Goal: Task Accomplishment & Management: Use online tool/utility

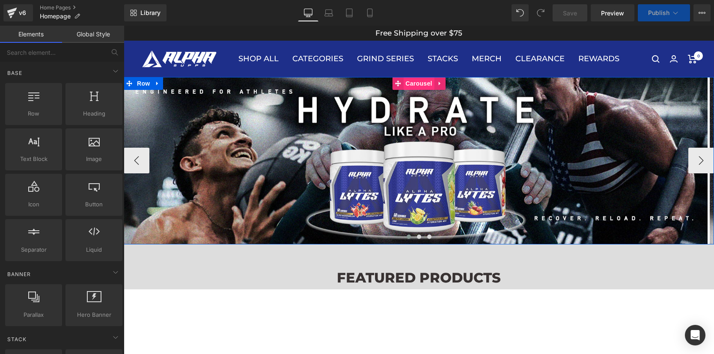
click at [414, 83] on span "Carousel" at bounding box center [418, 83] width 31 height 13
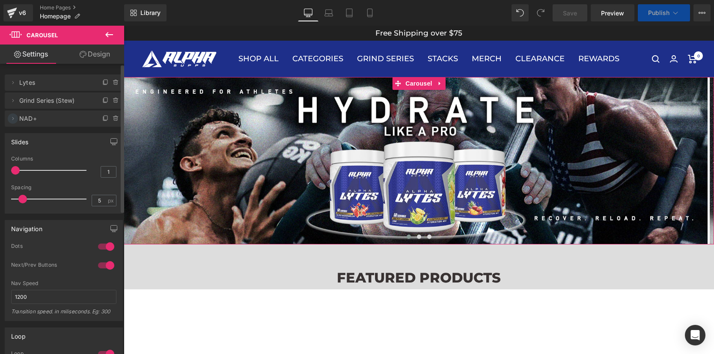
click at [15, 118] on icon at bounding box center [12, 118] width 7 height 7
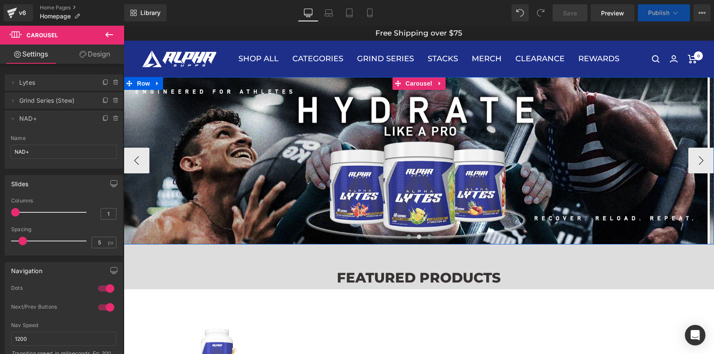
click at [427, 237] on span at bounding box center [429, 237] width 4 height 4
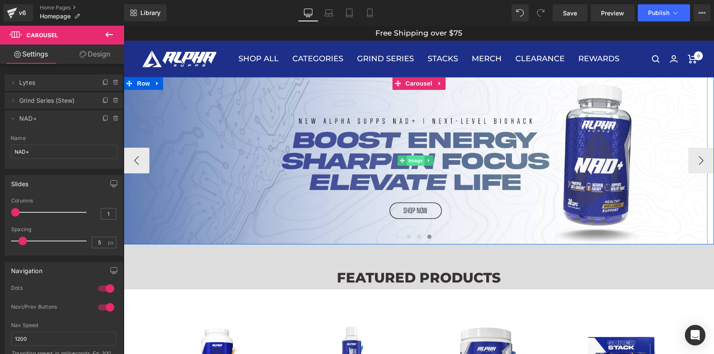
click at [412, 164] on span "Image" at bounding box center [416, 160] width 18 height 10
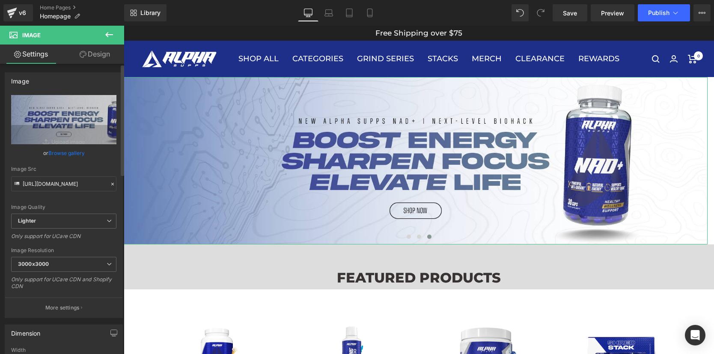
click at [66, 153] on link "Browse gallery" at bounding box center [66, 153] width 36 height 15
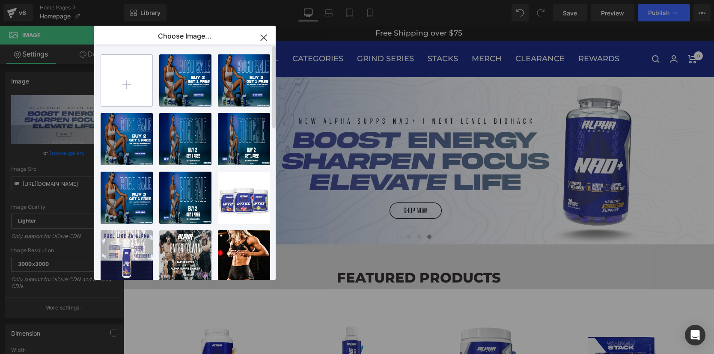
click at [127, 83] on input "file" at bounding box center [126, 80] width 51 height 51
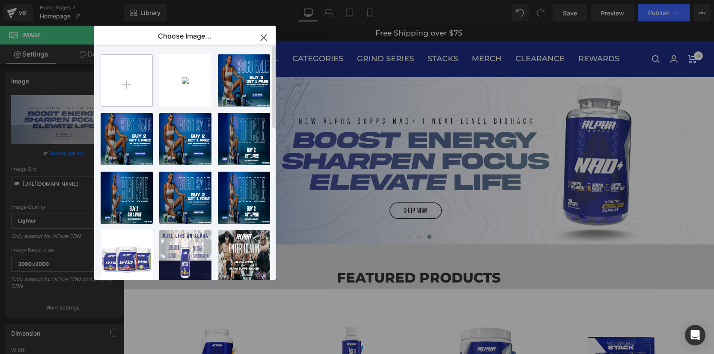
click at [138, 79] on input "file" at bounding box center [126, 80] width 51 height 51
type input "C:\fakepath\jointeamalphabanner.jpg"
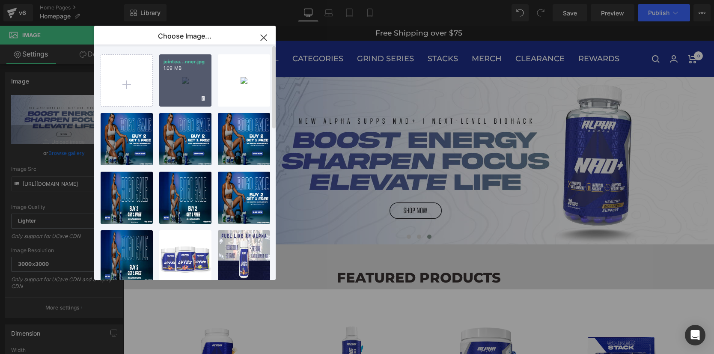
click at [183, 86] on div "jointea...nner.jpg 1.09 MB" at bounding box center [185, 80] width 52 height 52
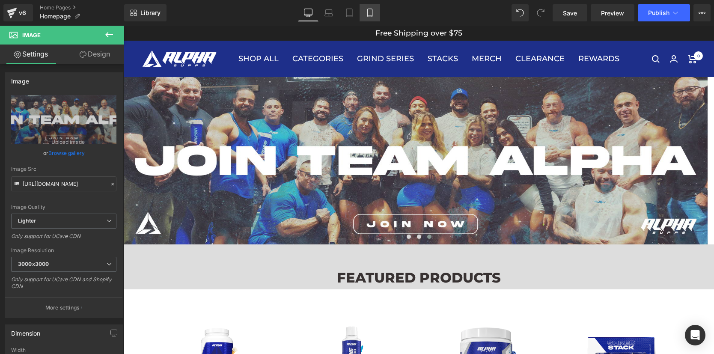
click at [369, 13] on icon at bounding box center [370, 13] width 9 height 9
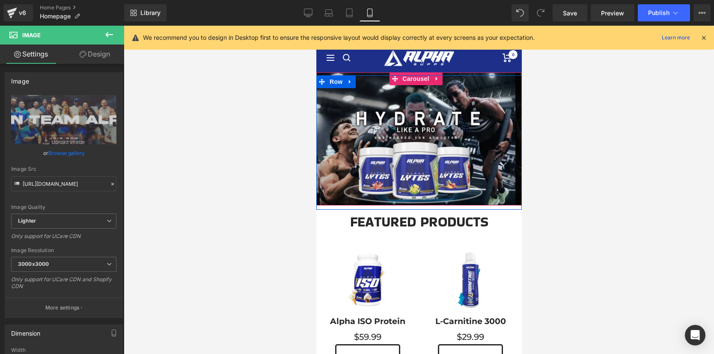
click at [422, 198] on span at bounding box center [424, 198] width 4 height 4
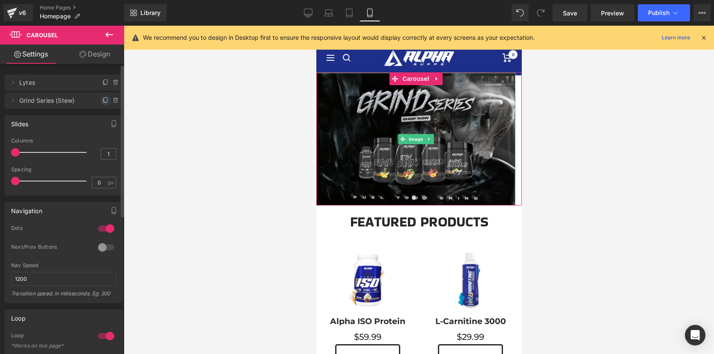
click at [102, 101] on icon at bounding box center [105, 100] width 7 height 7
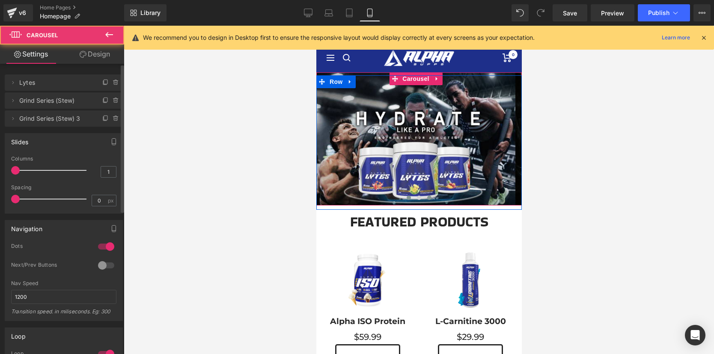
click at [427, 197] on span at bounding box center [429, 198] width 4 height 4
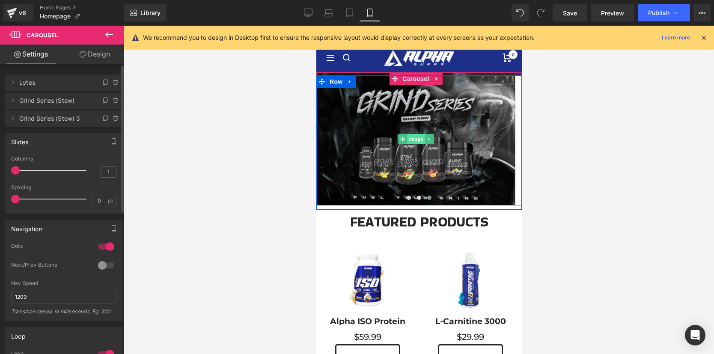
click at [414, 138] on span "Image" at bounding box center [416, 139] width 18 height 10
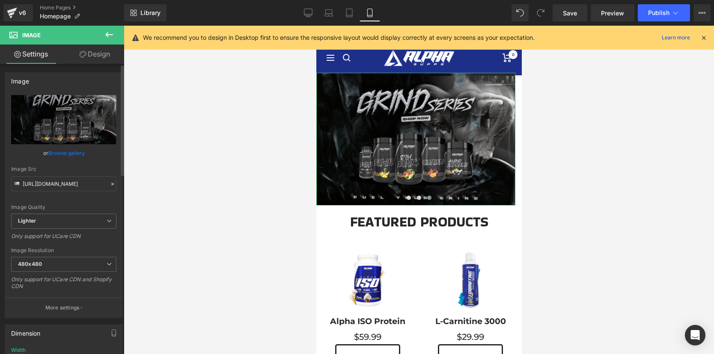
click at [73, 152] on link "Browse gallery" at bounding box center [66, 153] width 36 height 15
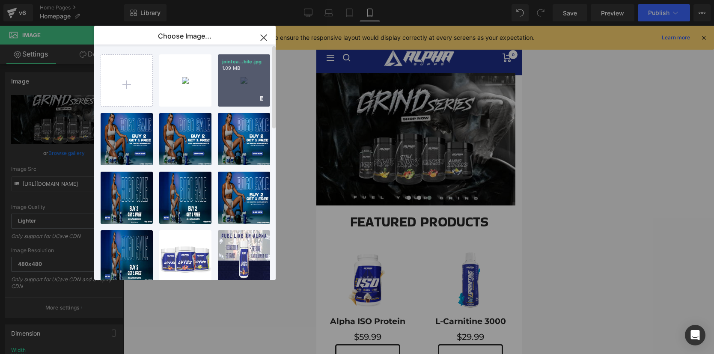
click at [240, 73] on div "jointea...bile.jpg 1.09 MB" at bounding box center [244, 80] width 52 height 52
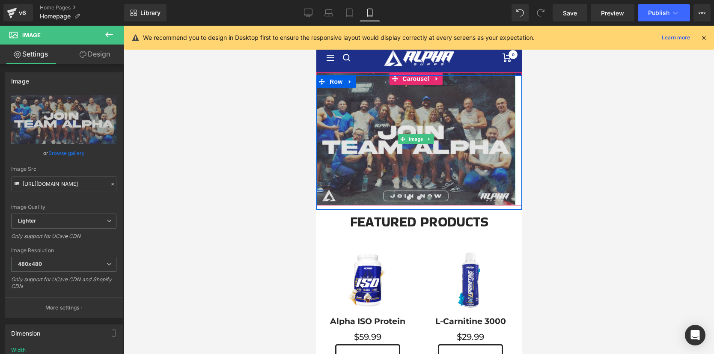
click at [403, 156] on img at bounding box center [415, 139] width 199 height 133
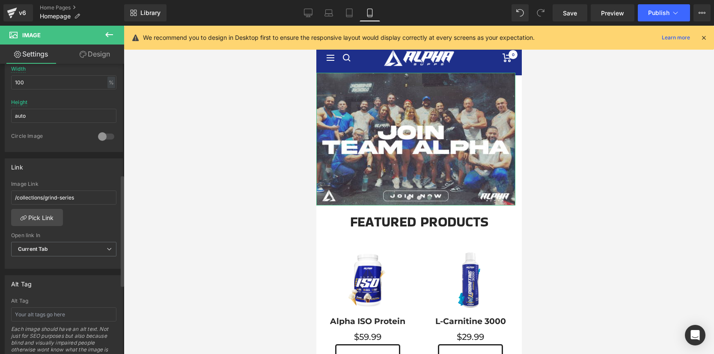
scroll to position [290, 0]
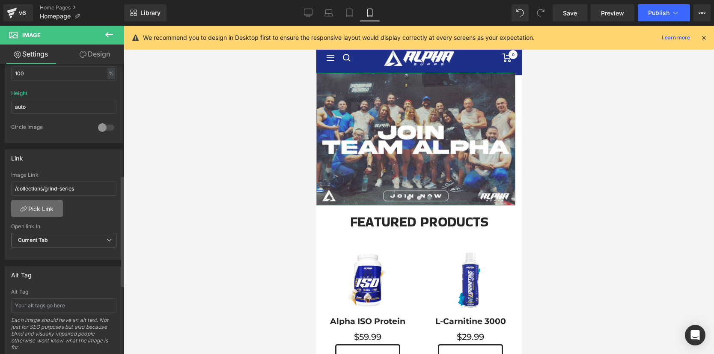
click at [52, 209] on link "Pick Link" at bounding box center [37, 208] width 52 height 17
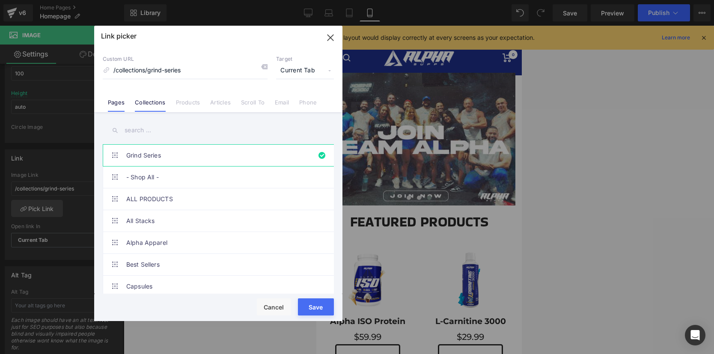
click at [117, 100] on link "Pages" at bounding box center [116, 105] width 17 height 13
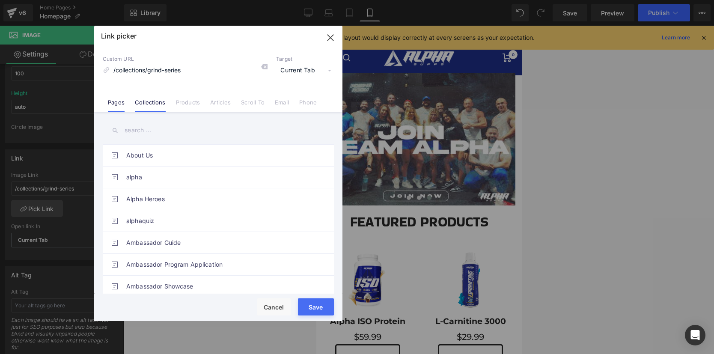
click at [155, 104] on link "Collections" at bounding box center [150, 105] width 30 height 13
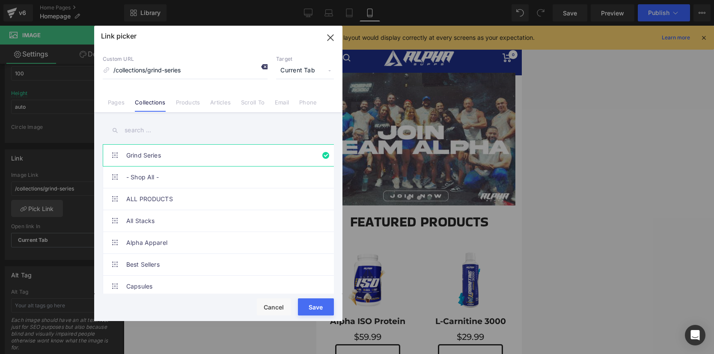
click at [265, 66] on icon at bounding box center [264, 66] width 7 height 7
click at [228, 71] on input "/collections/grind-series" at bounding box center [185, 71] width 165 height 16
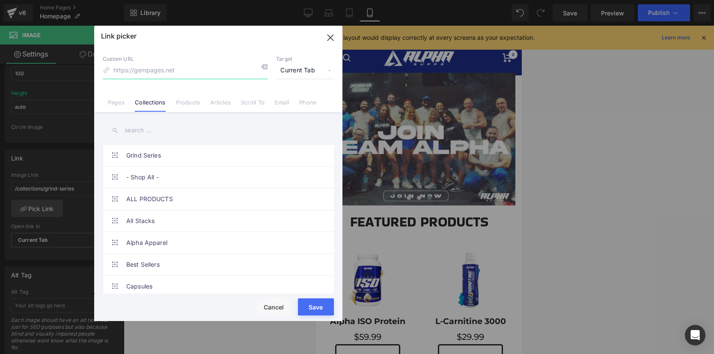
paste input "https://af.uppromote.com/alphasupps/register?p=267410"
type input "https://af.uppromote.com/alphasupps/register?p=267410"
click at [228, 84] on div "Custom URL https://af.uppromote.com/alphasupps/register?p=267410 Target Current…" at bounding box center [218, 79] width 248 height 65
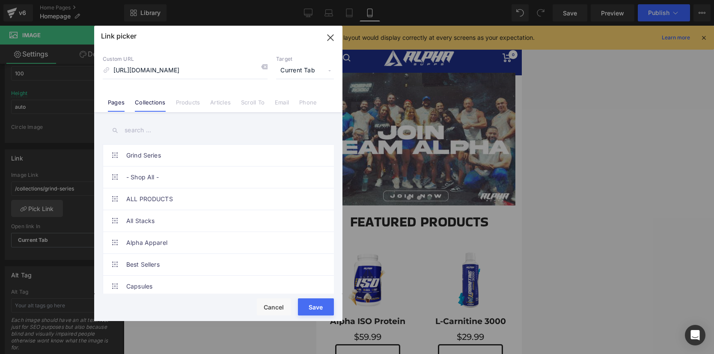
click at [119, 101] on link "Pages" at bounding box center [116, 105] width 17 height 13
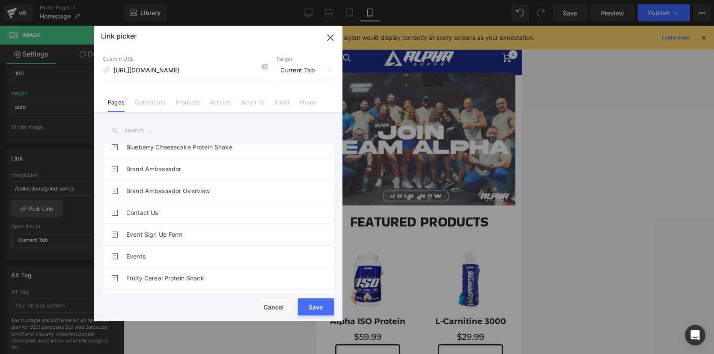
scroll to position [227, 0]
click at [316, 309] on button "Save" at bounding box center [316, 306] width 36 height 17
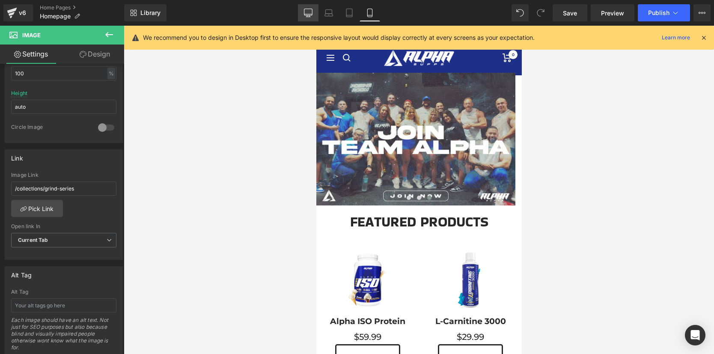
click at [311, 15] on icon at bounding box center [308, 12] width 8 height 6
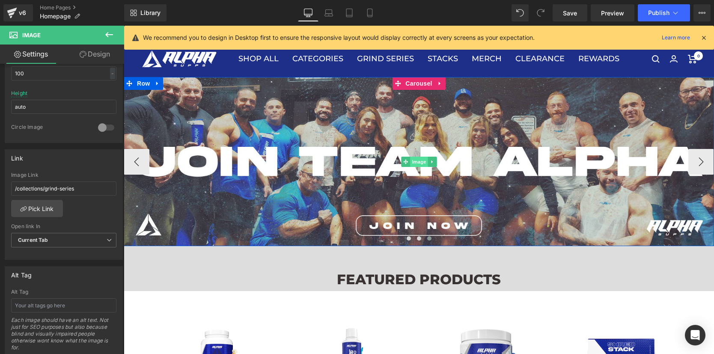
click at [414, 159] on span "Image" at bounding box center [419, 162] width 18 height 10
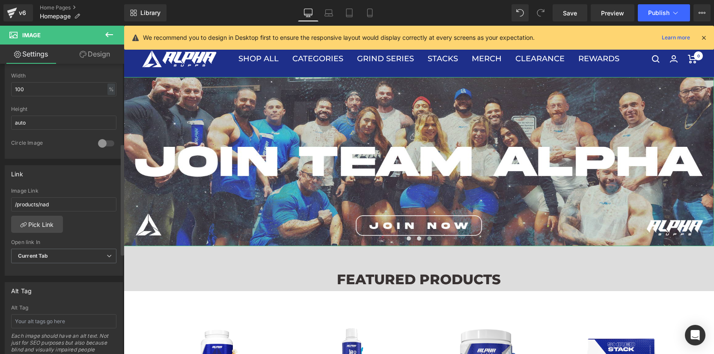
scroll to position [277, 0]
click at [79, 200] on input "/products/nad" at bounding box center [63, 202] width 105 height 14
paste input "https://af.uppromote.com/alphasupps/register?p=267410"
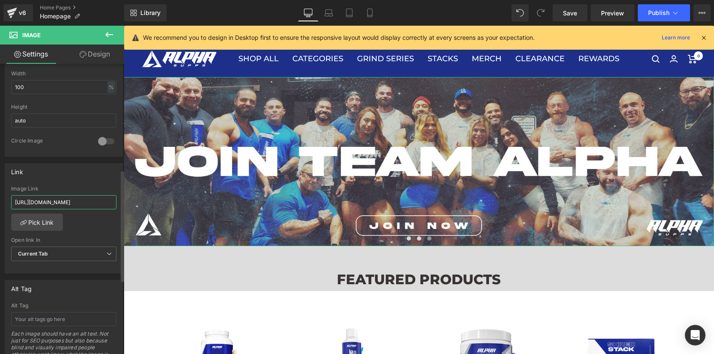
scroll to position [0, 45]
type input "https://af.uppromote.com/alphasupps/register?p=267410"
click at [83, 224] on div "/products/nad Image Link https://af.uppromote.com/alphasupps/register?p=267410 …" at bounding box center [63, 230] width 117 height 88
click at [577, 12] on span "Save" at bounding box center [570, 13] width 14 height 9
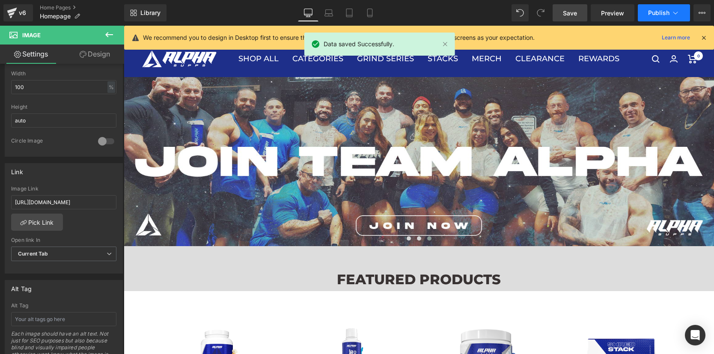
click at [661, 17] on button "Publish" at bounding box center [664, 12] width 52 height 17
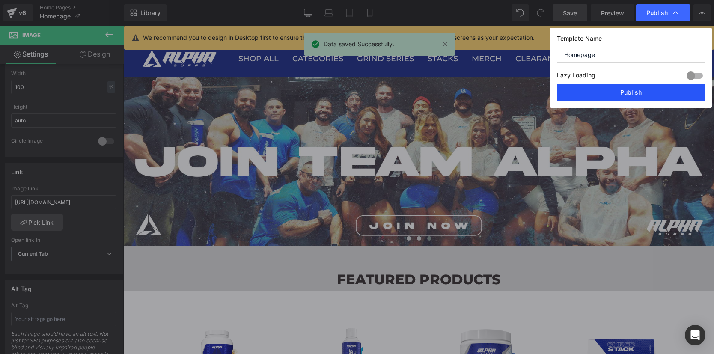
click at [629, 94] on button "Publish" at bounding box center [631, 92] width 148 height 17
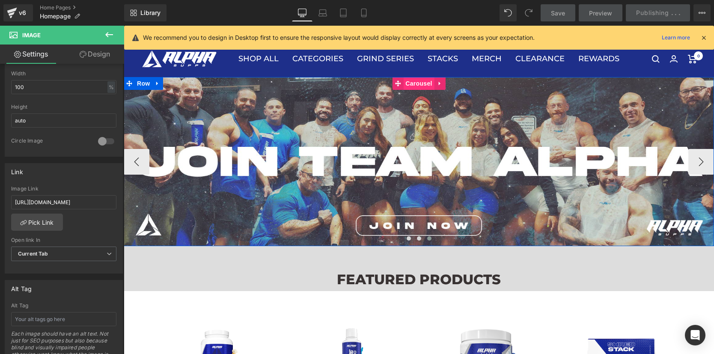
click at [417, 80] on span "Carousel" at bounding box center [418, 83] width 31 height 13
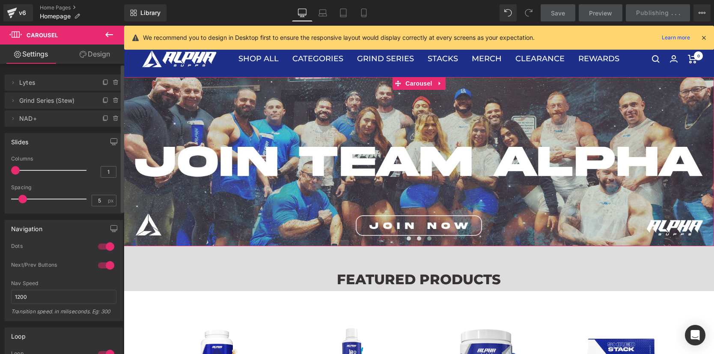
click at [49, 102] on span "Grind Series (Stew)" at bounding box center [55, 100] width 72 height 16
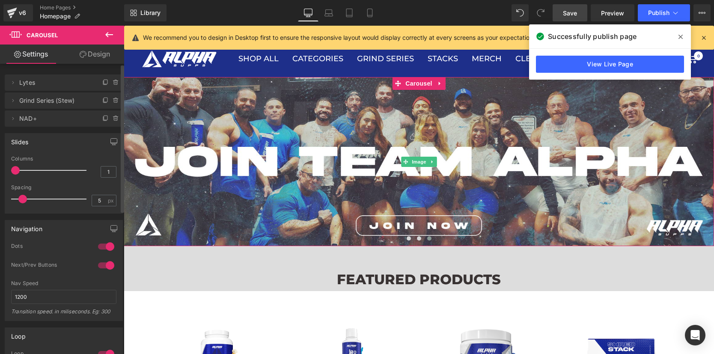
click at [29, 119] on span "NAD+" at bounding box center [55, 118] width 72 height 16
click at [14, 118] on icon at bounding box center [12, 118] width 7 height 7
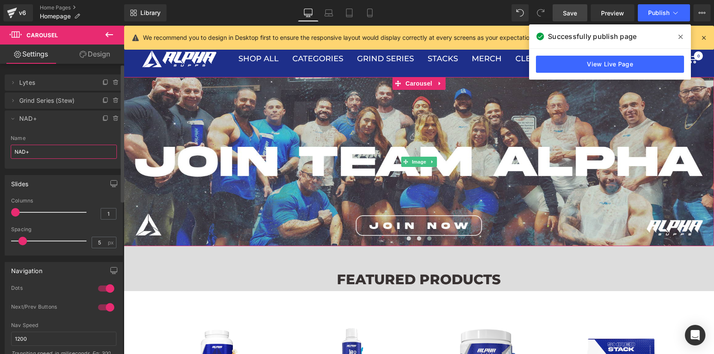
click at [50, 156] on input "NAD+" at bounding box center [64, 152] width 106 height 14
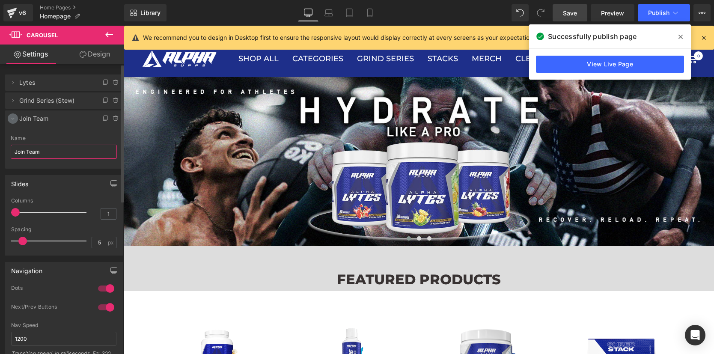
type input "Join Team"
click at [14, 119] on icon at bounding box center [12, 118] width 7 height 7
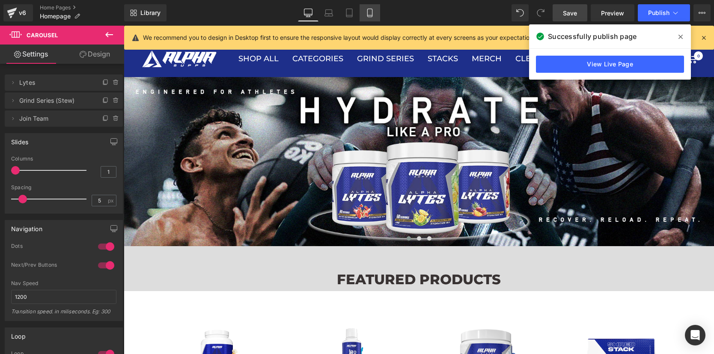
click at [372, 15] on icon at bounding box center [369, 15] width 5 height 0
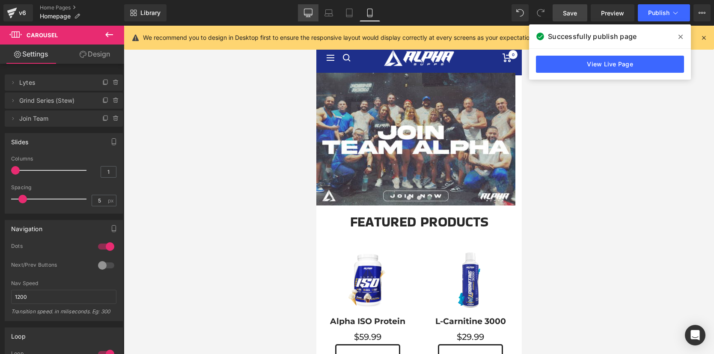
click at [308, 12] on icon at bounding box center [308, 13] width 9 height 9
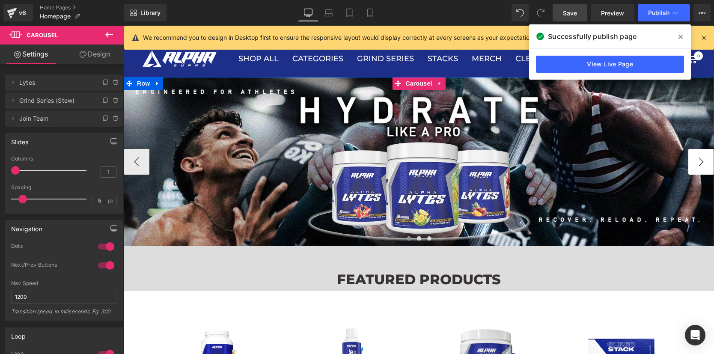
click at [694, 162] on button "›" at bounding box center [702, 162] width 26 height 26
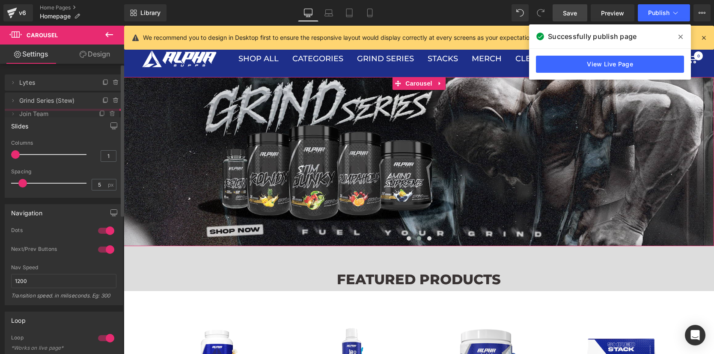
drag, startPoint x: 51, startPoint y: 120, endPoint x: 51, endPoint y: 116, distance: 4.7
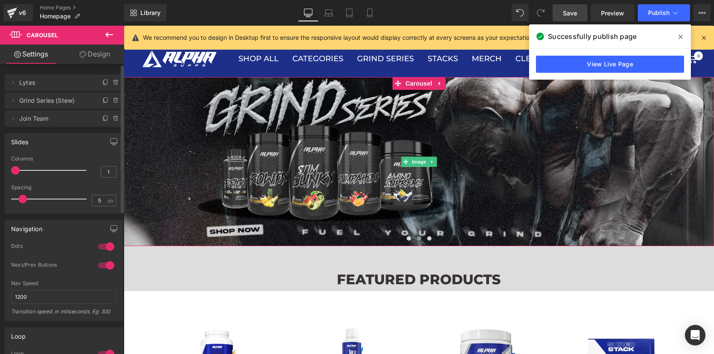
click at [55, 101] on span "Grind Series (Stew)" at bounding box center [55, 100] width 72 height 16
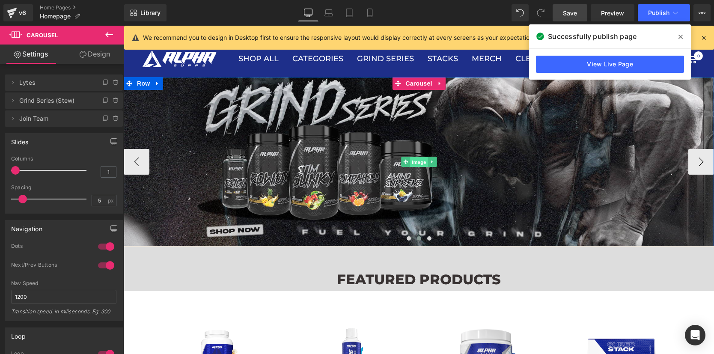
click at [420, 162] on span "Image" at bounding box center [419, 162] width 18 height 10
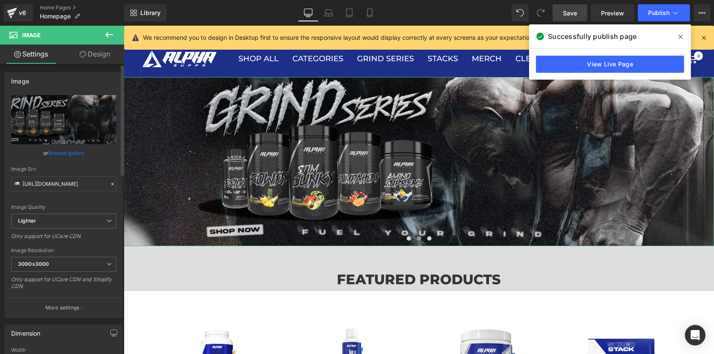
click at [63, 155] on link "Browse gallery" at bounding box center [66, 153] width 36 height 15
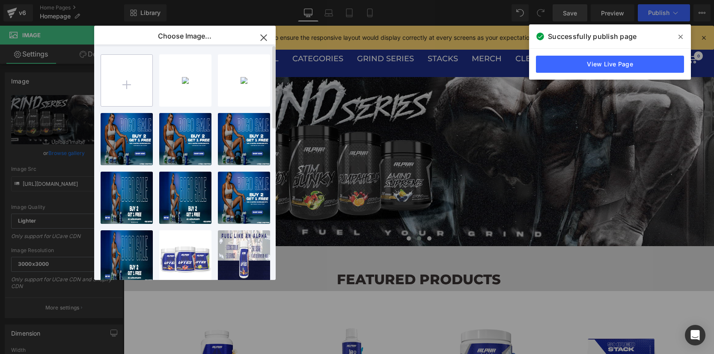
click at [125, 74] on input "file" at bounding box center [126, 80] width 51 height 51
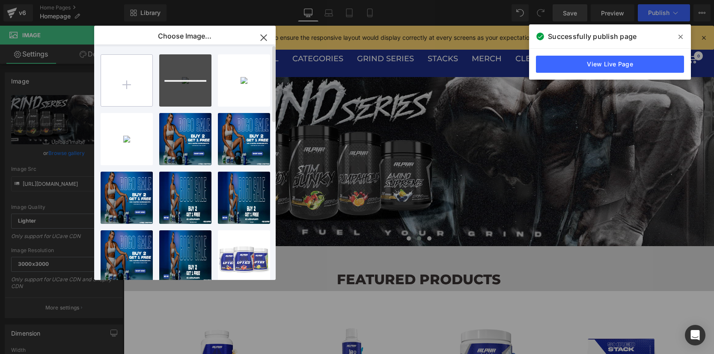
click at [131, 80] on input "file" at bounding box center [126, 80] width 51 height 51
type input "C:\fakepath\PREWEB (1).jpg"
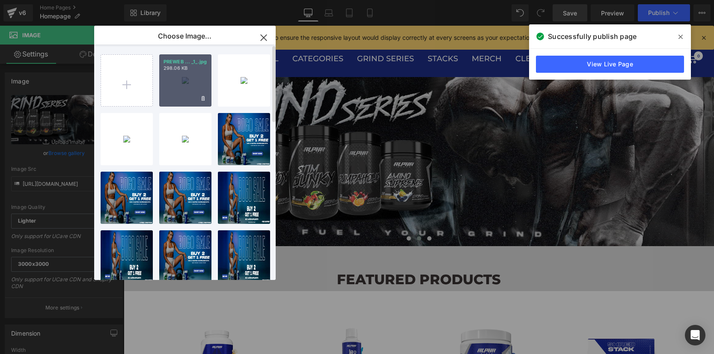
click at [188, 79] on div "PREWEB ... _1_.jpg 298.06 KB" at bounding box center [185, 80] width 52 height 52
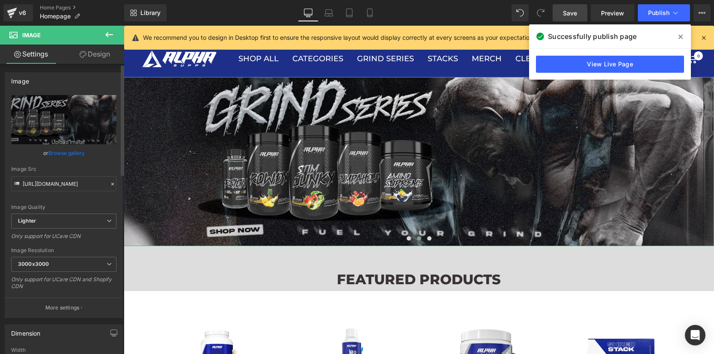
click at [74, 149] on link "Browse gallery" at bounding box center [66, 153] width 36 height 15
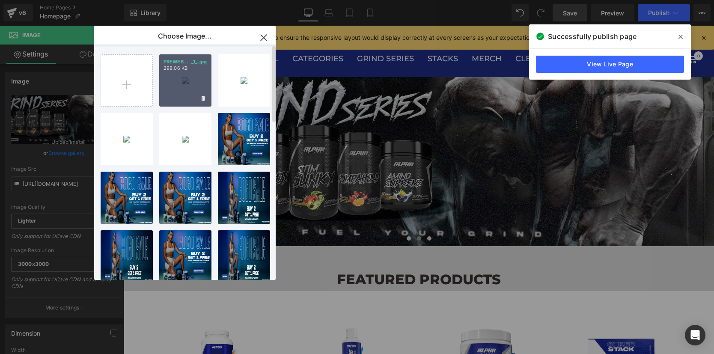
click at [179, 86] on div "PREWEB ... _1_.jpg 298.06 KB" at bounding box center [185, 80] width 52 height 52
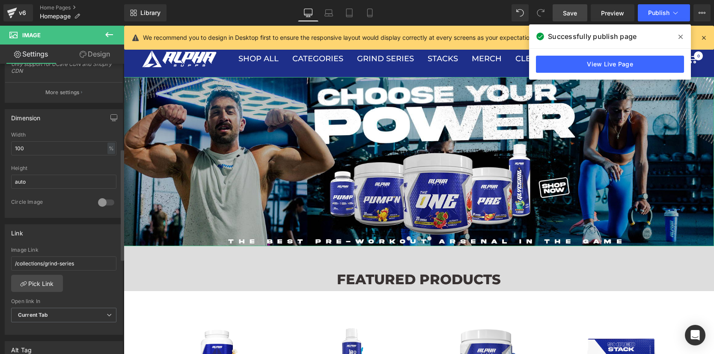
scroll to position [223, 0]
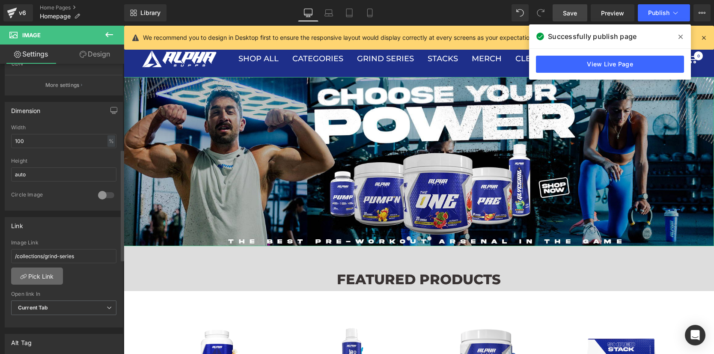
click at [47, 279] on link "Pick Link" at bounding box center [37, 276] width 52 height 17
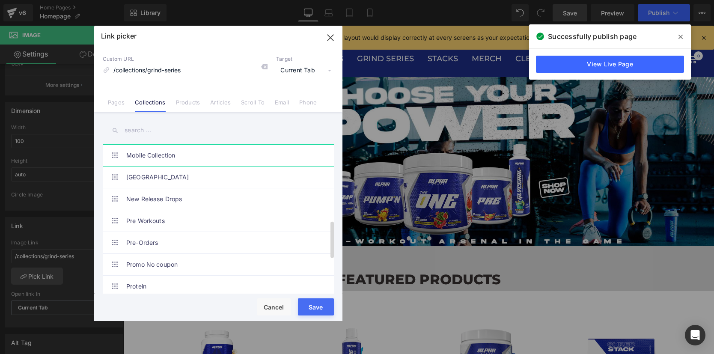
scroll to position [309, 0]
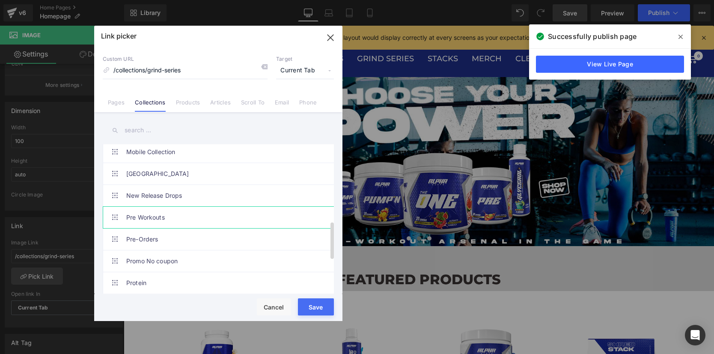
click at [180, 216] on link "Pre Workouts" at bounding box center [220, 217] width 188 height 21
drag, startPoint x: 310, startPoint y: 303, endPoint x: 186, endPoint y: 277, distance: 126.4
click at [310, 303] on button "Save" at bounding box center [316, 306] width 36 height 17
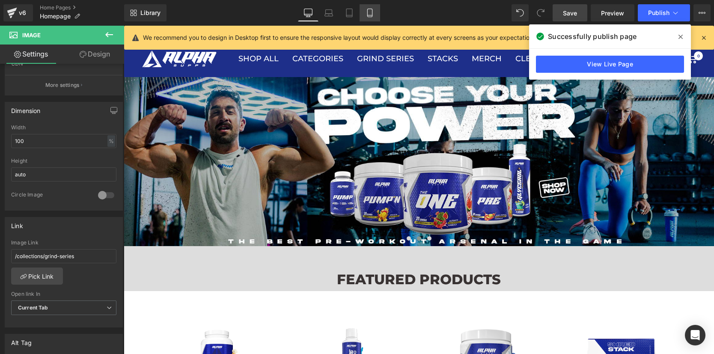
click at [372, 11] on icon at bounding box center [369, 13] width 5 height 8
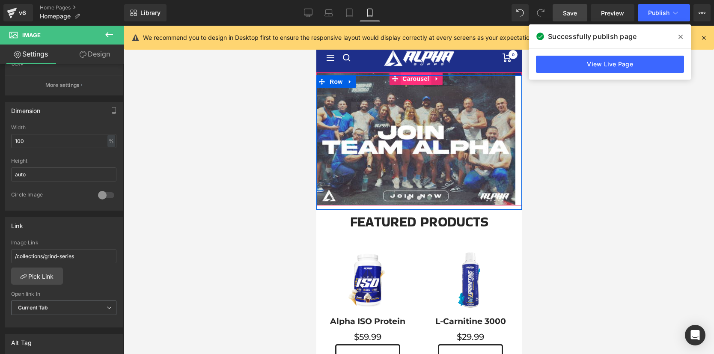
click at [414, 82] on span "Carousel" at bounding box center [415, 78] width 31 height 13
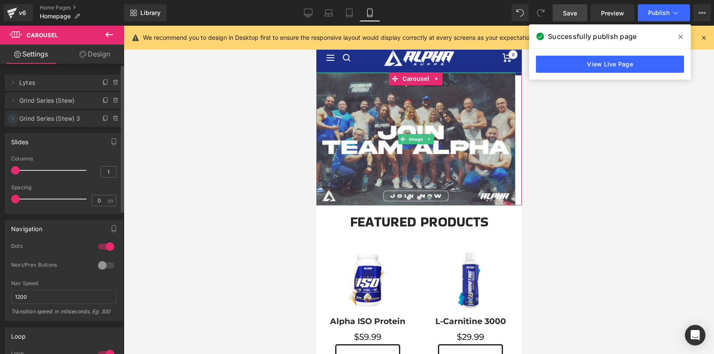
click at [12, 116] on icon at bounding box center [12, 118] width 7 height 7
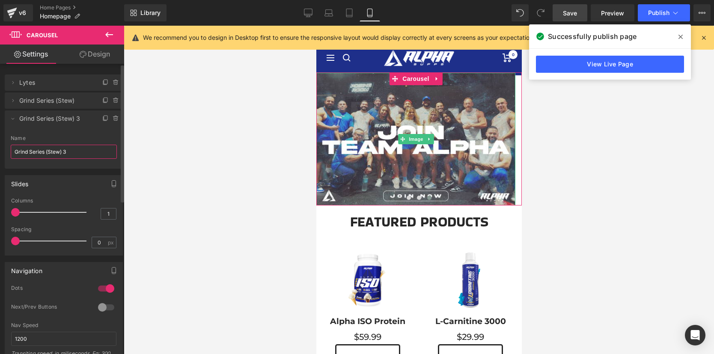
click at [42, 149] on input "Grind Series (Stew) 3" at bounding box center [64, 152] width 106 height 14
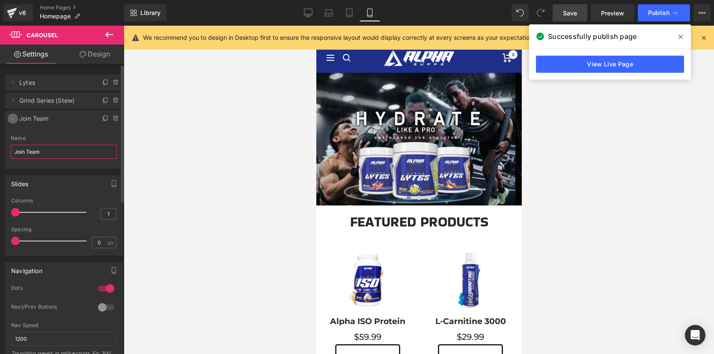
type input "Join Team"
click at [12, 117] on icon at bounding box center [12, 118] width 7 height 7
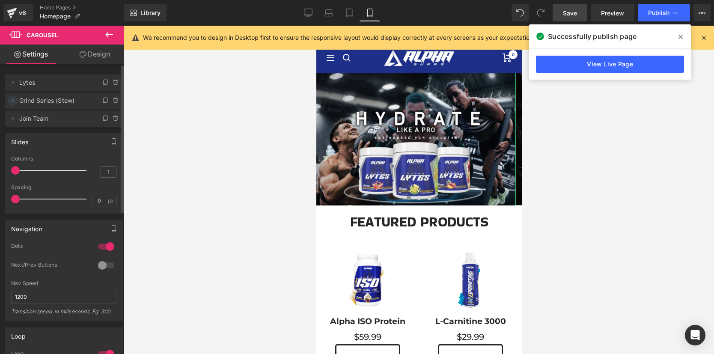
click at [14, 101] on icon at bounding box center [12, 100] width 7 height 7
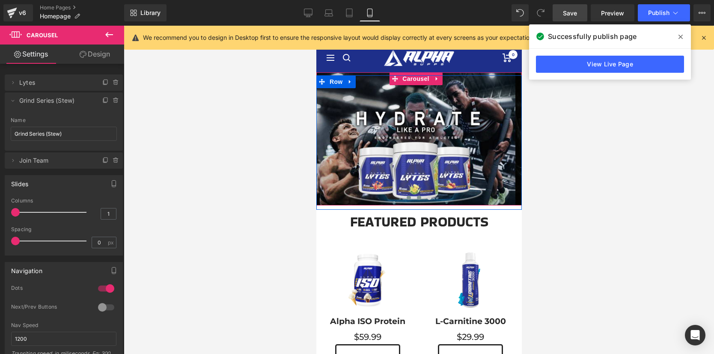
click at [417, 197] on span at bounding box center [419, 198] width 4 height 4
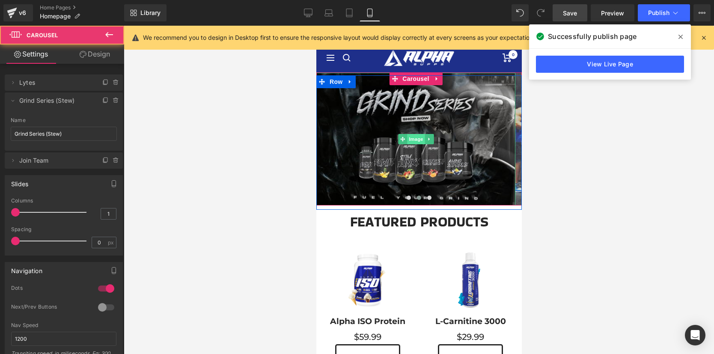
click at [414, 137] on span "Image" at bounding box center [416, 139] width 18 height 10
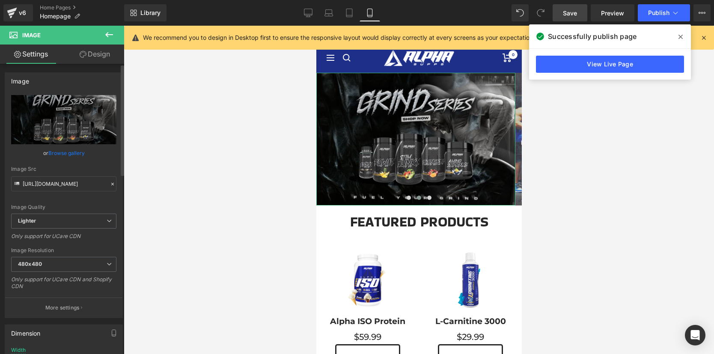
click at [65, 152] on link "Browse gallery" at bounding box center [66, 153] width 36 height 15
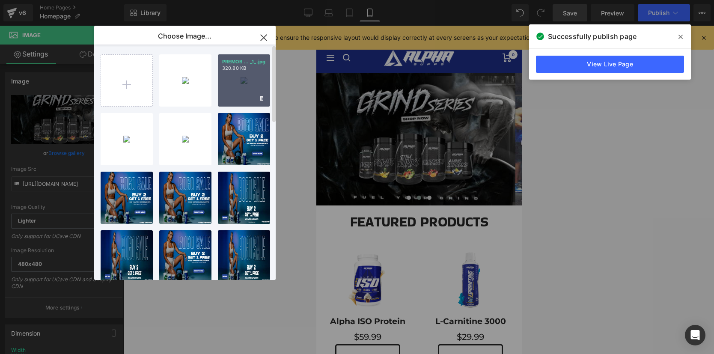
click at [237, 80] on div "PREMOB ... _1_.jpg 320.80 KB" at bounding box center [244, 80] width 52 height 52
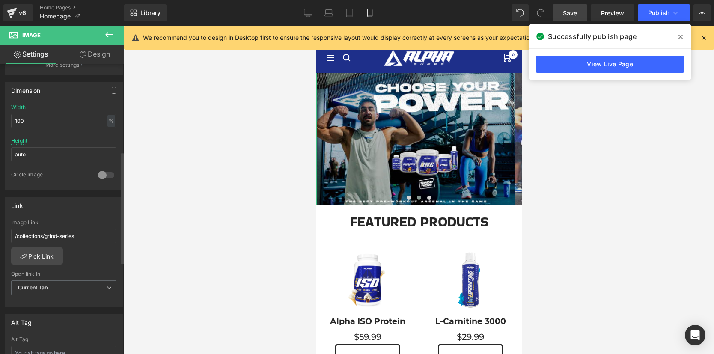
scroll to position [243, 0]
click at [47, 256] on link "Pick Link" at bounding box center [37, 255] width 52 height 17
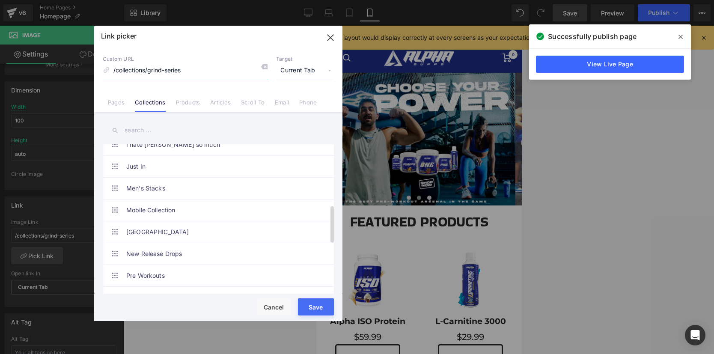
scroll to position [268, 0]
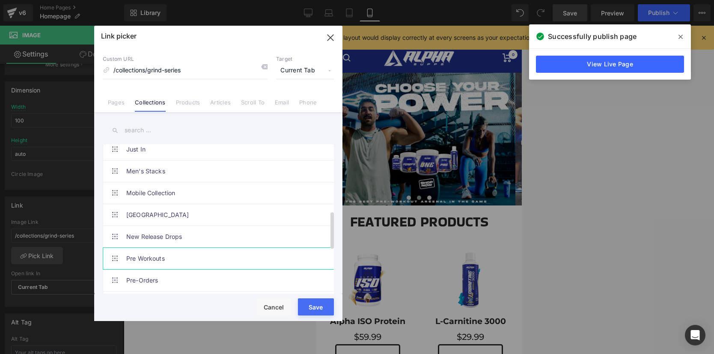
click at [155, 253] on link "Pre Workouts" at bounding box center [220, 258] width 188 height 21
click at [309, 304] on button "Save" at bounding box center [316, 306] width 36 height 17
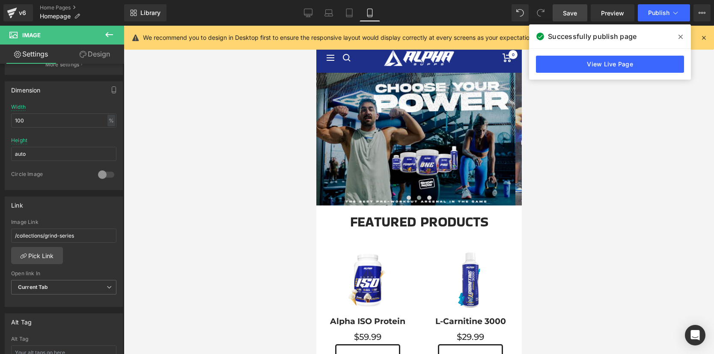
click at [684, 36] on span at bounding box center [681, 37] width 14 height 14
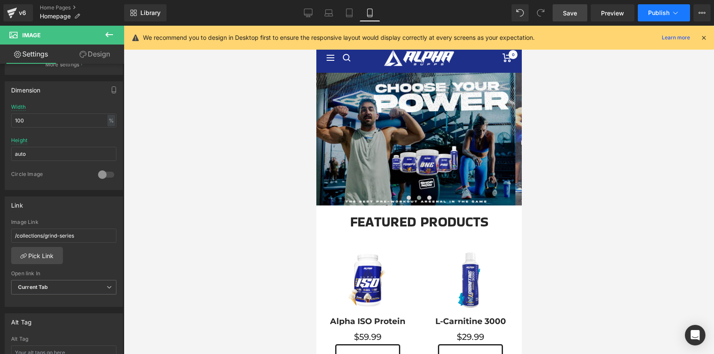
click at [665, 16] on button "Publish" at bounding box center [664, 12] width 52 height 17
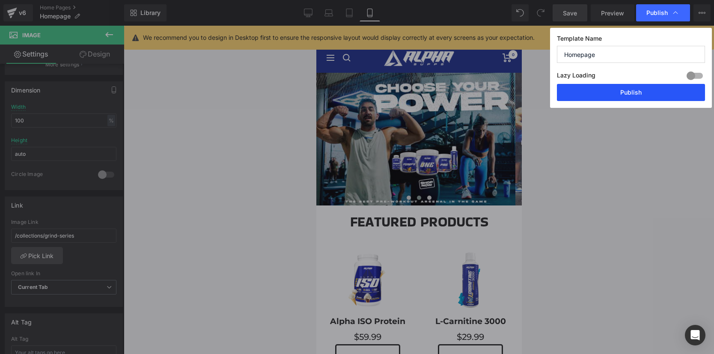
click at [638, 88] on button "Publish" at bounding box center [631, 92] width 148 height 17
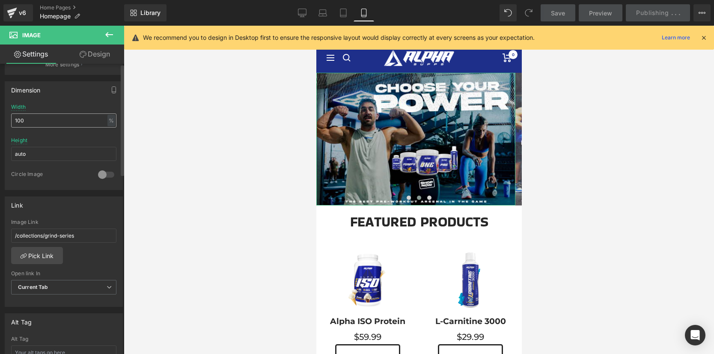
scroll to position [0, 0]
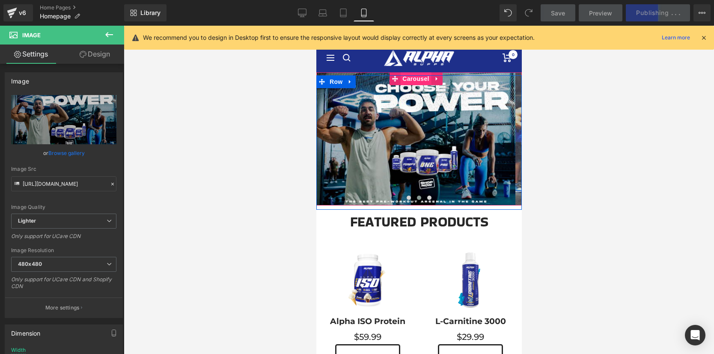
click at [419, 78] on span "Carousel" at bounding box center [415, 78] width 31 height 13
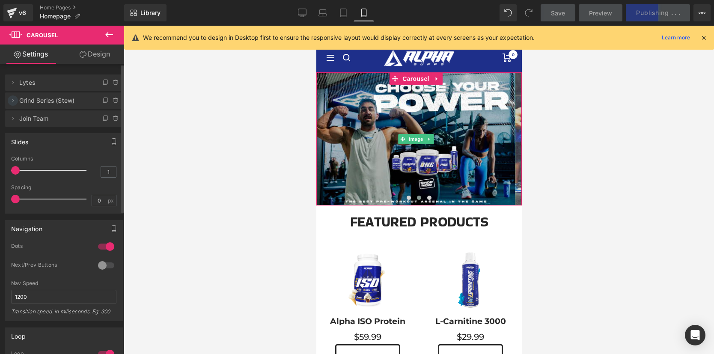
click at [13, 101] on icon at bounding box center [12, 100] width 7 height 7
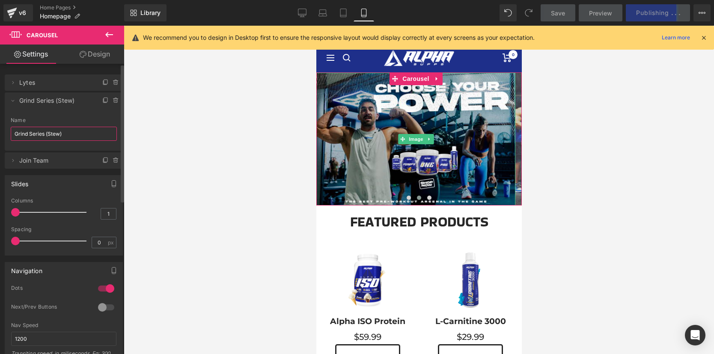
click at [63, 134] on input "Grind Series (Stew)" at bounding box center [64, 134] width 106 height 14
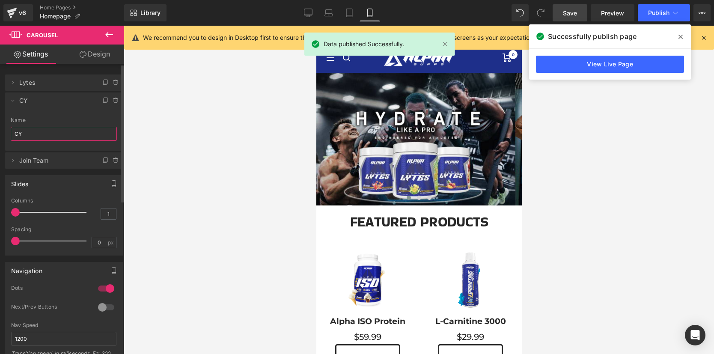
type input "CYP"
click at [175, 148] on div at bounding box center [419, 190] width 590 height 328
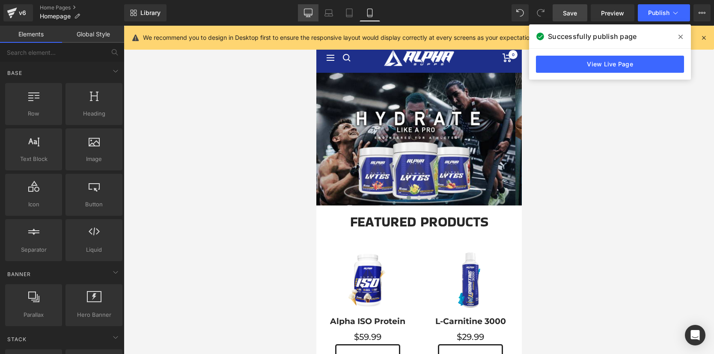
click at [310, 14] on icon at bounding box center [308, 14] width 8 height 0
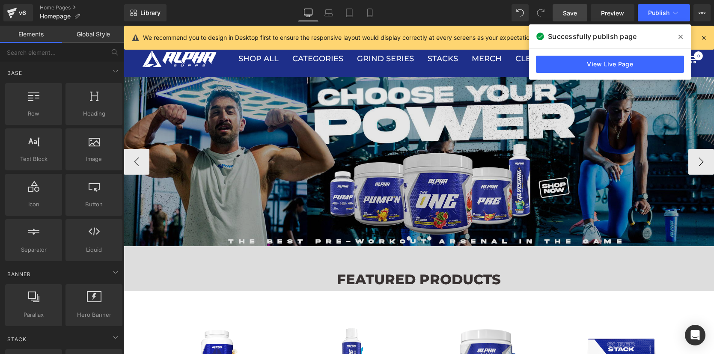
scroll to position [51, 0]
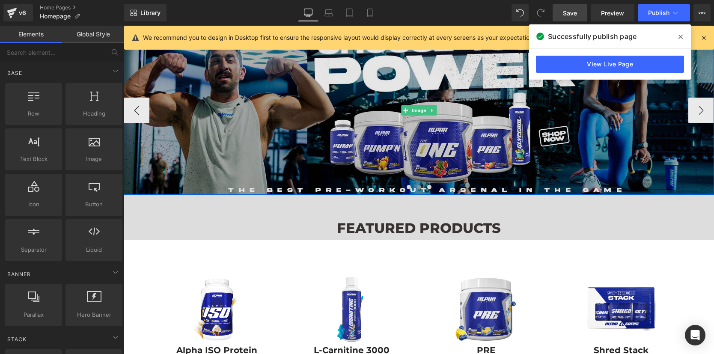
click at [412, 72] on img at bounding box center [419, 110] width 590 height 169
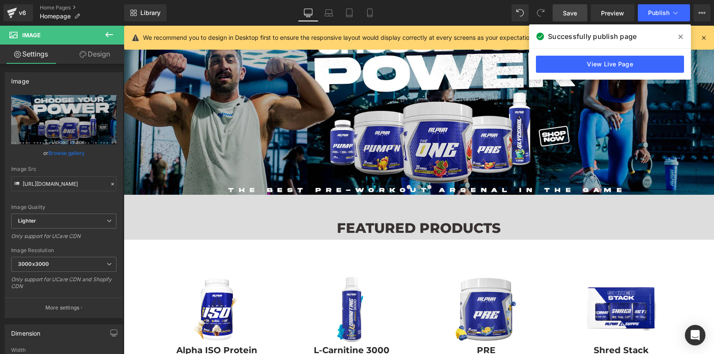
click at [680, 36] on icon at bounding box center [681, 37] width 4 height 4
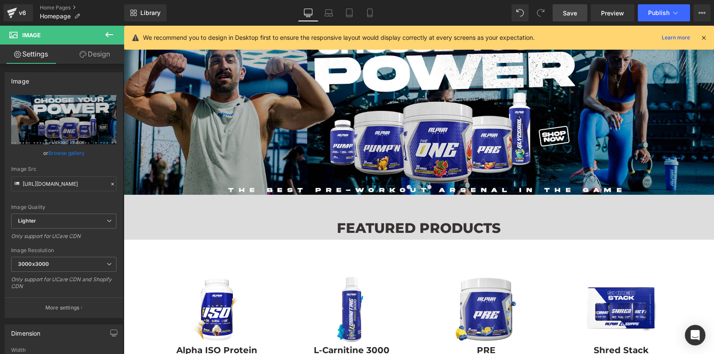
click at [706, 37] on icon at bounding box center [704, 38] width 8 height 8
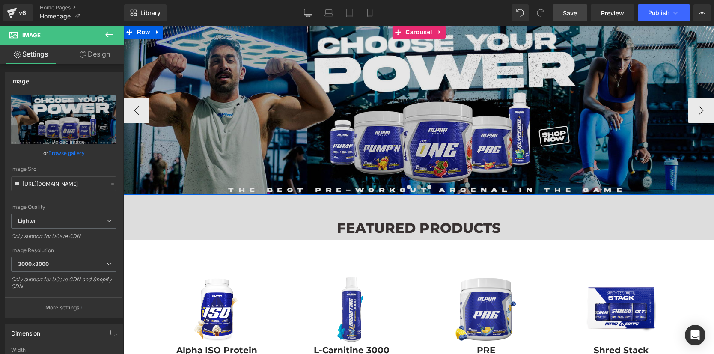
click at [423, 34] on span "Carousel" at bounding box center [418, 32] width 31 height 13
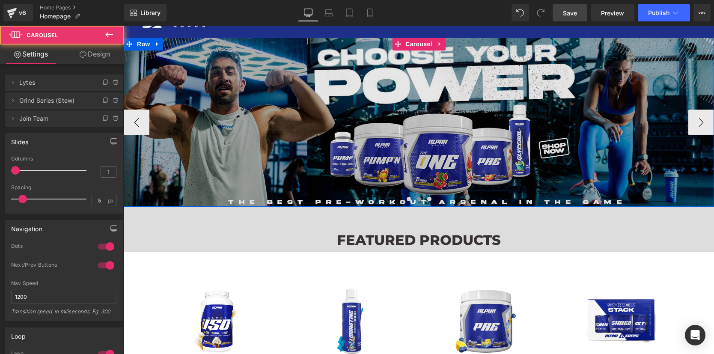
scroll to position [0, 0]
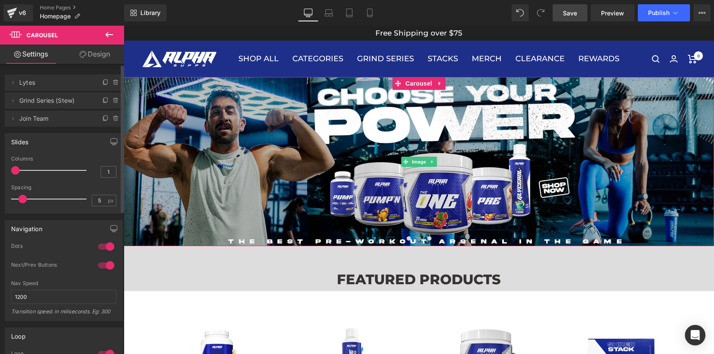
click at [51, 100] on span "Grind Series (Stew)" at bounding box center [55, 100] width 72 height 16
click at [13, 99] on icon at bounding box center [12, 100] width 7 height 7
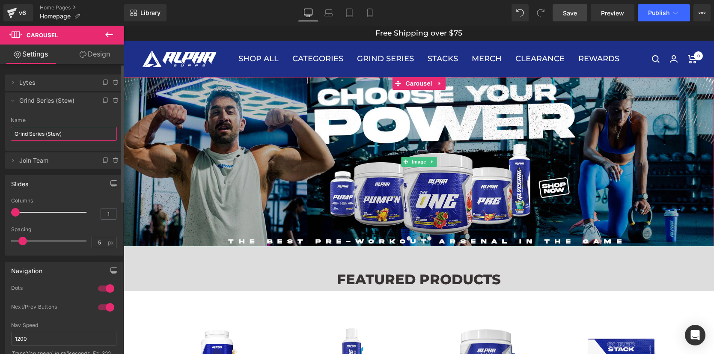
click at [49, 139] on input "Grind Series (Stew)" at bounding box center [64, 134] width 106 height 14
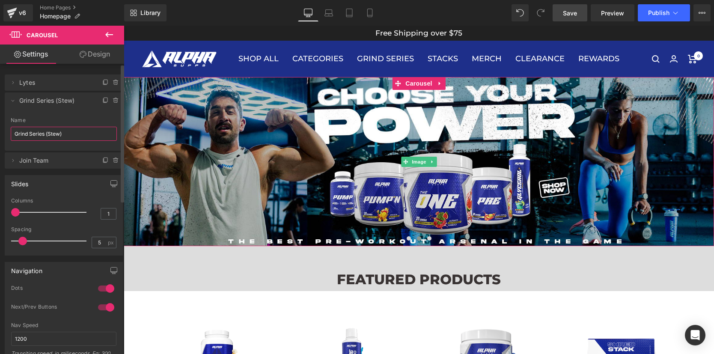
click at [49, 139] on input "Grind Series (Stew)" at bounding box center [64, 134] width 106 height 14
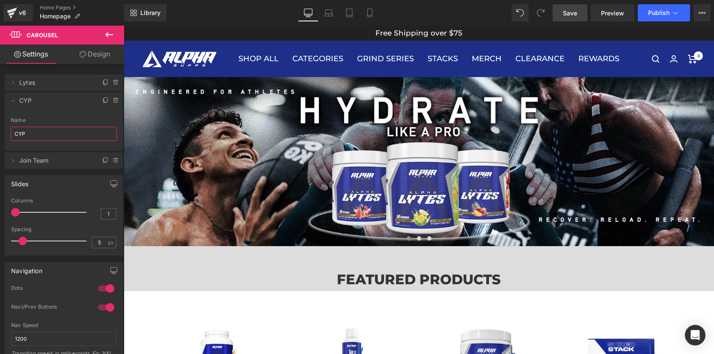
type input "CYP"
click at [566, 11] on span "Save" at bounding box center [570, 13] width 14 height 9
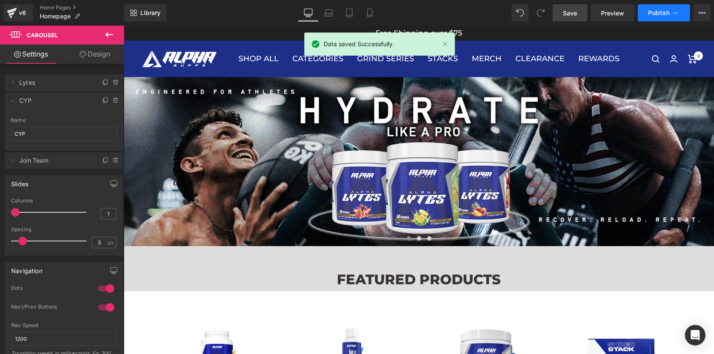
click at [663, 17] on button "Publish" at bounding box center [664, 12] width 52 height 17
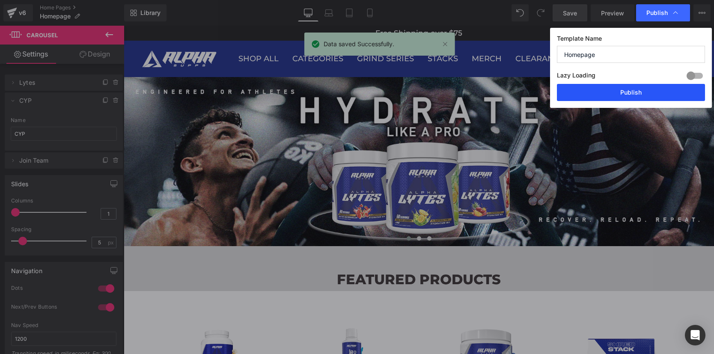
click at [638, 95] on button "Publish" at bounding box center [631, 92] width 148 height 17
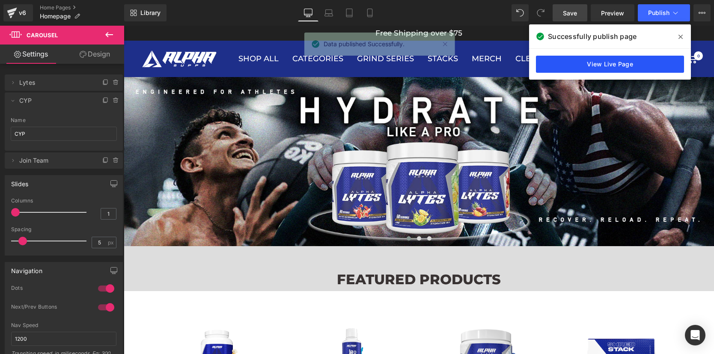
click at [584, 68] on link "View Live Page" at bounding box center [610, 64] width 148 height 17
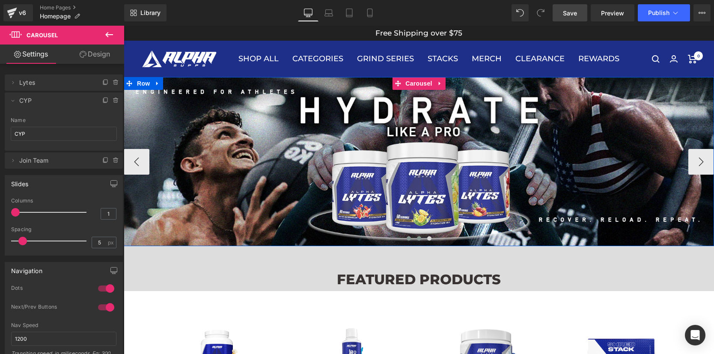
click at [417, 239] on span at bounding box center [419, 238] width 4 height 4
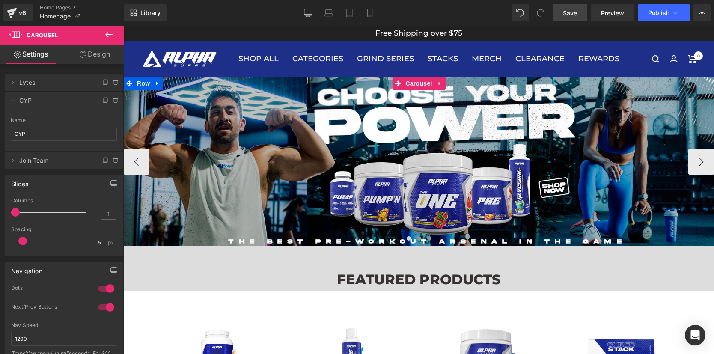
click at [427, 238] on span at bounding box center [429, 238] width 4 height 4
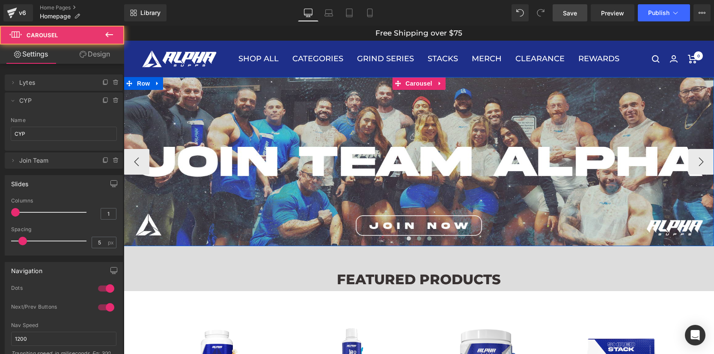
click at [417, 238] on span at bounding box center [419, 238] width 4 height 4
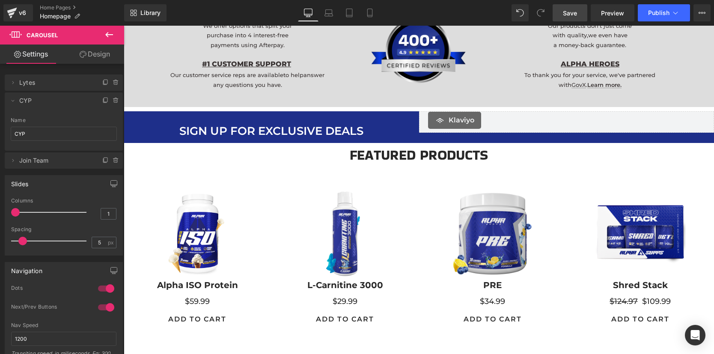
scroll to position [709, 0]
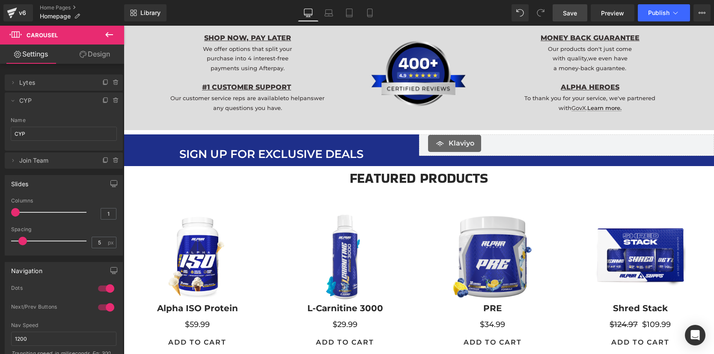
click at [296, 152] on h3 "SIGN UP FOR EXCLUSIVE DEALS" at bounding box center [271, 154] width 295 height 15
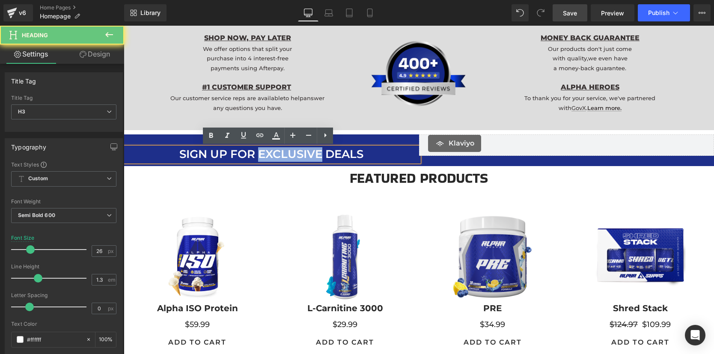
click at [290, 152] on h3 "SIGN UP FOR EXCLUSIVE DEALS" at bounding box center [271, 154] width 295 height 15
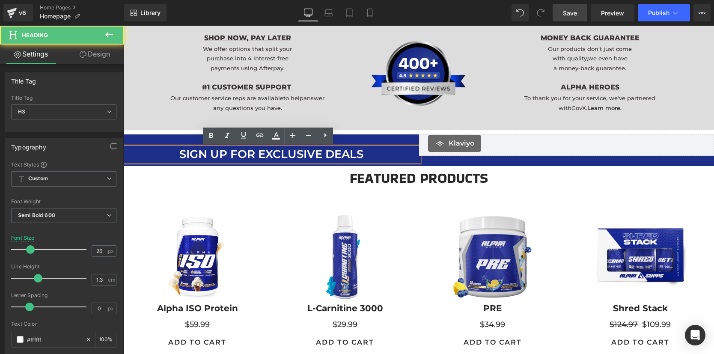
click at [378, 158] on h3 "SIGN UP FOR EXCLUSIVE DEALS" at bounding box center [271, 154] width 295 height 15
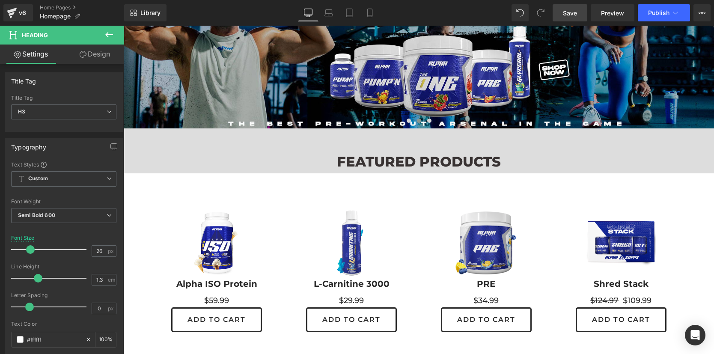
scroll to position [0, 0]
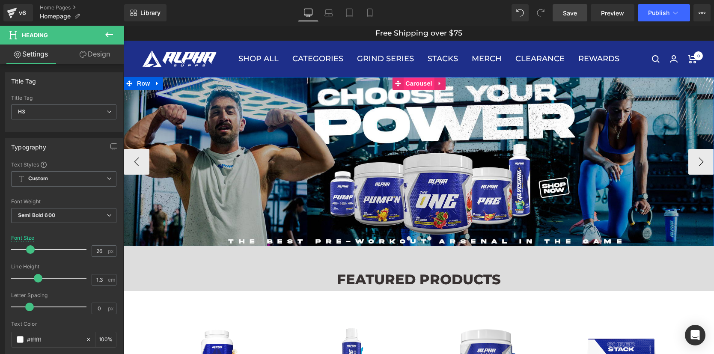
click at [414, 83] on span "Carousel" at bounding box center [418, 83] width 31 height 13
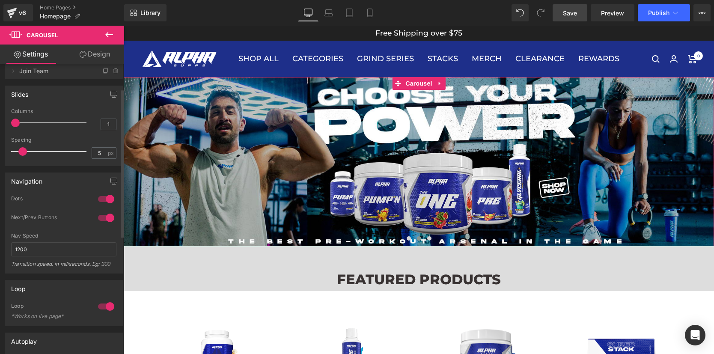
scroll to position [43, 0]
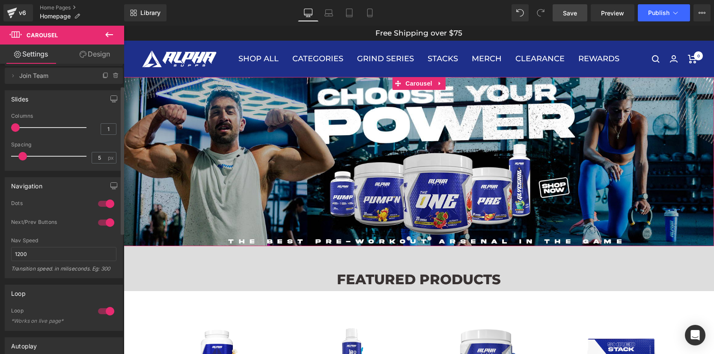
click at [104, 203] on div at bounding box center [106, 204] width 21 height 14
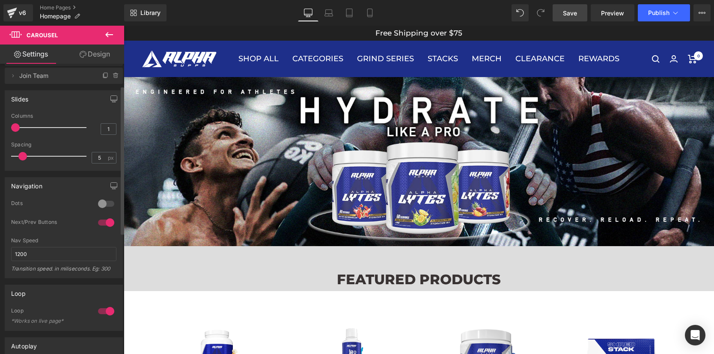
click at [101, 203] on div at bounding box center [106, 204] width 21 height 14
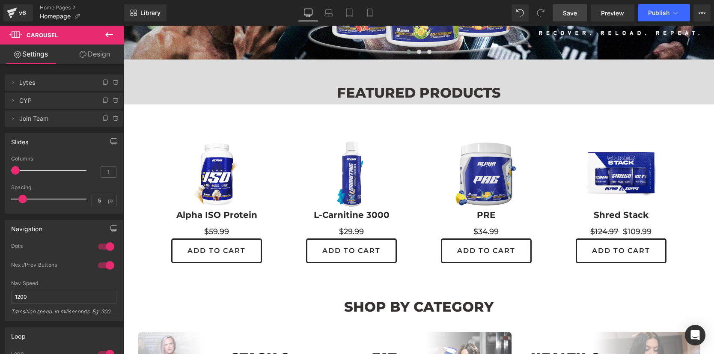
scroll to position [210, 0]
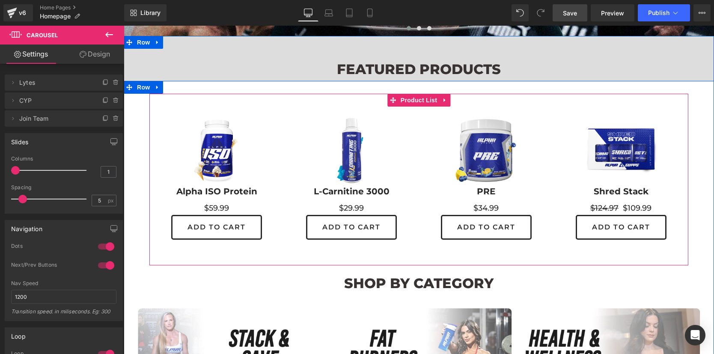
click at [415, 101] on span "Product List" at bounding box center [419, 100] width 41 height 13
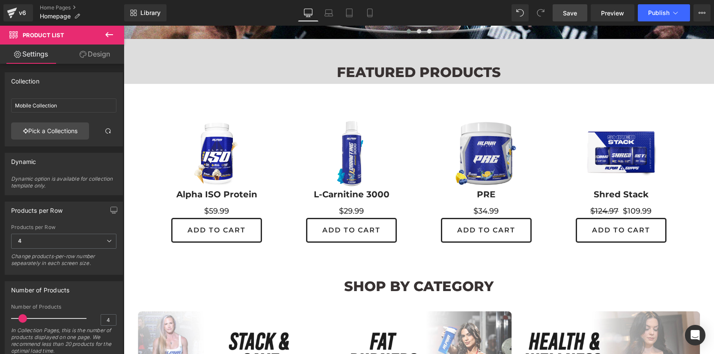
scroll to position [207, 0]
click at [106, 36] on icon at bounding box center [109, 35] width 10 height 10
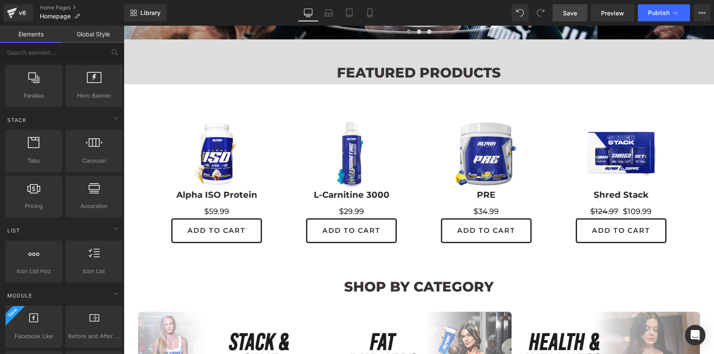
scroll to position [226, 0]
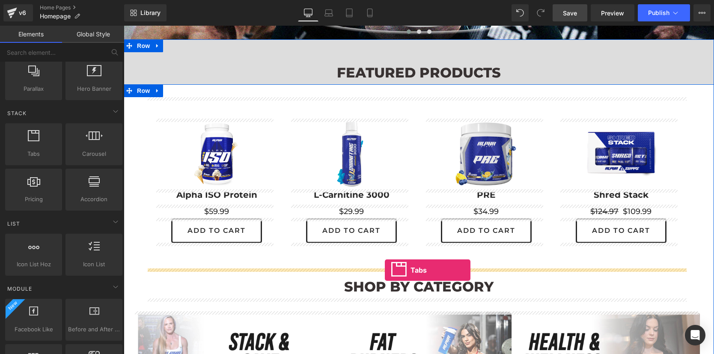
drag, startPoint x: 154, startPoint y: 164, endPoint x: 385, endPoint y: 270, distance: 254.3
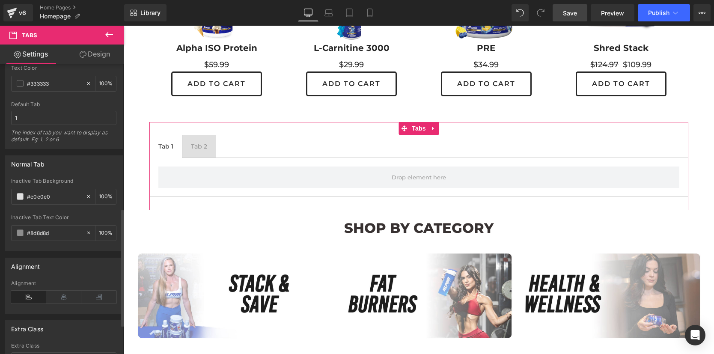
scroll to position [358, 0]
click at [88, 297] on icon at bounding box center [98, 296] width 35 height 13
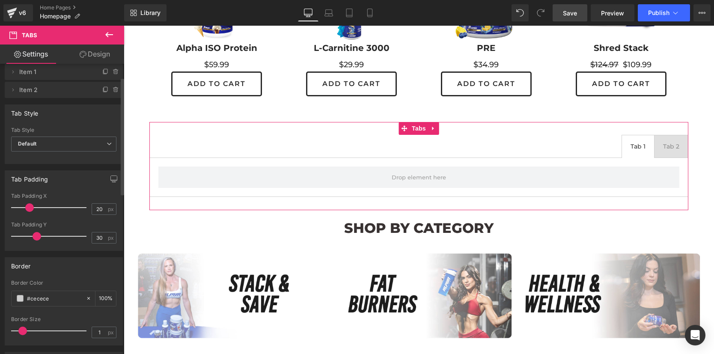
scroll to position [0, 0]
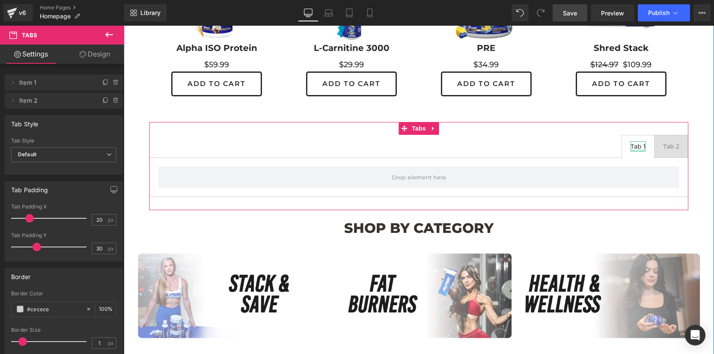
click at [633, 145] on div "Tab 1" at bounding box center [638, 146] width 15 height 10
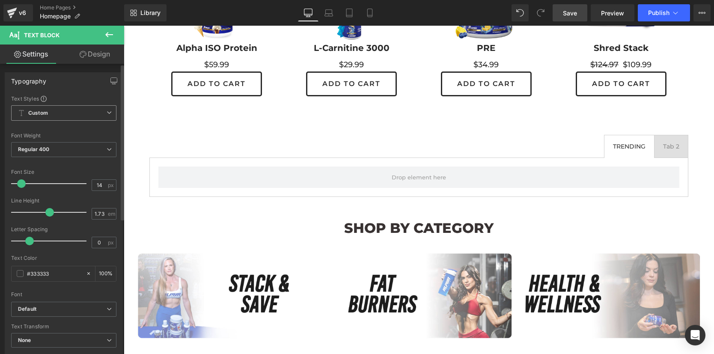
click at [84, 112] on span "Custom Setup Global Style" at bounding box center [63, 112] width 105 height 15
click at [84, 112] on span "Custom Setup Global Style" at bounding box center [62, 112] width 102 height 15
click at [92, 152] on span "Regular 400" at bounding box center [63, 149] width 105 height 15
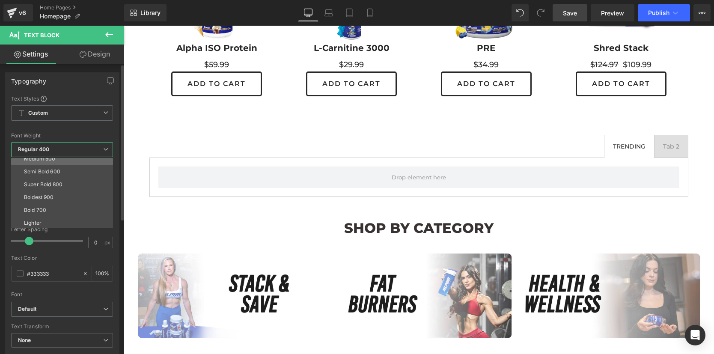
scroll to position [60, 0]
click at [60, 167] on li "Semi Bold 600" at bounding box center [64, 169] width 106 height 13
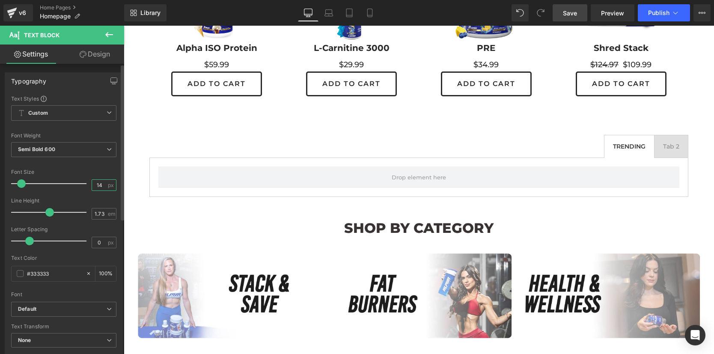
click at [101, 185] on input "14" at bounding box center [99, 185] width 15 height 11
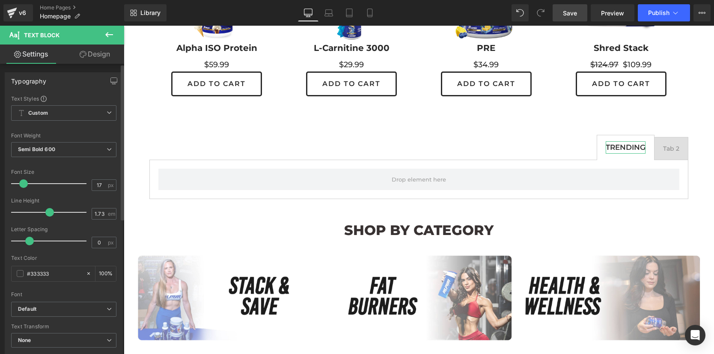
click at [71, 183] on div at bounding box center [50, 183] width 71 height 17
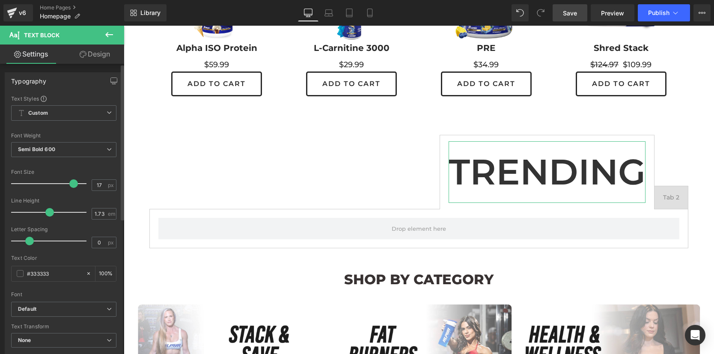
click at [28, 182] on div at bounding box center [50, 183] width 71 height 17
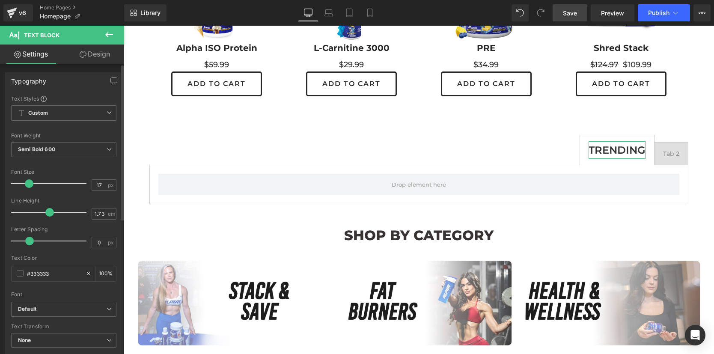
click at [21, 182] on div at bounding box center [50, 183] width 71 height 17
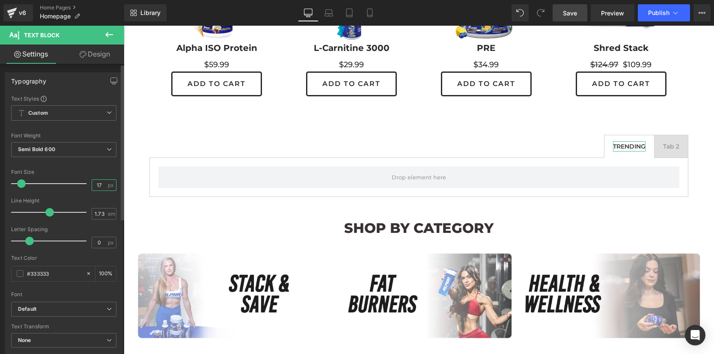
click at [100, 185] on input "17" at bounding box center [99, 185] width 15 height 11
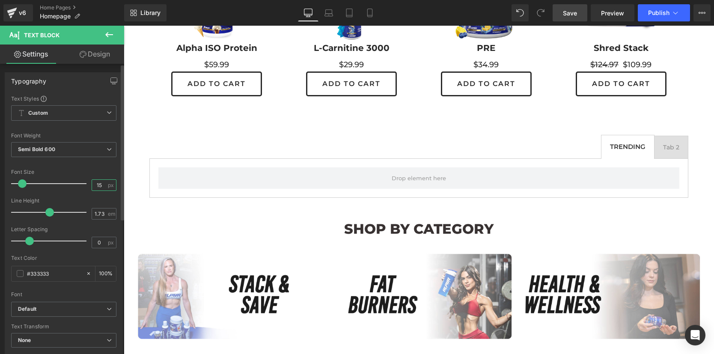
type input "16"
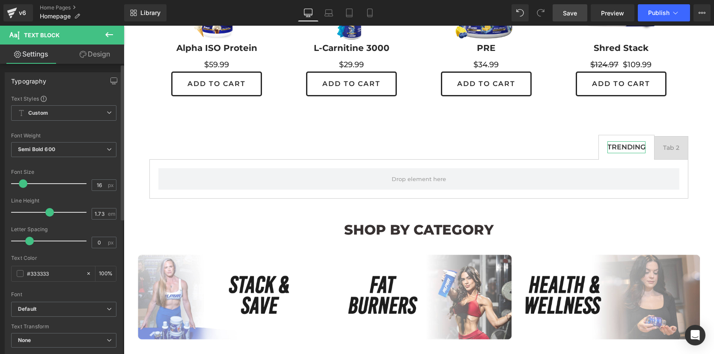
click at [77, 194] on div at bounding box center [63, 195] width 105 height 6
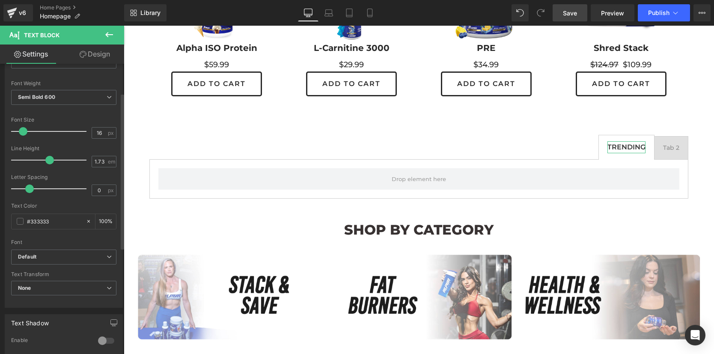
scroll to position [54, 0]
click at [103, 260] on span "Default" at bounding box center [63, 255] width 105 height 15
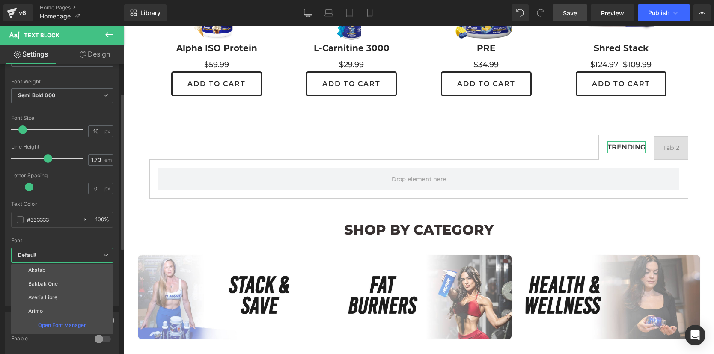
scroll to position [58, 0]
click at [65, 306] on li "Anton" at bounding box center [64, 309] width 106 height 14
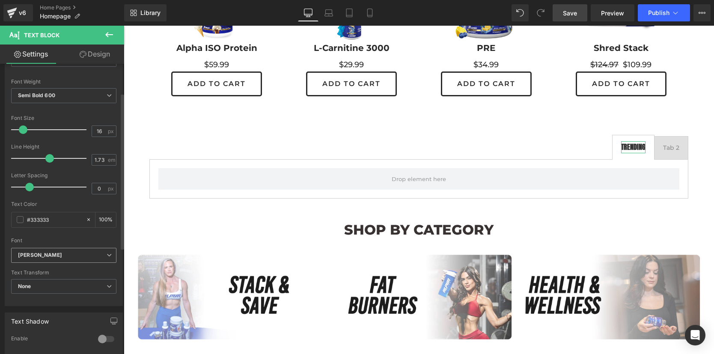
click at [78, 257] on b "Anton" at bounding box center [62, 255] width 89 height 7
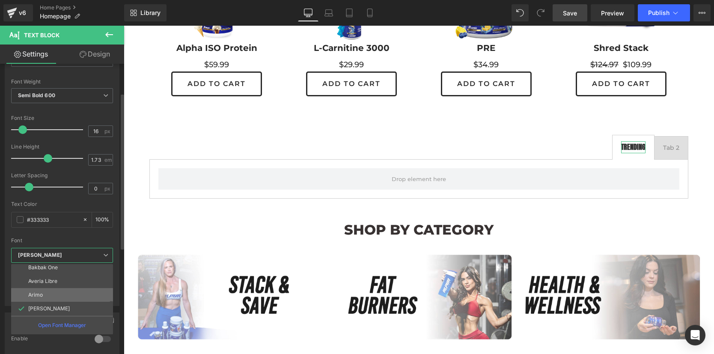
click at [53, 296] on li "Arimo" at bounding box center [64, 295] width 106 height 14
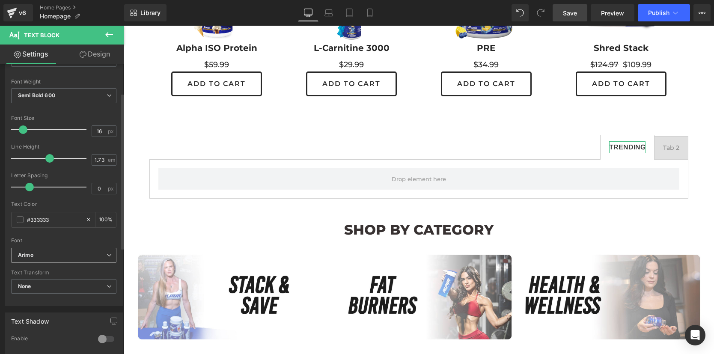
click at [72, 256] on b "Arimo" at bounding box center [62, 255] width 89 height 7
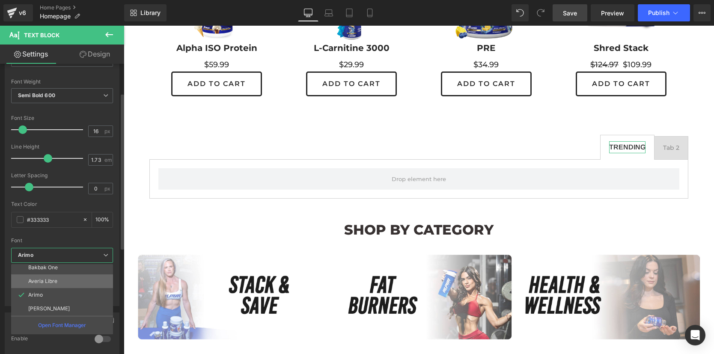
click at [59, 280] on li "Averia Libre" at bounding box center [64, 281] width 106 height 14
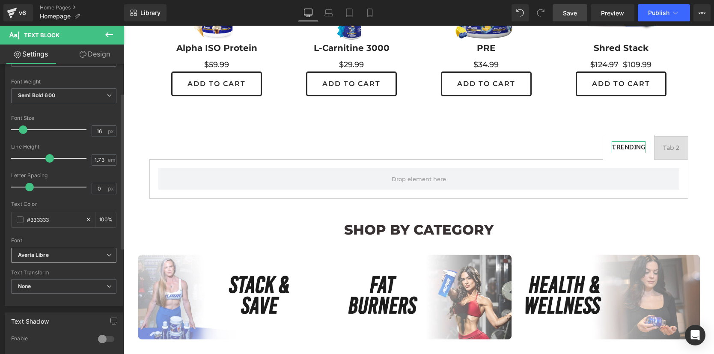
click at [68, 253] on b "Averia Libre" at bounding box center [62, 255] width 89 height 7
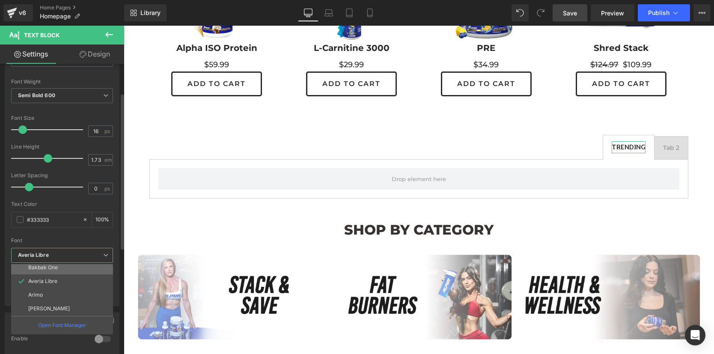
click at [61, 269] on li "Bakbak One" at bounding box center [64, 268] width 106 height 14
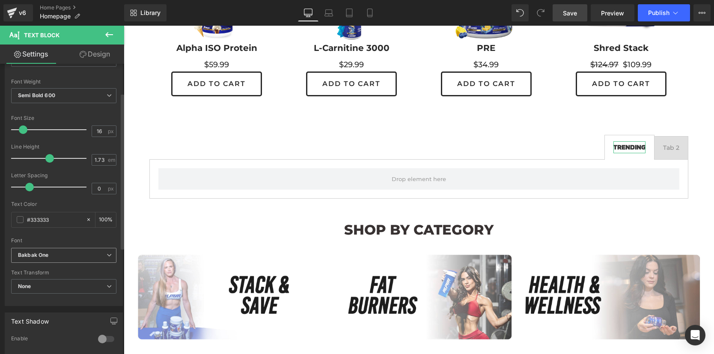
click at [64, 263] on div "Bakbak One Default Montserrat Bebas Neue Akatab Bakbak One Averia Libre Arimo A…" at bounding box center [63, 258] width 105 height 20
click at [83, 252] on b "Bakbak One" at bounding box center [62, 255] width 89 height 7
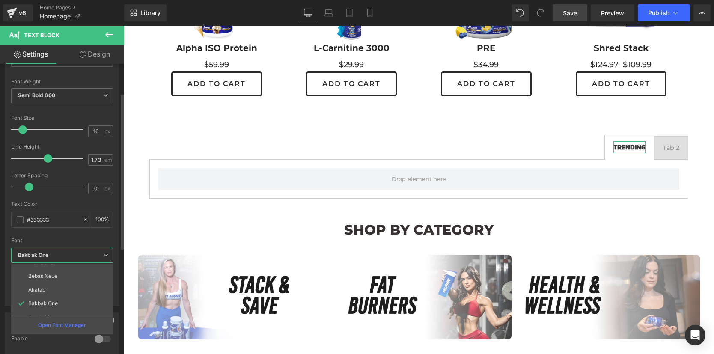
scroll to position [21, 0]
click at [69, 292] on li "Akatab" at bounding box center [64, 291] width 106 height 14
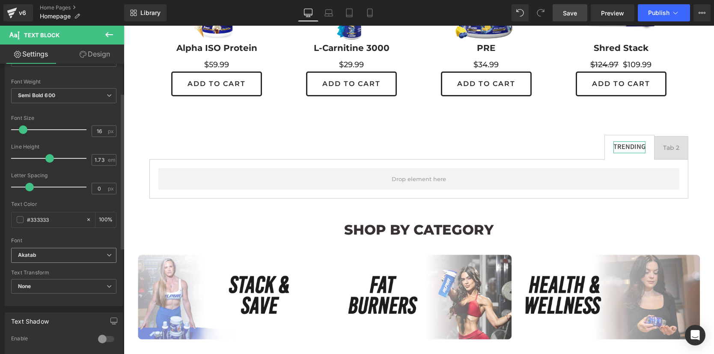
click at [71, 252] on b "Akatab" at bounding box center [62, 255] width 89 height 7
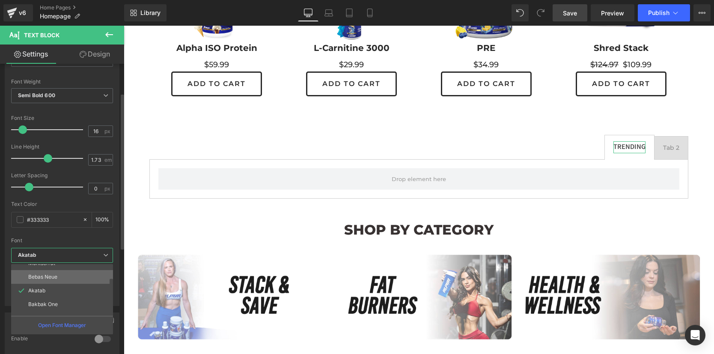
click at [64, 275] on li "Bebas Neue" at bounding box center [64, 277] width 106 height 14
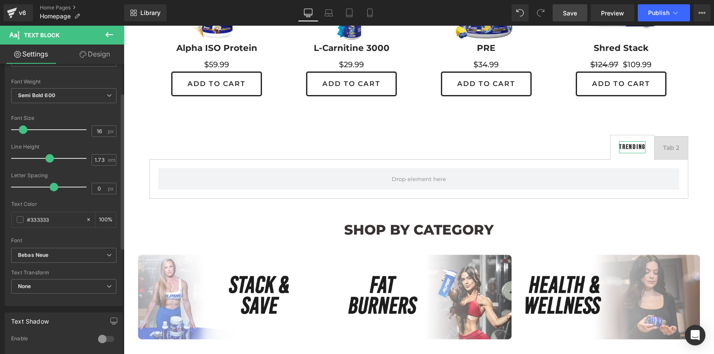
drag, startPoint x: 30, startPoint y: 189, endPoint x: 54, endPoint y: 191, distance: 23.6
click at [54, 191] on span at bounding box center [54, 187] width 9 height 9
click at [66, 175] on div "Letter Spacing" at bounding box center [63, 176] width 105 height 6
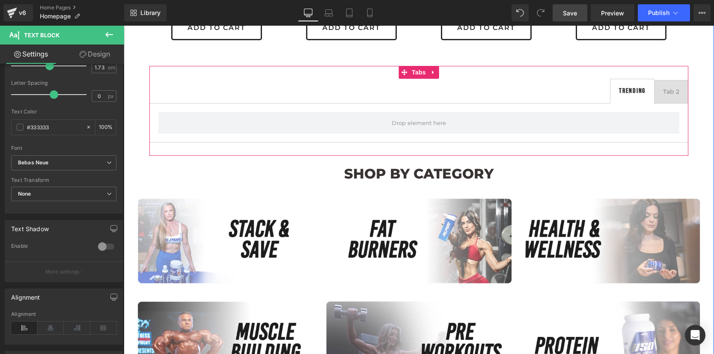
scroll to position [416, 0]
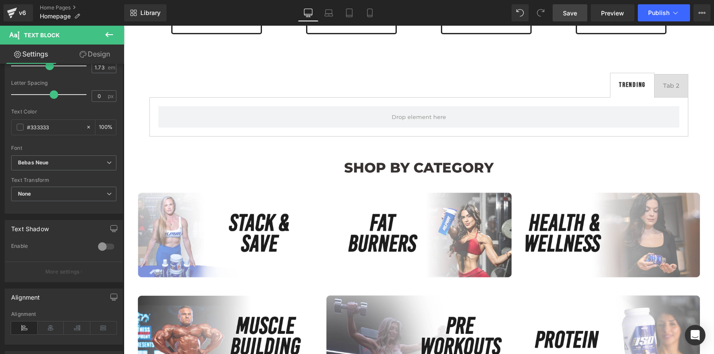
click at [108, 31] on icon at bounding box center [109, 35] width 10 height 10
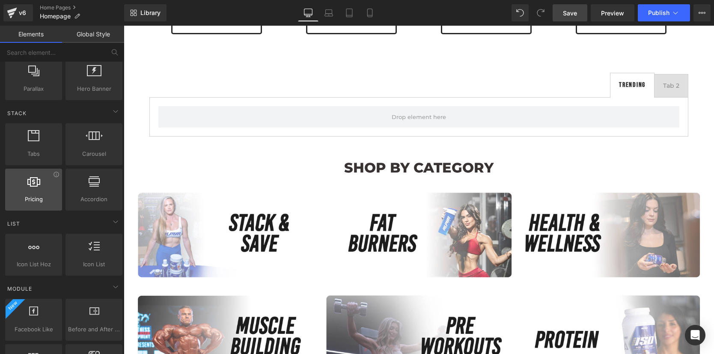
scroll to position [0, 0]
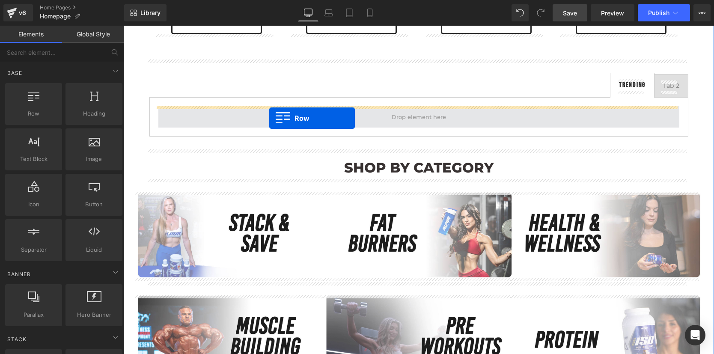
drag, startPoint x: 133, startPoint y: 109, endPoint x: 269, endPoint y: 118, distance: 136.9
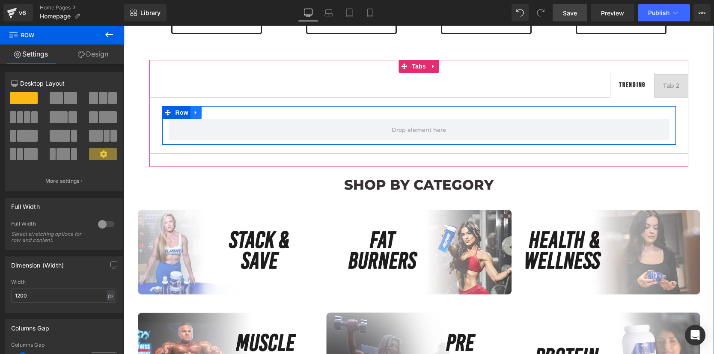
click at [195, 115] on icon at bounding box center [196, 112] width 6 height 6
click at [215, 113] on icon at bounding box center [218, 113] width 6 height 6
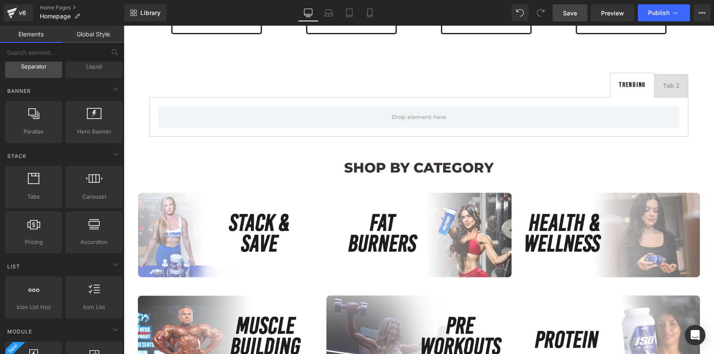
scroll to position [187, 0]
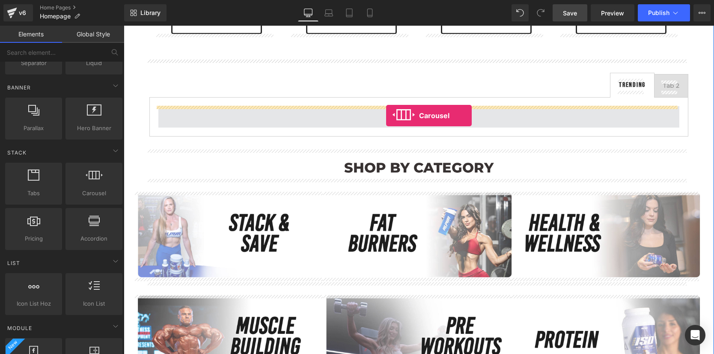
drag, startPoint x: 206, startPoint y: 208, endPoint x: 382, endPoint y: 115, distance: 199.2
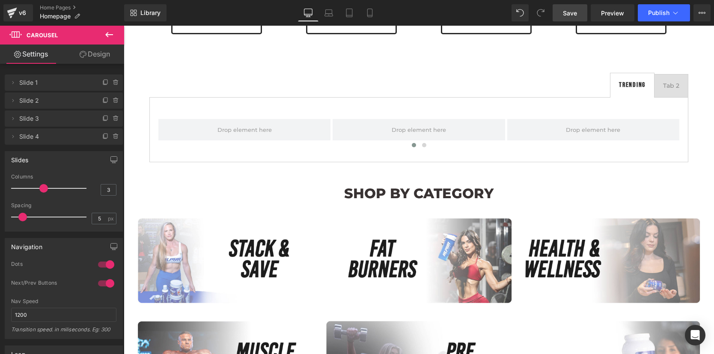
click at [110, 36] on icon at bounding box center [109, 35] width 10 height 10
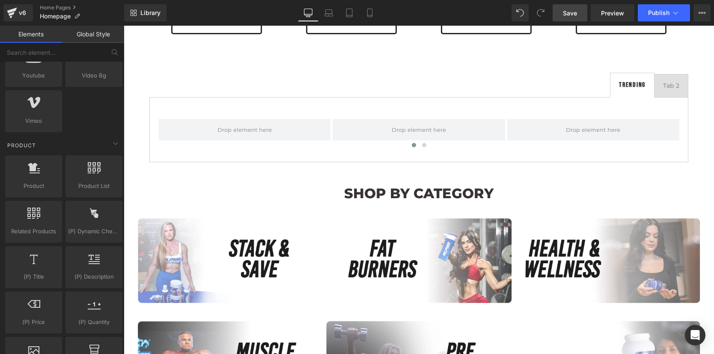
scroll to position [660, 0]
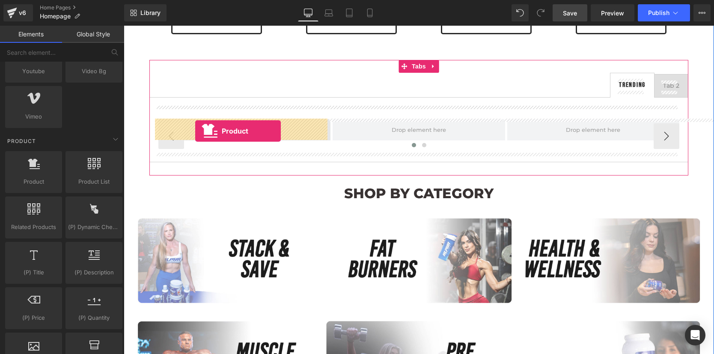
drag, startPoint x: 155, startPoint y: 200, endPoint x: 195, endPoint y: 131, distance: 80.2
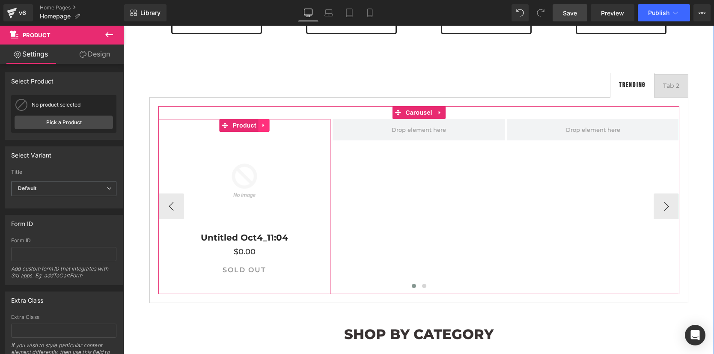
click at [261, 126] on icon at bounding box center [264, 125] width 6 height 6
click at [256, 125] on icon at bounding box center [259, 125] width 6 height 6
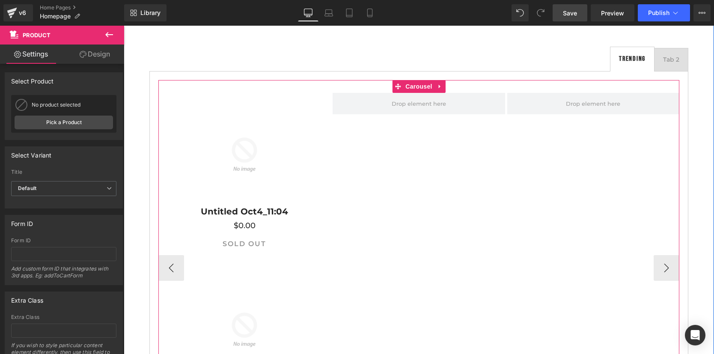
scroll to position [441, 0]
click at [245, 154] on div "Sale Off (P) Image" at bounding box center [245, 155] width 164 height 98
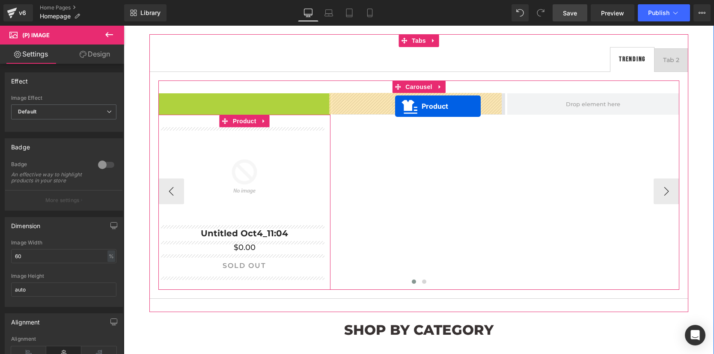
drag, startPoint x: 205, startPoint y: 99, endPoint x: 395, endPoint y: 106, distance: 190.2
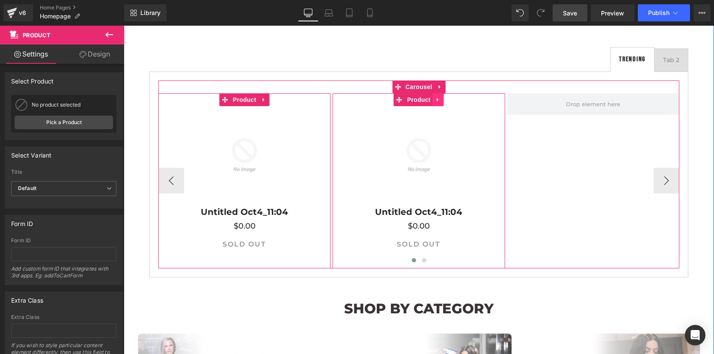
click at [436, 101] on icon at bounding box center [438, 99] width 6 height 6
click at [432, 101] on icon at bounding box center [433, 100] width 6 height 6
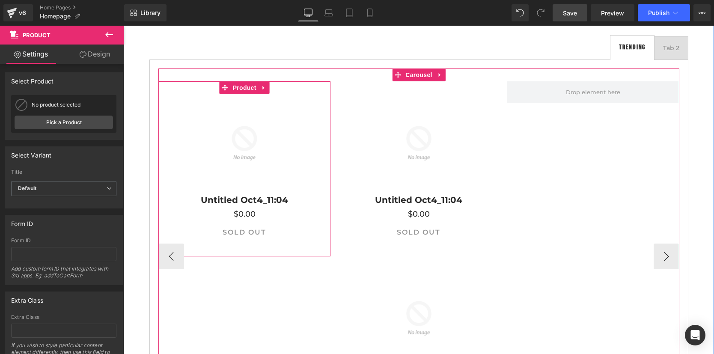
scroll to position [449, 0]
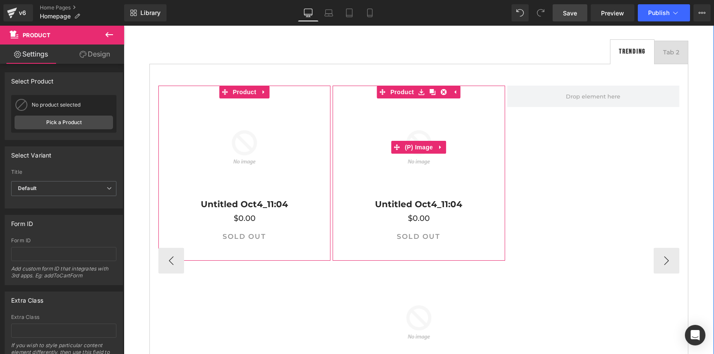
click at [393, 104] on img at bounding box center [419, 147] width 98 height 98
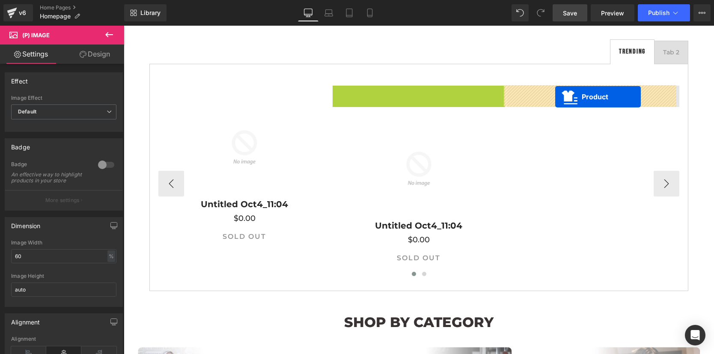
drag, startPoint x: 380, startPoint y: 92, endPoint x: 555, endPoint y: 97, distance: 175.6
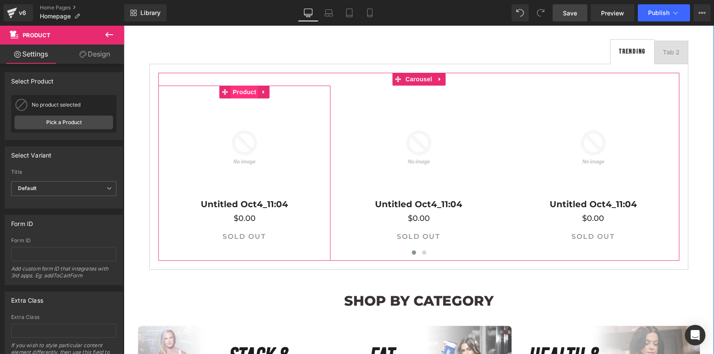
click at [243, 93] on span "Product" at bounding box center [245, 92] width 28 height 13
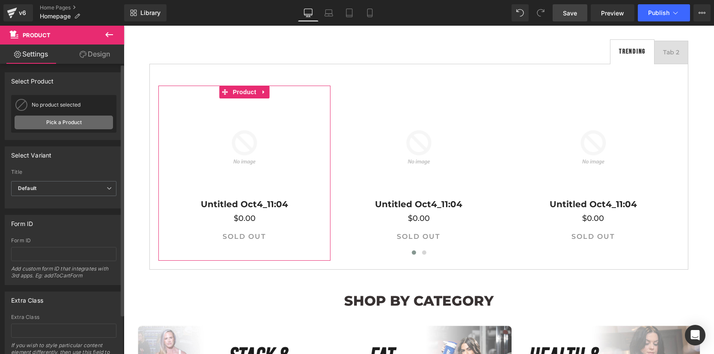
click at [86, 123] on link "Pick a Product" at bounding box center [64, 123] width 98 height 14
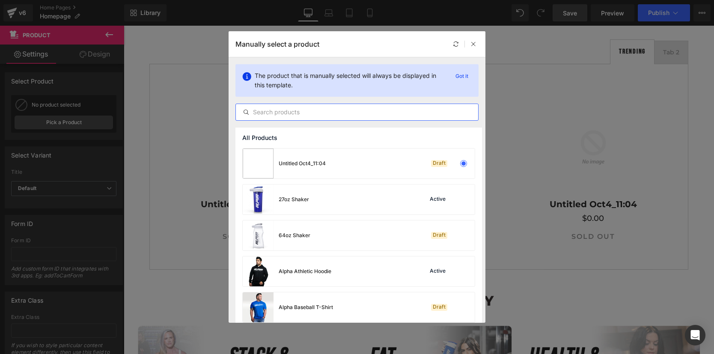
click at [304, 113] on input "text" at bounding box center [357, 112] width 242 height 10
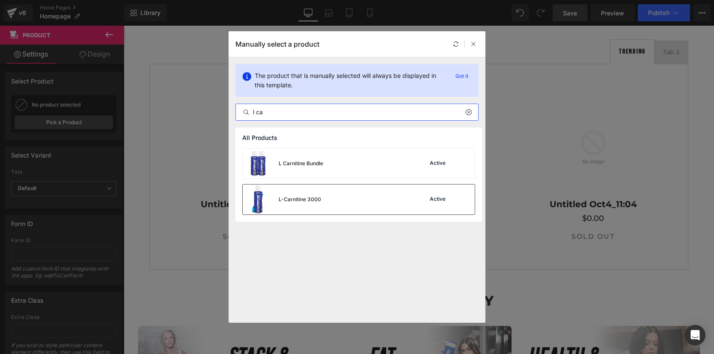
type input "l ca"
click at [295, 209] on div "L-Carnitine 3000" at bounding box center [282, 200] width 78 height 30
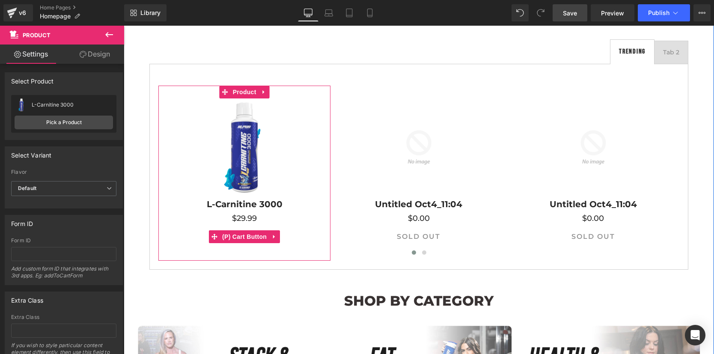
drag, startPoint x: 238, startPoint y: 234, endPoint x: 140, endPoint y: 123, distance: 148.3
click at [238, 234] on span "(P) Cart Button" at bounding box center [244, 236] width 49 height 13
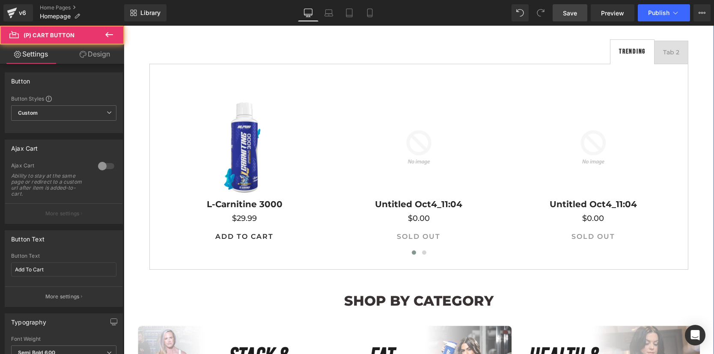
click at [101, 54] on link "Design" at bounding box center [95, 54] width 62 height 19
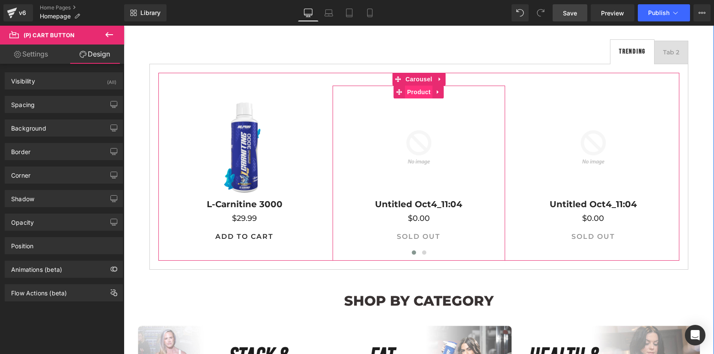
click at [411, 92] on span "Product" at bounding box center [419, 92] width 28 height 13
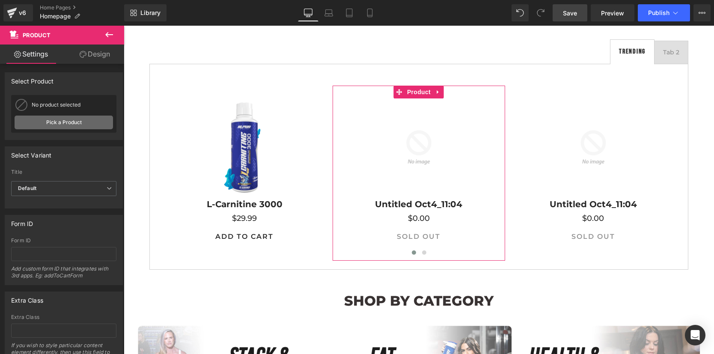
click at [65, 120] on link "Pick a Product" at bounding box center [64, 123] width 98 height 14
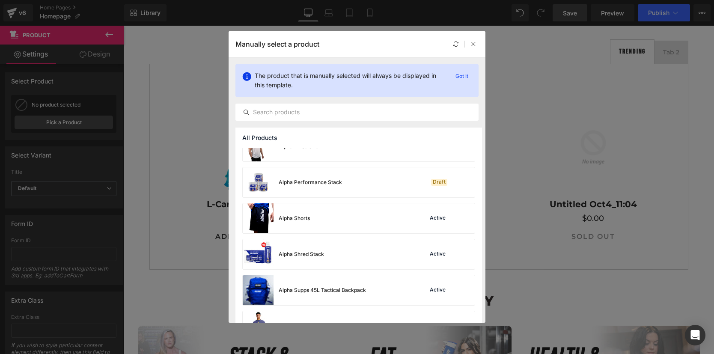
scroll to position [450, 0]
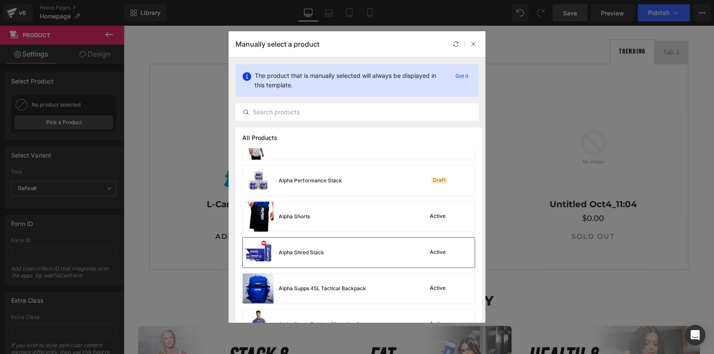
click at [334, 253] on div "Alpha Shred Stack Active" at bounding box center [359, 253] width 232 height 30
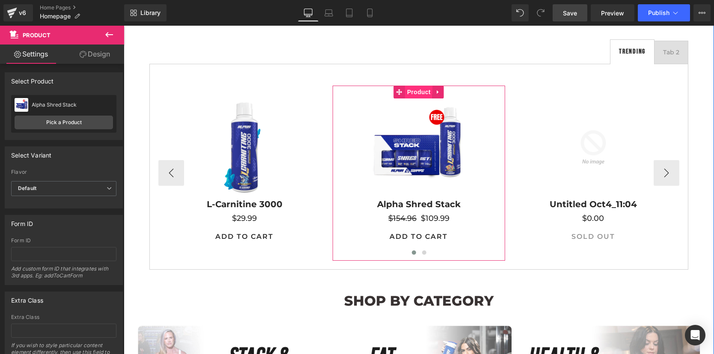
click at [414, 94] on span "Product" at bounding box center [419, 92] width 28 height 13
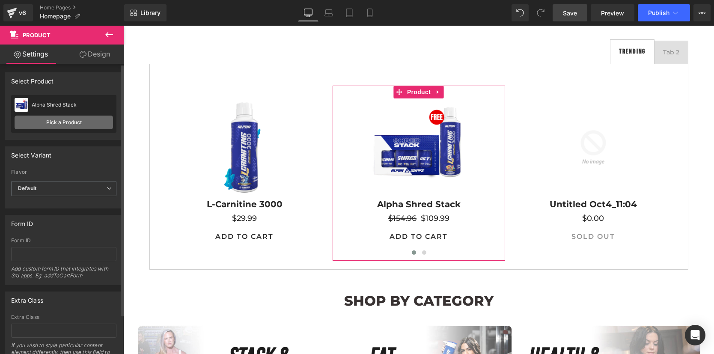
click at [85, 117] on link "Pick a Product" at bounding box center [64, 123] width 98 height 14
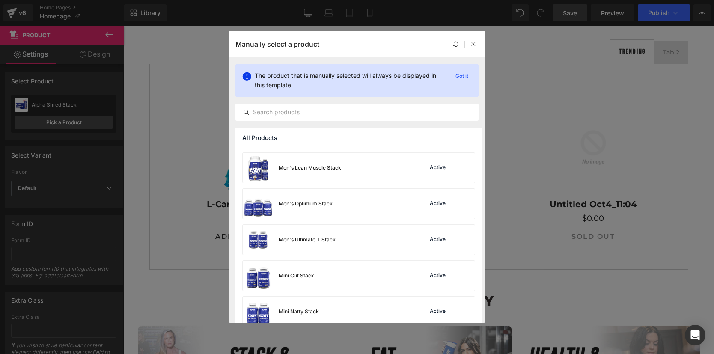
scroll to position [1833, 0]
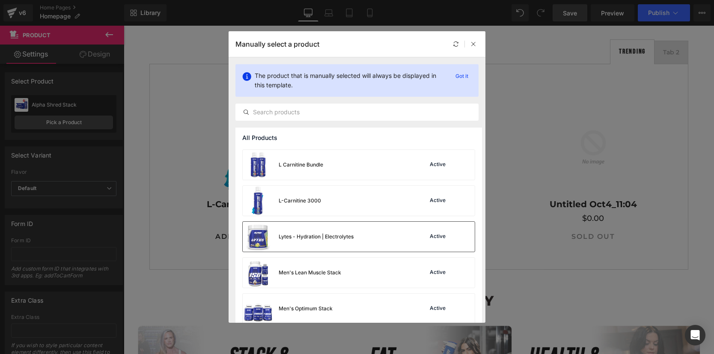
click at [331, 238] on div "Lytes - Hydration | Electrolytes" at bounding box center [316, 237] width 75 height 8
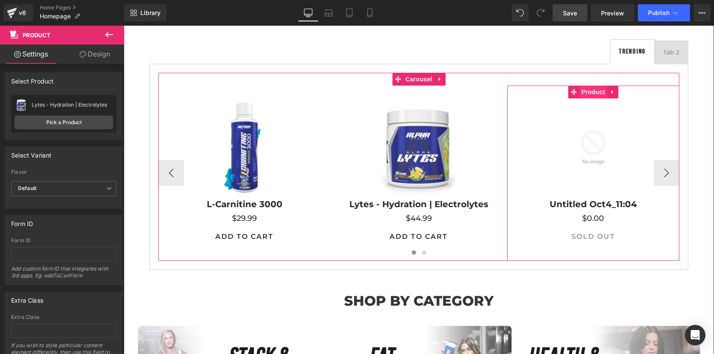
click at [591, 91] on span "Product" at bounding box center [593, 92] width 28 height 13
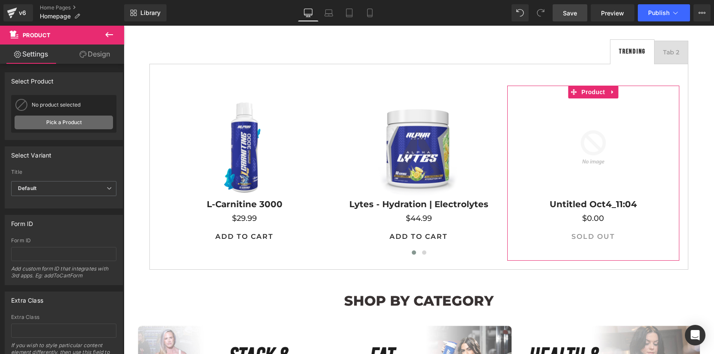
click at [57, 118] on link "Pick a Product" at bounding box center [64, 123] width 98 height 14
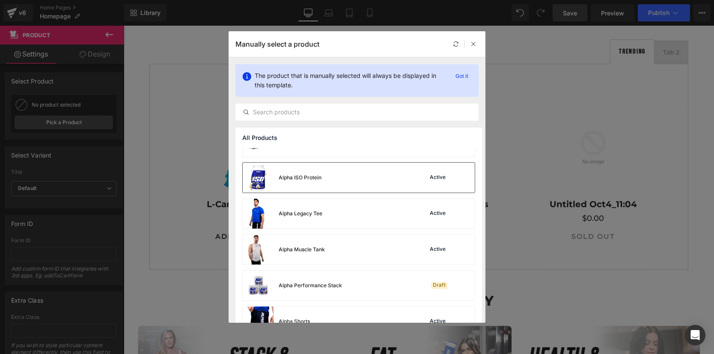
scroll to position [351, 0]
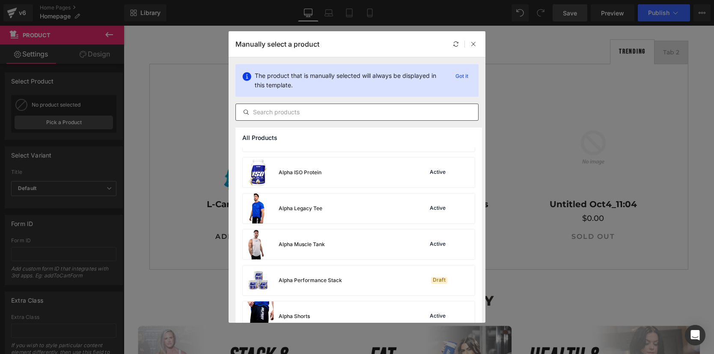
click at [336, 115] on input "text" at bounding box center [357, 112] width 242 height 10
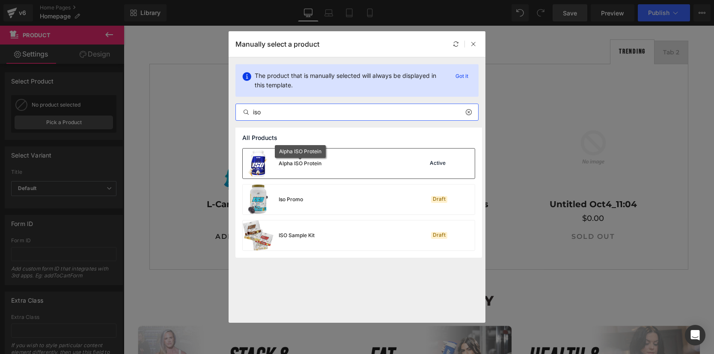
type input "iso"
click at [313, 164] on div "Alpha ISO Protein" at bounding box center [300, 164] width 43 height 8
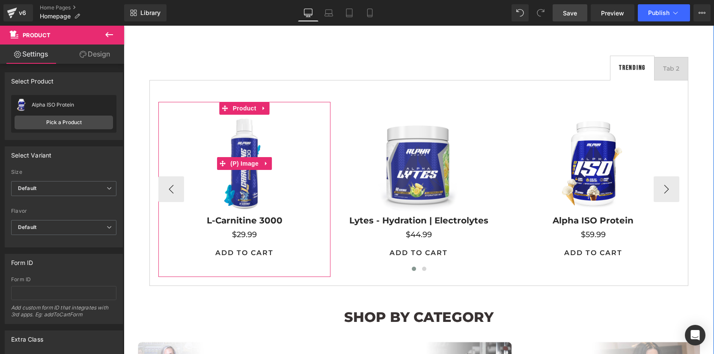
scroll to position [436, 0]
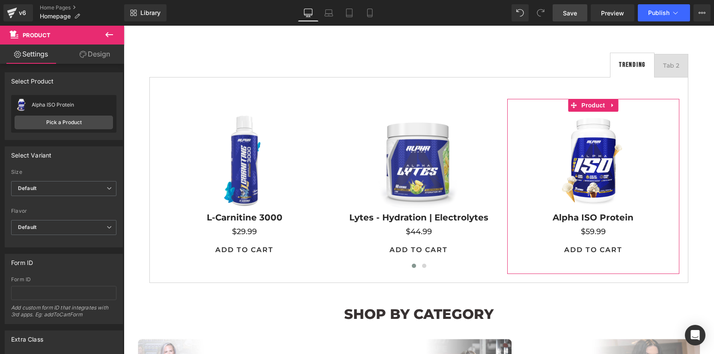
click at [98, 55] on link "Design" at bounding box center [95, 54] width 62 height 19
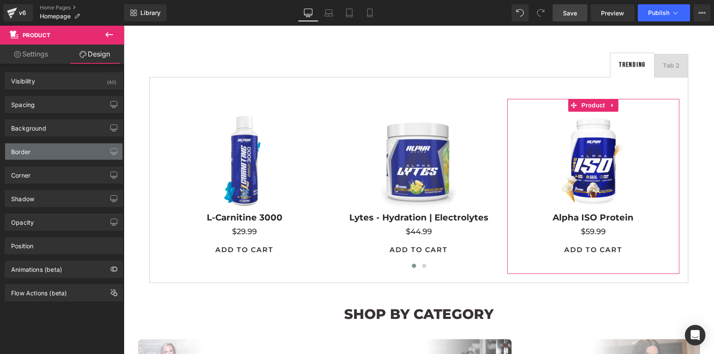
click at [45, 153] on div "Border" at bounding box center [63, 151] width 117 height 16
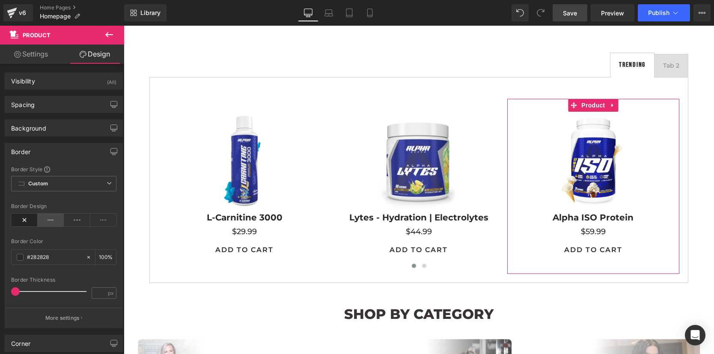
click at [49, 218] on icon at bounding box center [51, 220] width 27 height 13
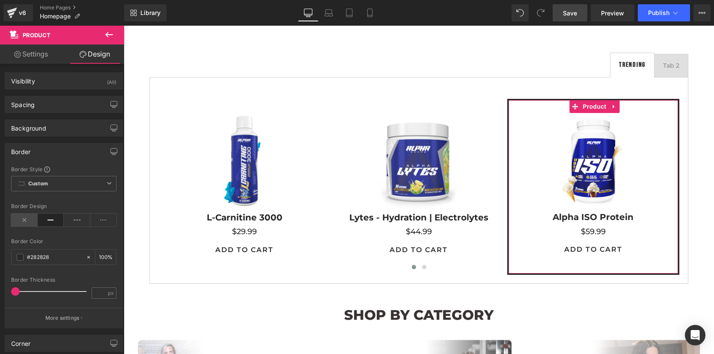
click at [26, 215] on icon at bounding box center [24, 220] width 27 height 13
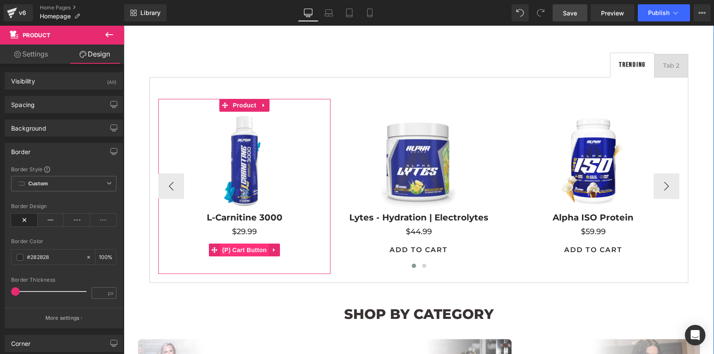
click at [232, 248] on span "(P) Cart Button" at bounding box center [244, 250] width 49 height 13
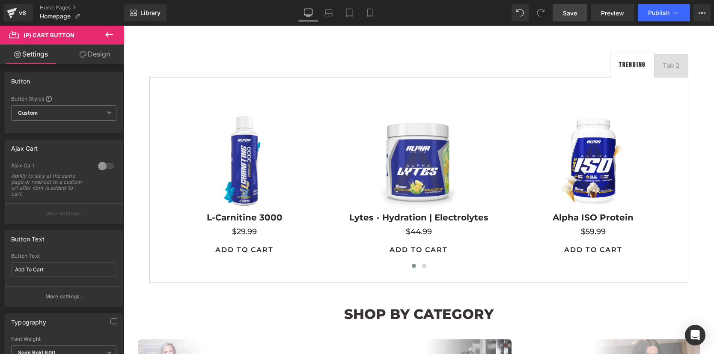
click at [101, 57] on link "Design" at bounding box center [95, 54] width 62 height 19
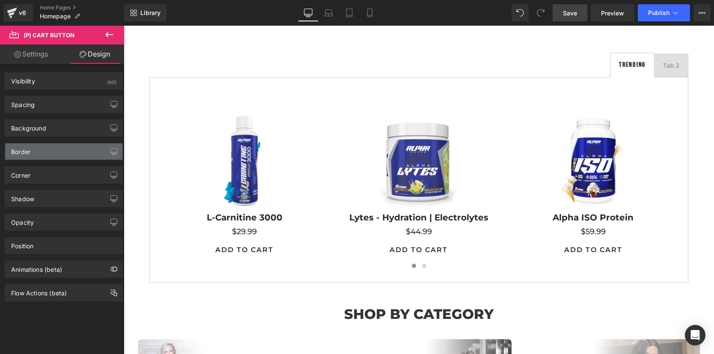
click at [62, 148] on div "Border" at bounding box center [63, 151] width 117 height 16
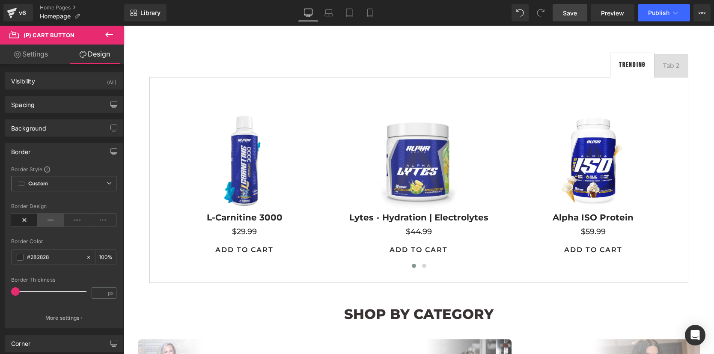
click at [48, 221] on icon at bounding box center [51, 220] width 27 height 13
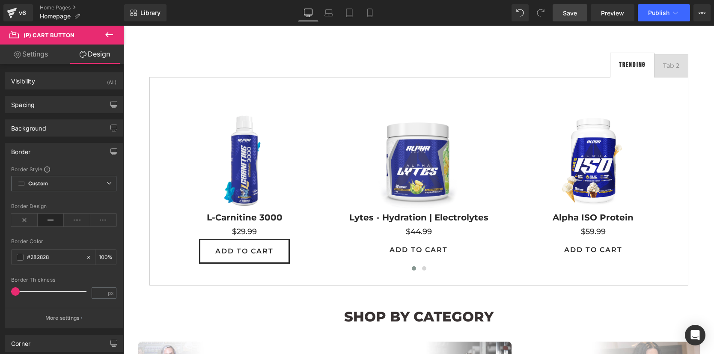
click at [35, 155] on div "Border" at bounding box center [63, 151] width 117 height 16
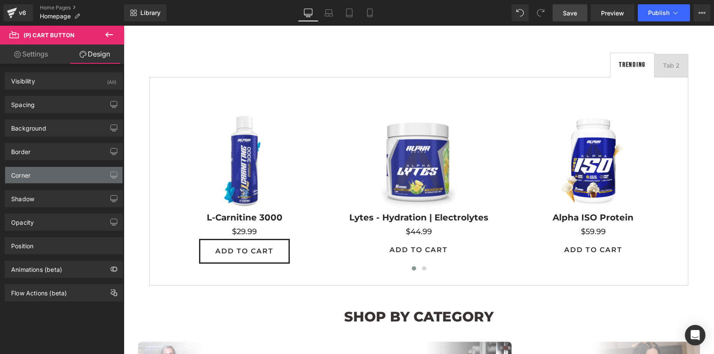
click at [34, 175] on div "Corner" at bounding box center [63, 175] width 117 height 16
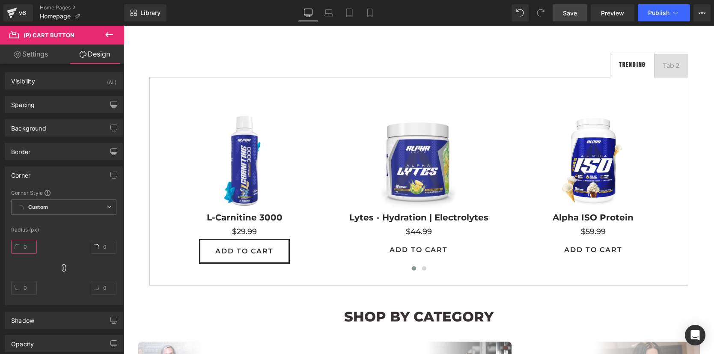
drag, startPoint x: 28, startPoint y: 246, endPoint x: 31, endPoint y: 253, distance: 8.0
click at [28, 246] on input "text" at bounding box center [24, 247] width 26 height 14
type input "5"
click at [53, 219] on div "Custom Setup Global Style Custom Setup Global Style" at bounding box center [63, 210] width 105 height 20
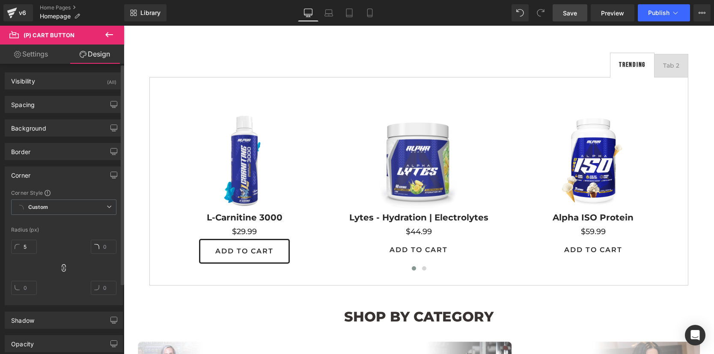
click at [70, 171] on div "Corner" at bounding box center [63, 175] width 117 height 16
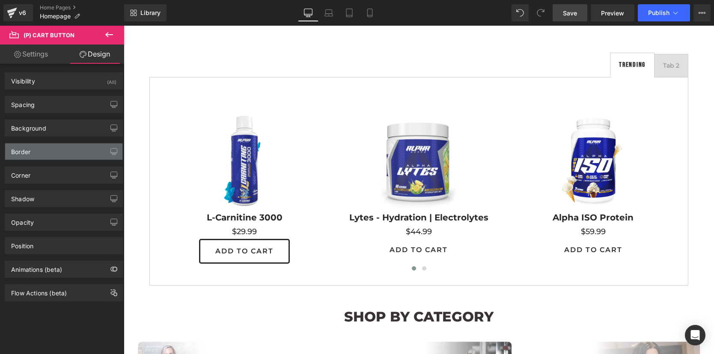
click at [68, 149] on div "Border" at bounding box center [63, 151] width 117 height 16
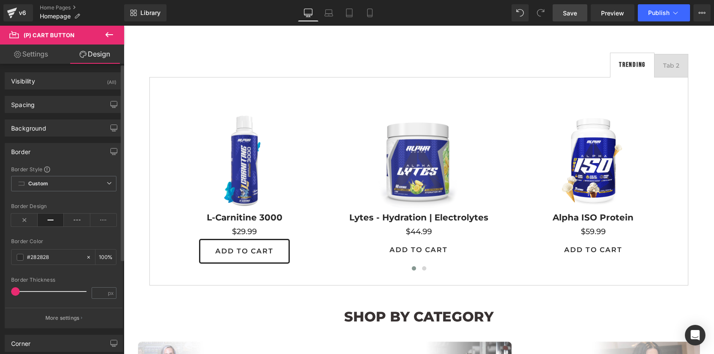
click at [68, 149] on div "Border" at bounding box center [63, 151] width 117 height 16
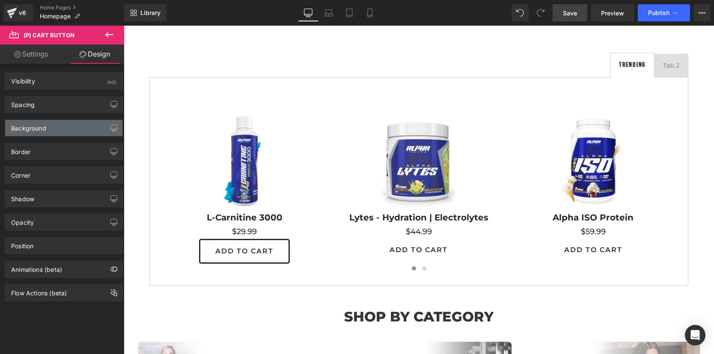
click at [62, 124] on div "Background" at bounding box center [63, 128] width 117 height 16
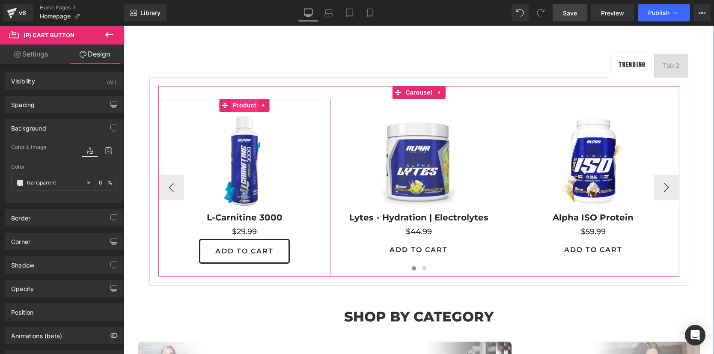
click at [238, 107] on span "Product" at bounding box center [245, 105] width 28 height 13
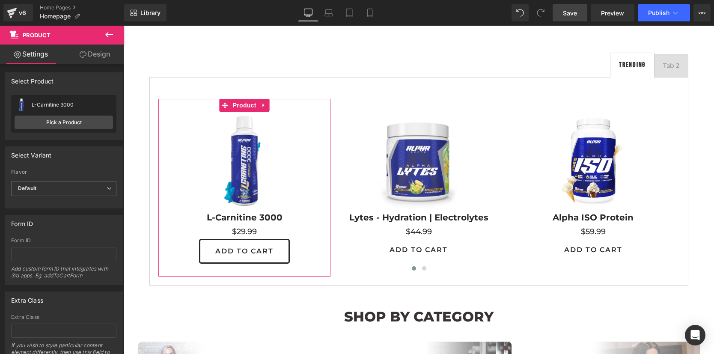
click at [81, 54] on icon at bounding box center [83, 54] width 7 height 7
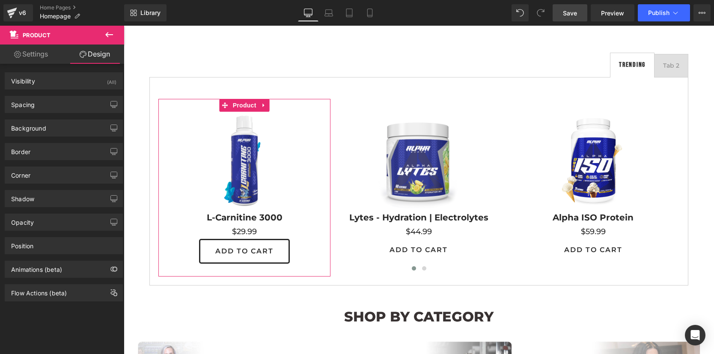
click at [43, 57] on link "Settings" at bounding box center [31, 54] width 62 height 19
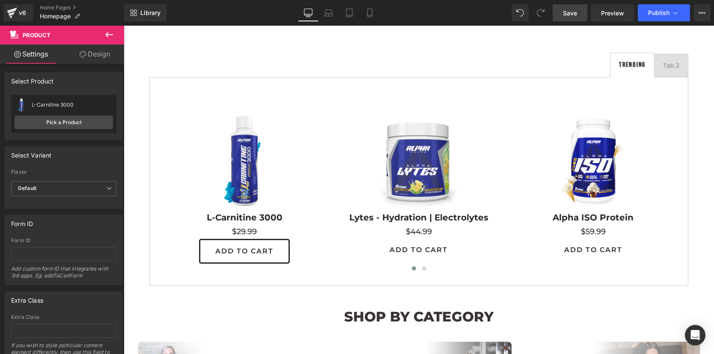
click at [107, 37] on icon at bounding box center [109, 35] width 10 height 10
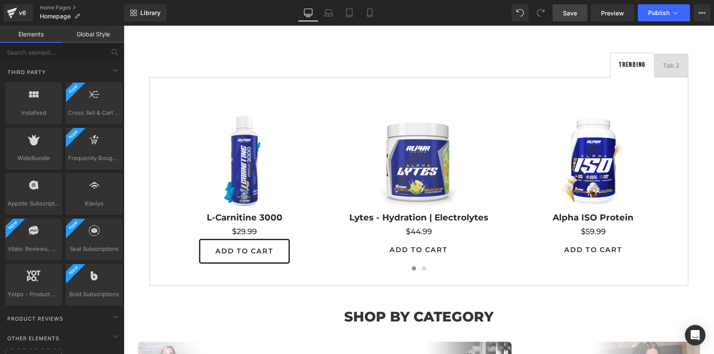
scroll to position [1774, 0]
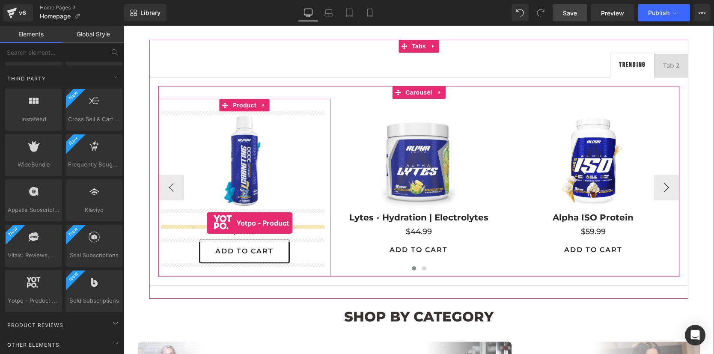
drag, startPoint x: 162, startPoint y: 310, endPoint x: 207, endPoint y: 223, distance: 97.3
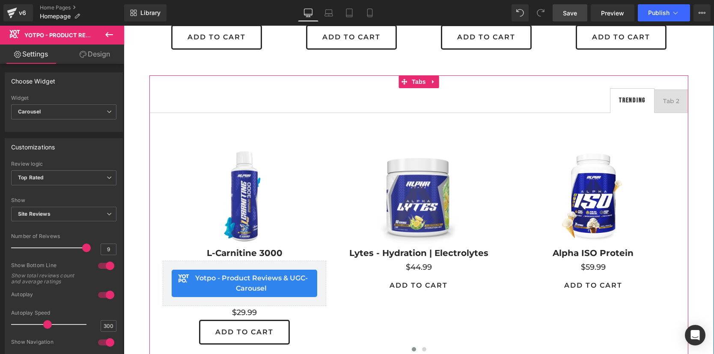
scroll to position [394, 0]
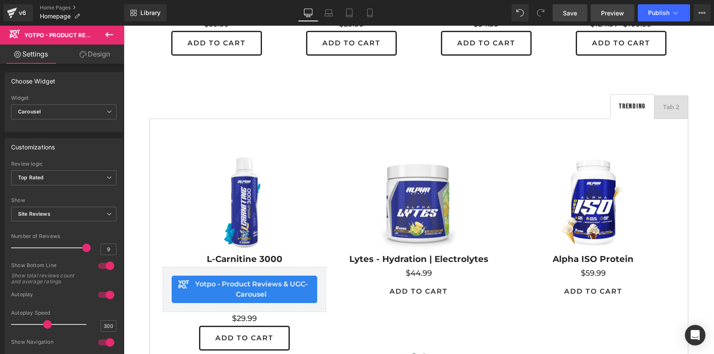
click at [614, 12] on span "Preview" at bounding box center [612, 13] width 23 height 9
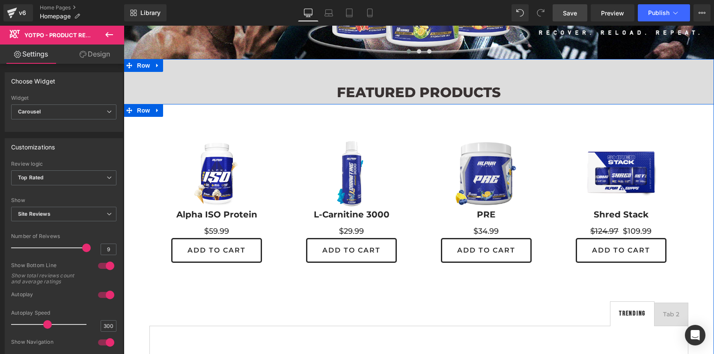
scroll to position [186, 0]
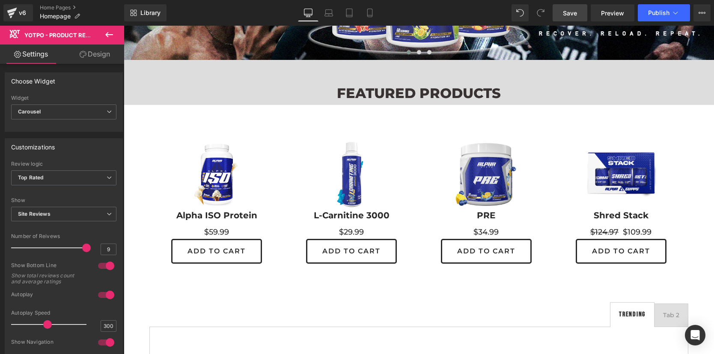
click at [109, 34] on icon at bounding box center [109, 34] width 8 height 5
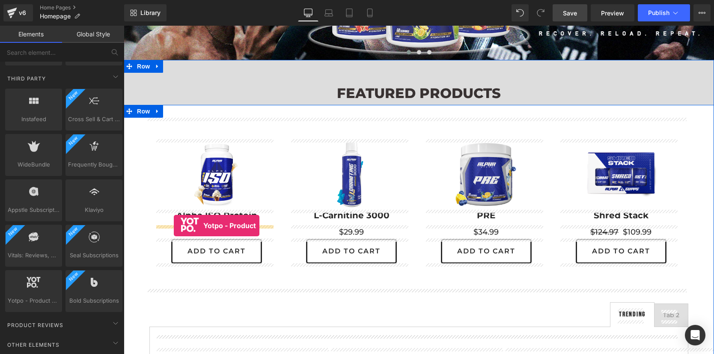
drag, startPoint x: 137, startPoint y: 260, endPoint x: 174, endPoint y: 226, distance: 50.0
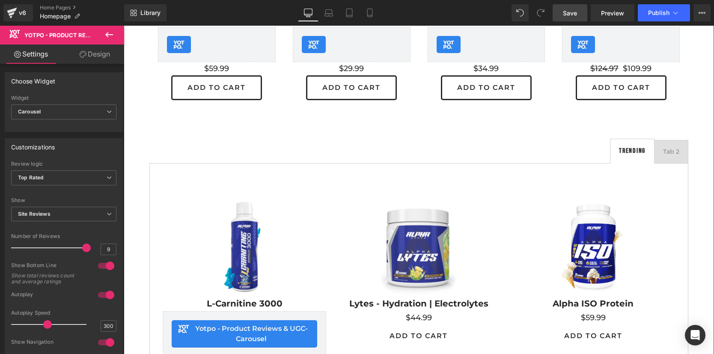
scroll to position [387, 0]
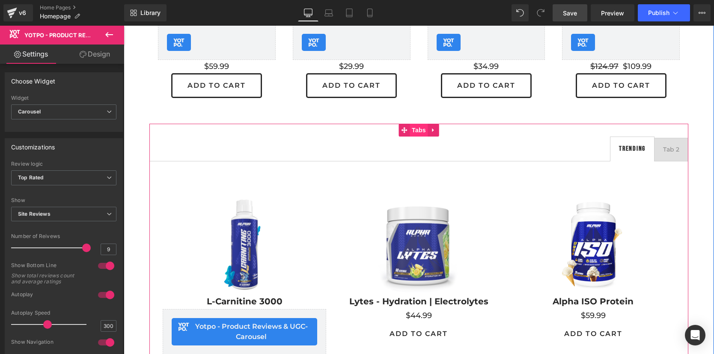
click at [416, 131] on span "Tabs" at bounding box center [419, 130] width 18 height 13
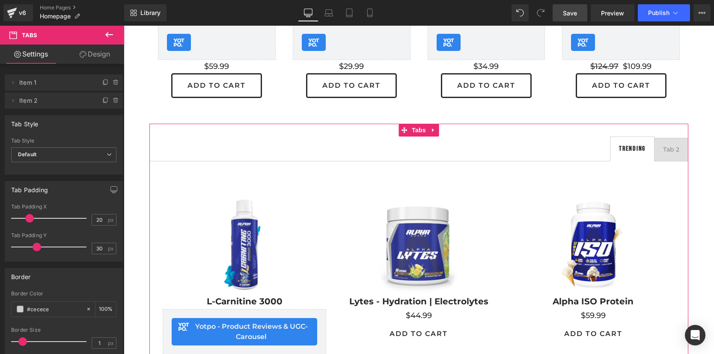
click at [105, 51] on link "Design" at bounding box center [95, 54] width 62 height 19
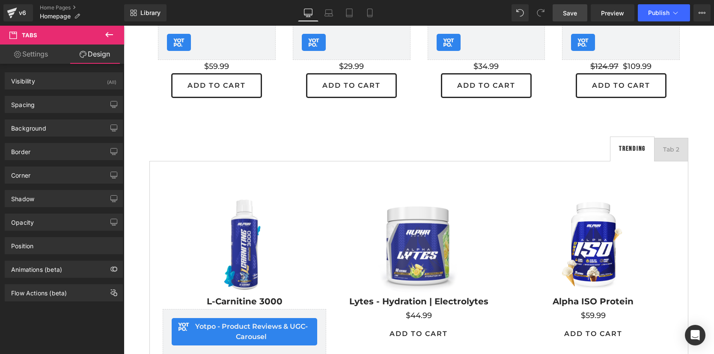
click at [112, 36] on icon at bounding box center [109, 35] width 10 height 10
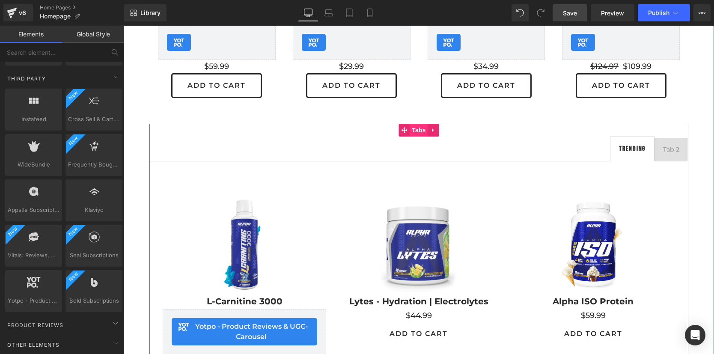
click at [410, 131] on span "Tabs" at bounding box center [419, 130] width 18 height 13
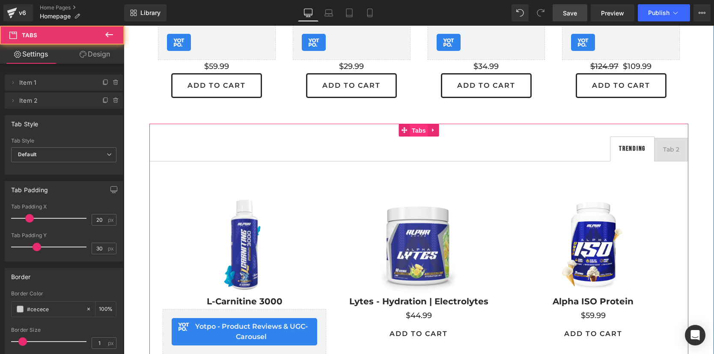
click at [410, 131] on span "Tabs" at bounding box center [419, 130] width 18 height 13
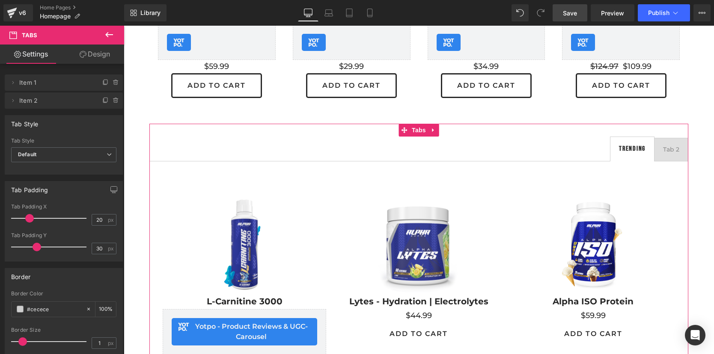
click at [97, 47] on link "Design" at bounding box center [95, 54] width 62 height 19
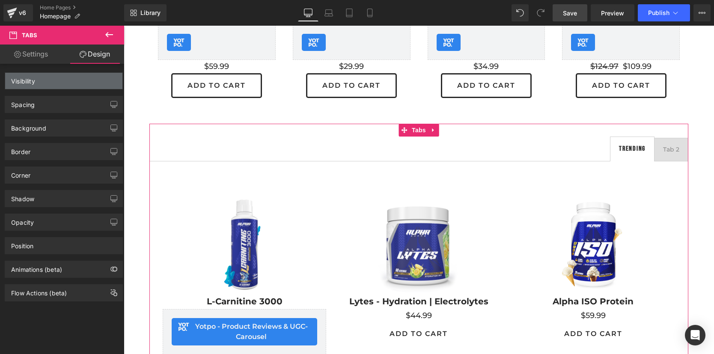
click at [78, 77] on div "Visibility" at bounding box center [63, 81] width 117 height 16
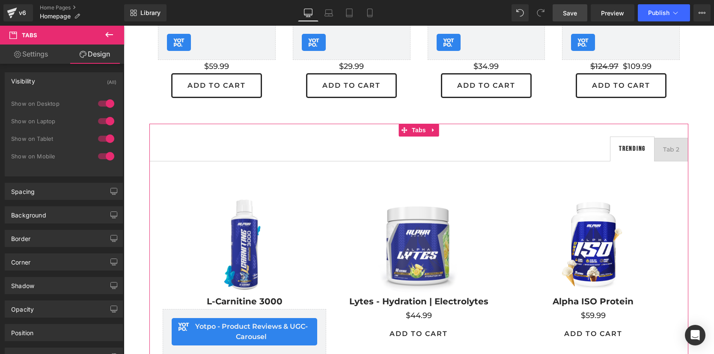
click at [103, 101] on div at bounding box center [106, 104] width 21 height 14
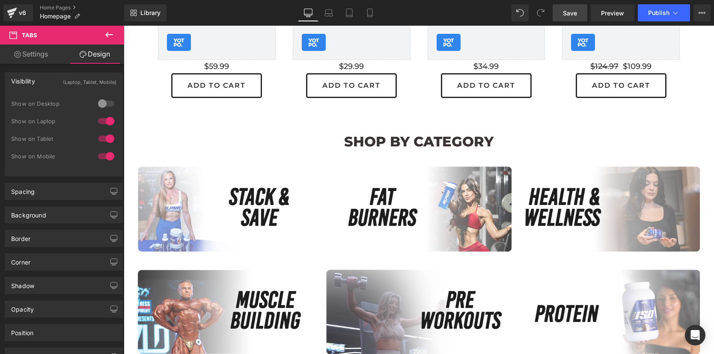
click at [101, 104] on div at bounding box center [106, 104] width 21 height 14
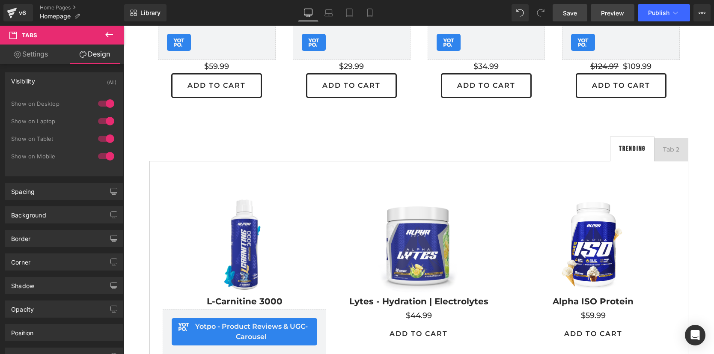
click at [610, 15] on span "Preview" at bounding box center [612, 13] width 23 height 9
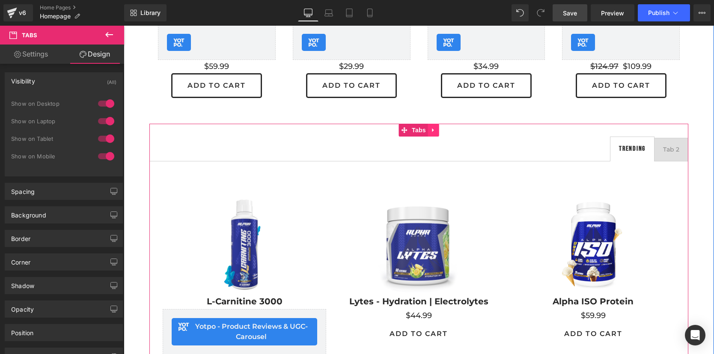
click at [431, 131] on icon at bounding box center [434, 130] width 6 height 6
click at [438, 131] on icon at bounding box center [439, 130] width 6 height 6
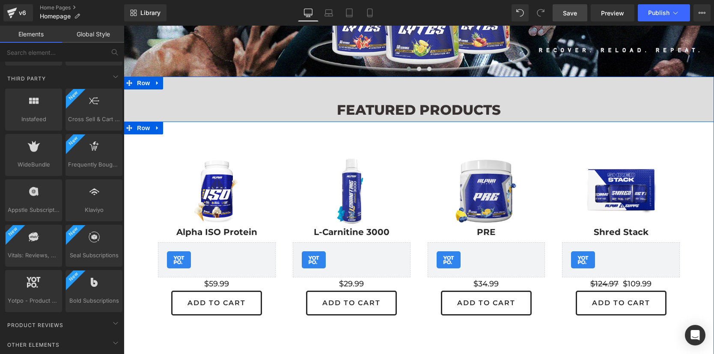
scroll to position [165, 0]
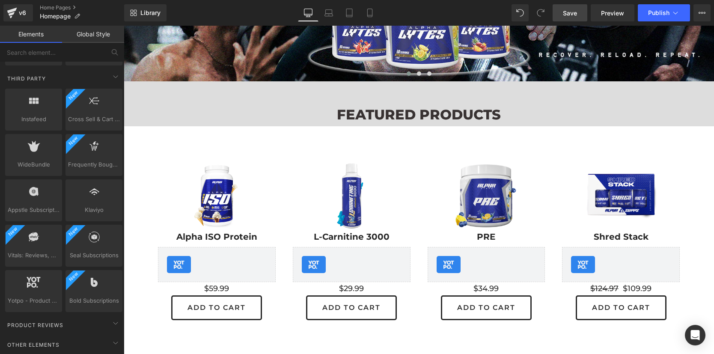
click at [570, 14] on span "Save" at bounding box center [570, 13] width 14 height 9
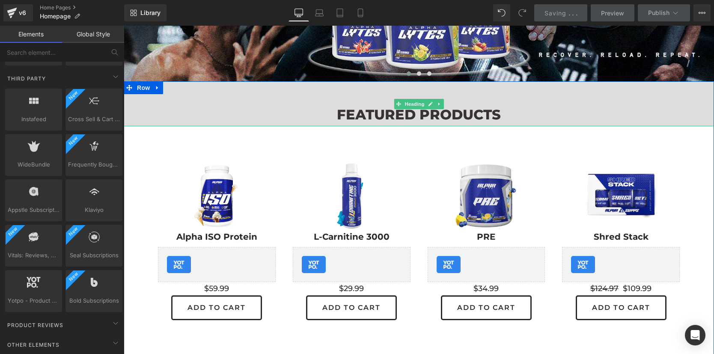
drag, startPoint x: 438, startPoint y: 116, endPoint x: 332, endPoint y: 97, distance: 107.0
click at [438, 116] on h1 "FEATURED PRODUCTS" at bounding box center [419, 115] width 590 height 24
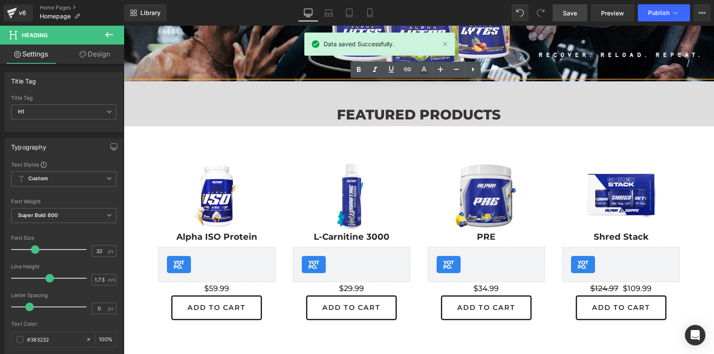
click at [316, 107] on h1 "FEATURED PRODUCTS" at bounding box center [419, 115] width 590 height 24
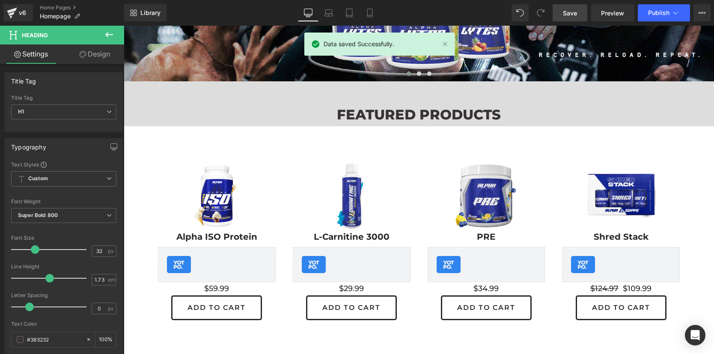
click at [100, 52] on link "Design" at bounding box center [95, 54] width 62 height 19
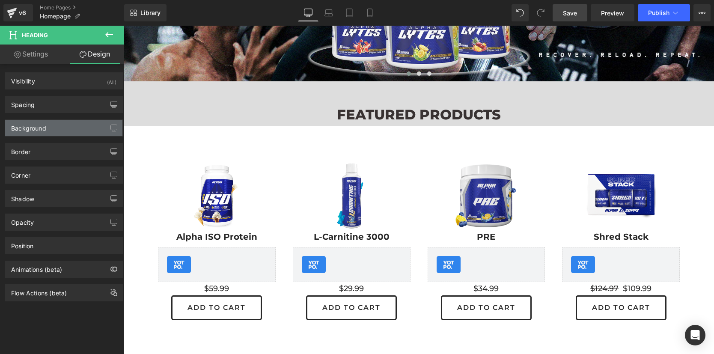
click at [55, 133] on div "Background" at bounding box center [63, 128] width 117 height 16
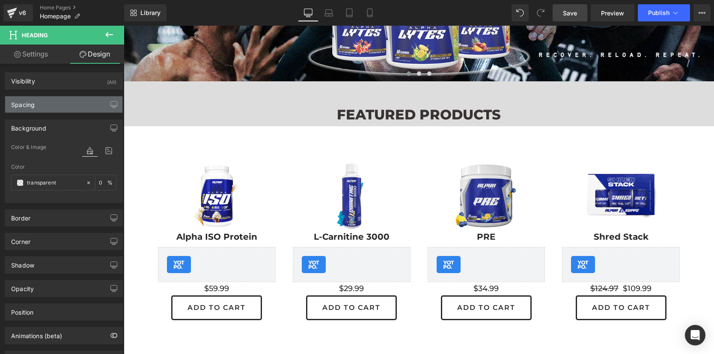
click at [65, 103] on div "Spacing" at bounding box center [63, 104] width 117 height 16
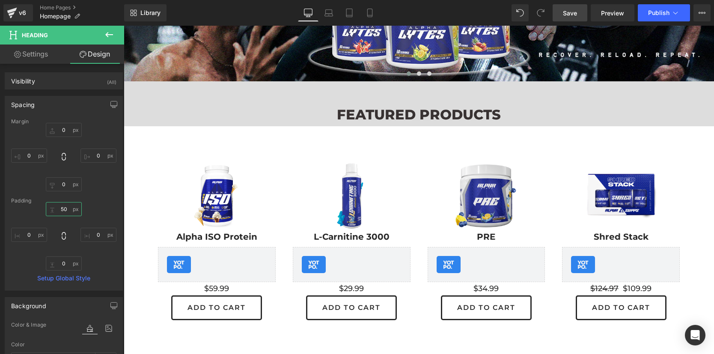
click at [65, 209] on input "50" at bounding box center [64, 209] width 36 height 14
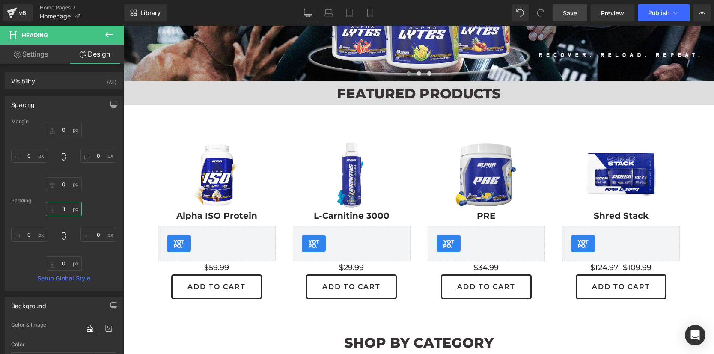
type input "0"
click at [567, 18] on link "Save" at bounding box center [570, 12] width 35 height 17
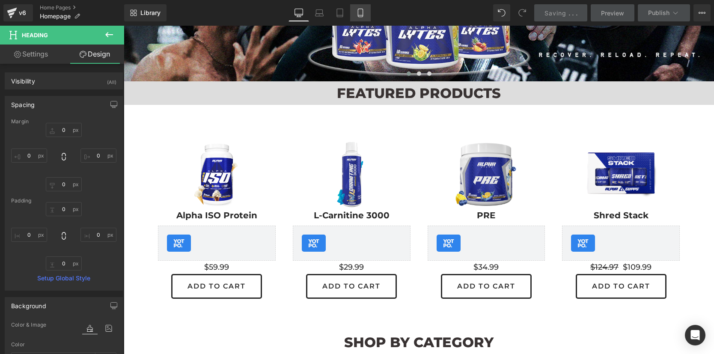
click at [359, 9] on icon at bounding box center [360, 13] width 5 height 8
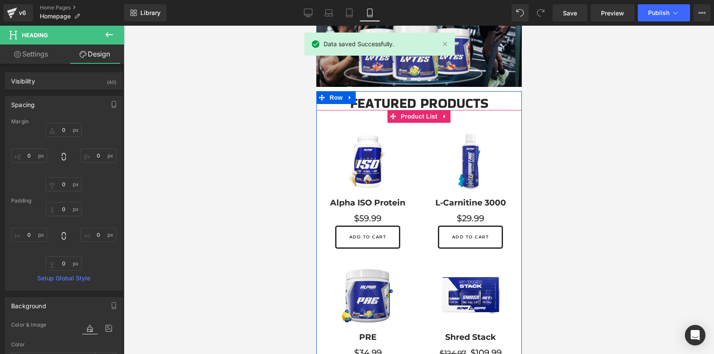
scroll to position [120, 0]
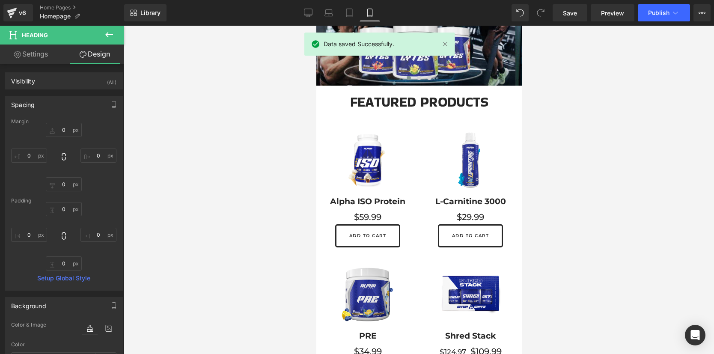
click at [110, 37] on icon at bounding box center [109, 35] width 10 height 10
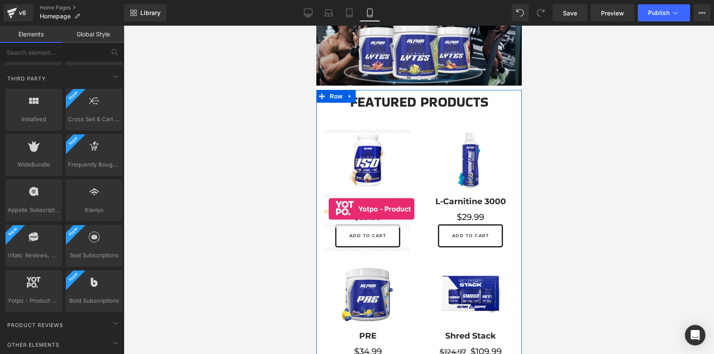
drag, startPoint x: 346, startPoint y: 321, endPoint x: 328, endPoint y: 209, distance: 113.6
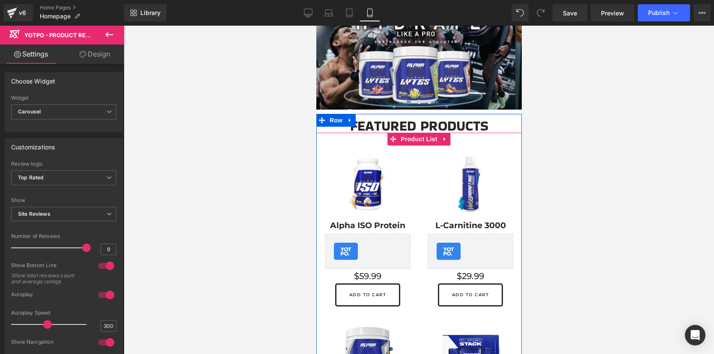
scroll to position [89, 0]
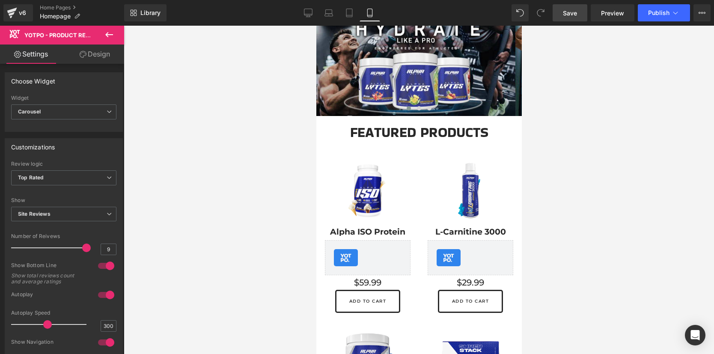
click at [575, 13] on span "Save" at bounding box center [570, 13] width 14 height 9
click at [653, 18] on button "Publish" at bounding box center [664, 12] width 52 height 17
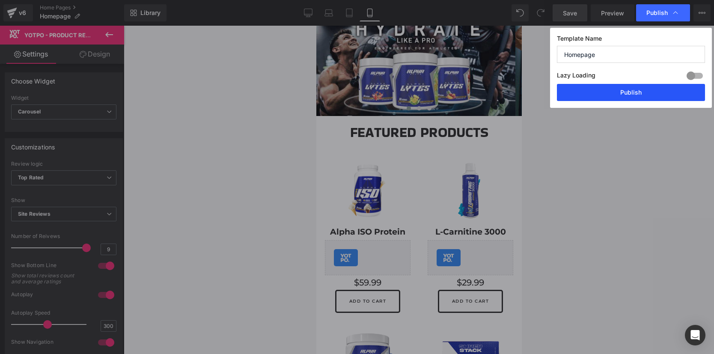
click at [629, 89] on button "Publish" at bounding box center [631, 92] width 148 height 17
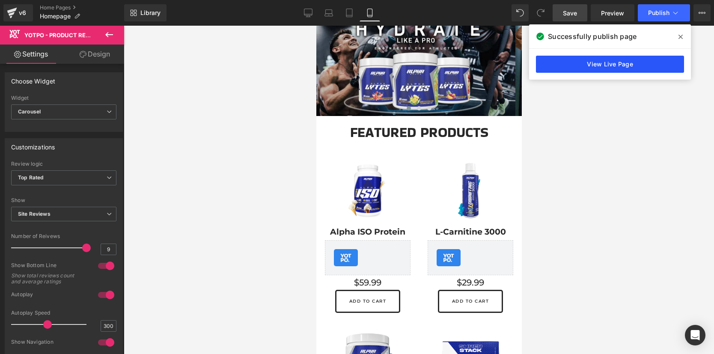
click at [605, 68] on link "View Live Page" at bounding box center [610, 64] width 148 height 17
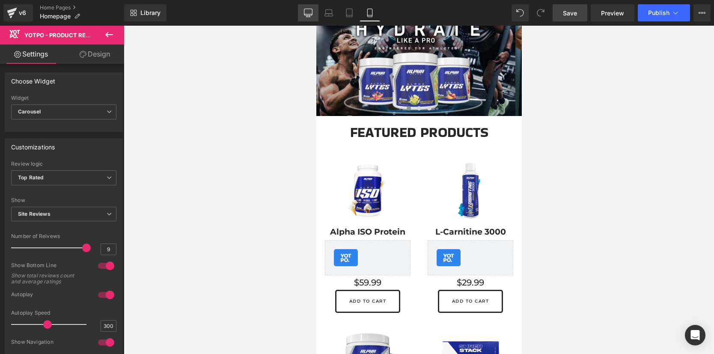
click at [313, 14] on link "Desktop" at bounding box center [308, 12] width 21 height 17
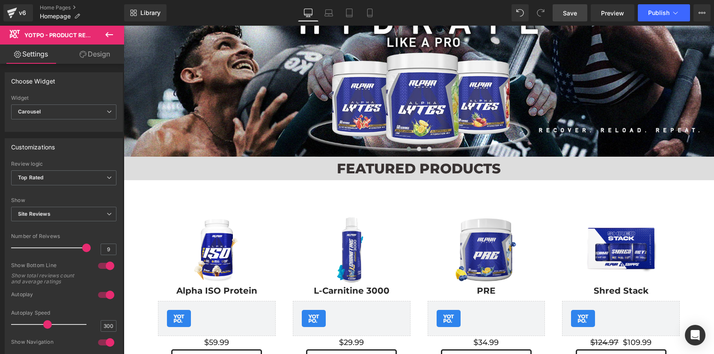
scroll to position [801, 0]
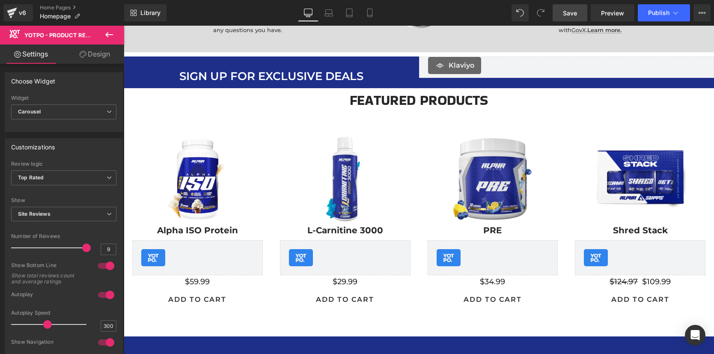
click at [158, 252] on span "Yotpo - Product Reviews & UGC" at bounding box center [197, 247] width 79 height 10
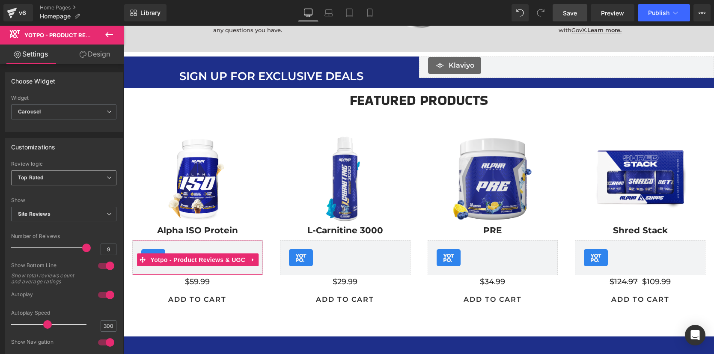
click at [106, 181] on span "Top Rated" at bounding box center [63, 177] width 105 height 15
click at [91, 158] on div "Customizations Top Rated Most Recent Review logic Top Rated Top Rated Most Rece…" at bounding box center [64, 272] width 118 height 269
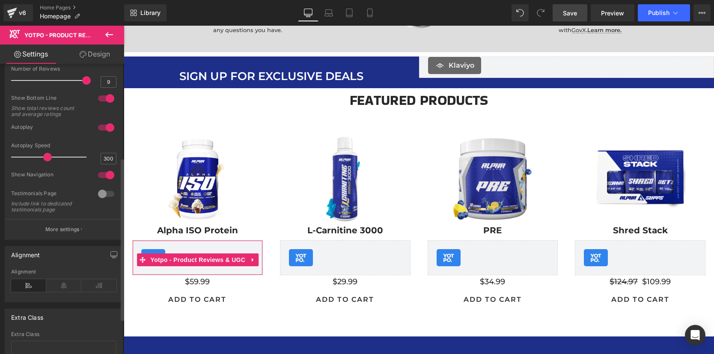
scroll to position [0, 0]
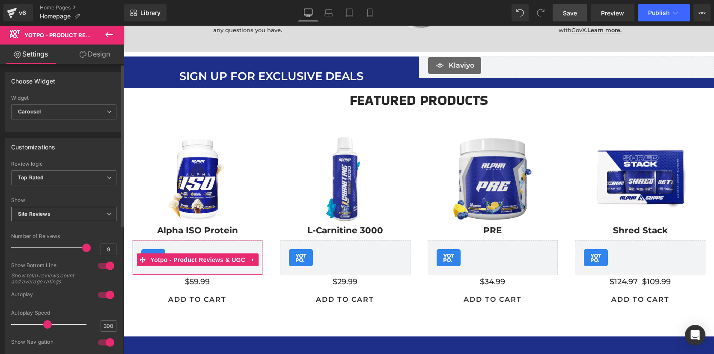
click at [93, 217] on span "Site Reviews" at bounding box center [63, 214] width 105 height 15
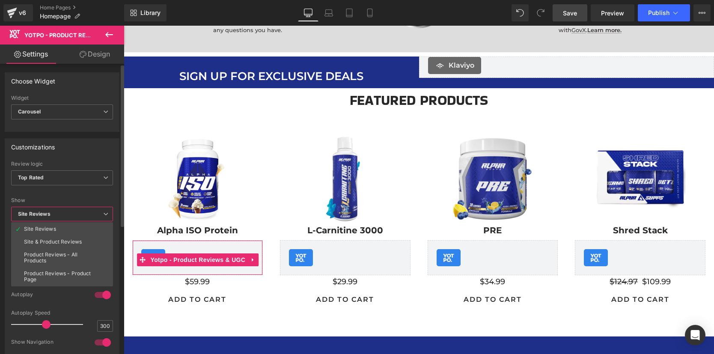
click at [93, 217] on span "Site Reviews" at bounding box center [62, 214] width 102 height 15
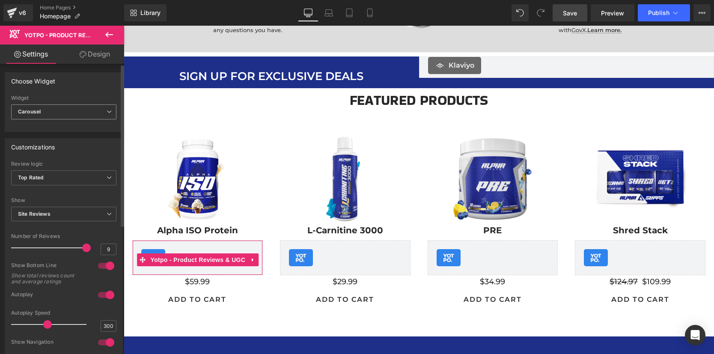
click at [91, 110] on span "Carousel" at bounding box center [63, 111] width 105 height 15
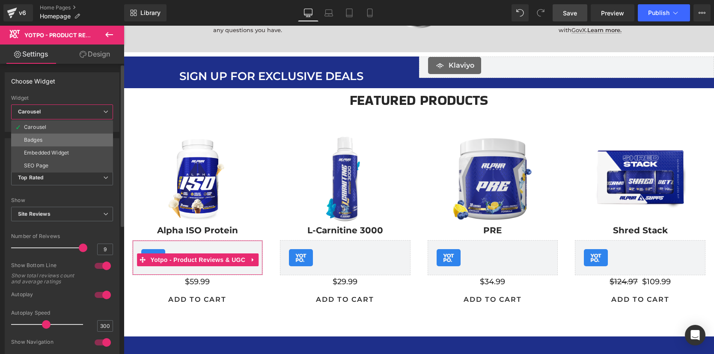
click at [78, 141] on li "Badges" at bounding box center [62, 140] width 102 height 13
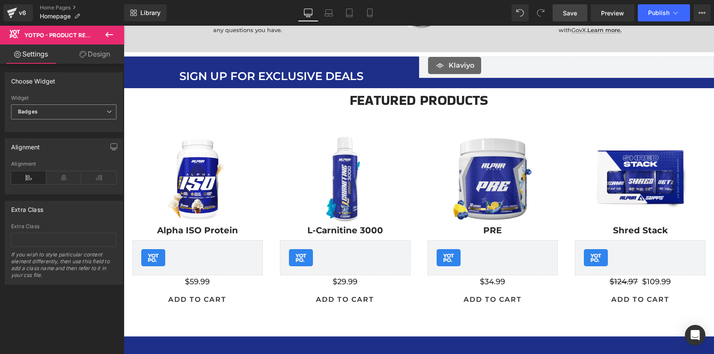
click at [83, 117] on span "Badges" at bounding box center [63, 111] width 105 height 15
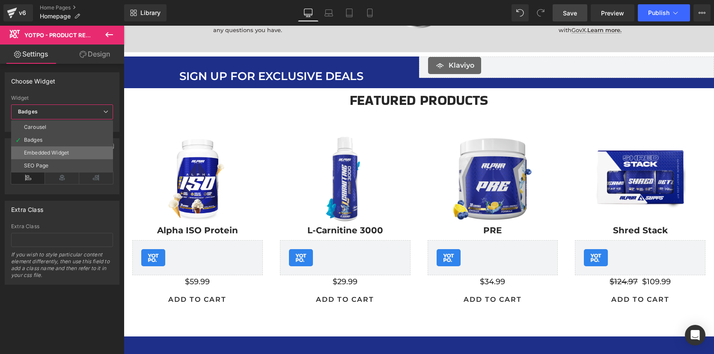
click at [72, 155] on li "Embedded Widget" at bounding box center [62, 152] width 102 height 13
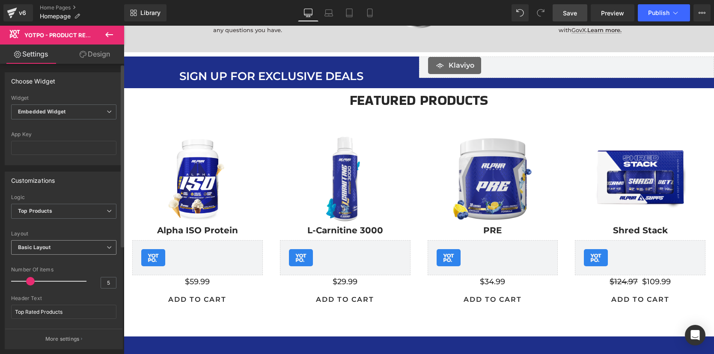
click at [83, 246] on span "Basic Layout" at bounding box center [63, 247] width 105 height 15
click at [83, 246] on span "Basic Layout" at bounding box center [62, 247] width 102 height 15
click at [650, 14] on span "Publish" at bounding box center [658, 12] width 21 height 7
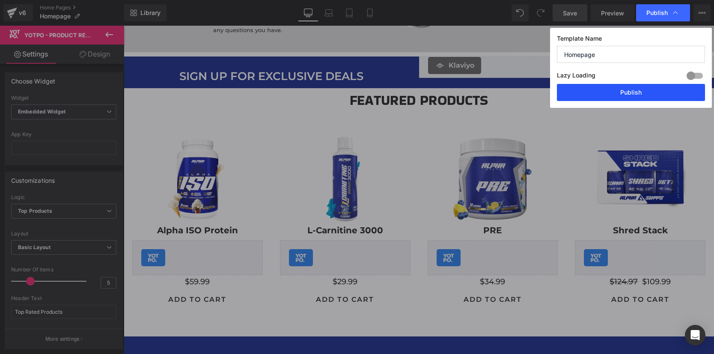
click at [624, 95] on button "Publish" at bounding box center [631, 92] width 148 height 17
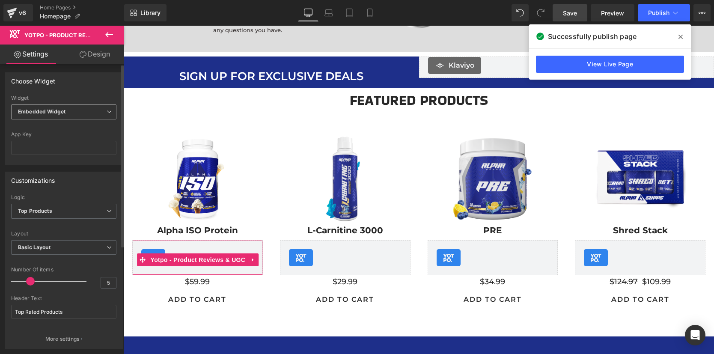
click at [98, 110] on span "Embedded Widget" at bounding box center [63, 111] width 105 height 15
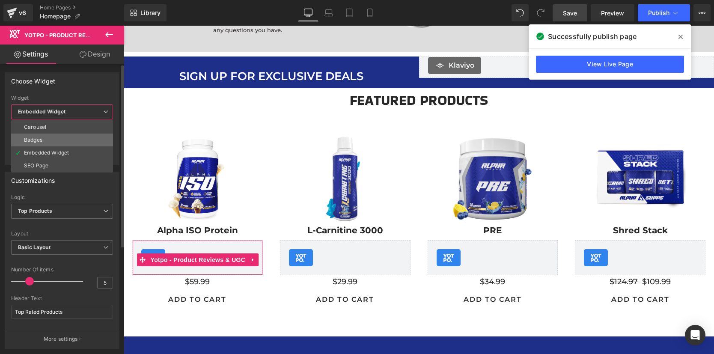
click at [74, 141] on li "Badges" at bounding box center [62, 140] width 102 height 13
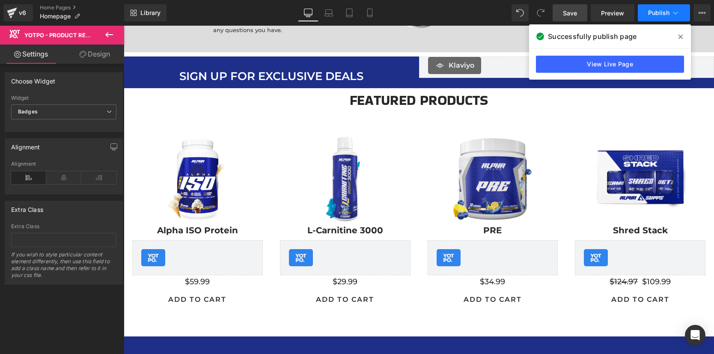
click at [670, 5] on button "Publish" at bounding box center [664, 12] width 52 height 17
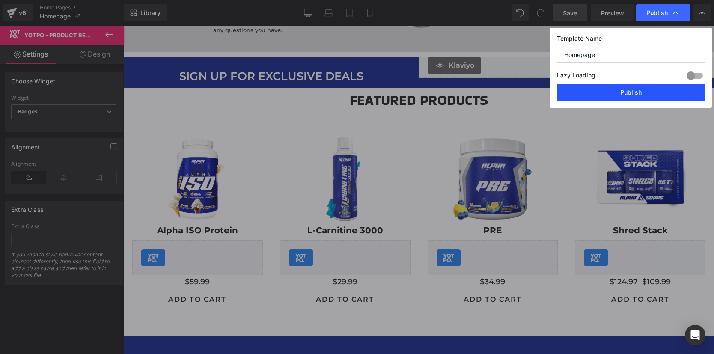
click at [624, 95] on button "Publish" at bounding box center [631, 92] width 148 height 17
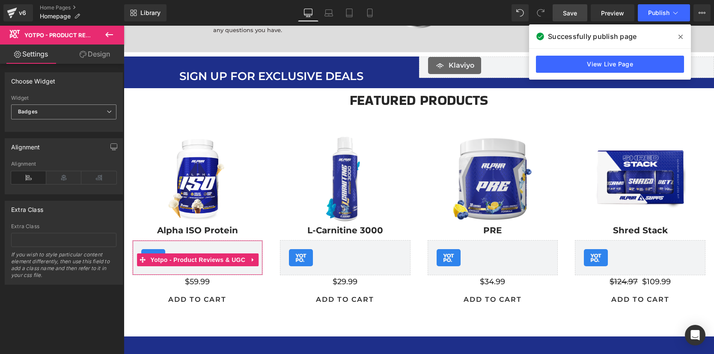
click at [82, 113] on span "Badges" at bounding box center [63, 111] width 105 height 15
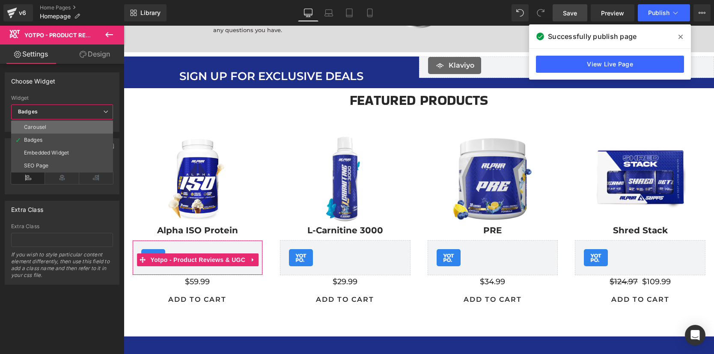
click at [76, 126] on li "Carousel" at bounding box center [62, 127] width 102 height 13
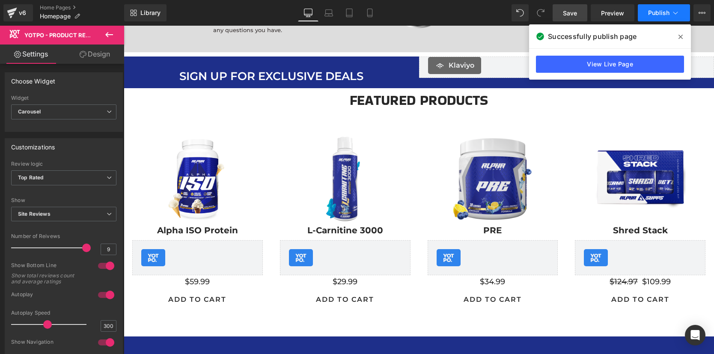
click at [665, 12] on span "Publish" at bounding box center [658, 12] width 21 height 7
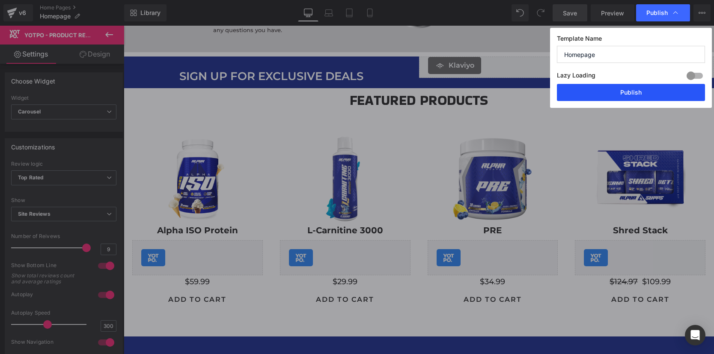
click at [630, 89] on button "Publish" at bounding box center [631, 92] width 148 height 17
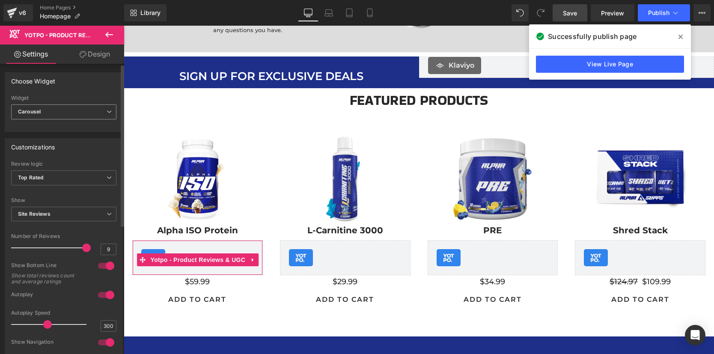
click at [98, 120] on div "Carousel Carousel Badges Embedded Widget SEO Page" at bounding box center [63, 113] width 105 height 19
click at [105, 114] on span "Carousel" at bounding box center [63, 111] width 105 height 15
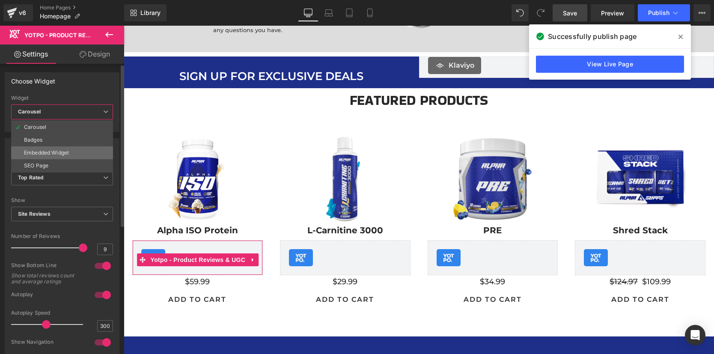
click at [77, 152] on li "Embedded Widget" at bounding box center [62, 152] width 102 height 13
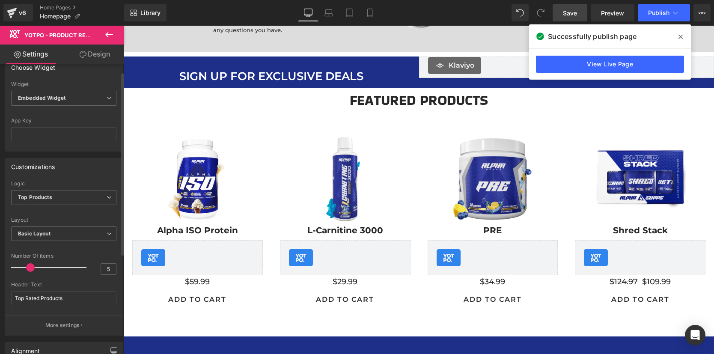
scroll to position [13, 0]
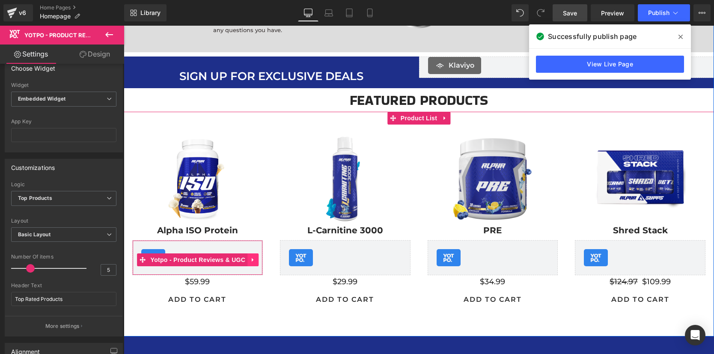
click at [250, 257] on icon at bounding box center [253, 260] width 6 height 6
click at [259, 259] on link at bounding box center [258, 259] width 11 height 13
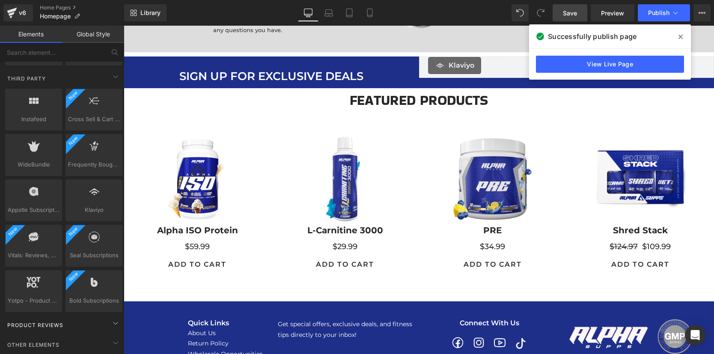
click at [83, 330] on div "Product Reviews" at bounding box center [63, 324] width 121 height 17
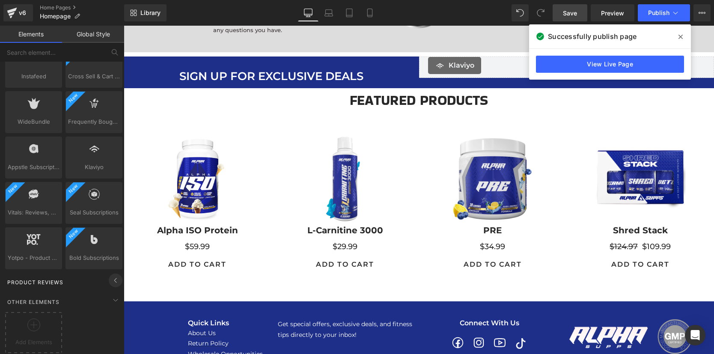
click at [110, 275] on icon at bounding box center [115, 280] width 10 height 10
click at [55, 230] on icon at bounding box center [56, 233] width 6 height 6
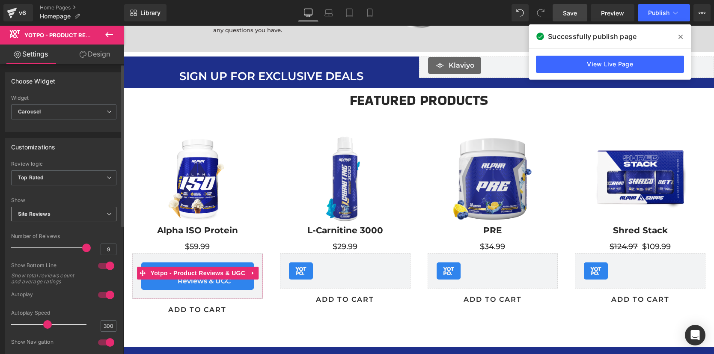
click at [92, 211] on span "Site Reviews" at bounding box center [63, 214] width 105 height 15
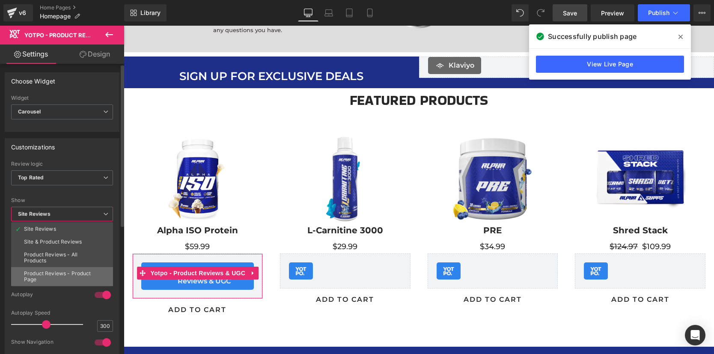
click at [75, 276] on div "Product Reviews - Product Page" at bounding box center [62, 277] width 76 height 12
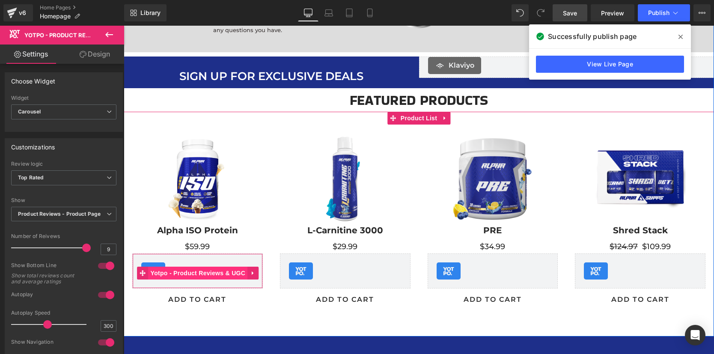
click at [181, 274] on span "Yotpo - Product Reviews & UGC" at bounding box center [198, 273] width 99 height 13
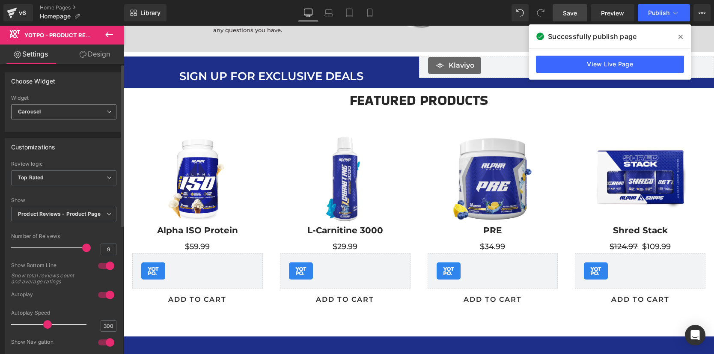
click at [48, 107] on span "Carousel" at bounding box center [63, 111] width 105 height 15
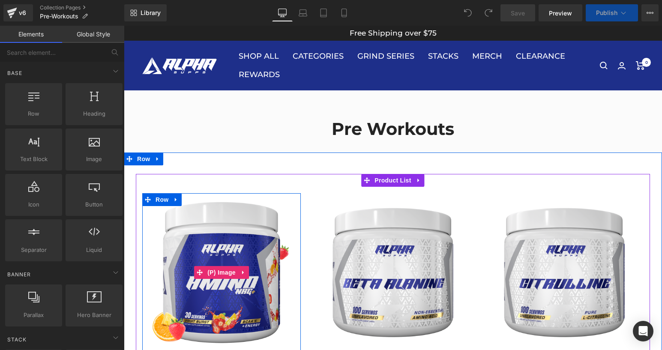
scroll to position [250, 0]
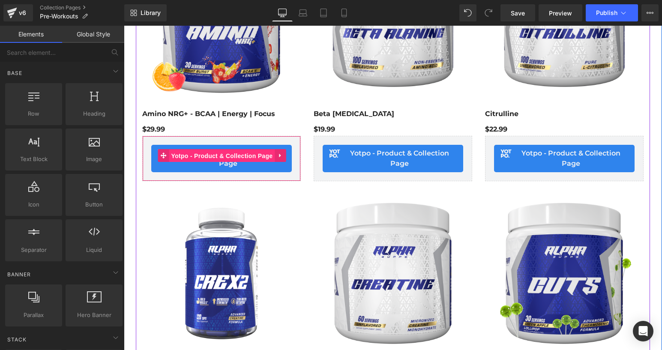
click at [222, 157] on span "Yotpo - Product & Collection Page" at bounding box center [222, 155] width 106 height 13
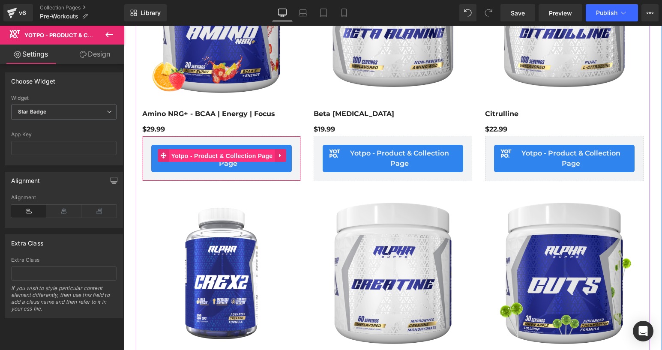
click at [211, 157] on span "Yotpo - Product & Collection Page" at bounding box center [222, 155] width 106 height 13
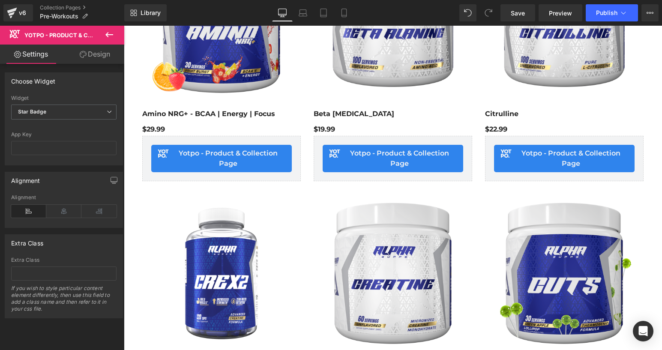
click at [107, 33] on icon at bounding box center [109, 34] width 8 height 5
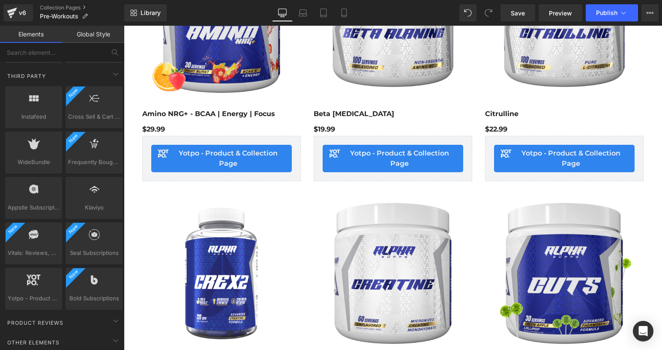
scroll to position [1827, 0]
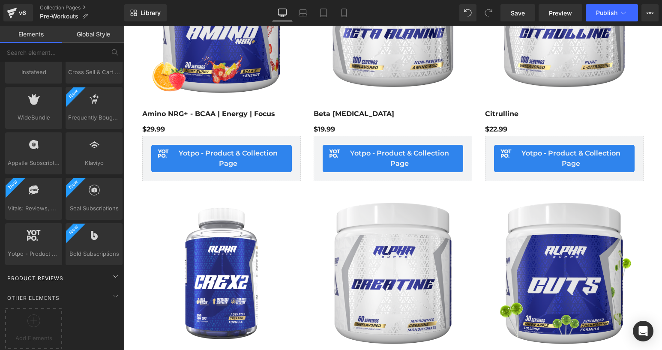
click at [101, 271] on div "Product Reviews" at bounding box center [63, 277] width 121 height 17
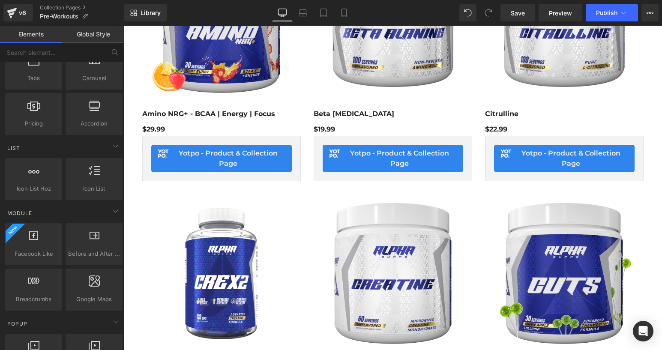
scroll to position [0, 0]
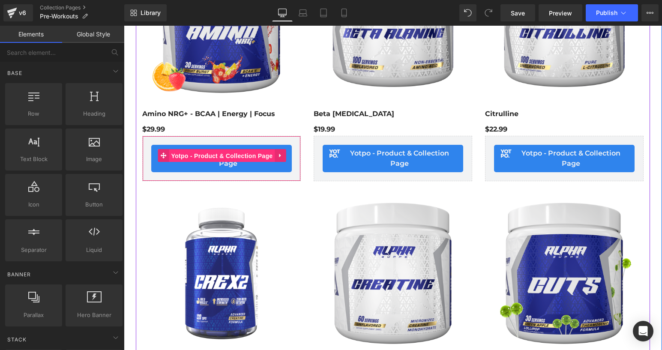
click at [230, 158] on span "Yotpo - Product & Collection Page" at bounding box center [222, 155] width 106 height 13
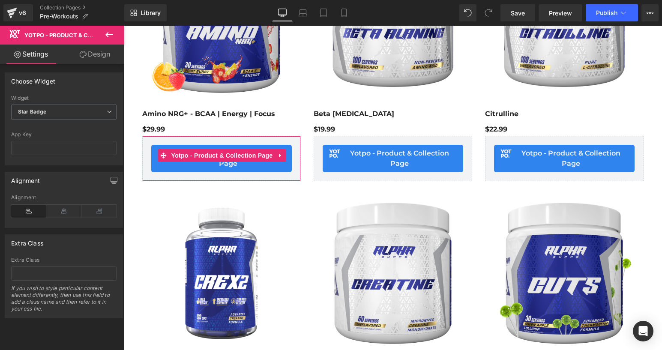
click at [99, 57] on link "Design" at bounding box center [95, 54] width 62 height 19
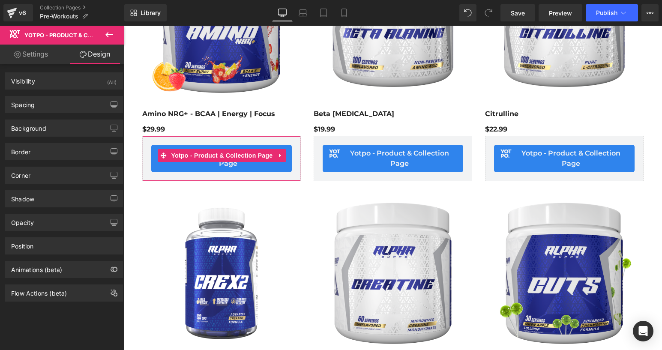
click at [44, 47] on link "Settings" at bounding box center [31, 54] width 62 height 19
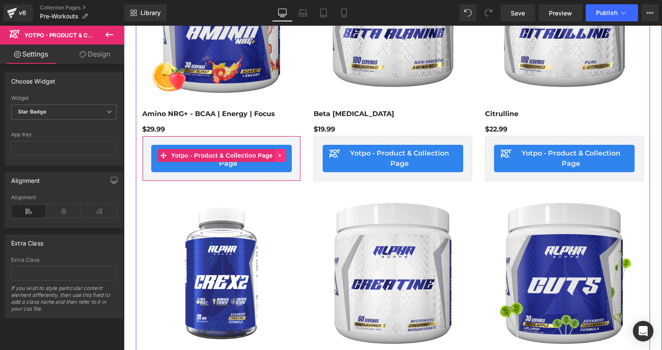
click at [277, 156] on icon at bounding box center [280, 155] width 6 height 6
click at [260, 157] on icon at bounding box center [263, 155] width 6 height 6
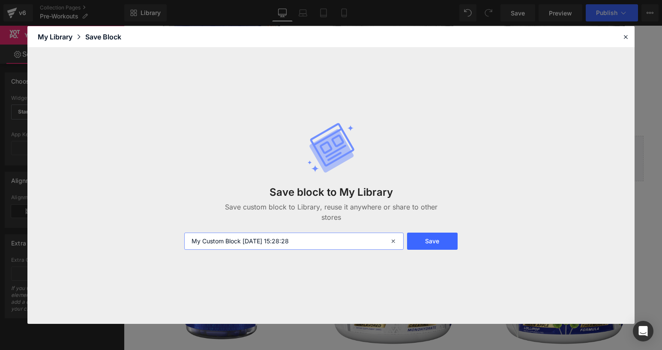
click at [325, 241] on input "My Custom Block 2025-10-09 15:28:28" at bounding box center [293, 240] width 219 height 17
type input "s"
type input "product review starts"
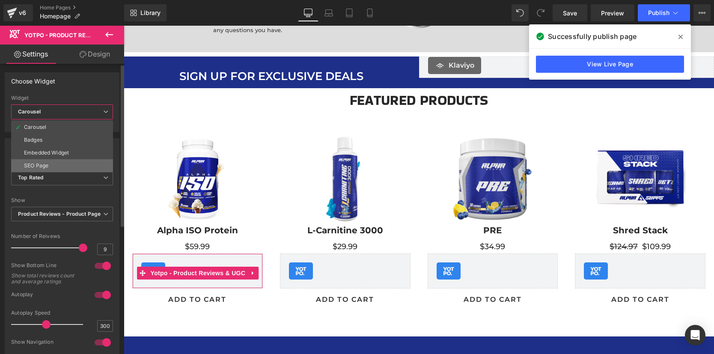
scroll to position [801, 0]
click at [75, 90] on div "Choose Widget Carousel Badges Embedded Widget SEO Page Widget [GEOGRAPHIC_DATA]…" at bounding box center [62, 102] width 115 height 60
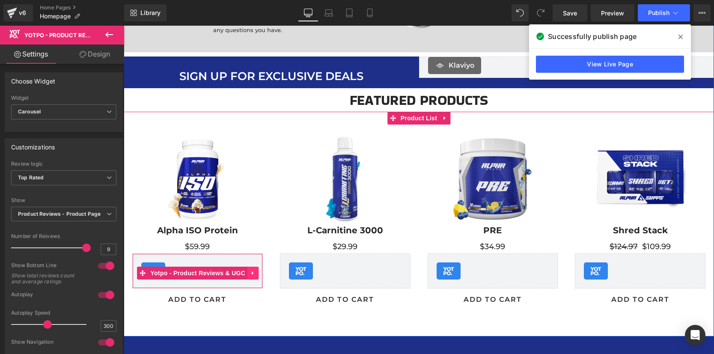
click at [252, 273] on icon at bounding box center [253, 273] width 2 height 4
click at [256, 274] on icon at bounding box center [259, 273] width 6 height 6
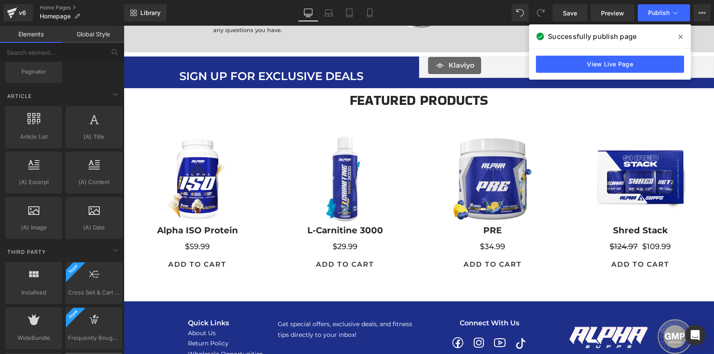
scroll to position [1598, 0]
click at [100, 50] on input "text" at bounding box center [52, 52] width 105 height 19
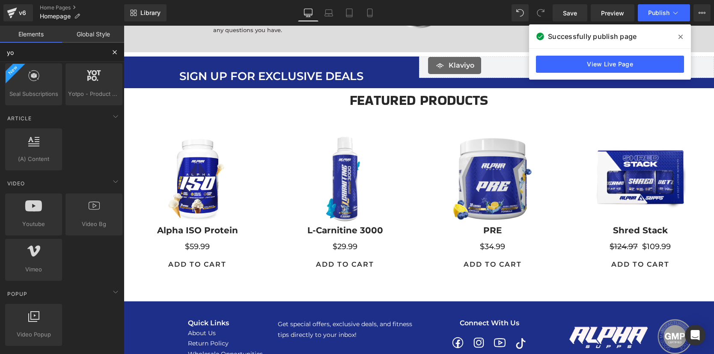
scroll to position [18, 0]
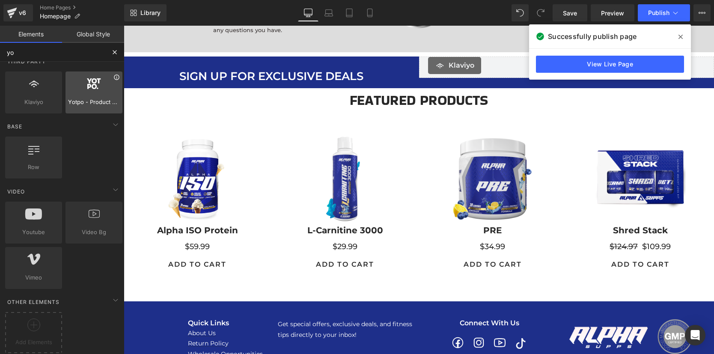
click at [114, 74] on icon at bounding box center [116, 77] width 6 height 6
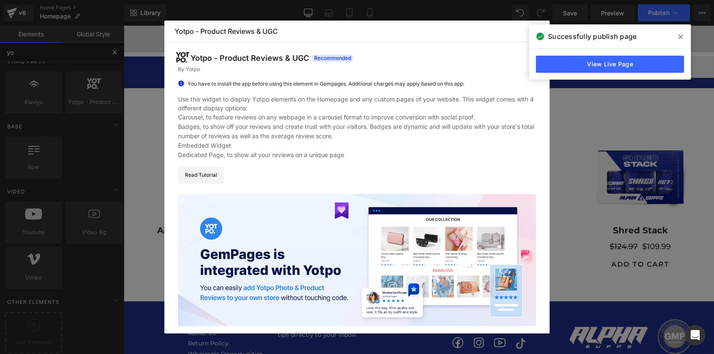
type input "yo"
click at [683, 36] on icon at bounding box center [681, 36] width 4 height 7
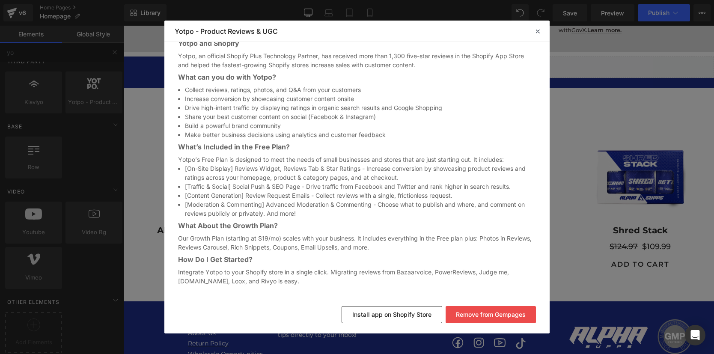
scroll to position [0, 0]
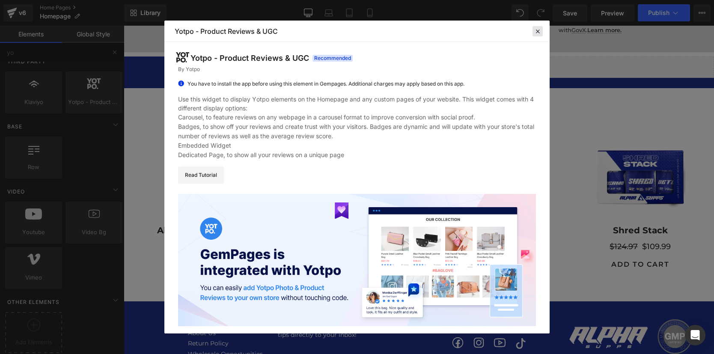
click at [540, 33] on icon at bounding box center [538, 31] width 8 height 8
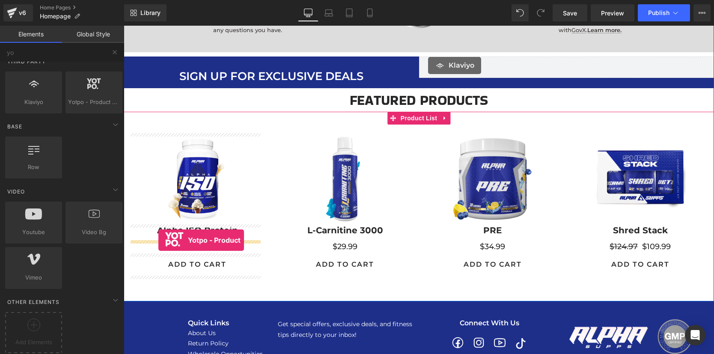
drag, startPoint x: 155, startPoint y: 188, endPoint x: 158, endPoint y: 240, distance: 52.8
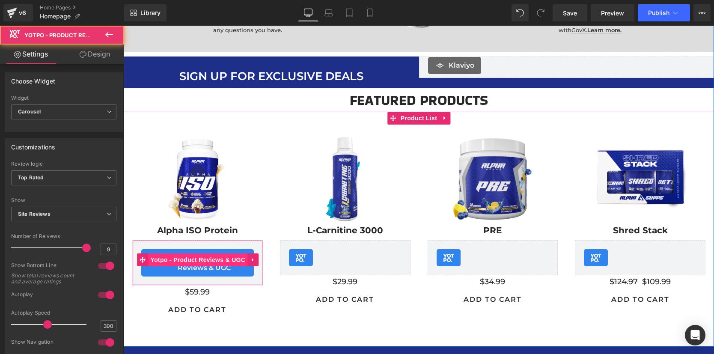
click at [200, 265] on span "Yotpo - Product Reviews & UGC" at bounding box center [198, 259] width 99 height 13
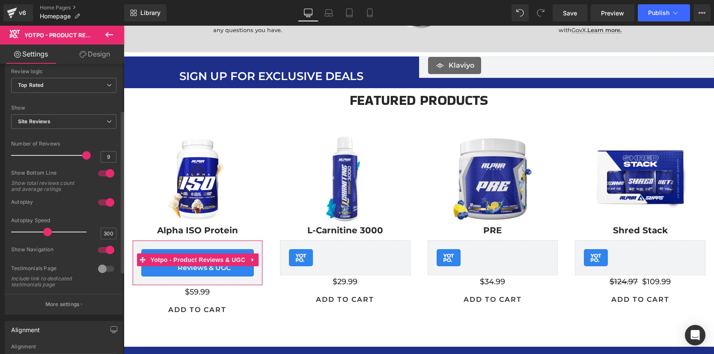
scroll to position [81, 0]
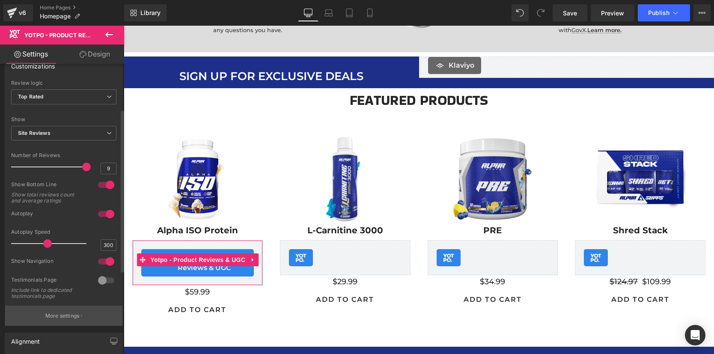
click at [66, 313] on p "More settings" at bounding box center [62, 316] width 34 height 8
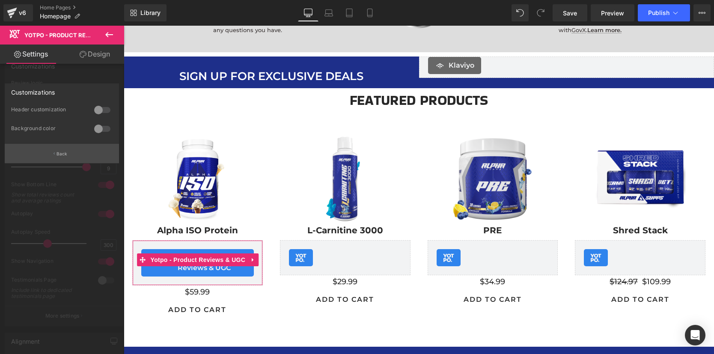
click at [62, 152] on p "Back" at bounding box center [62, 154] width 11 height 6
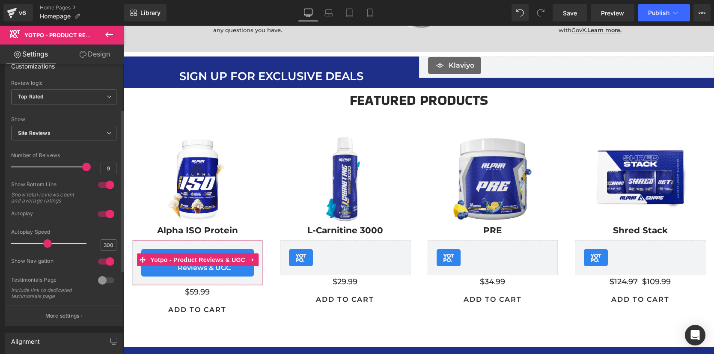
scroll to position [0, 0]
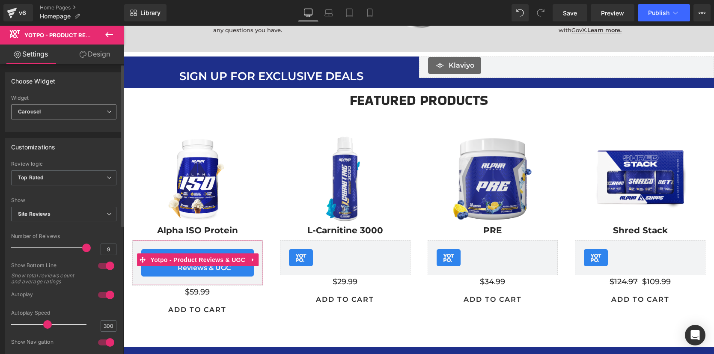
click at [90, 113] on span "Carousel" at bounding box center [63, 111] width 105 height 15
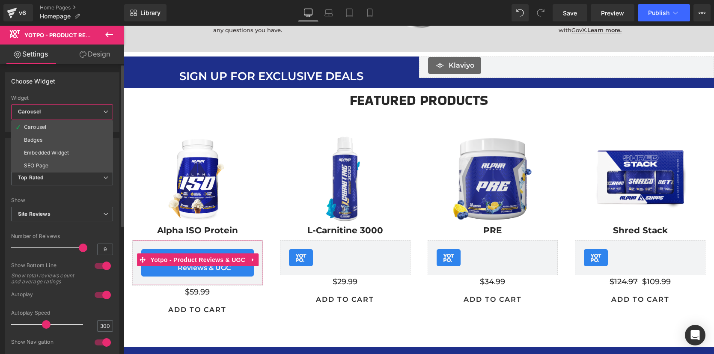
click at [90, 113] on span "Carousel" at bounding box center [62, 111] width 102 height 15
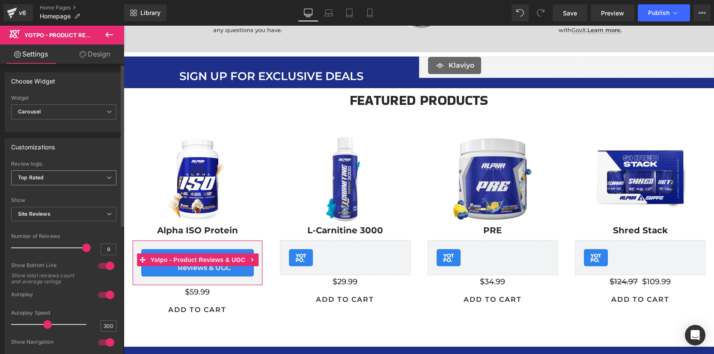
click at [72, 180] on span "Top Rated" at bounding box center [63, 177] width 105 height 15
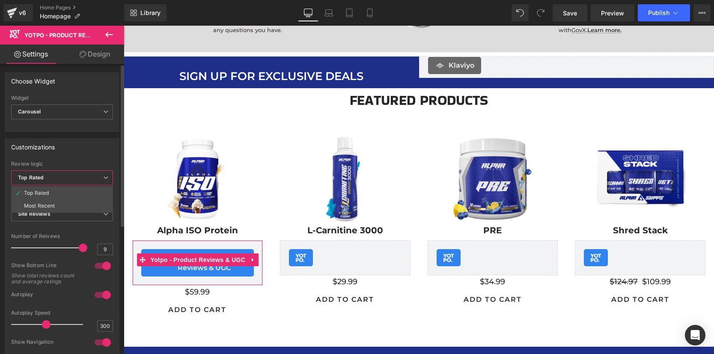
click at [67, 157] on div "Customizations Top Rated Most Recent Review logic Top Rated Top Rated Most Rece…" at bounding box center [62, 272] width 115 height 269
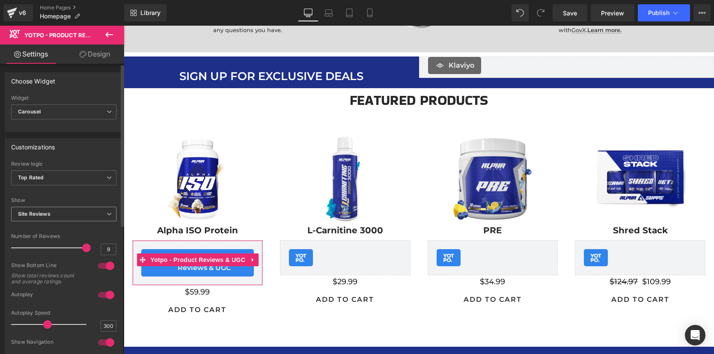
click at [57, 218] on span "Site Reviews" at bounding box center [63, 214] width 105 height 15
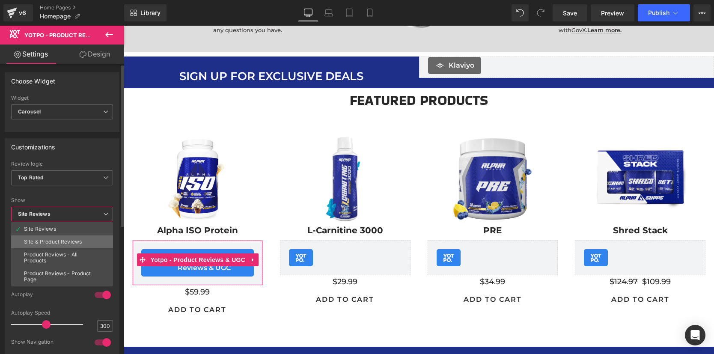
click at [57, 242] on div "Site & Product Reviews" at bounding box center [53, 242] width 58 height 6
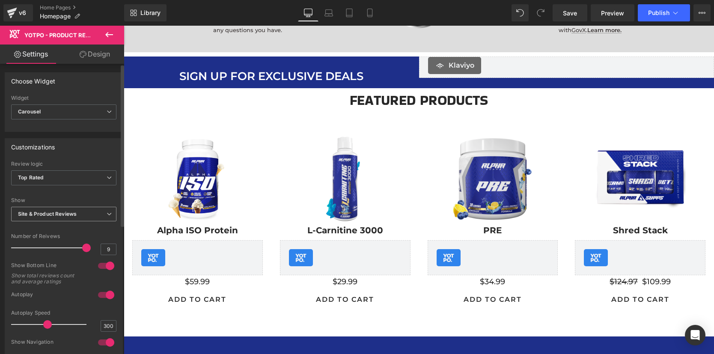
click at [65, 221] on span "Site & Product Reviews" at bounding box center [63, 214] width 105 height 15
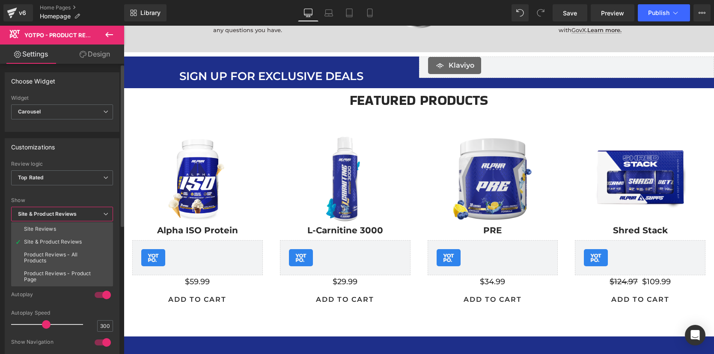
click at [73, 214] on b "Site & Product Reviews" at bounding box center [47, 214] width 59 height 6
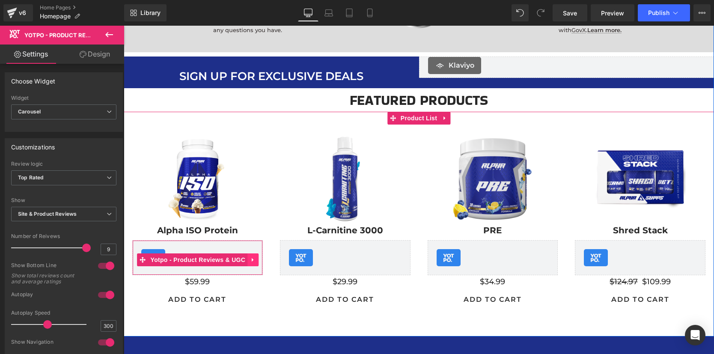
click at [252, 260] on icon at bounding box center [253, 260] width 6 height 6
click at [257, 260] on icon at bounding box center [259, 260] width 6 height 6
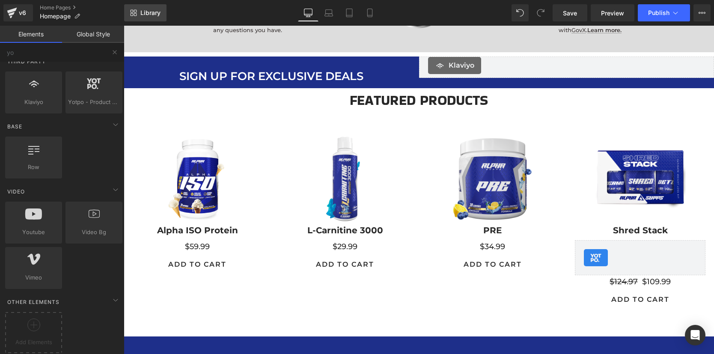
click at [152, 14] on span "Library" at bounding box center [150, 13] width 20 height 8
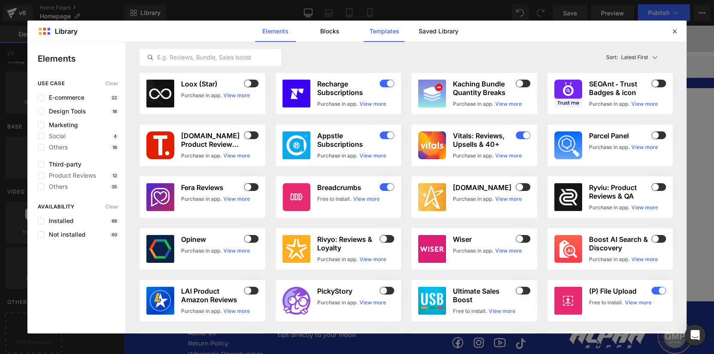
click at [386, 32] on link "Templates" at bounding box center [384, 31] width 41 height 21
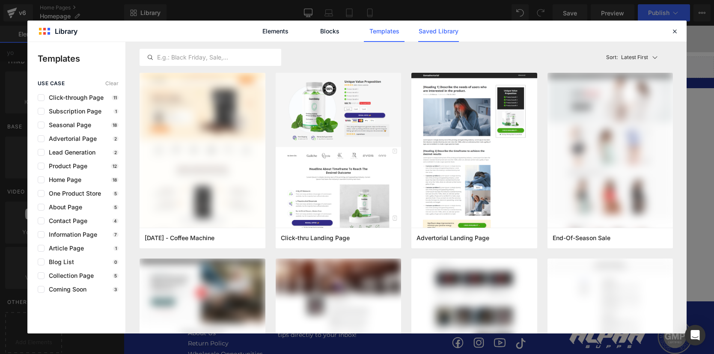
click at [428, 33] on link "Saved Library" at bounding box center [438, 31] width 41 height 21
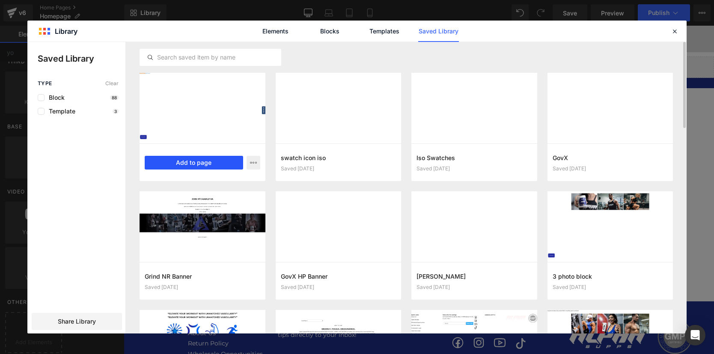
click at [202, 162] on button "Add to page" at bounding box center [194, 163] width 98 height 14
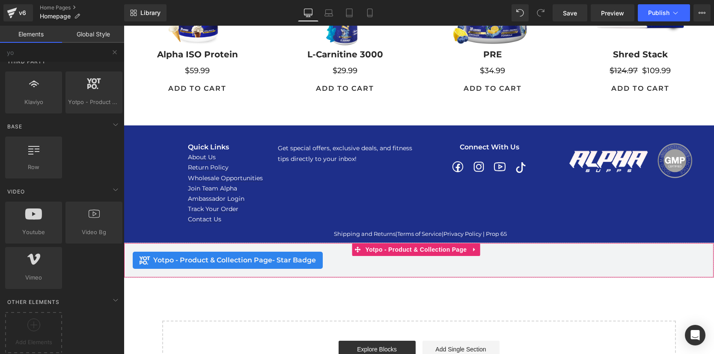
scroll to position [969, 0]
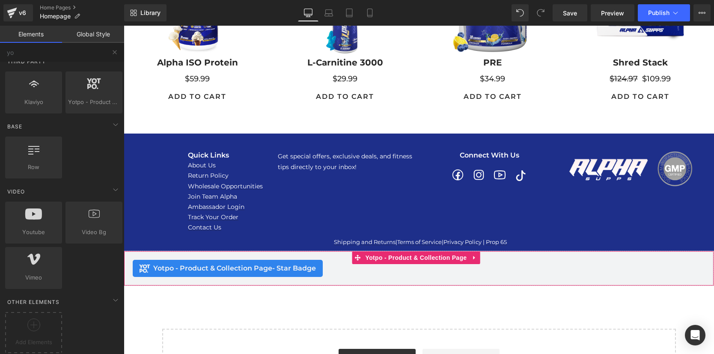
click at [204, 268] on span "Yotpo - Product & Collection Page - Star Badge" at bounding box center [234, 268] width 163 height 10
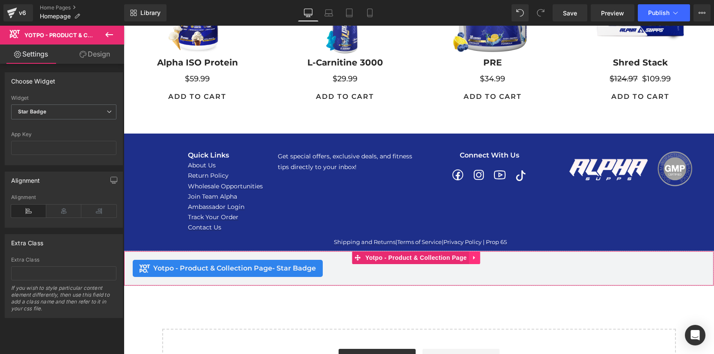
click at [475, 258] on icon at bounding box center [474, 258] width 2 height 4
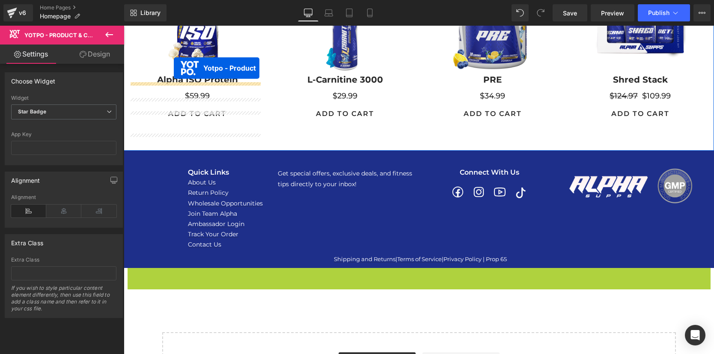
scroll to position [943, 0]
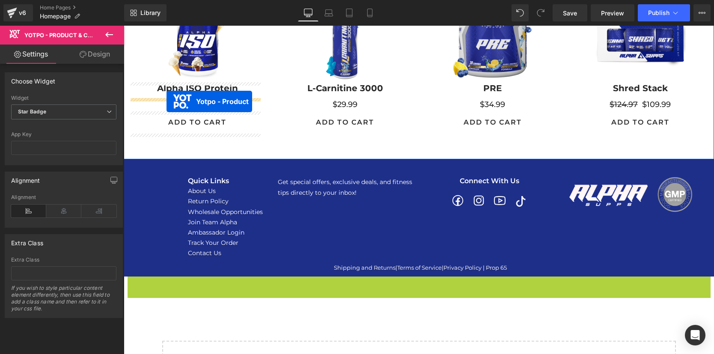
drag, startPoint x: 341, startPoint y: 256, endPoint x: 167, endPoint y: 101, distance: 233.3
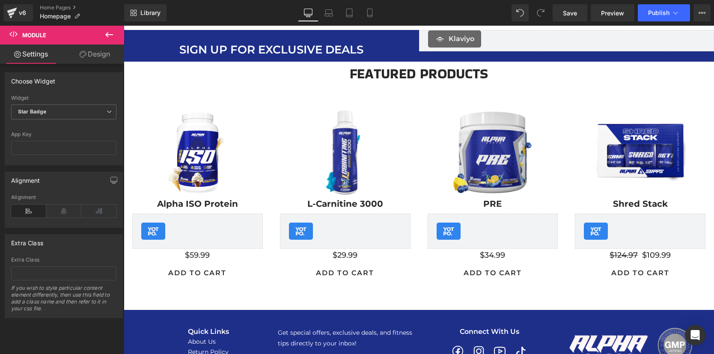
scroll to position [814, 0]
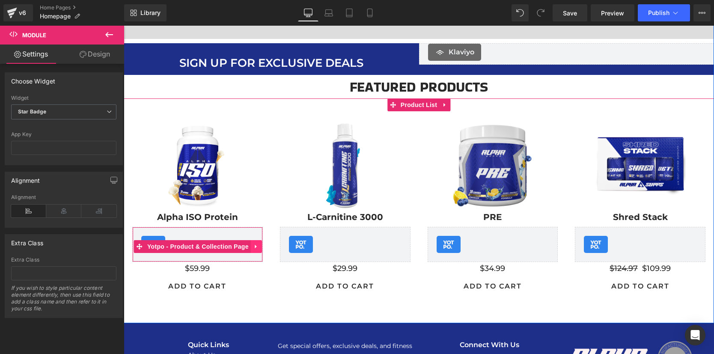
click at [254, 245] on icon at bounding box center [256, 247] width 6 height 6
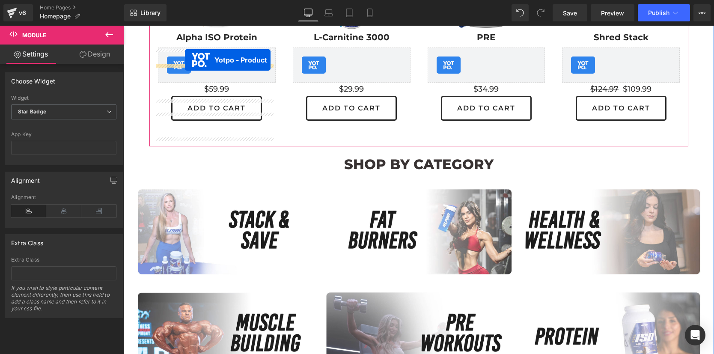
scroll to position [326, 0]
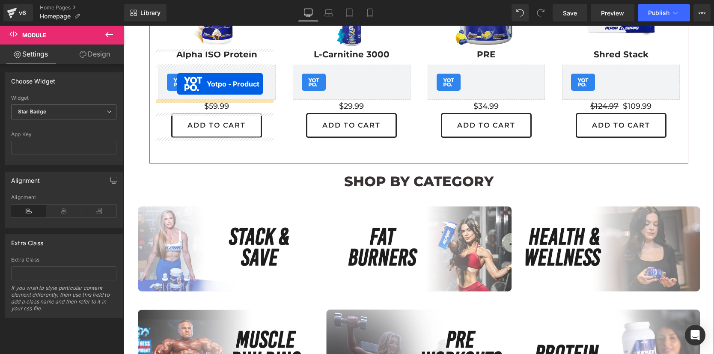
drag, startPoint x: 137, startPoint y: 247, endPoint x: 177, endPoint y: 84, distance: 167.7
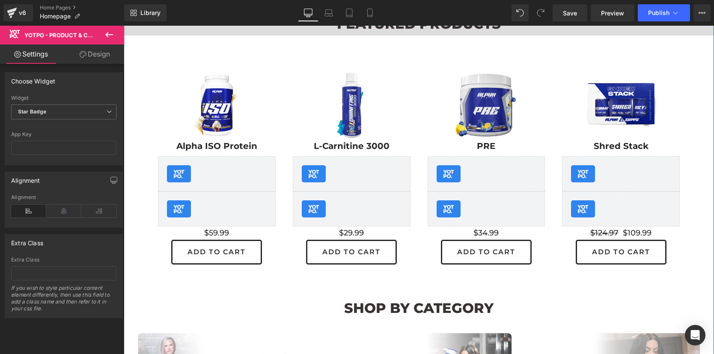
scroll to position [294, 0]
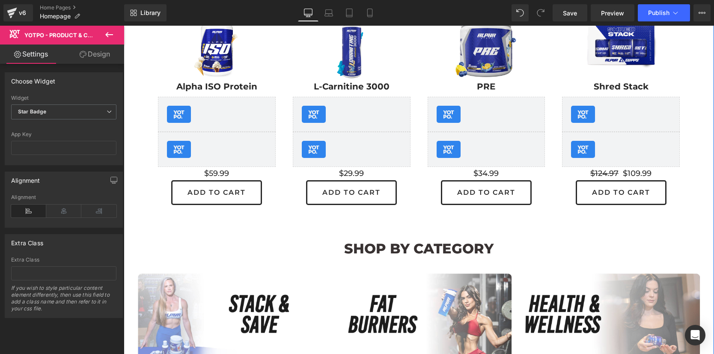
click at [197, 148] on div "Yotpo - Product & Collection Page - Star Badge Yotpo - Product & Collection Page" at bounding box center [217, 149] width 118 height 35
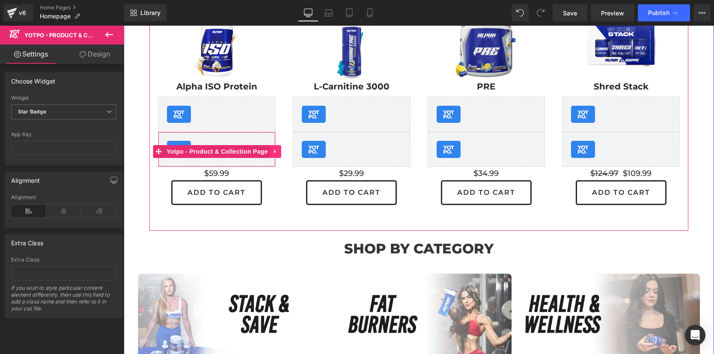
click at [274, 151] on icon at bounding box center [276, 151] width 6 height 6
click at [278, 150] on icon at bounding box center [281, 152] width 6 height 6
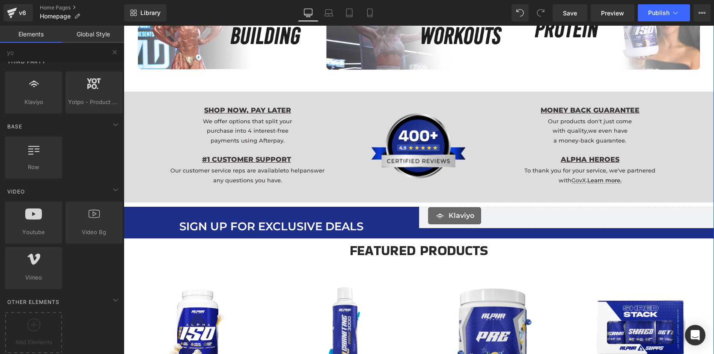
scroll to position [652, 0]
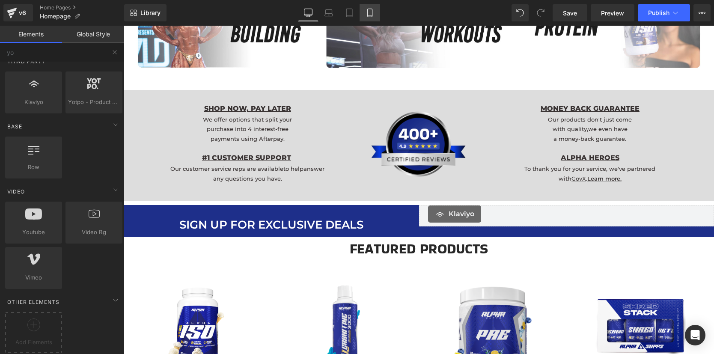
click at [372, 13] on icon at bounding box center [370, 13] width 9 height 9
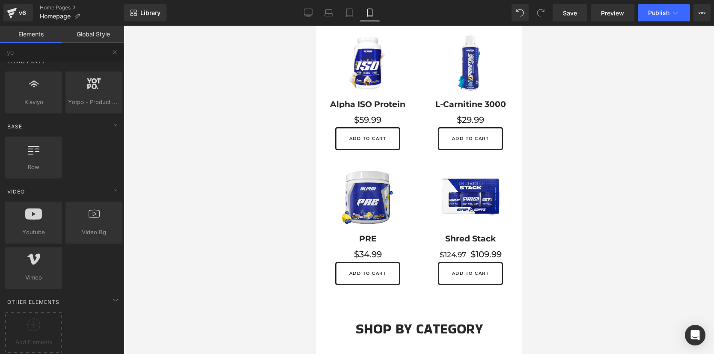
scroll to position [103, 0]
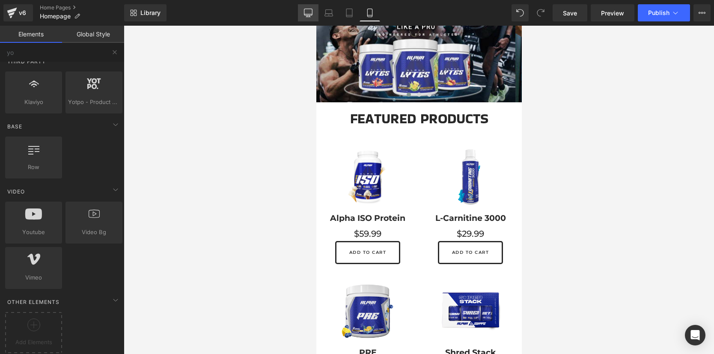
click at [311, 11] on icon at bounding box center [308, 13] width 9 height 9
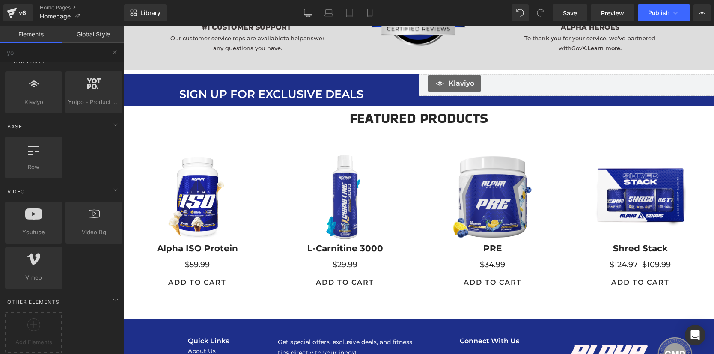
scroll to position [783, 0]
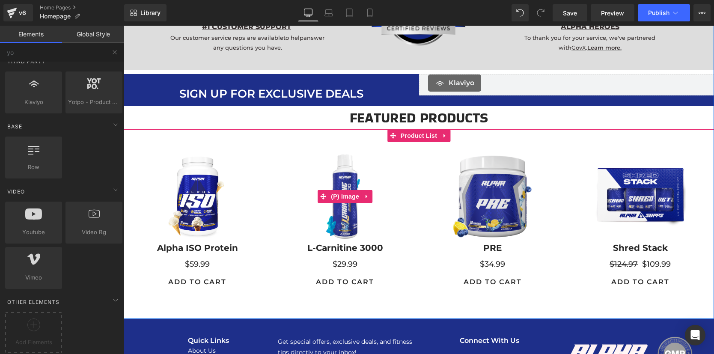
click at [403, 188] on link "Sale Off" at bounding box center [345, 196] width 131 height 91
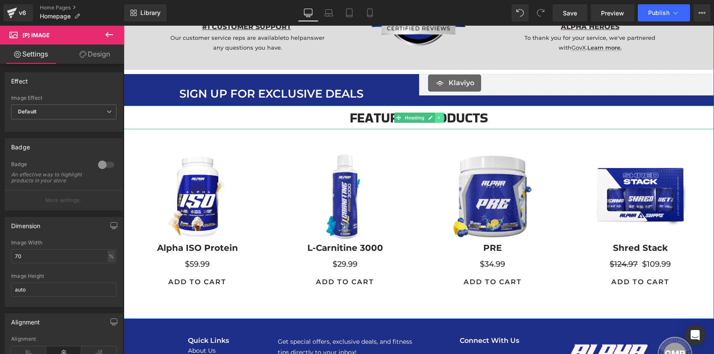
click at [438, 118] on icon at bounding box center [439, 117] width 5 height 5
click at [441, 117] on icon at bounding box center [443, 117] width 5 height 5
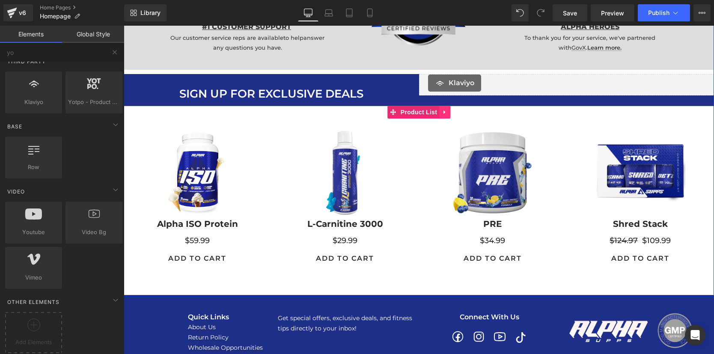
click at [442, 110] on icon at bounding box center [445, 112] width 6 height 6
click at [447, 112] on icon at bounding box center [450, 112] width 6 height 6
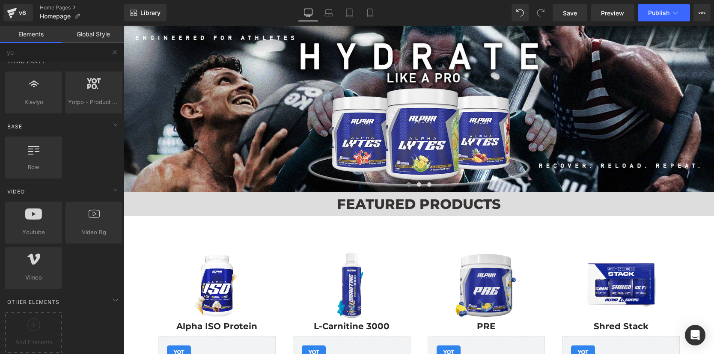
scroll to position [0, 0]
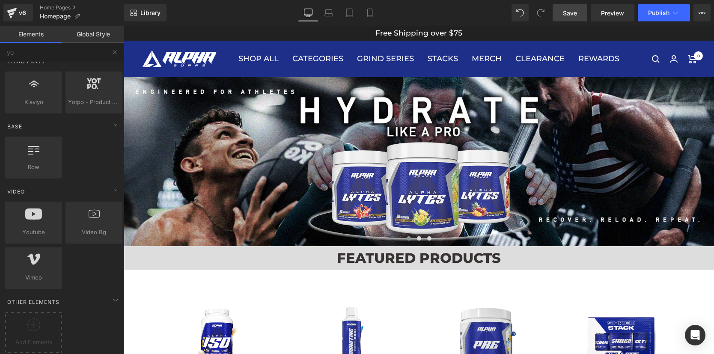
drag, startPoint x: 576, startPoint y: 12, endPoint x: 390, endPoint y: 169, distance: 243.4
click at [576, 12] on span "Save" at bounding box center [570, 13] width 14 height 9
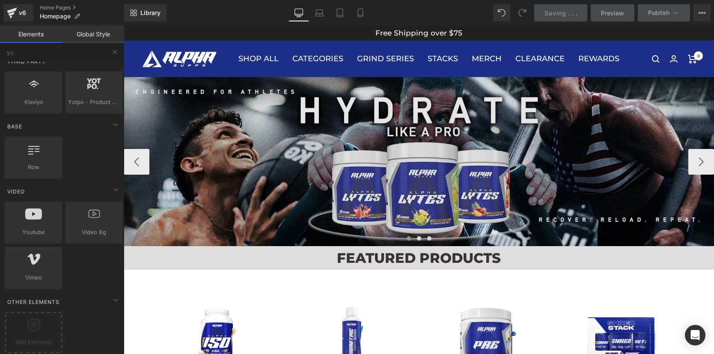
scroll to position [174, 0]
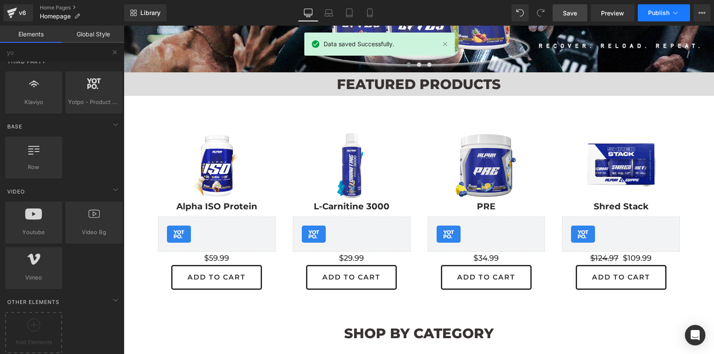
click at [647, 13] on button "Publish" at bounding box center [664, 12] width 52 height 17
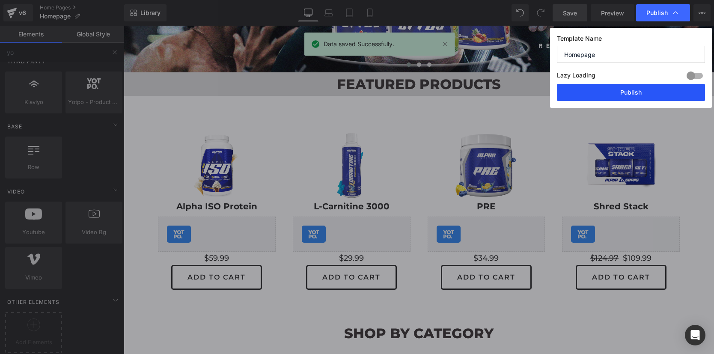
click at [621, 96] on button "Publish" at bounding box center [631, 92] width 148 height 17
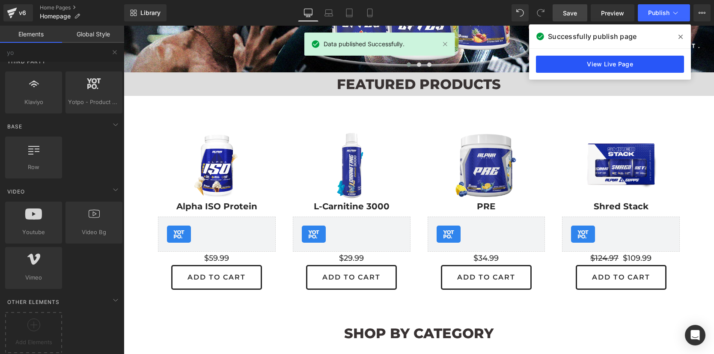
click at [625, 63] on link "View Live Page" at bounding box center [610, 64] width 148 height 17
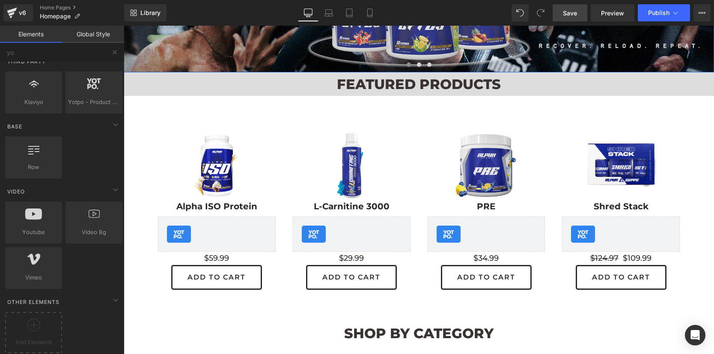
scroll to position [18, 0]
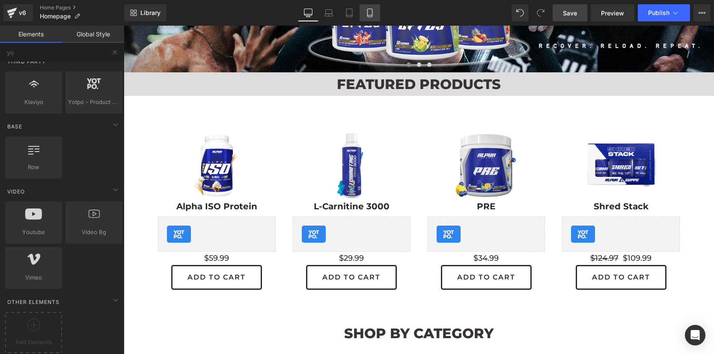
click at [372, 9] on icon at bounding box center [369, 13] width 5 height 8
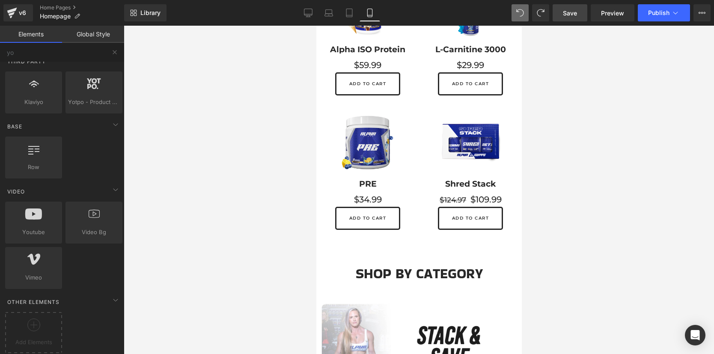
scroll to position [0, 0]
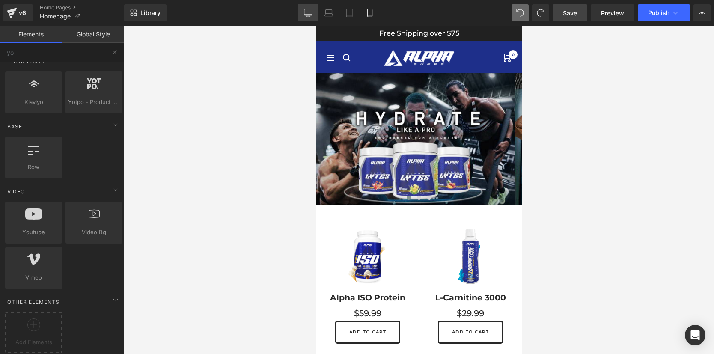
drag, startPoint x: 310, startPoint y: 15, endPoint x: 221, endPoint y: 162, distance: 172.7
click at [310, 15] on icon at bounding box center [308, 13] width 9 height 9
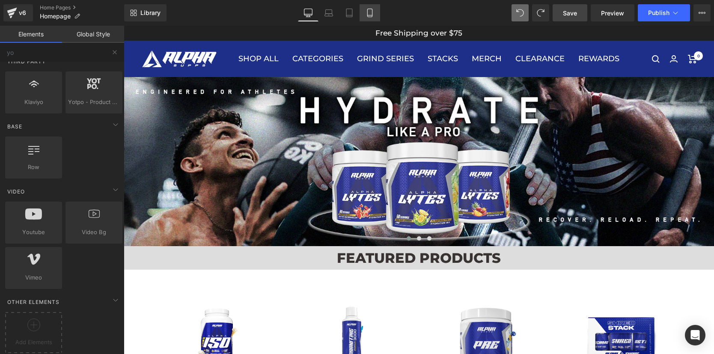
click at [372, 12] on icon at bounding box center [370, 13] width 9 height 9
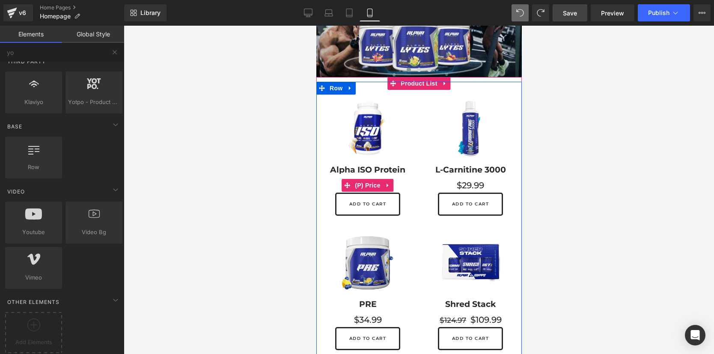
scroll to position [131, 0]
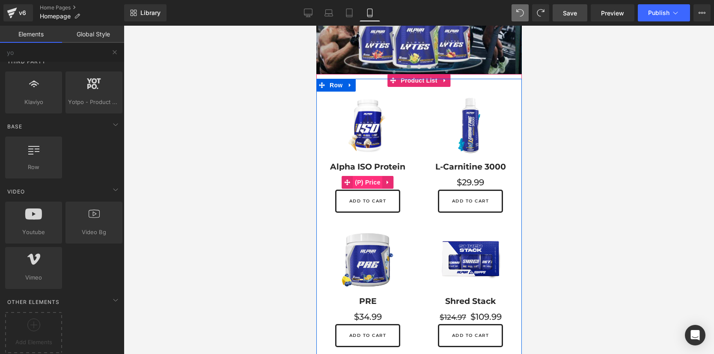
click at [364, 176] on span "(P) Price" at bounding box center [367, 182] width 30 height 13
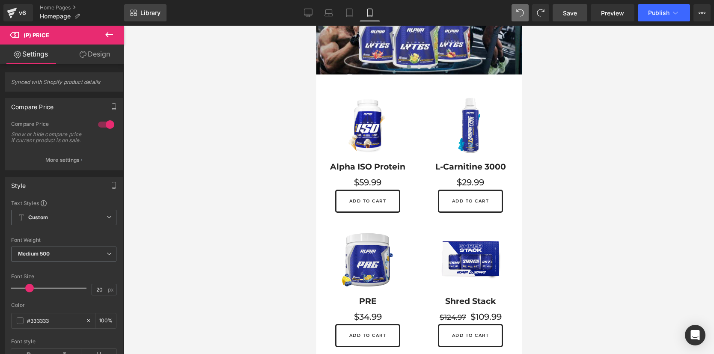
click at [149, 12] on span "Library" at bounding box center [150, 13] width 20 height 8
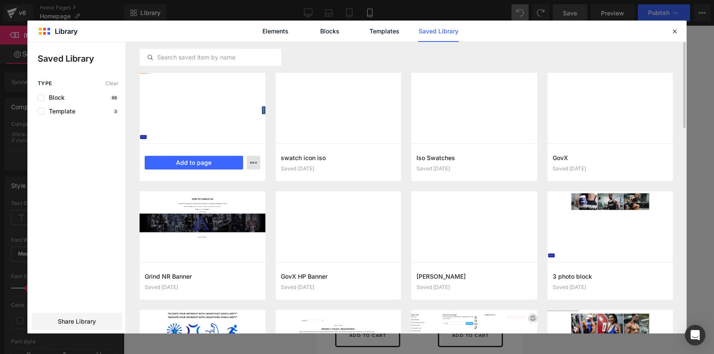
click at [254, 162] on icon "button" at bounding box center [253, 162] width 7 height 7
click at [220, 159] on div at bounding box center [356, 188] width 659 height 292
click at [206, 161] on button "Add to page" at bounding box center [194, 163] width 98 height 14
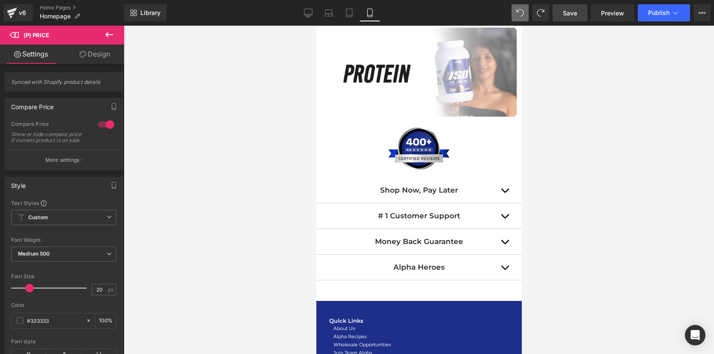
scroll to position [1217, 0]
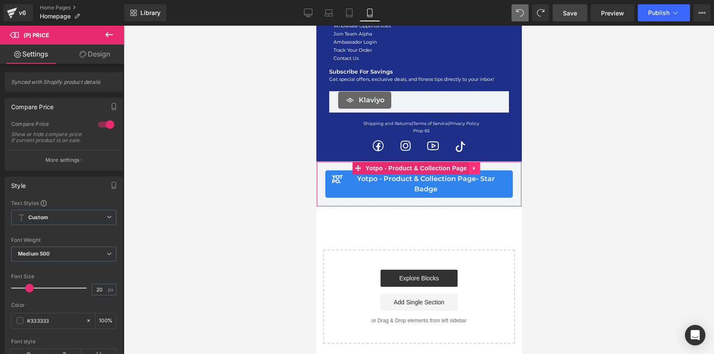
click at [474, 167] on icon at bounding box center [474, 168] width 2 height 4
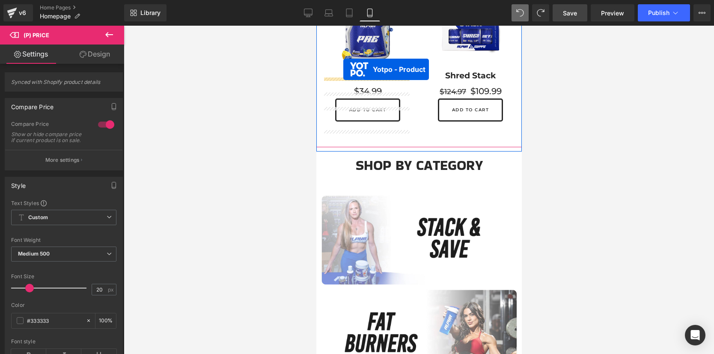
scroll to position [348, 0]
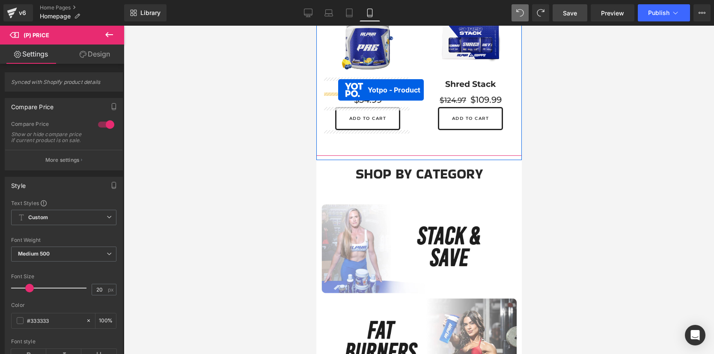
drag, startPoint x: 430, startPoint y: 166, endPoint x: 338, endPoint y: 90, distance: 119.2
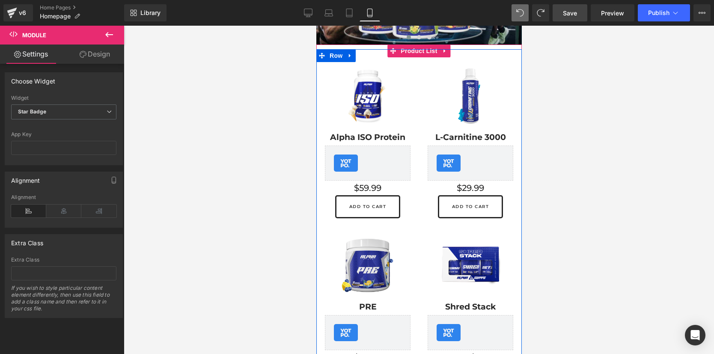
scroll to position [156, 0]
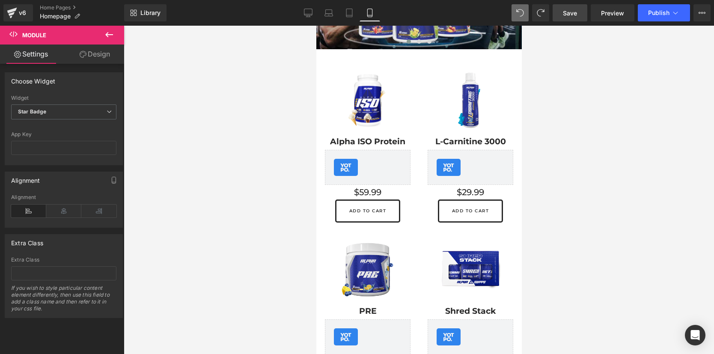
click at [575, 14] on span "Save" at bounding box center [570, 13] width 14 height 9
click at [651, 9] on span "Publish" at bounding box center [658, 12] width 21 height 7
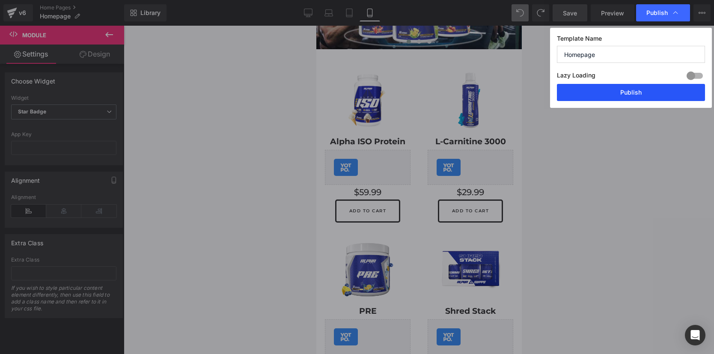
click at [621, 92] on button "Publish" at bounding box center [631, 92] width 148 height 17
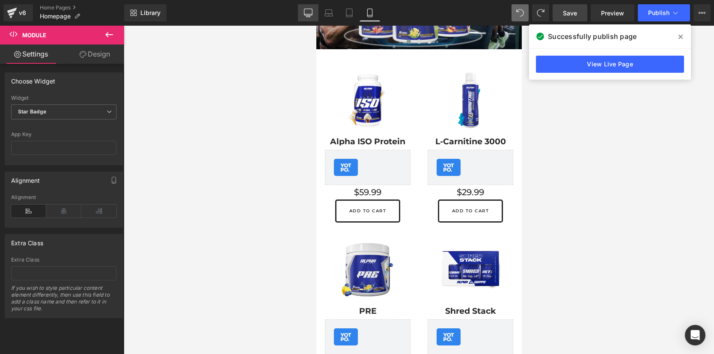
click at [307, 15] on icon at bounding box center [308, 13] width 9 height 9
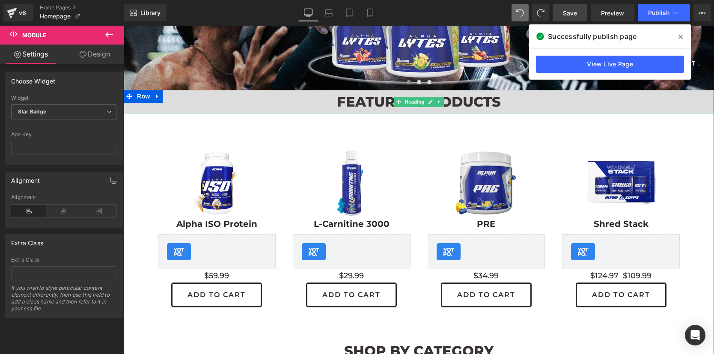
click at [378, 100] on h1 "FEATURED PRODUCTS" at bounding box center [419, 102] width 590 height 24
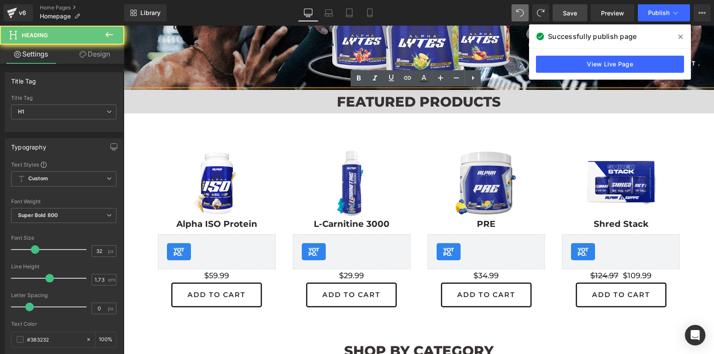
click at [378, 100] on h1 "FEATURED PRODUCTS" at bounding box center [419, 102] width 590 height 24
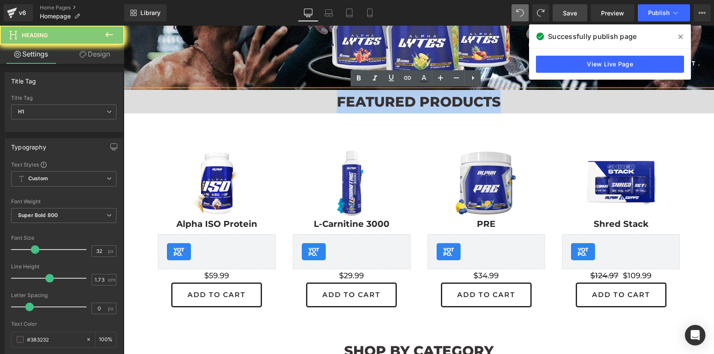
click at [378, 100] on h1 "FEATURED PRODUCTS" at bounding box center [419, 102] width 590 height 24
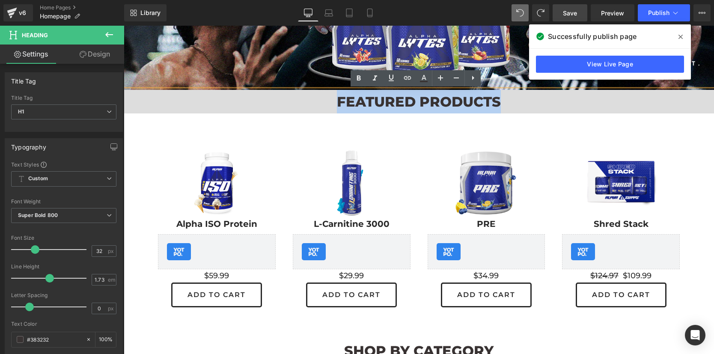
click at [378, 100] on h1 "FEATURED PRODUCTS" at bounding box center [419, 102] width 590 height 24
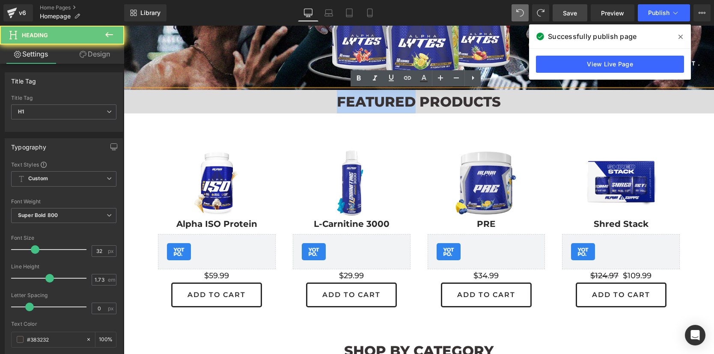
click at [378, 100] on h1 "FEATURED PRODUCTS" at bounding box center [419, 102] width 590 height 24
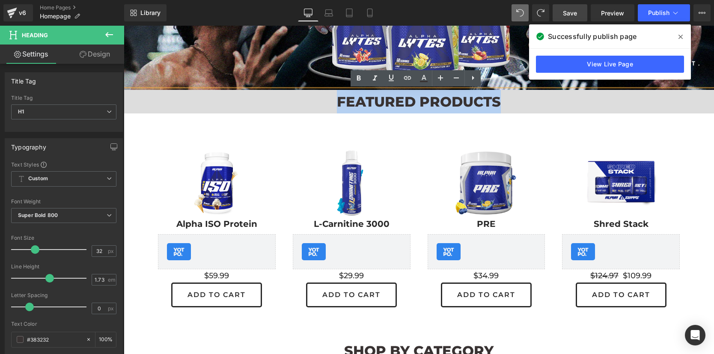
click at [378, 100] on h1 "FEATURED PRODUCTS" at bounding box center [419, 102] width 590 height 24
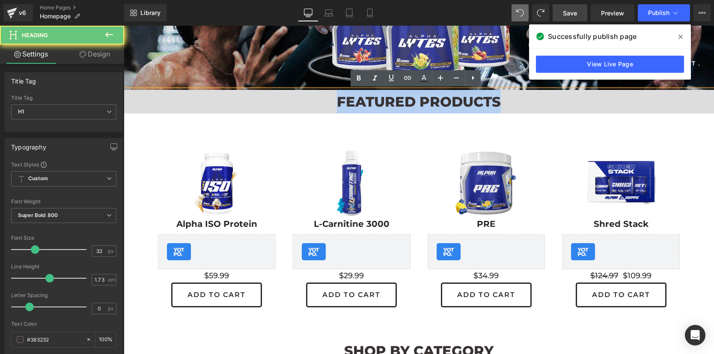
click at [378, 100] on h1 "FEATURED PRODUCTS" at bounding box center [419, 102] width 590 height 24
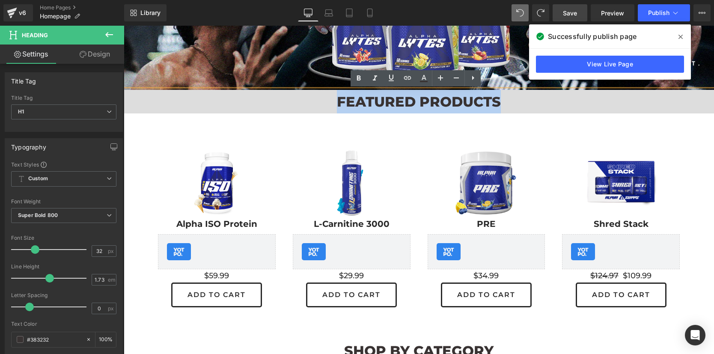
copy h1 "FEATURED PRODUCTS"
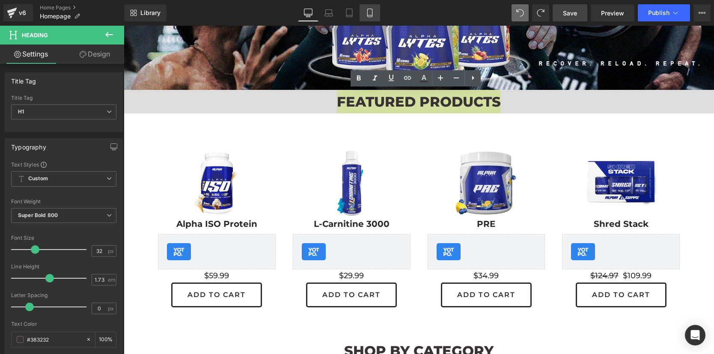
click at [373, 7] on link "Mobile" at bounding box center [370, 12] width 21 height 17
type input "100"
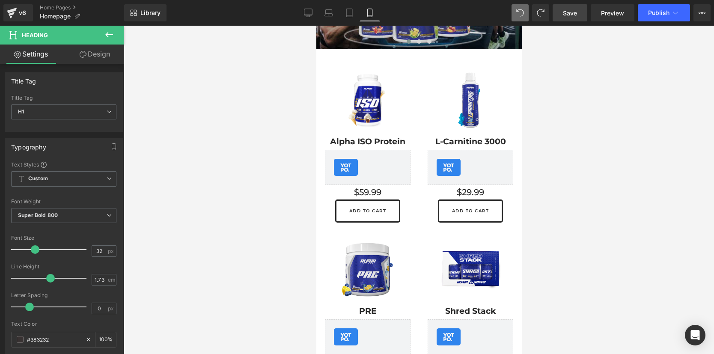
scroll to position [0, 0]
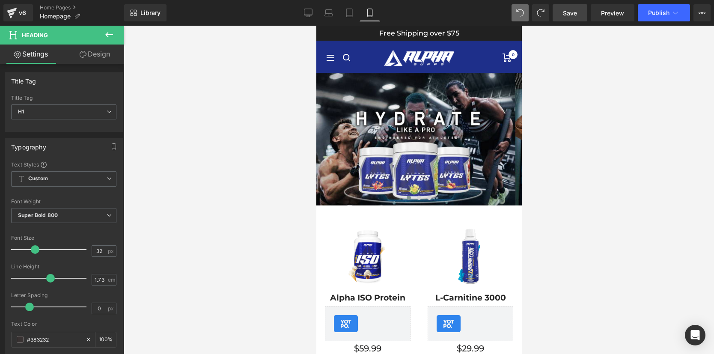
click at [106, 34] on icon at bounding box center [109, 34] width 8 height 5
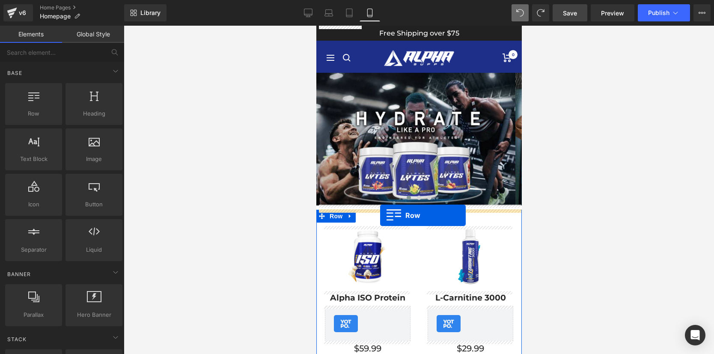
drag, startPoint x: 351, startPoint y: 141, endPoint x: 380, endPoint y: 215, distance: 80.0
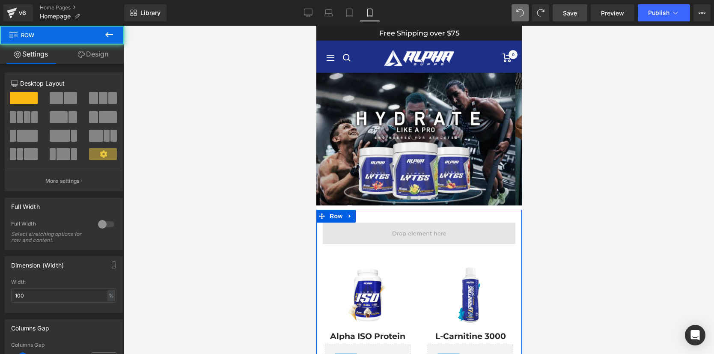
click at [403, 235] on span at bounding box center [419, 233] width 60 height 14
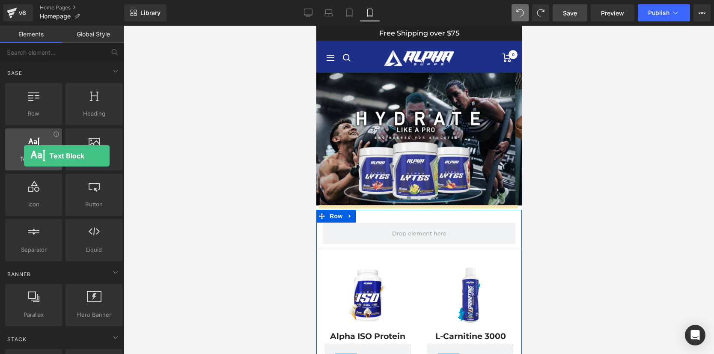
drag, startPoint x: 145, startPoint y: 146, endPoint x: 24, endPoint y: 156, distance: 121.5
click at [24, 156] on span "Text Block" at bounding box center [34, 159] width 52 height 9
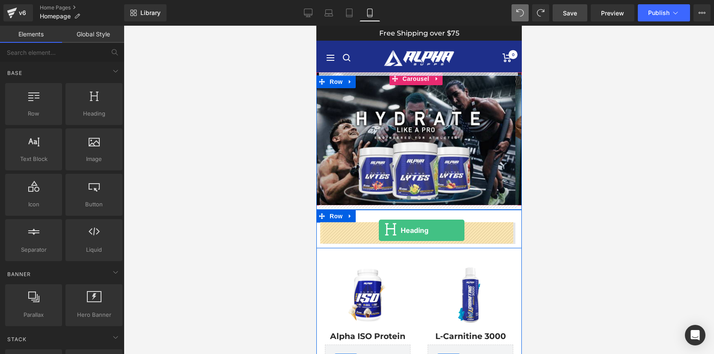
drag, startPoint x: 400, startPoint y: 125, endPoint x: 379, endPoint y: 230, distance: 107.5
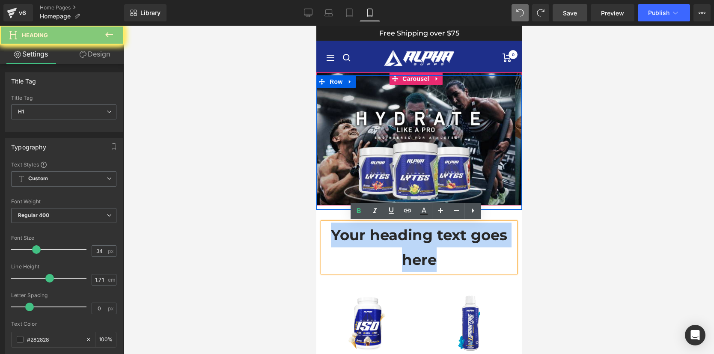
click at [388, 238] on h1 "Your heading text goes here" at bounding box center [418, 248] width 193 height 50
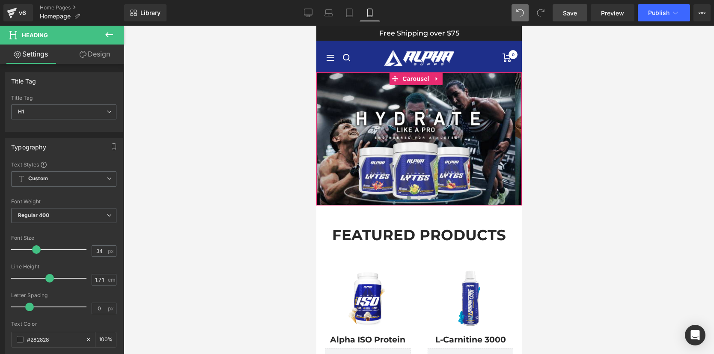
click at [554, 206] on div at bounding box center [419, 190] width 590 height 328
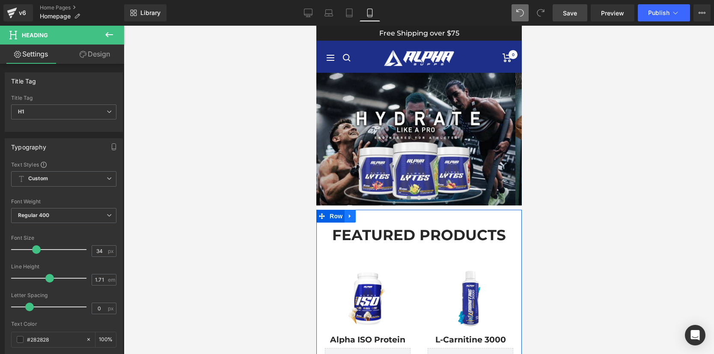
click at [347, 215] on icon at bounding box center [350, 216] width 6 height 6
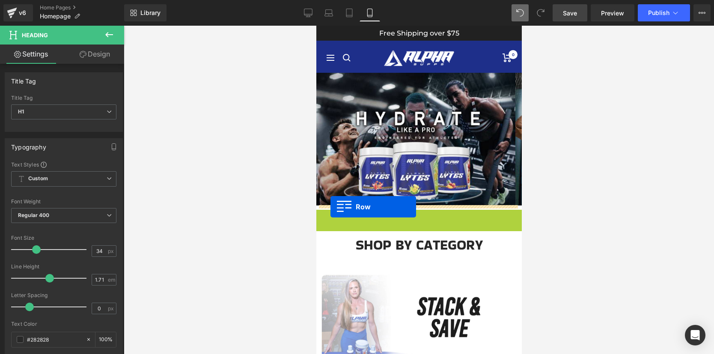
drag, startPoint x: 330, startPoint y: 217, endPoint x: 330, endPoint y: 207, distance: 9.8
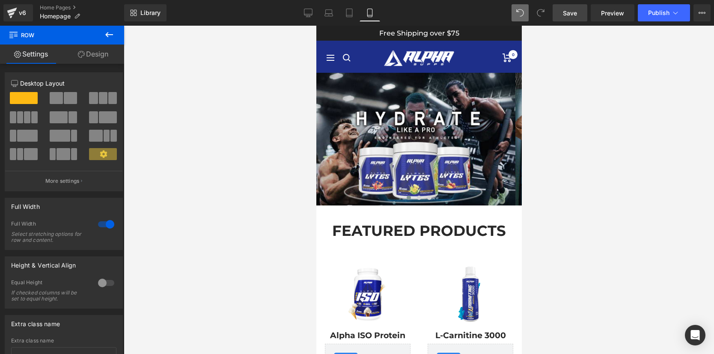
click at [575, 19] on link "Save" at bounding box center [570, 12] width 35 height 17
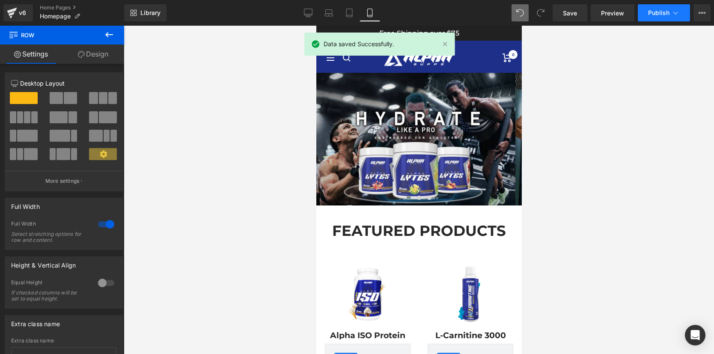
click at [651, 13] on span "Publish" at bounding box center [658, 12] width 21 height 7
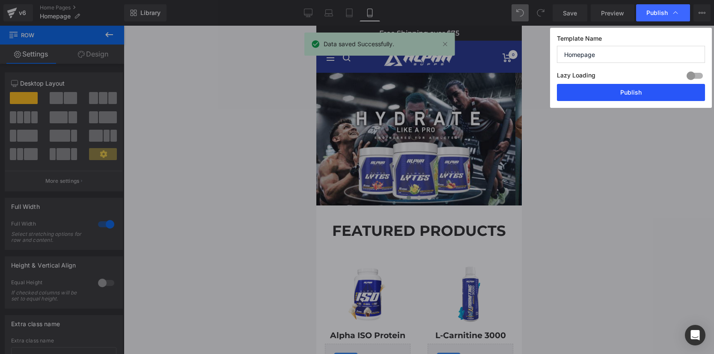
click at [623, 94] on button "Publish" at bounding box center [631, 92] width 148 height 17
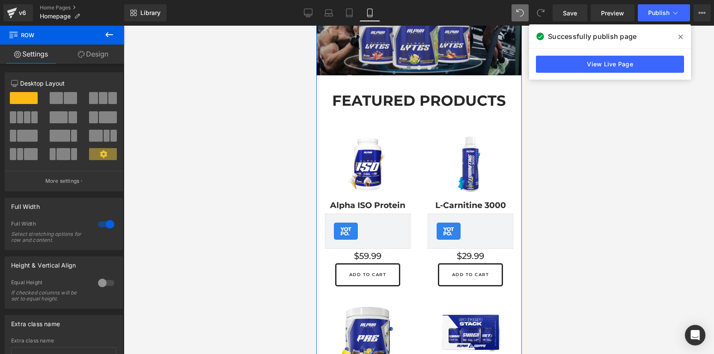
scroll to position [142, 0]
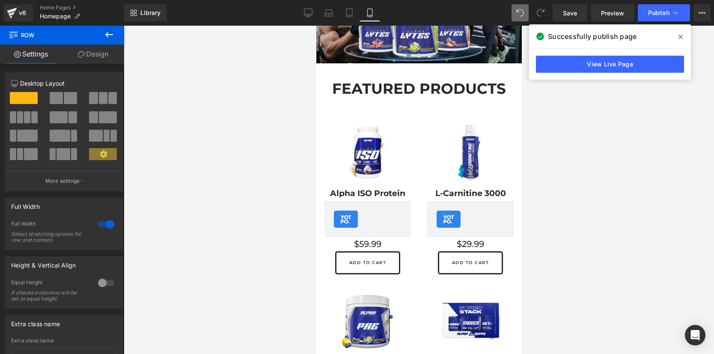
click at [674, 36] on span at bounding box center [681, 37] width 14 height 14
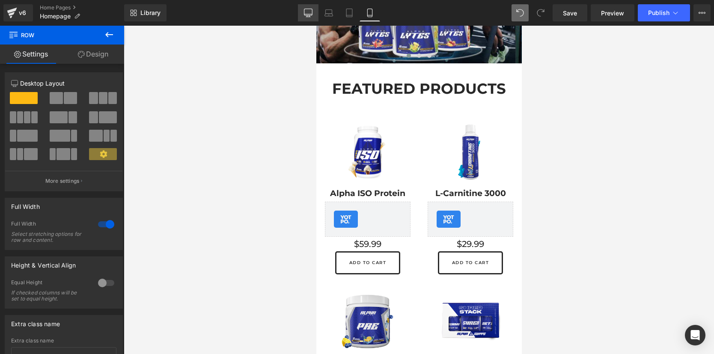
click at [309, 17] on icon at bounding box center [308, 17] width 4 height 0
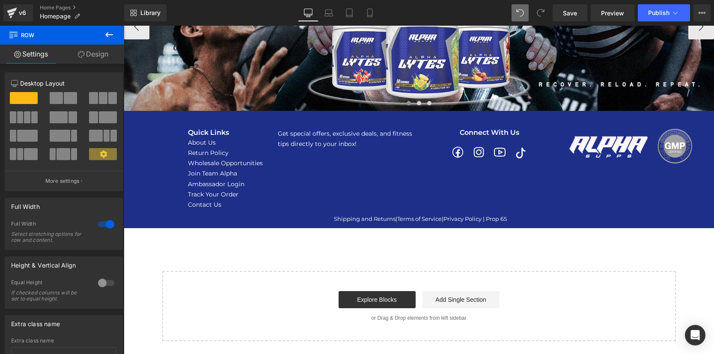
scroll to position [0, 0]
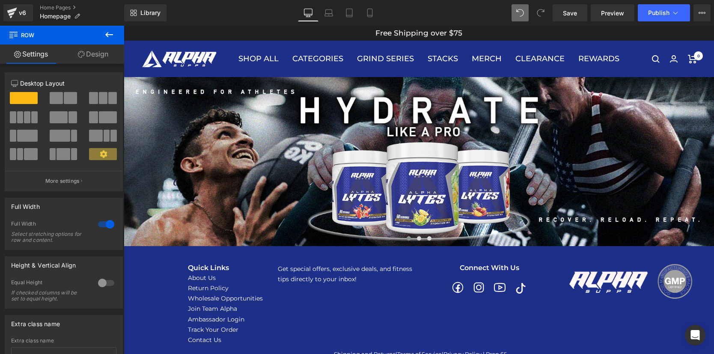
click at [112, 35] on icon at bounding box center [109, 34] width 8 height 5
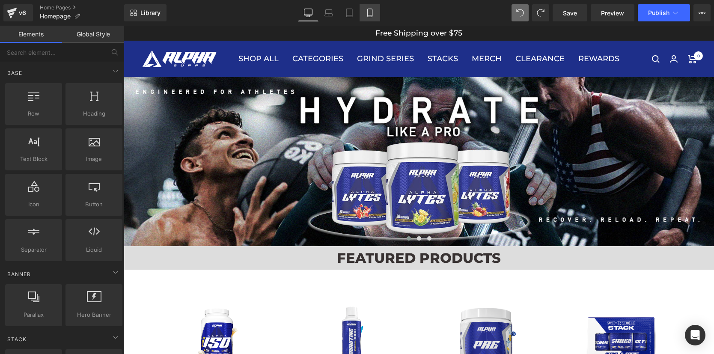
click at [370, 16] on icon at bounding box center [370, 13] width 9 height 9
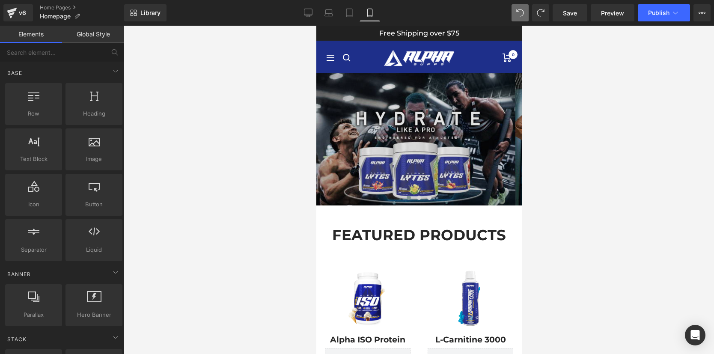
scroll to position [50, 0]
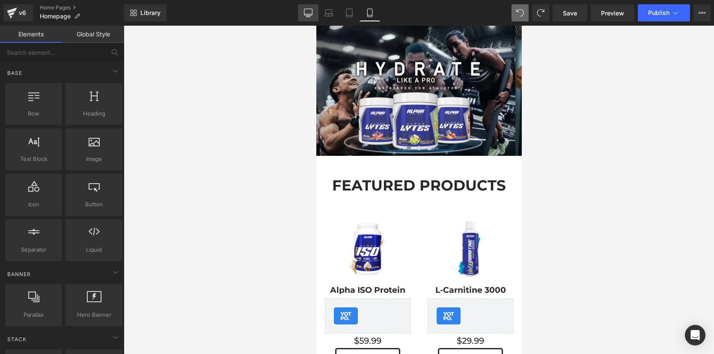
click at [309, 13] on icon at bounding box center [308, 13] width 9 height 9
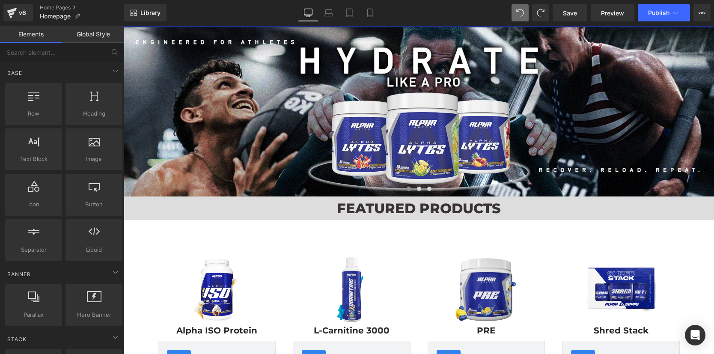
scroll to position [221, 0]
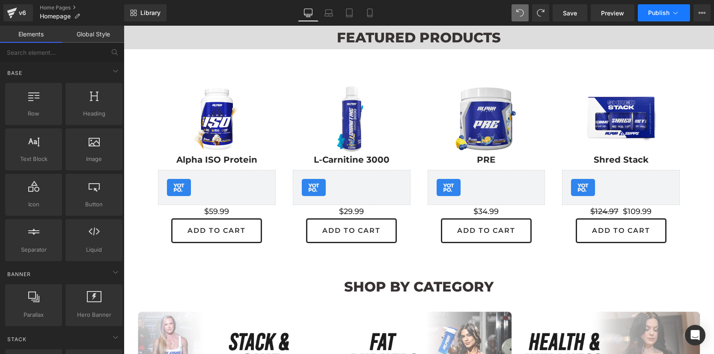
click at [655, 13] on span "Publish" at bounding box center [658, 12] width 21 height 7
click at [573, 14] on span "Save" at bounding box center [570, 13] width 14 height 9
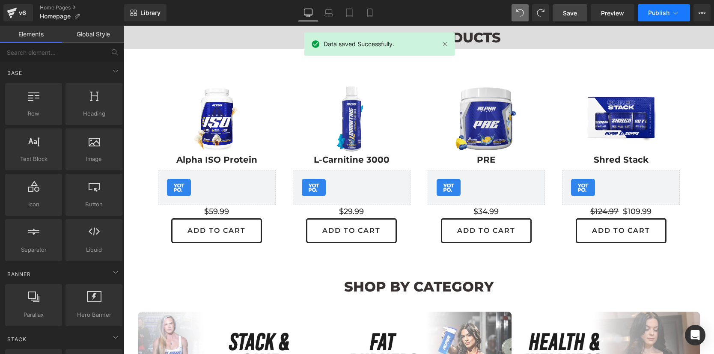
click at [656, 9] on span "Publish" at bounding box center [658, 12] width 21 height 7
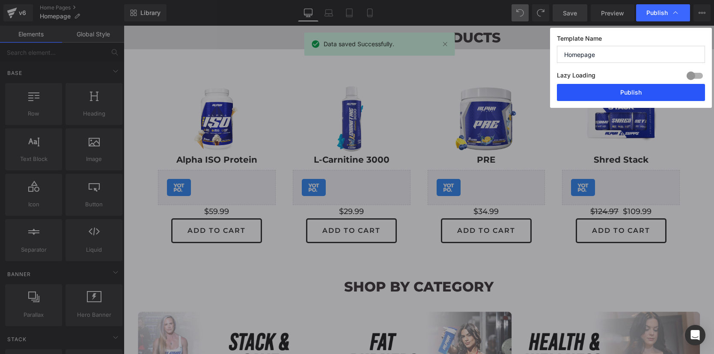
click at [623, 93] on button "Publish" at bounding box center [631, 92] width 148 height 17
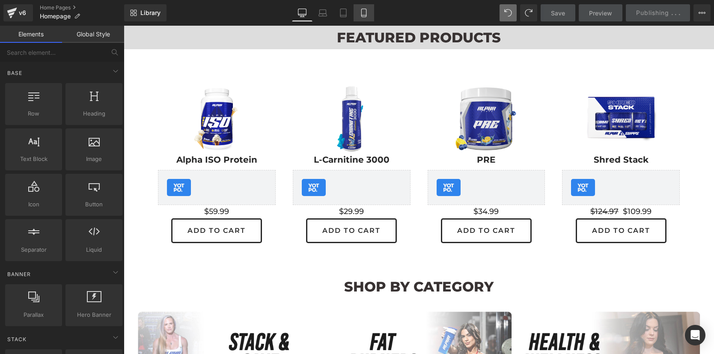
click at [364, 10] on icon at bounding box center [364, 13] width 9 height 9
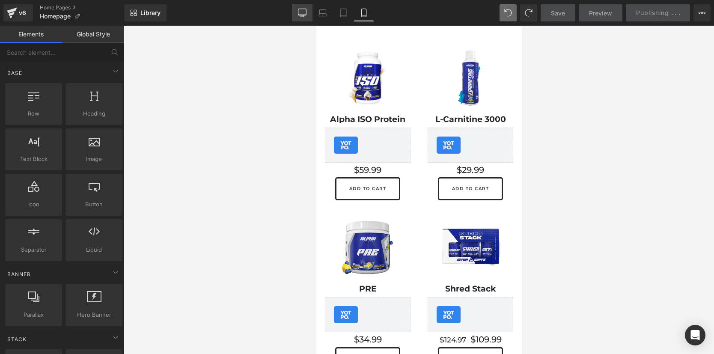
scroll to position [50, 0]
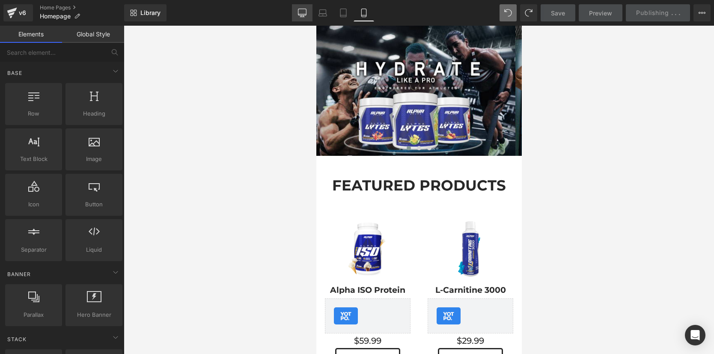
click at [299, 12] on icon at bounding box center [302, 13] width 9 height 9
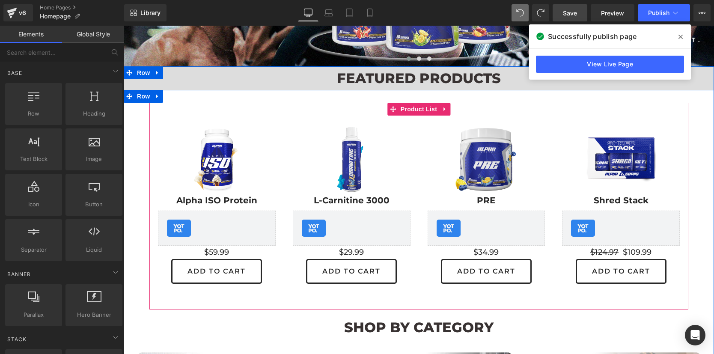
scroll to position [257, 0]
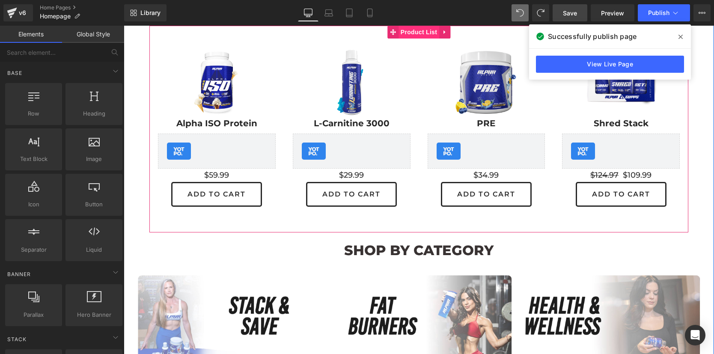
click at [417, 32] on span "Product List" at bounding box center [419, 32] width 41 height 13
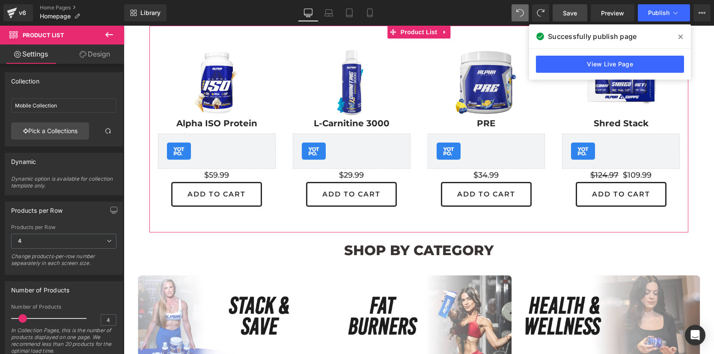
click at [90, 54] on link "Design" at bounding box center [95, 54] width 62 height 19
click at [0, 0] on div "Visibility" at bounding box center [0, 0] width 0 height 0
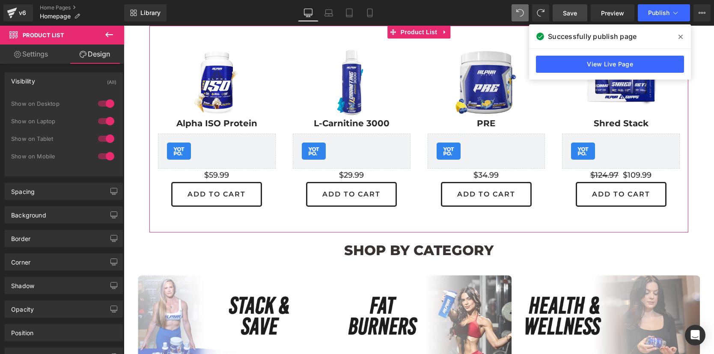
click at [76, 82] on div "Visibility (All)" at bounding box center [63, 81] width 117 height 16
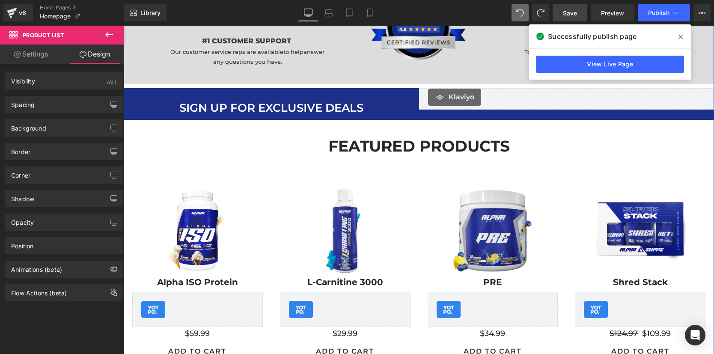
scroll to position [782, 0]
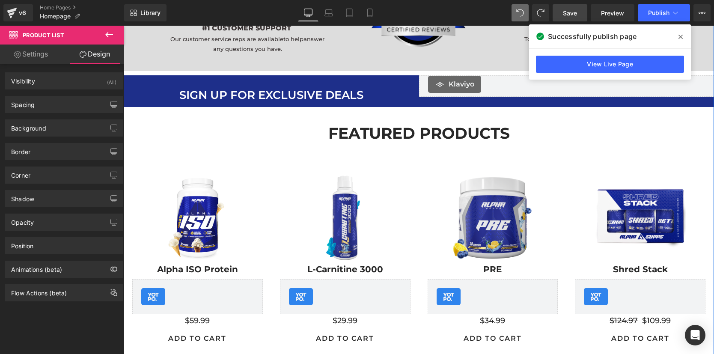
click at [464, 154] on div "Sale Off (P) Image Alpha ISO Protein (P) Title Yotpo - Product & Collection Pag…" at bounding box center [419, 257] width 590 height 212
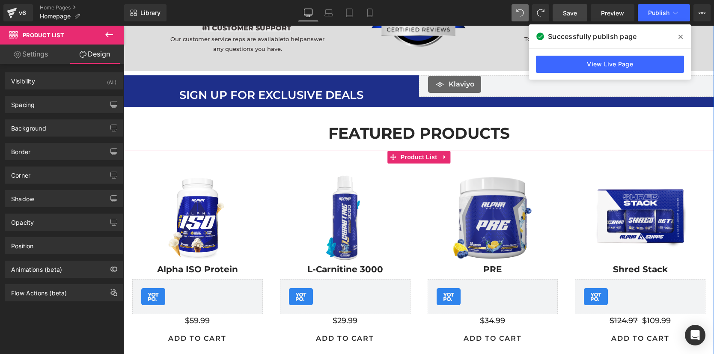
click at [409, 160] on span "Product List" at bounding box center [419, 157] width 41 height 13
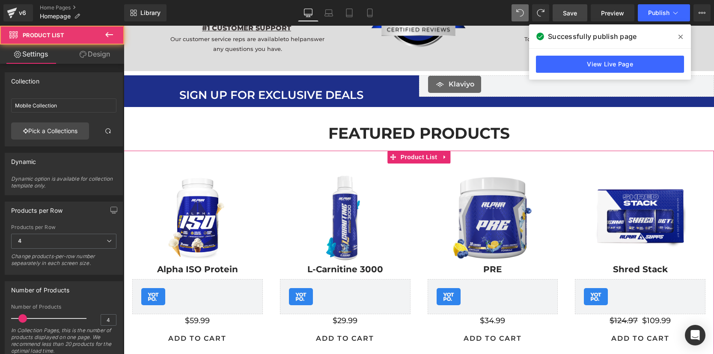
click at [83, 56] on icon at bounding box center [83, 54] width 7 height 7
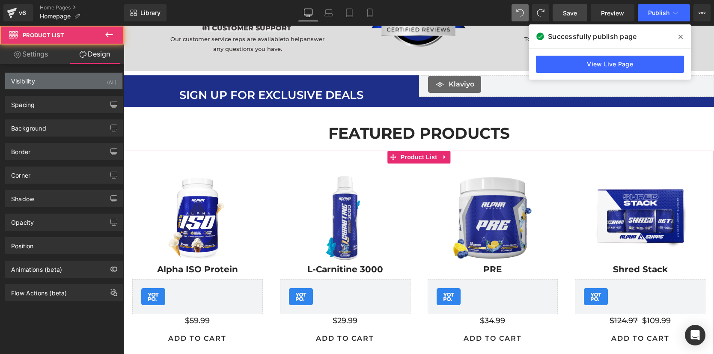
click at [77, 86] on div "Visibility (All)" at bounding box center [63, 81] width 117 height 16
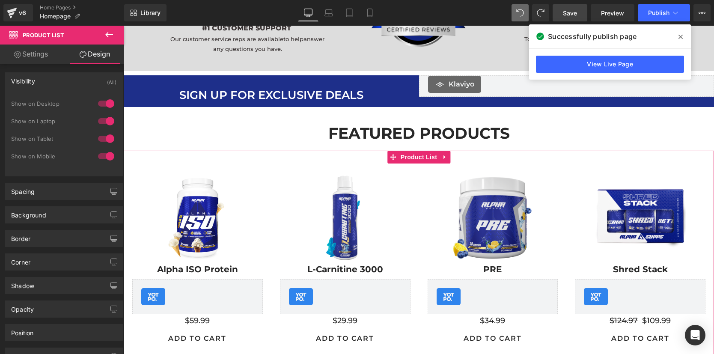
click at [77, 84] on div "Visibility (All)" at bounding box center [63, 81] width 117 height 16
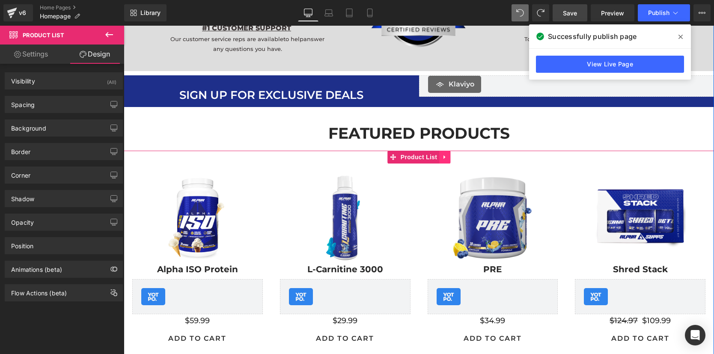
click at [442, 157] on icon at bounding box center [445, 157] width 6 height 6
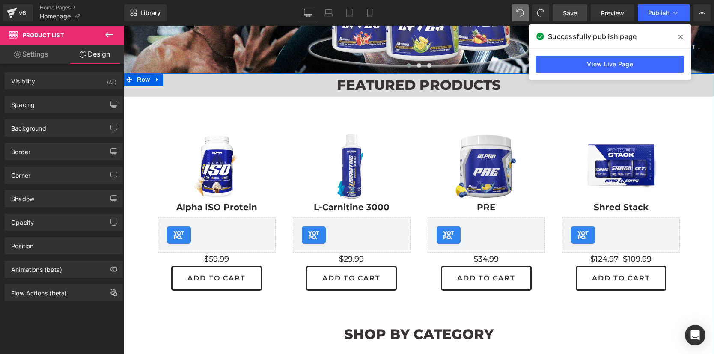
scroll to position [137, 0]
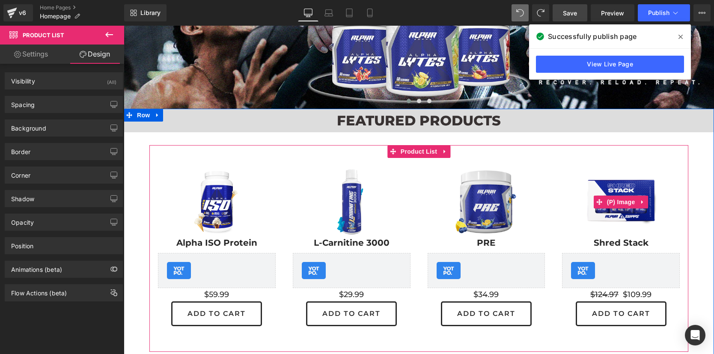
click at [623, 175] on img at bounding box center [621, 202] width 71 height 71
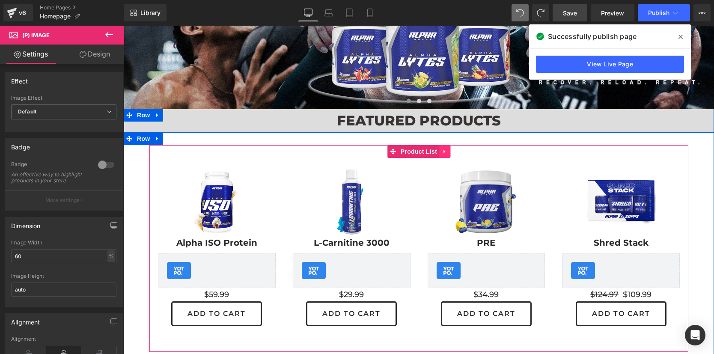
click at [443, 151] on icon at bounding box center [445, 152] width 6 height 6
click at [448, 152] on icon at bounding box center [450, 152] width 6 height 6
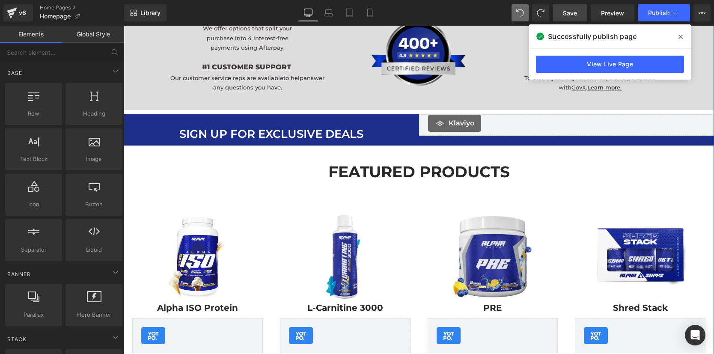
scroll to position [565, 0]
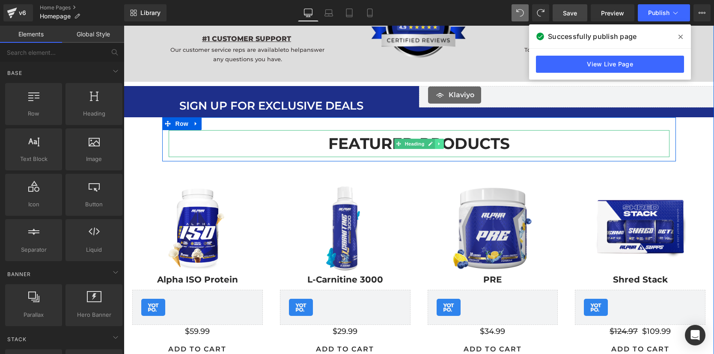
click at [439, 146] on link at bounding box center [439, 144] width 9 height 10
click at [442, 145] on icon at bounding box center [443, 143] width 5 height 5
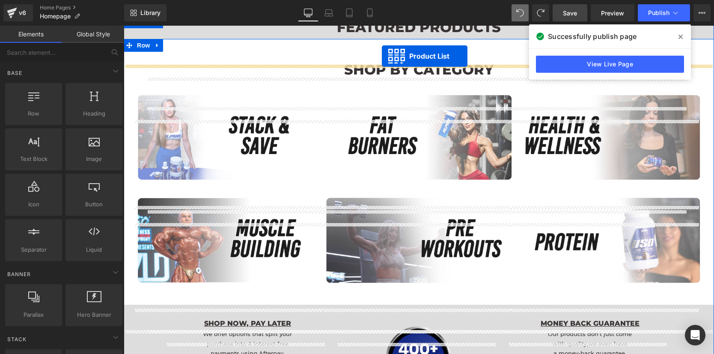
scroll to position [197, 0]
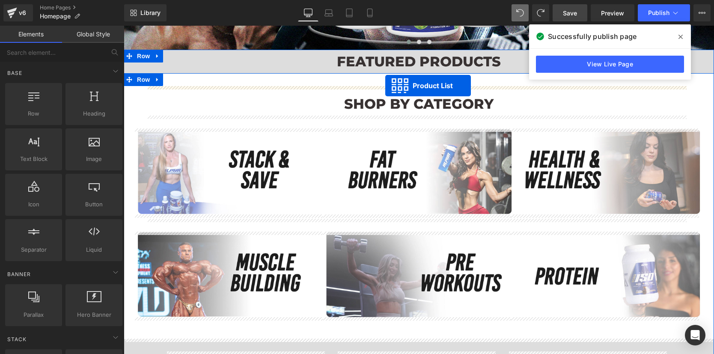
drag, startPoint x: 373, startPoint y: 162, endPoint x: 385, endPoint y: 86, distance: 77.6
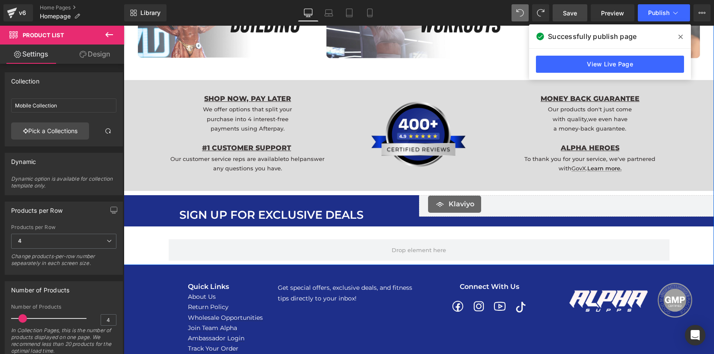
scroll to position [672, 0]
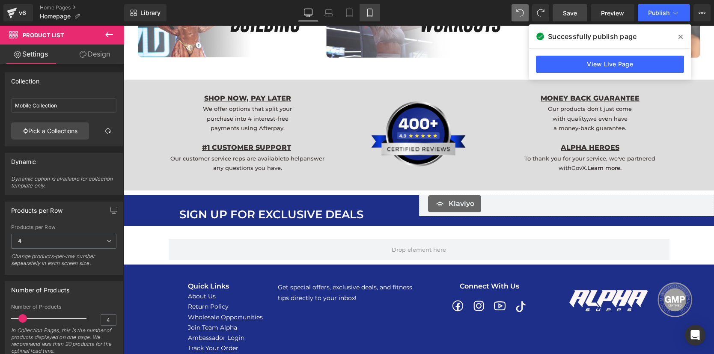
click at [367, 15] on icon at bounding box center [370, 13] width 9 height 9
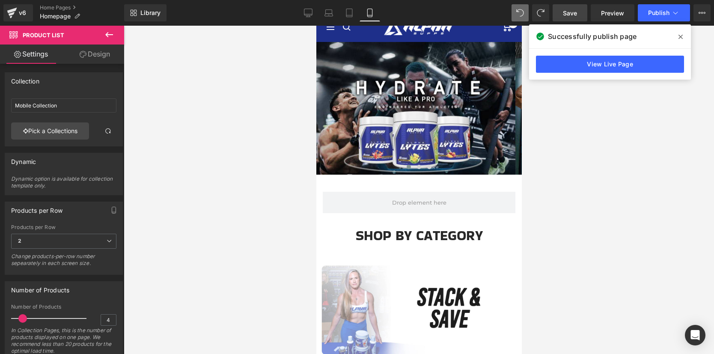
scroll to position [0, 0]
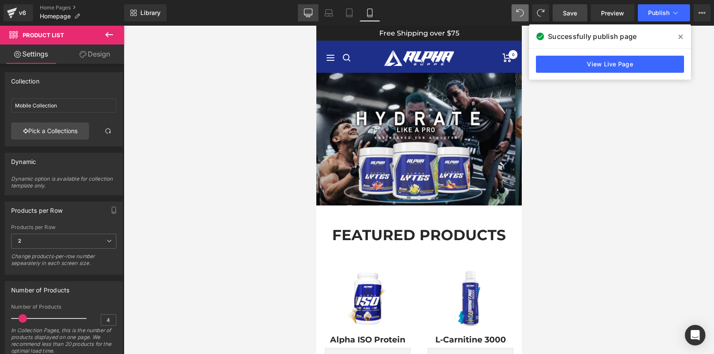
click at [307, 12] on icon at bounding box center [308, 13] width 9 height 9
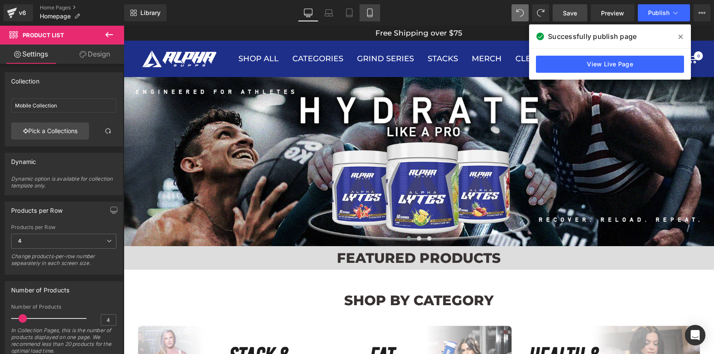
click at [368, 11] on icon at bounding box center [369, 13] width 5 height 8
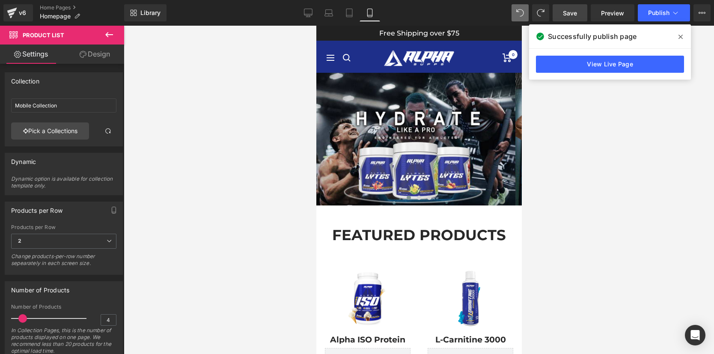
type input "152"
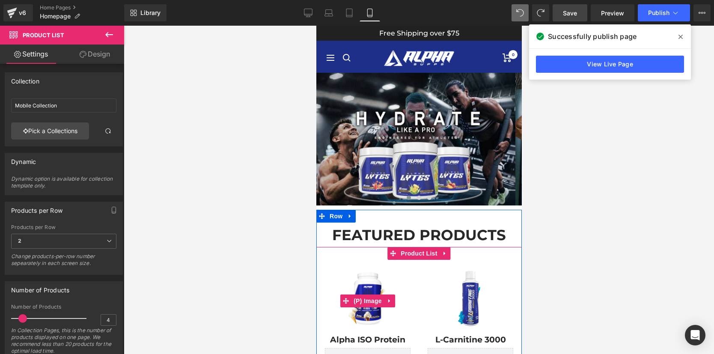
scroll to position [85, 0]
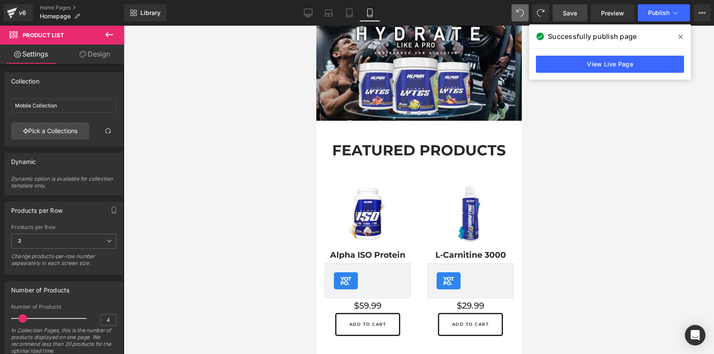
click at [307, 11] on icon at bounding box center [308, 13] width 9 height 9
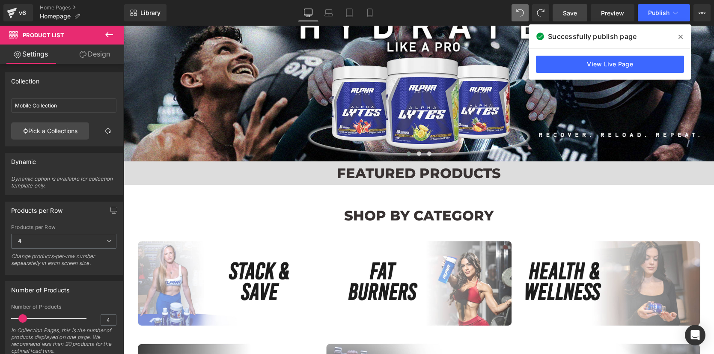
scroll to position [564, 0]
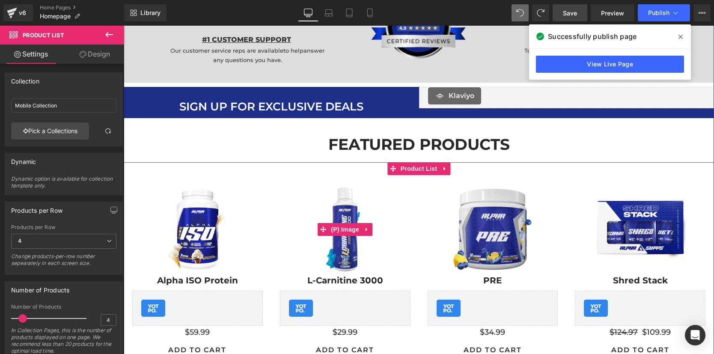
click at [404, 197] on link "Sale Off" at bounding box center [345, 229] width 131 height 91
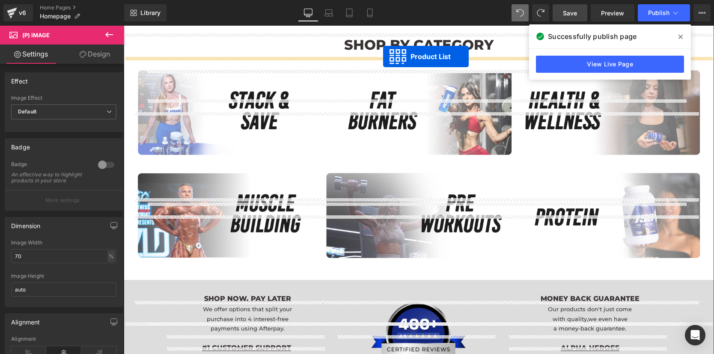
scroll to position [213, 0]
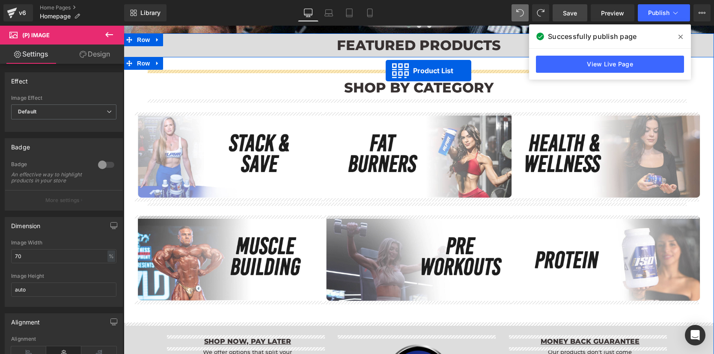
drag, startPoint x: 389, startPoint y: 170, endPoint x: 386, endPoint y: 71, distance: 99.0
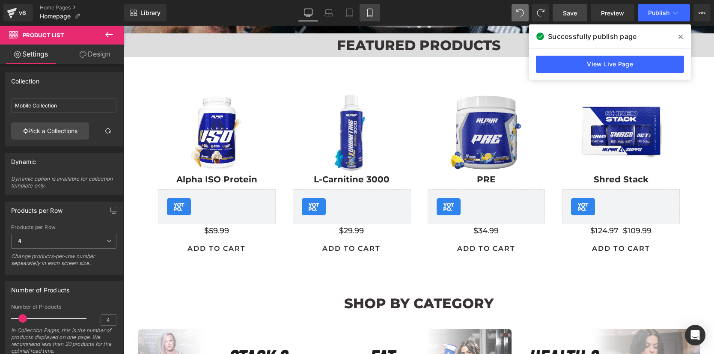
click at [370, 12] on icon at bounding box center [370, 13] width 9 height 9
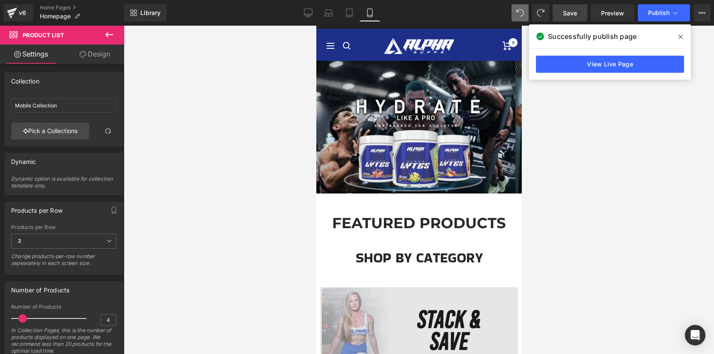
scroll to position [0, 0]
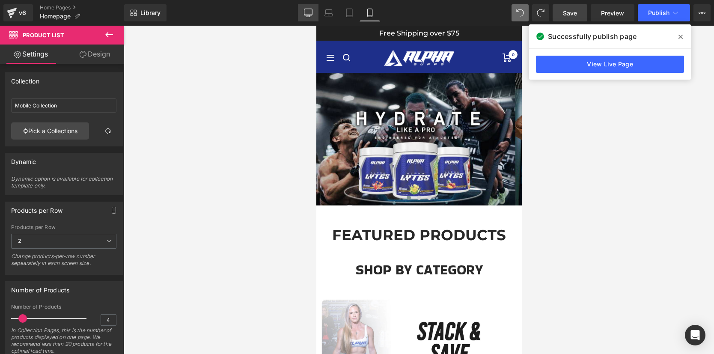
click at [311, 13] on icon at bounding box center [308, 13] width 9 height 9
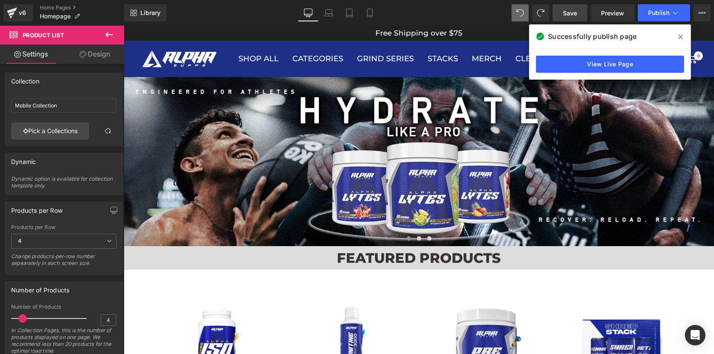
scroll to position [146, 0]
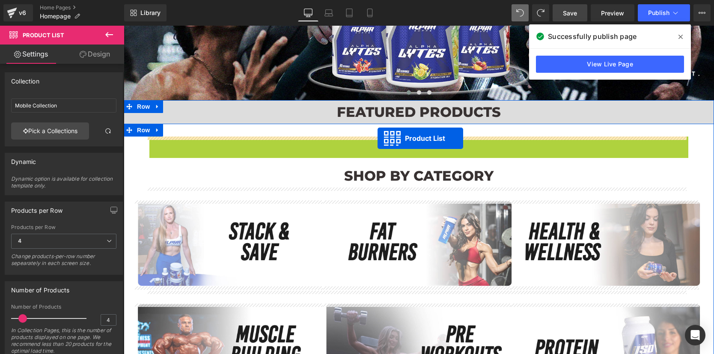
drag, startPoint x: 389, startPoint y: 143, endPoint x: 378, endPoint y: 138, distance: 11.9
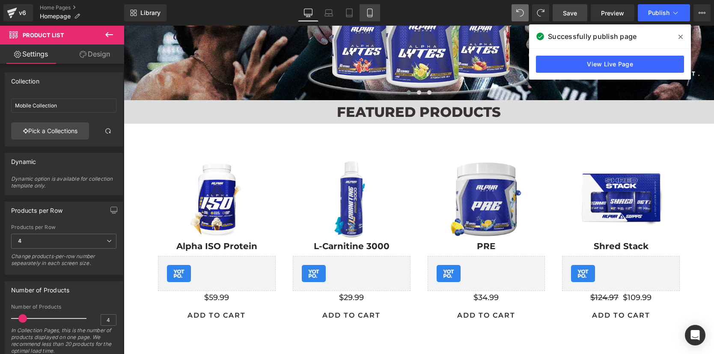
click at [369, 13] on icon at bounding box center [370, 13] width 9 height 9
type input "152"
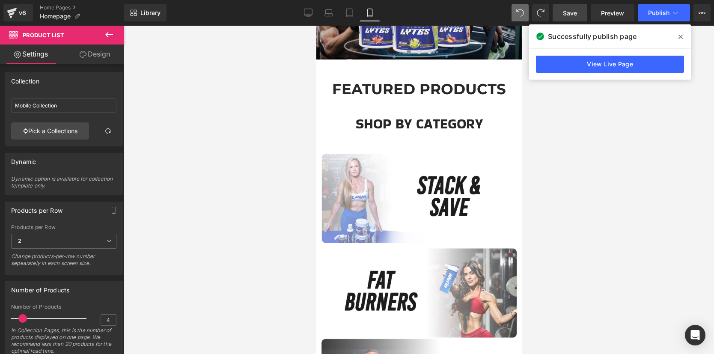
scroll to position [0, 0]
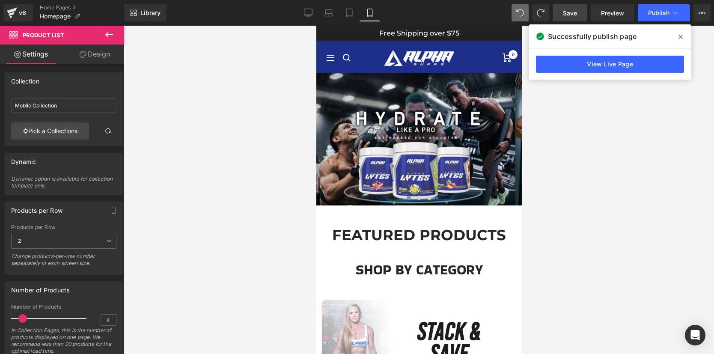
click at [682, 31] on span at bounding box center [681, 37] width 14 height 14
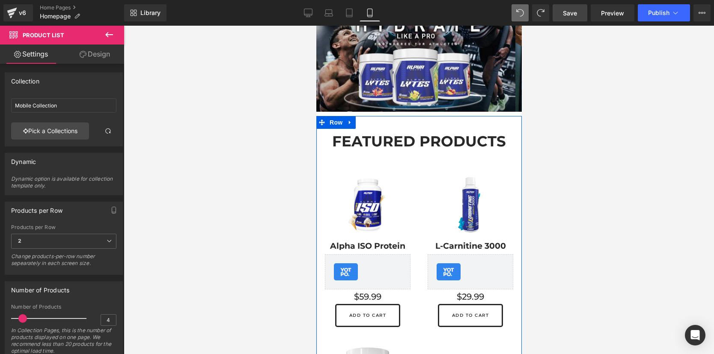
scroll to position [96, 0]
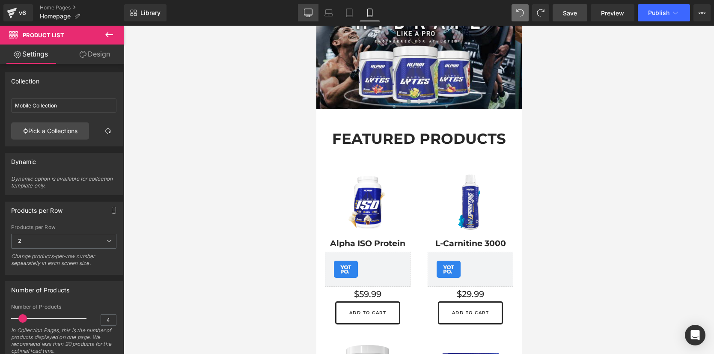
click at [311, 12] on icon at bounding box center [308, 13] width 9 height 9
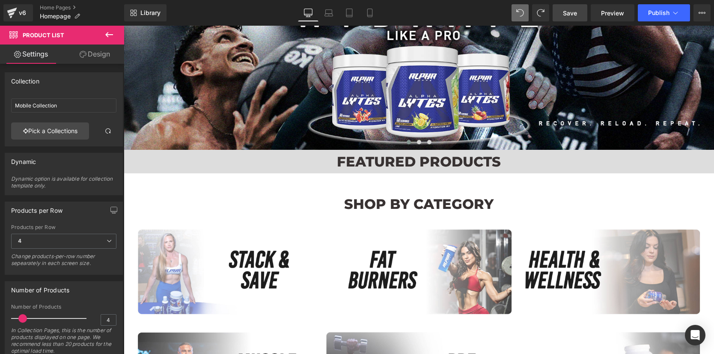
scroll to position [575, 0]
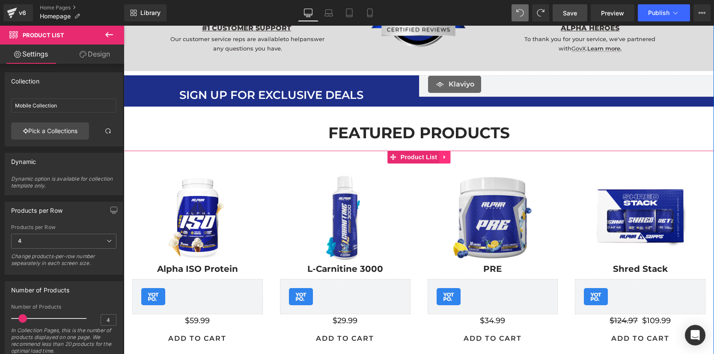
click at [439, 160] on link at bounding box center [444, 157] width 11 height 13
click at [447, 158] on icon at bounding box center [450, 157] width 6 height 6
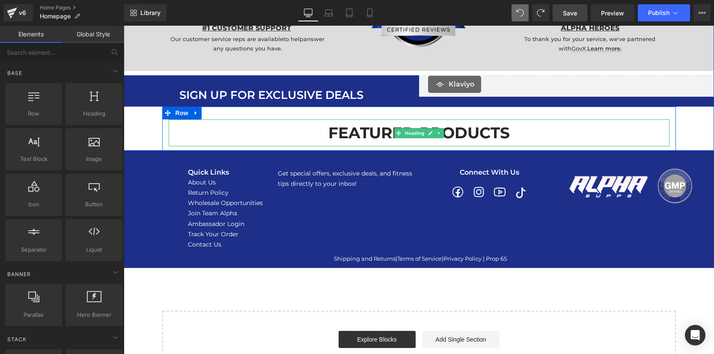
click at [477, 133] on h1 "FEATURED PRODUCTS" at bounding box center [419, 132] width 501 height 27
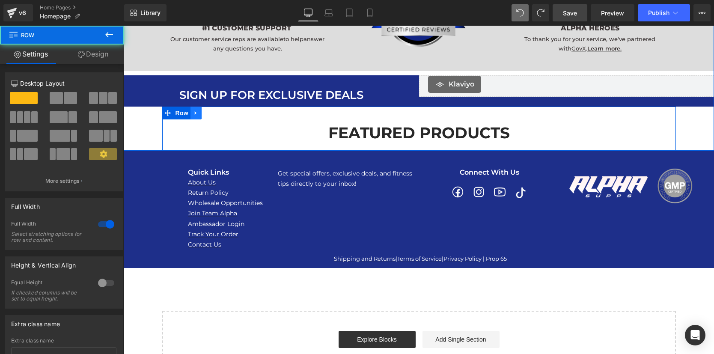
click at [194, 112] on icon at bounding box center [196, 113] width 6 height 6
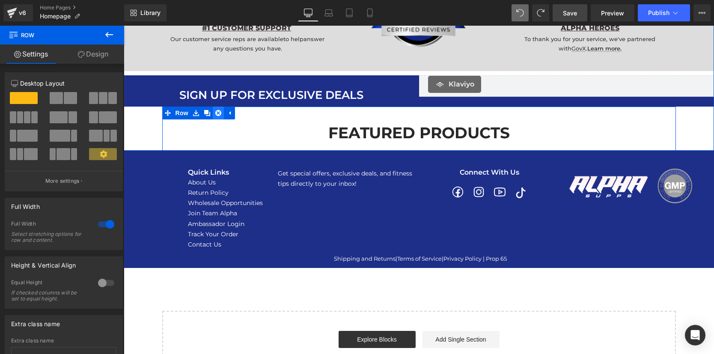
click at [215, 112] on icon at bounding box center [218, 113] width 6 height 6
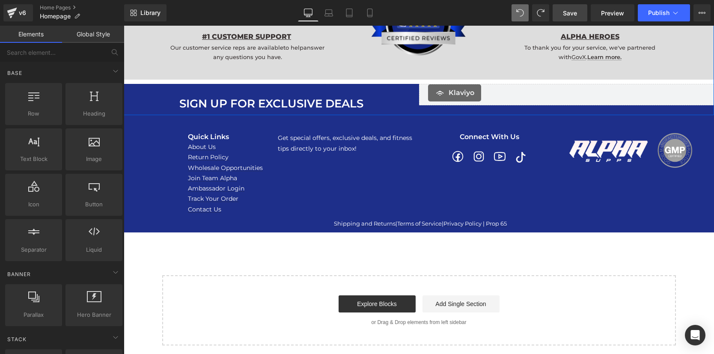
scroll to position [567, 0]
click at [370, 13] on icon at bounding box center [370, 13] width 9 height 9
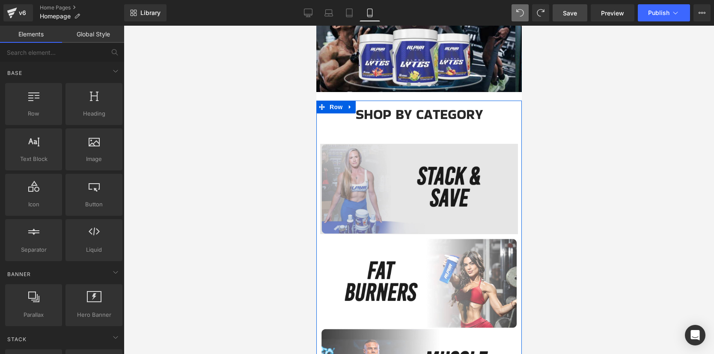
scroll to position [0, 0]
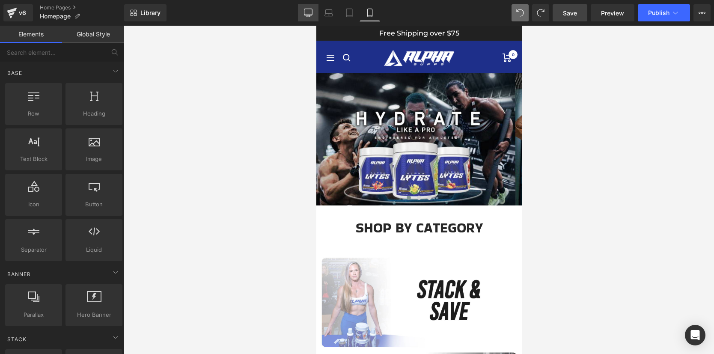
click at [307, 15] on icon at bounding box center [308, 12] width 8 height 6
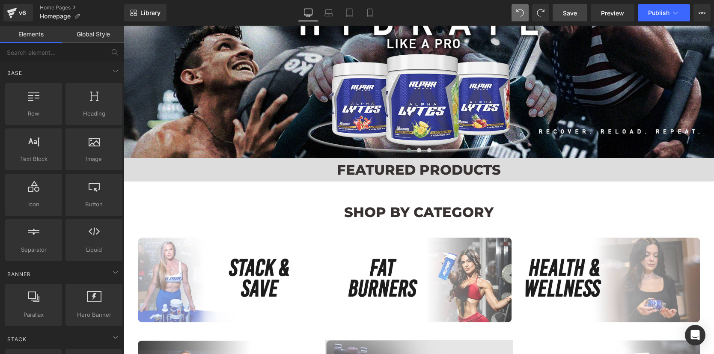
scroll to position [60, 0]
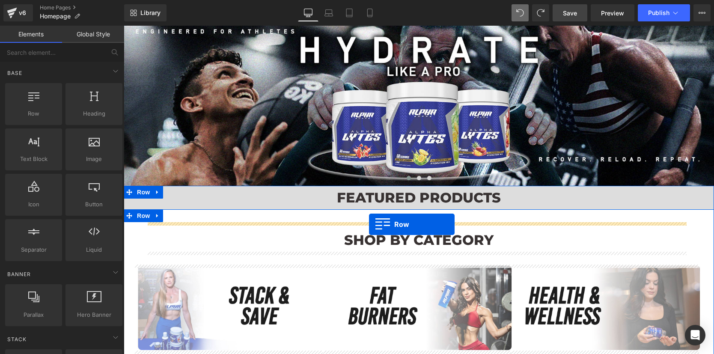
drag, startPoint x: 175, startPoint y: 185, endPoint x: 369, endPoint y: 224, distance: 197.9
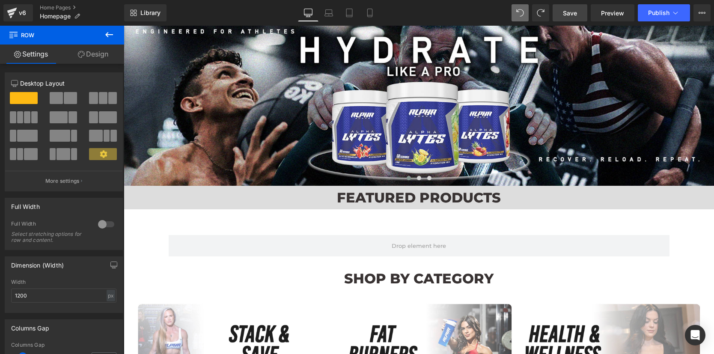
drag, startPoint x: 110, startPoint y: 32, endPoint x: 50, endPoint y: 170, distance: 151.1
click at [110, 32] on icon at bounding box center [109, 35] width 10 height 10
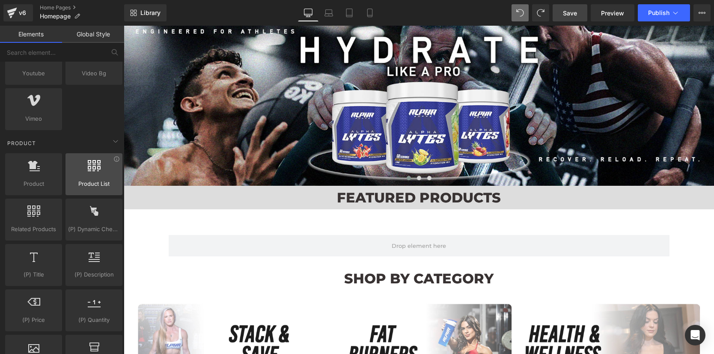
scroll to position [673, 0]
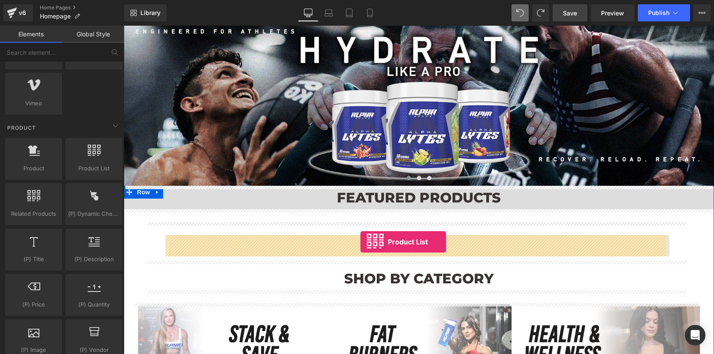
drag, startPoint x: 142, startPoint y: 173, endPoint x: 361, endPoint y: 243, distance: 230.1
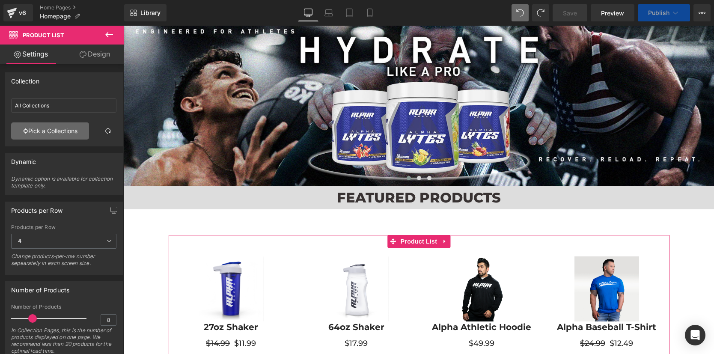
click at [62, 133] on link "Pick a Collections" at bounding box center [50, 130] width 78 height 17
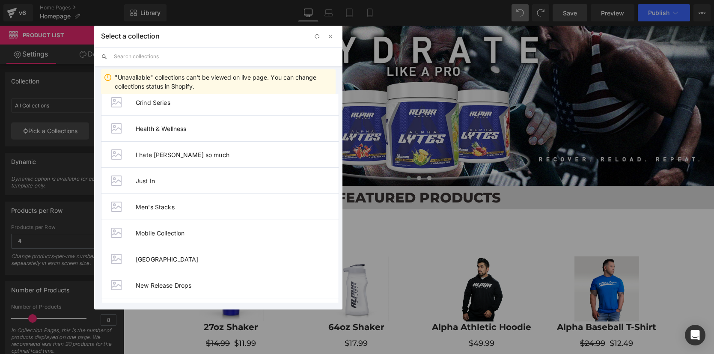
scroll to position [270, 0]
click at [160, 236] on li "Mobile Collection" at bounding box center [220, 232] width 238 height 26
type input "Mobile Collection"
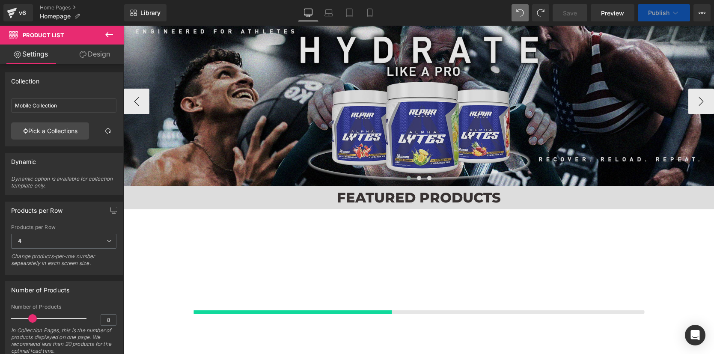
scroll to position [173, 0]
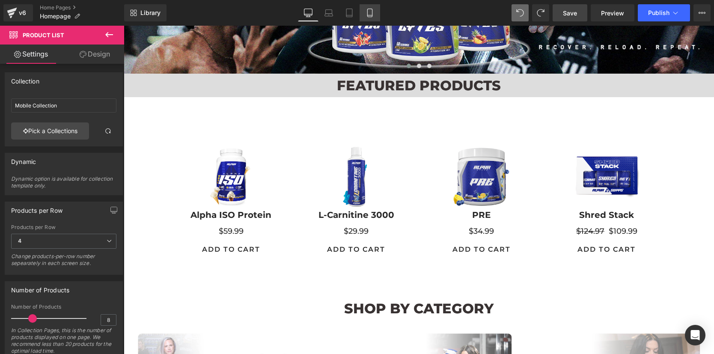
click at [366, 10] on icon at bounding box center [370, 13] width 9 height 9
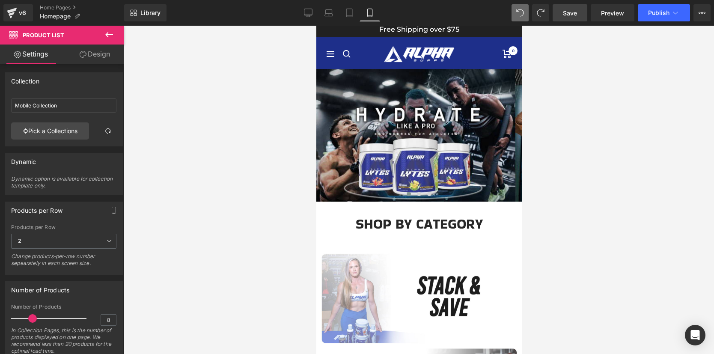
scroll to position [0, 0]
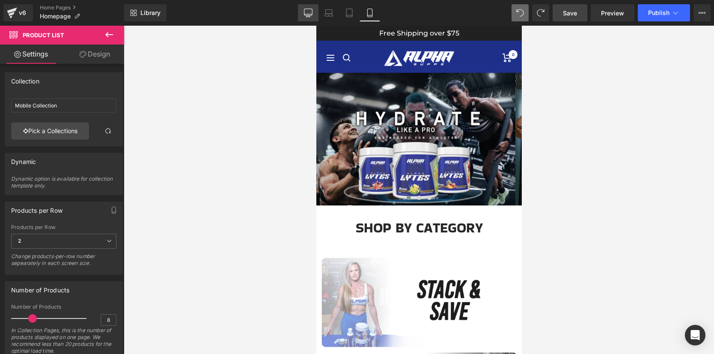
click at [310, 14] on icon at bounding box center [308, 14] width 8 height 0
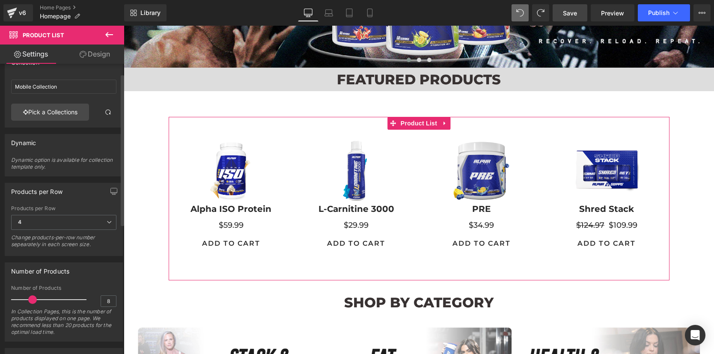
scroll to position [22, 0]
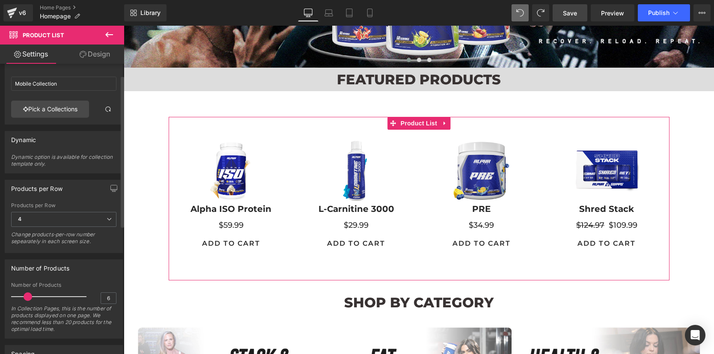
drag, startPoint x: 32, startPoint y: 297, endPoint x: 26, endPoint y: 295, distance: 6.0
click at [26, 295] on span at bounding box center [28, 296] width 9 height 9
drag, startPoint x: 26, startPoint y: 298, endPoint x: 21, endPoint y: 297, distance: 4.9
click at [21, 297] on span at bounding box center [22, 296] width 9 height 9
drag, startPoint x: 21, startPoint y: 297, endPoint x: 42, endPoint y: 296, distance: 20.6
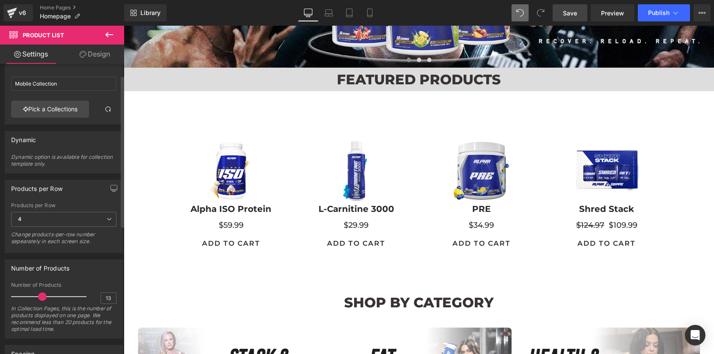
click at [42, 296] on span at bounding box center [42, 296] width 9 height 9
drag, startPoint x: 42, startPoint y: 296, endPoint x: 4, endPoint y: 293, distance: 37.8
click at [5, 293] on div "Number of Products 1 Number of Products 1 In Collection Pages, this is the numb…" at bounding box center [64, 298] width 118 height 79
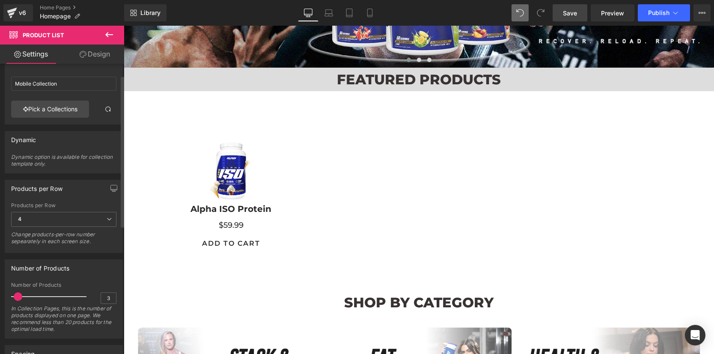
type input "4"
drag, startPoint x: 17, startPoint y: 297, endPoint x: 24, endPoint y: 297, distance: 7.3
click at [24, 297] on span at bounding box center [22, 296] width 9 height 9
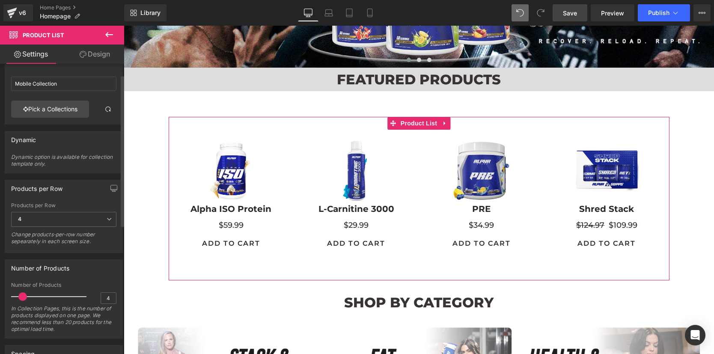
scroll to position [0, 0]
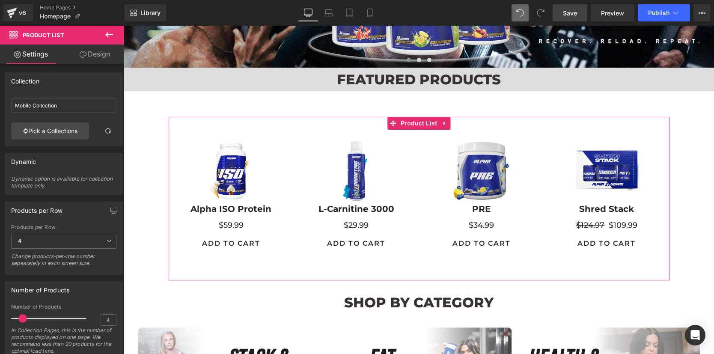
drag, startPoint x: 100, startPoint y: 57, endPoint x: 55, endPoint y: 176, distance: 127.4
click at [100, 57] on link "Design" at bounding box center [95, 54] width 62 height 19
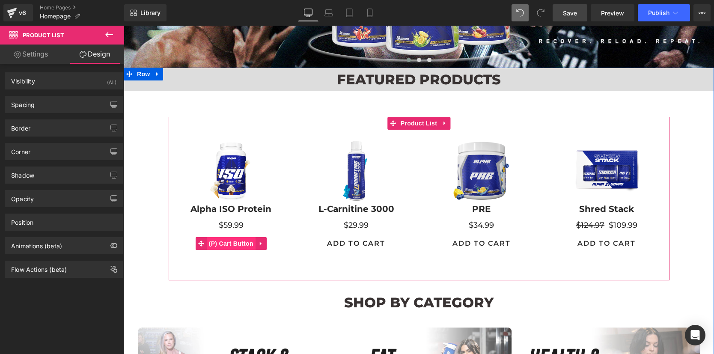
click at [226, 243] on span "(P) Cart Button" at bounding box center [231, 243] width 49 height 13
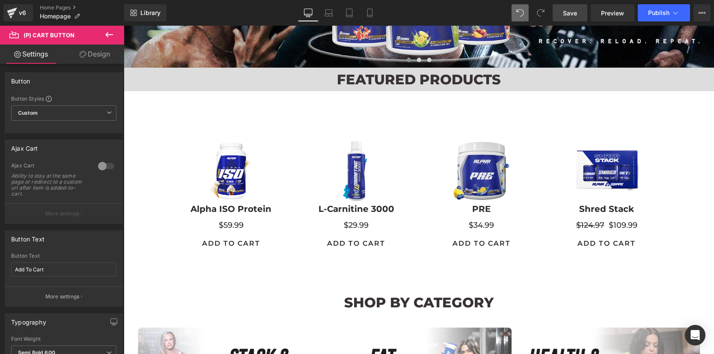
click at [89, 62] on link "Design" at bounding box center [95, 54] width 62 height 19
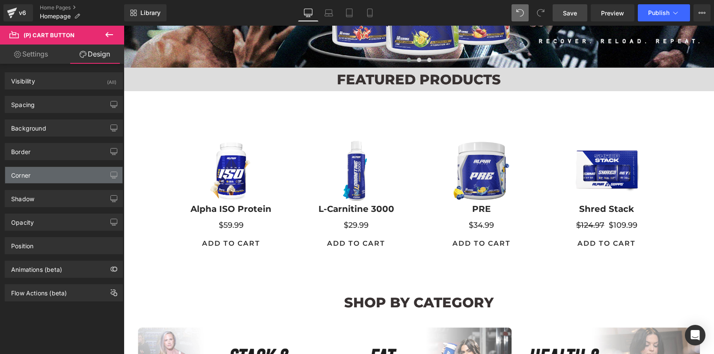
type input "#282828"
type input "100"
type input "0"
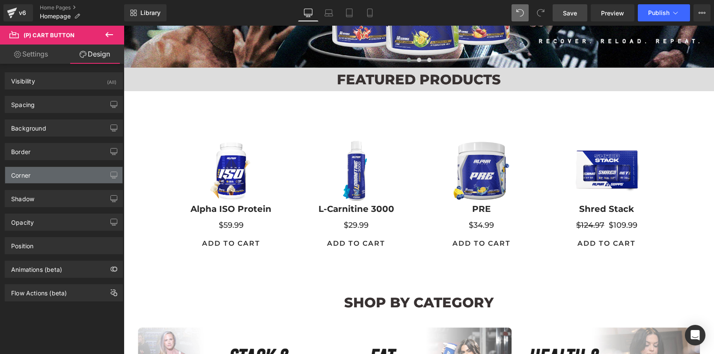
type input "0"
click at [46, 171] on div "Corner" at bounding box center [63, 175] width 117 height 16
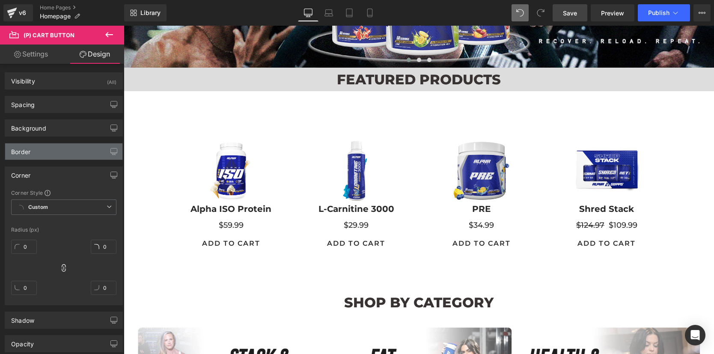
click at [57, 151] on div "Border" at bounding box center [63, 151] width 117 height 16
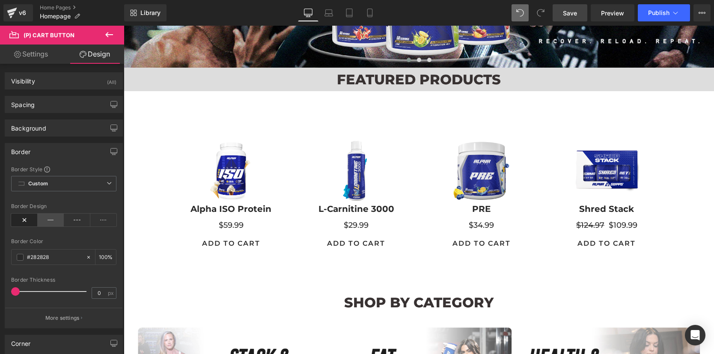
click at [48, 219] on icon at bounding box center [51, 220] width 27 height 13
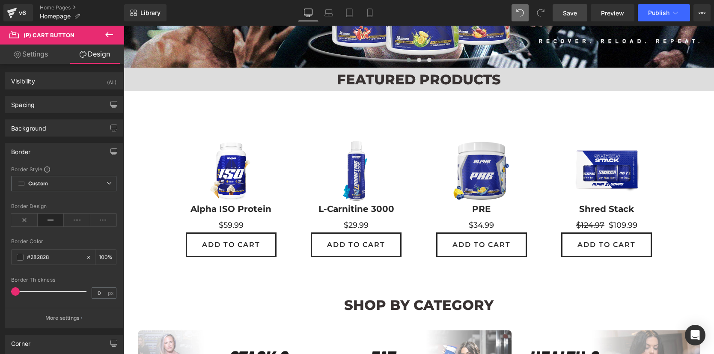
click at [66, 153] on div "Border" at bounding box center [63, 151] width 117 height 16
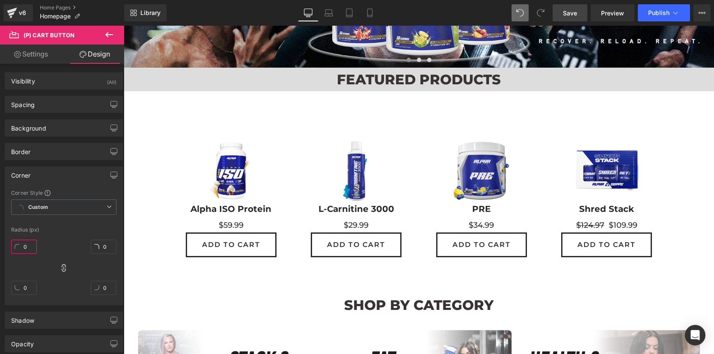
click at [32, 244] on input "0" at bounding box center [24, 247] width 26 height 14
type input "4"
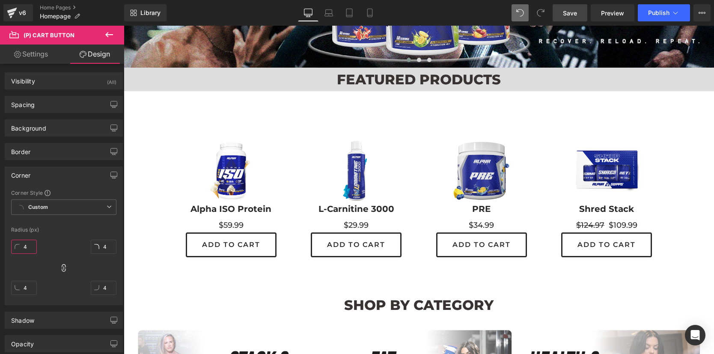
type input "4"
click at [64, 230] on div "Radius (px)" at bounding box center [63, 230] width 105 height 6
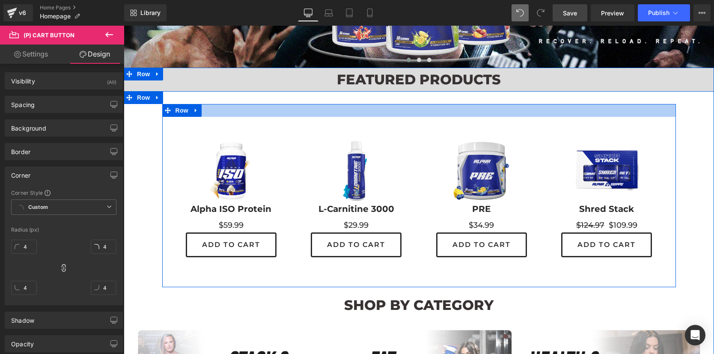
click at [292, 110] on div at bounding box center [419, 110] width 514 height 13
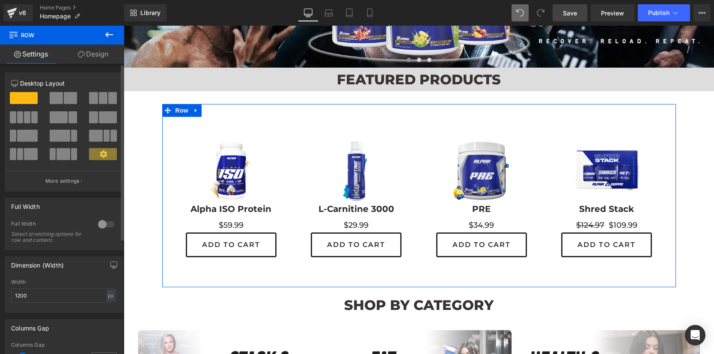
click at [103, 224] on div at bounding box center [106, 225] width 21 height 14
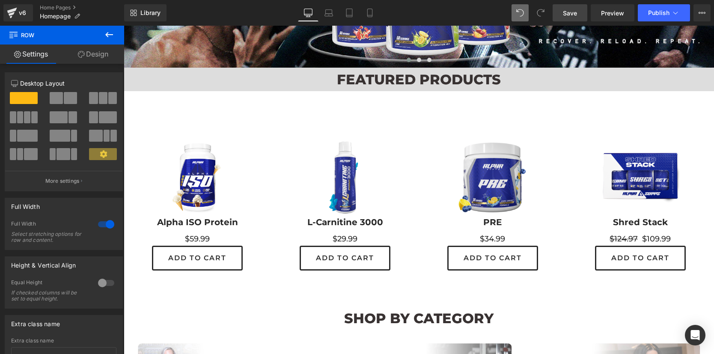
click at [110, 33] on icon at bounding box center [109, 35] width 10 height 10
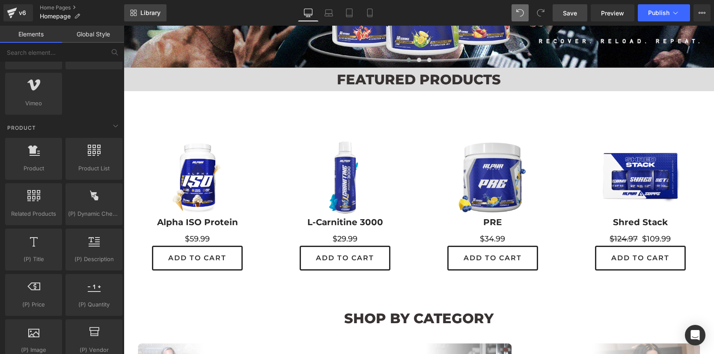
click at [137, 13] on link "Library" at bounding box center [145, 12] width 42 height 17
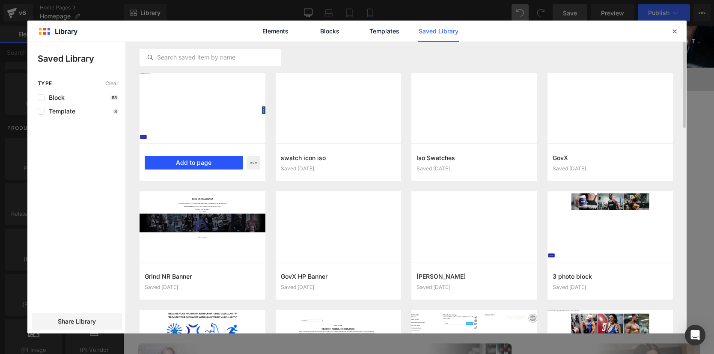
click at [194, 159] on button "Add to page" at bounding box center [194, 163] width 98 height 14
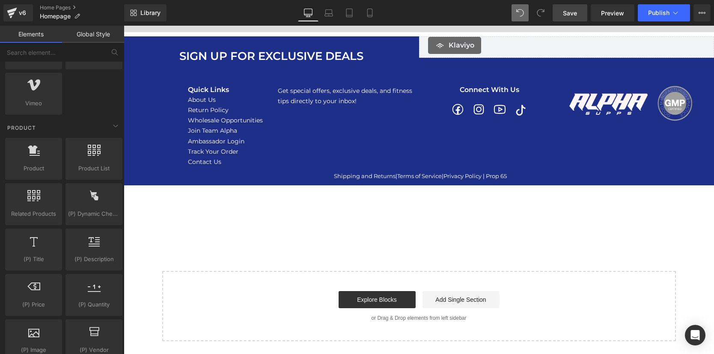
scroll to position [803, 0]
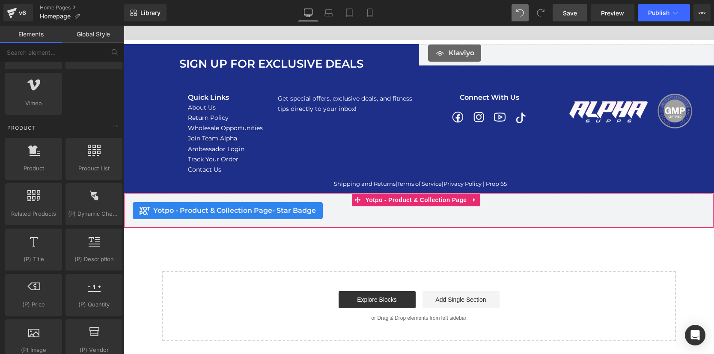
click at [245, 208] on span "Yotpo - Product & Collection Page - Star Badge" at bounding box center [234, 211] width 163 height 10
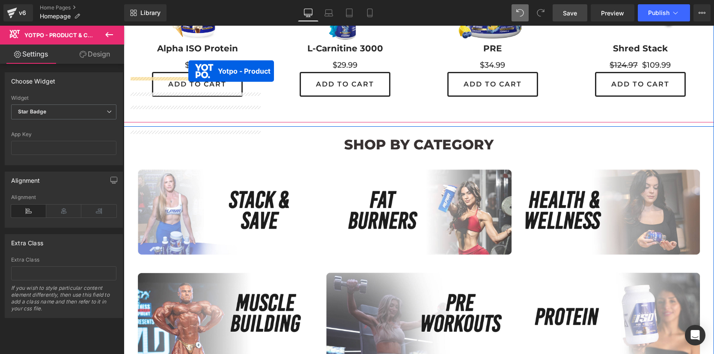
scroll to position [318, 0]
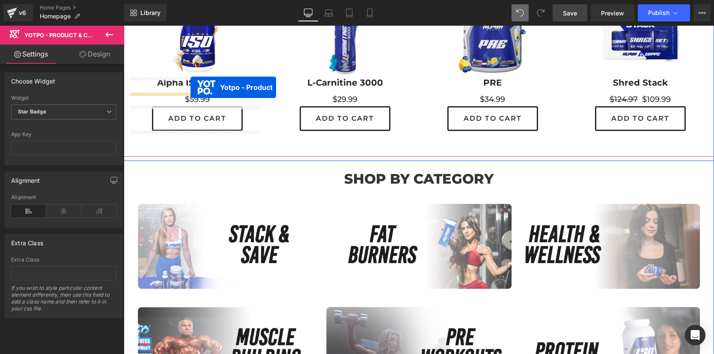
drag, startPoint x: 357, startPoint y: 203, endPoint x: 191, endPoint y: 87, distance: 203.0
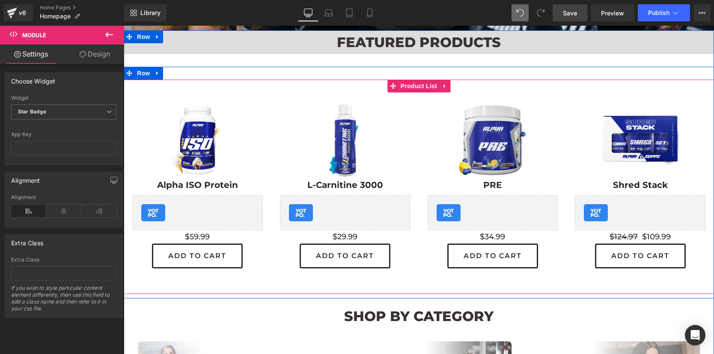
scroll to position [210, 0]
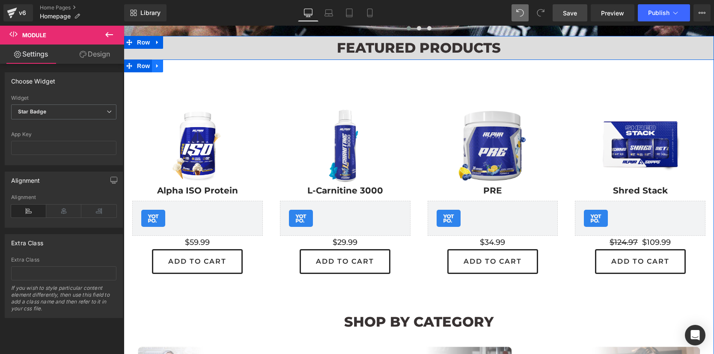
click at [156, 66] on icon at bounding box center [158, 66] width 6 height 6
click at [177, 69] on icon at bounding box center [180, 66] width 6 height 6
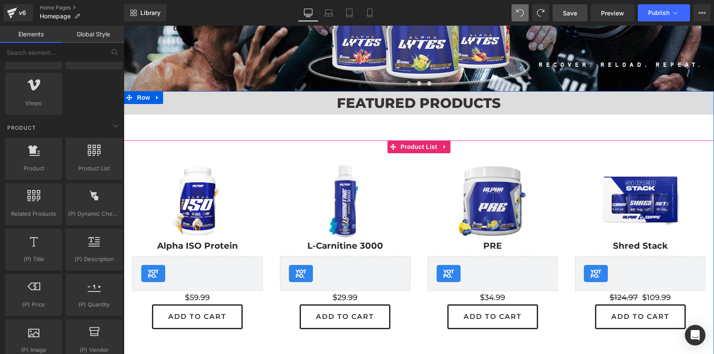
scroll to position [122, 0]
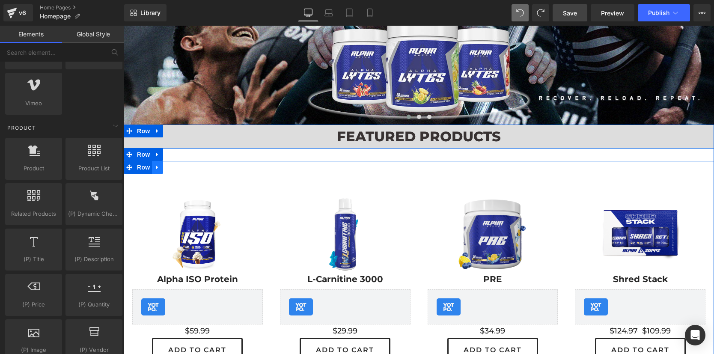
click at [155, 170] on icon at bounding box center [158, 167] width 6 height 6
click at [177, 167] on icon at bounding box center [180, 167] width 6 height 6
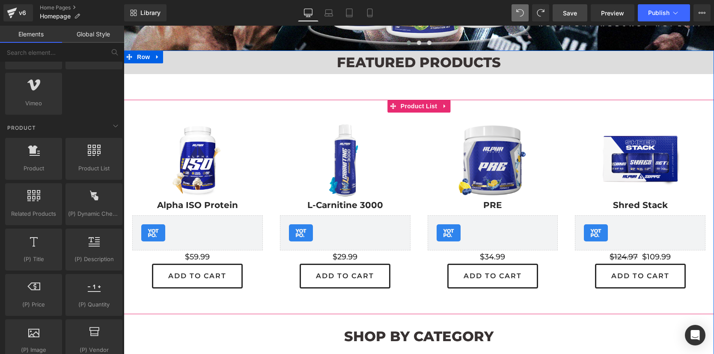
scroll to position [194, 0]
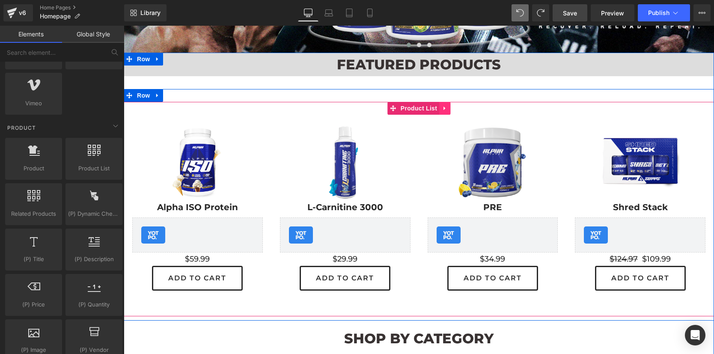
click at [442, 109] on icon at bounding box center [445, 108] width 6 height 6
click at [425, 110] on icon at bounding box center [428, 109] width 6 height 6
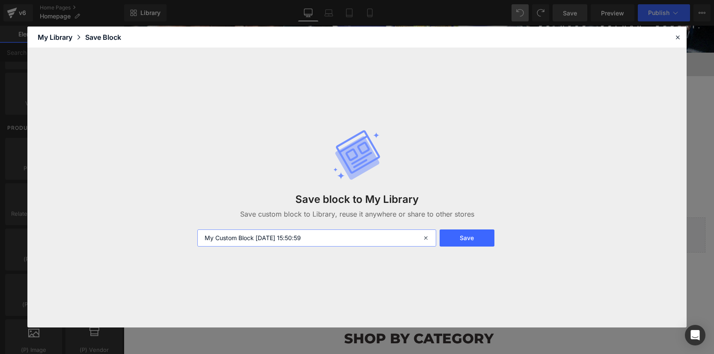
click at [332, 239] on input "My Custom Block 2025-10-09 15:50:59" at bounding box center [316, 238] width 239 height 17
type input "product collection 2025"
click at [465, 238] on button "Save" at bounding box center [467, 238] width 55 height 17
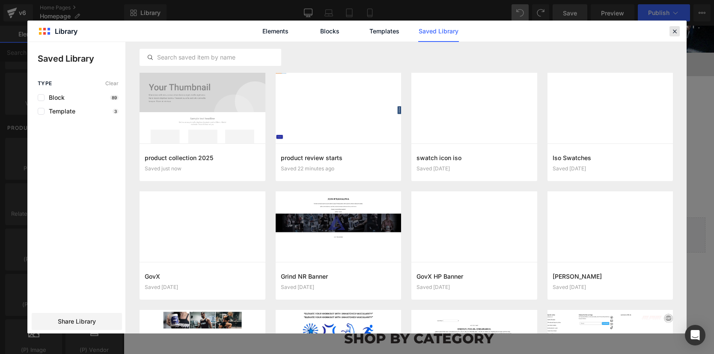
click at [675, 33] on icon at bounding box center [675, 31] width 8 height 8
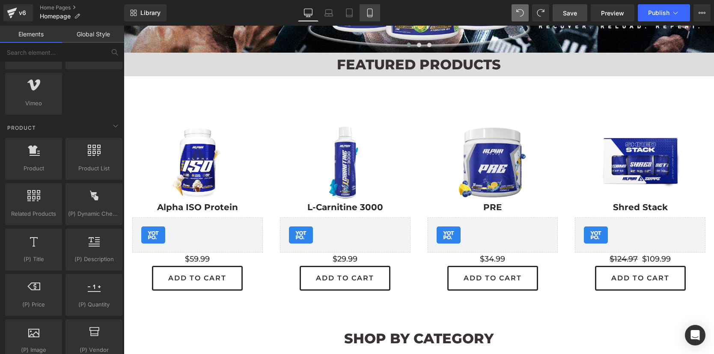
click at [373, 12] on icon at bounding box center [370, 13] width 9 height 9
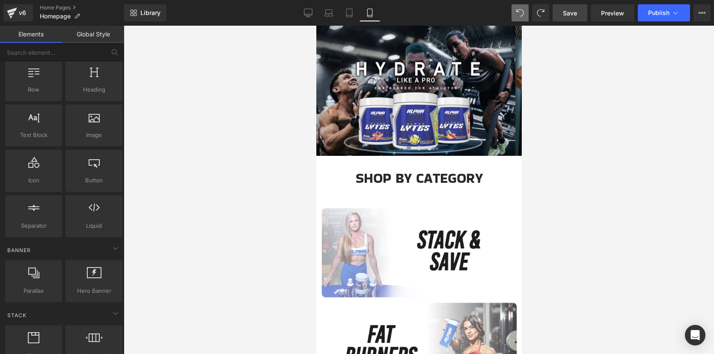
scroll to position [0, 0]
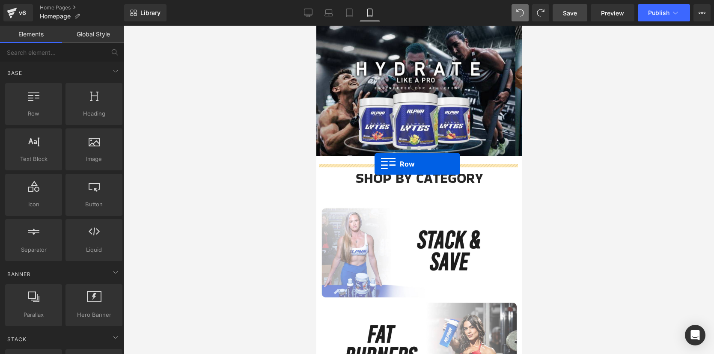
drag, startPoint x: 347, startPoint y: 131, endPoint x: 374, endPoint y: 164, distance: 42.5
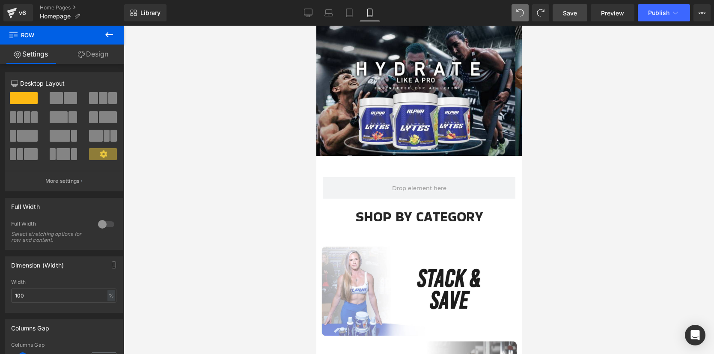
click at [108, 36] on icon at bounding box center [109, 35] width 10 height 10
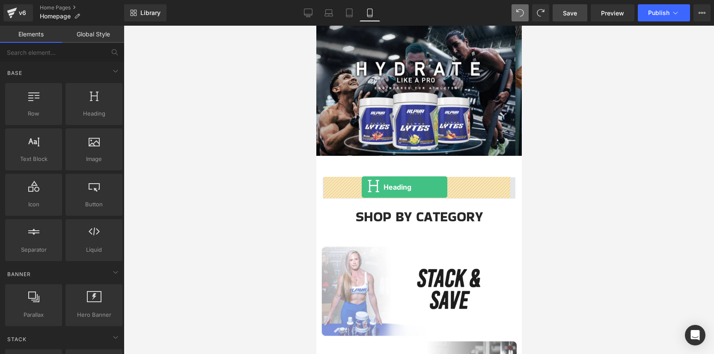
drag, startPoint x: 408, startPoint y: 137, endPoint x: 364, endPoint y: 188, distance: 67.3
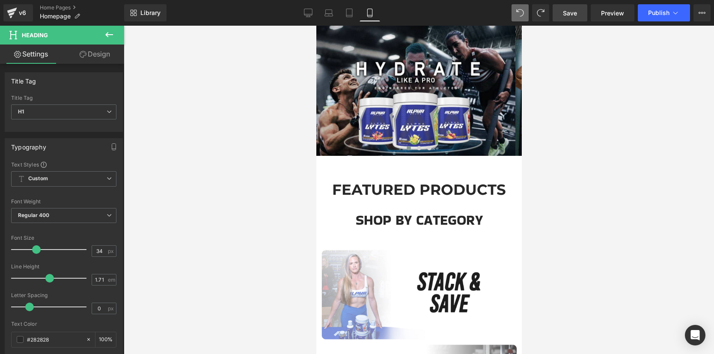
click at [283, 192] on div at bounding box center [419, 190] width 590 height 328
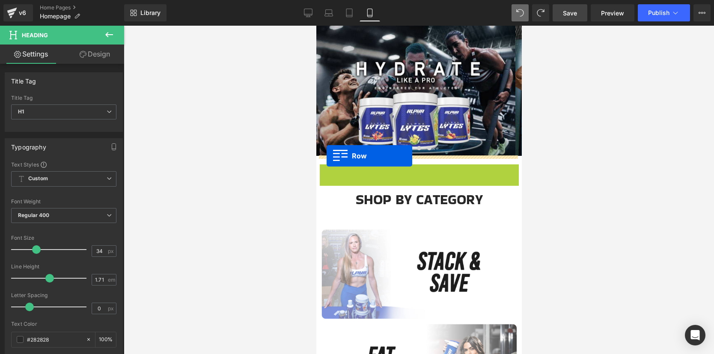
drag, startPoint x: 322, startPoint y: 169, endPoint x: 326, endPoint y: 156, distance: 13.7
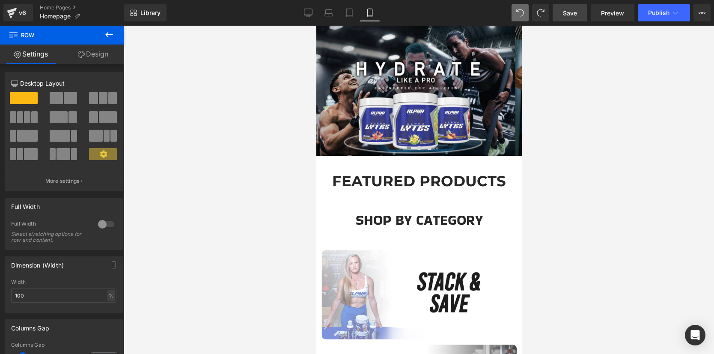
click at [100, 38] on button at bounding box center [109, 35] width 30 height 19
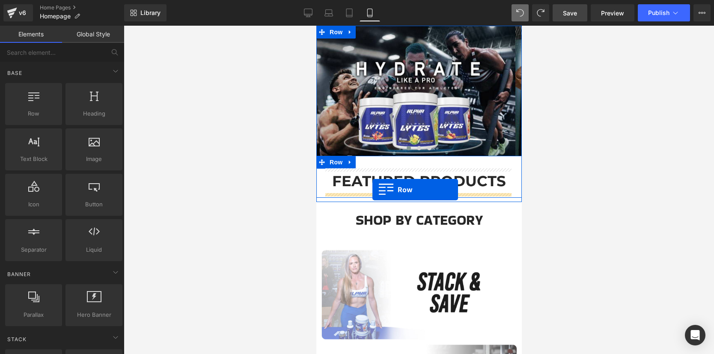
drag, startPoint x: 350, startPoint y: 127, endPoint x: 372, endPoint y: 190, distance: 66.2
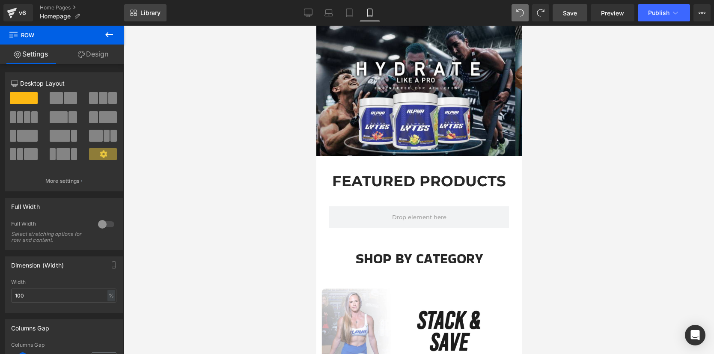
click at [142, 11] on span "Library" at bounding box center [150, 13] width 20 height 8
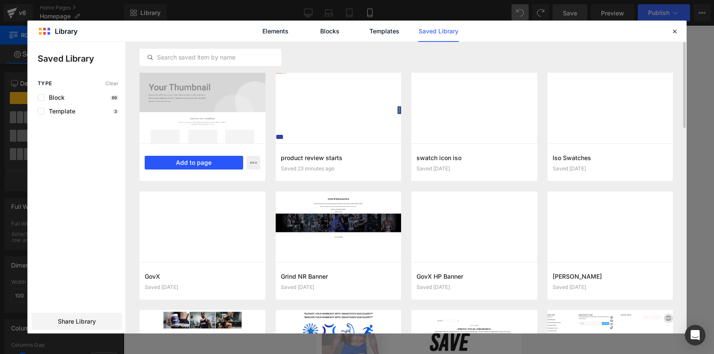
click at [196, 160] on button "Add to page" at bounding box center [194, 163] width 98 height 14
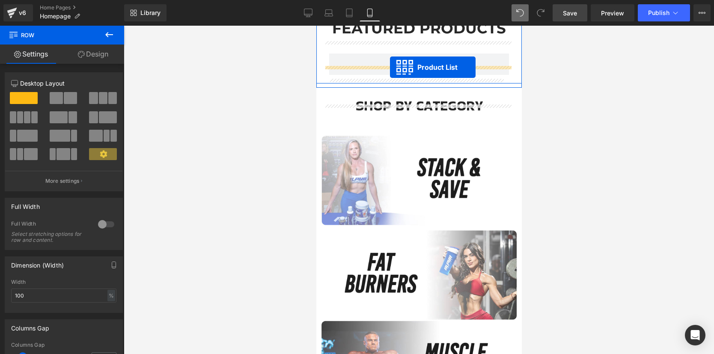
scroll to position [177, 0]
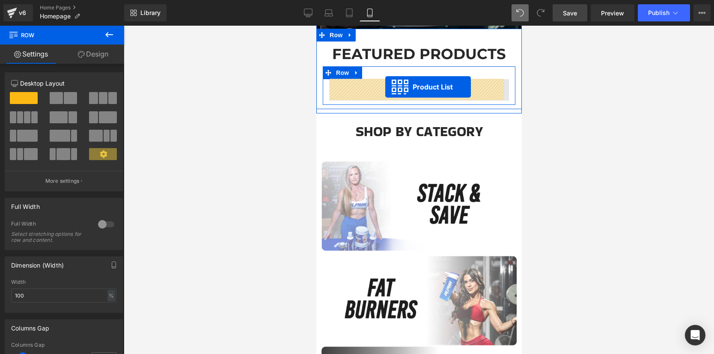
drag, startPoint x: 391, startPoint y: 168, endPoint x: 385, endPoint y: 87, distance: 81.2
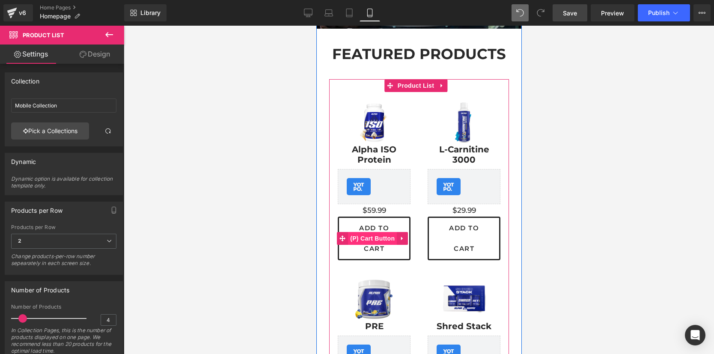
click at [375, 237] on span "(P) Cart Button" at bounding box center [372, 238] width 49 height 13
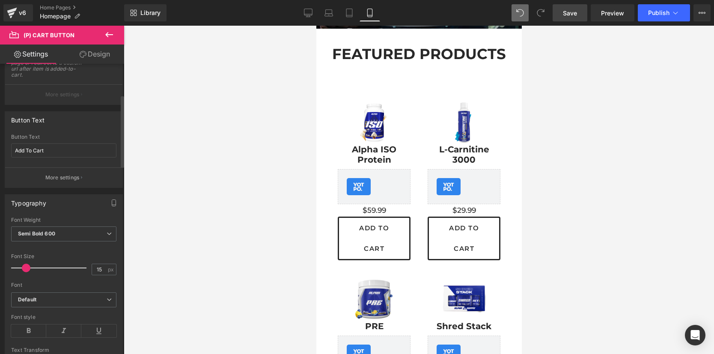
scroll to position [140, 0]
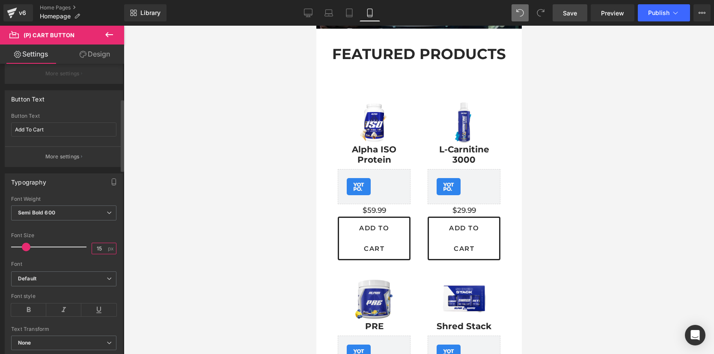
click at [93, 247] on input "15" at bounding box center [99, 248] width 15 height 11
click at [152, 251] on div at bounding box center [419, 190] width 590 height 328
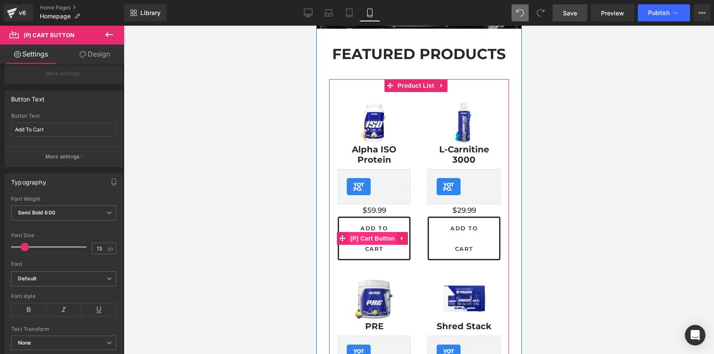
click at [350, 233] on span "(P) Cart Button" at bounding box center [372, 238] width 49 height 13
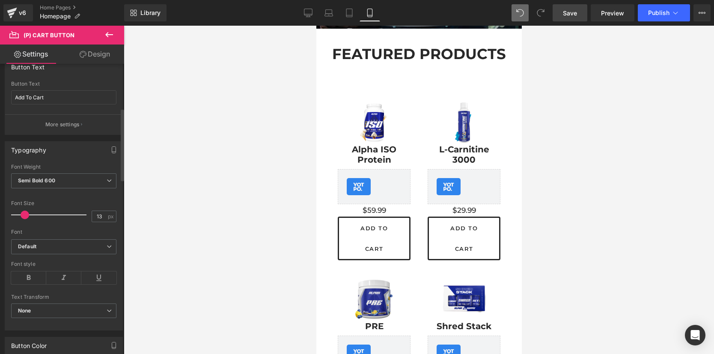
scroll to position [167, 0]
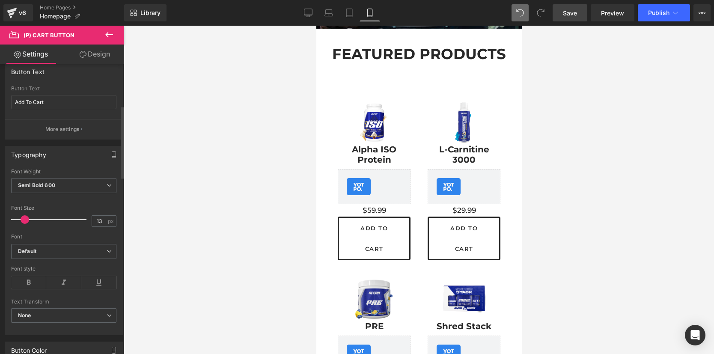
click at [23, 219] on span at bounding box center [25, 219] width 9 height 9
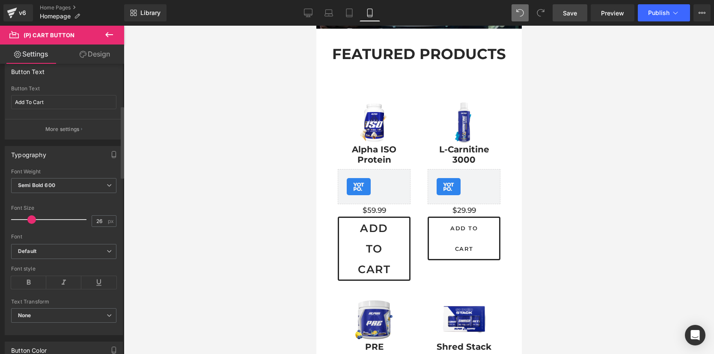
drag, startPoint x: 25, startPoint y: 219, endPoint x: 32, endPoint y: 219, distance: 7.3
click at [32, 219] on span at bounding box center [31, 219] width 9 height 9
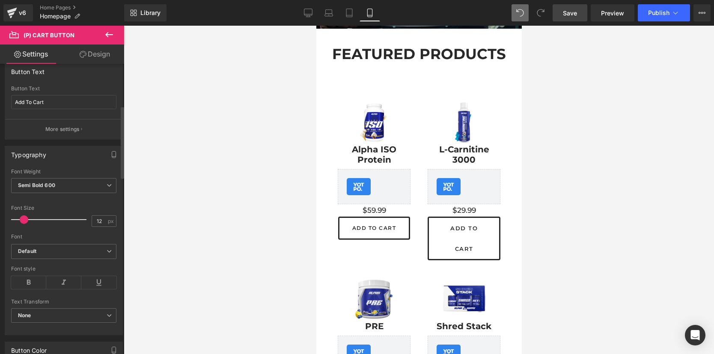
drag, startPoint x: 32, startPoint y: 219, endPoint x: 23, endPoint y: 220, distance: 9.5
click at [23, 220] on span at bounding box center [24, 219] width 9 height 9
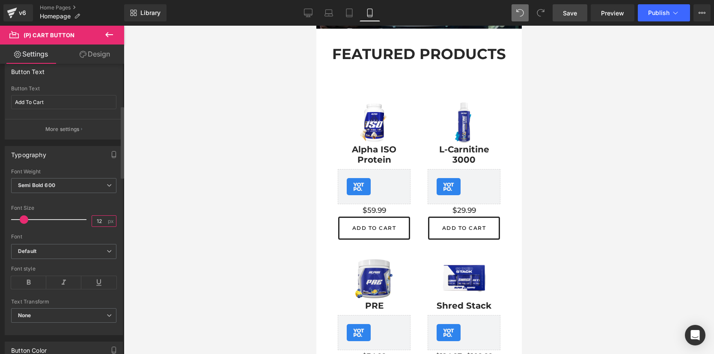
click at [101, 219] on input "12" at bounding box center [99, 221] width 15 height 11
click at [250, 216] on div at bounding box center [419, 190] width 590 height 328
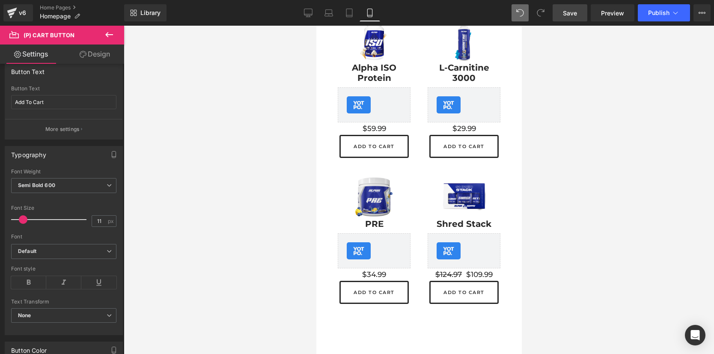
scroll to position [211, 0]
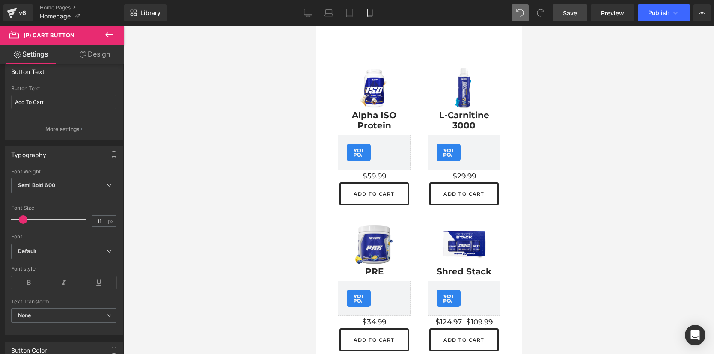
click at [579, 13] on link "Save" at bounding box center [570, 12] width 35 height 17
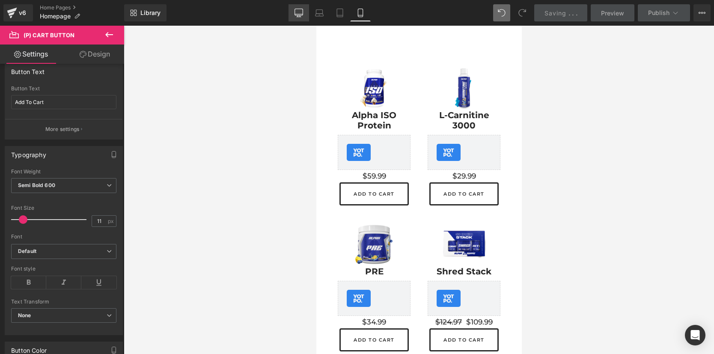
click at [294, 11] on link "Desktop" at bounding box center [299, 12] width 21 height 17
type input "16"
type input "0"
type input "100"
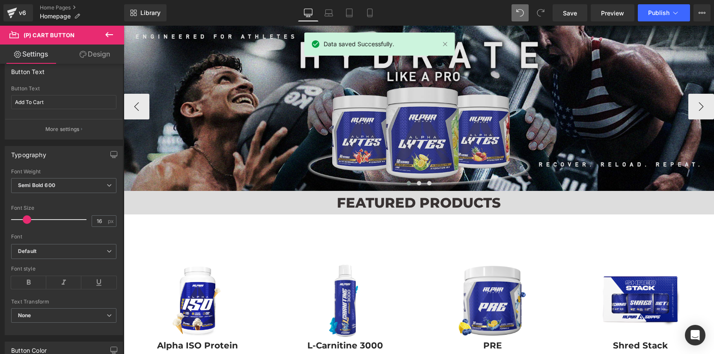
scroll to position [8, 0]
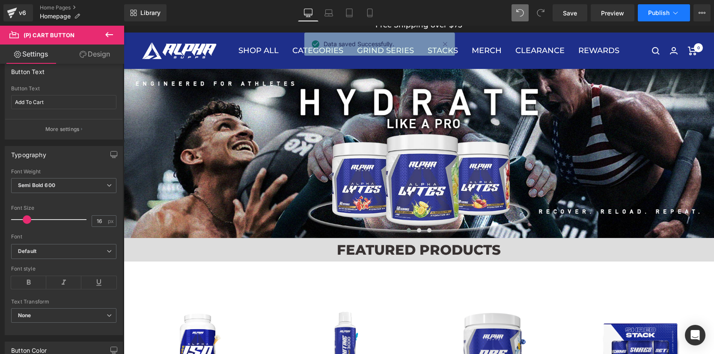
click at [661, 21] on button "Publish" at bounding box center [664, 12] width 52 height 17
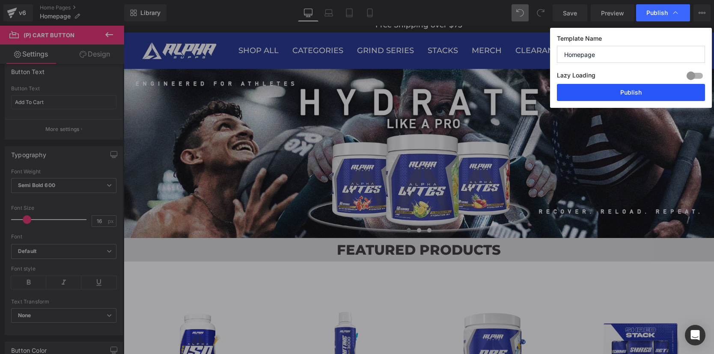
click at [632, 89] on button "Publish" at bounding box center [631, 92] width 148 height 17
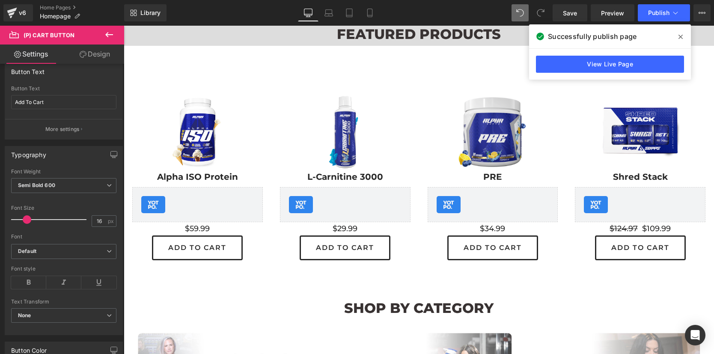
scroll to position [227, 0]
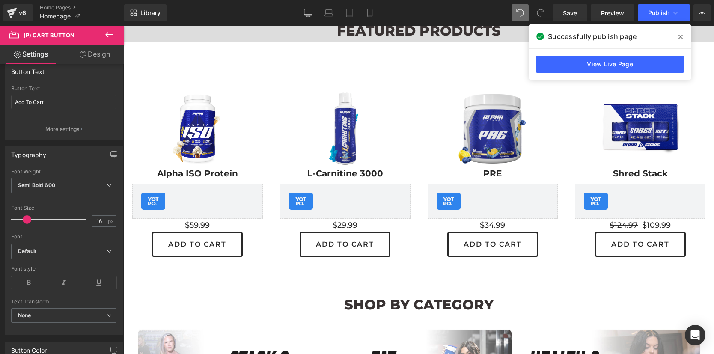
click at [188, 198] on div "Yotpo - Product & Collection Page - Star Badge Yotpo - Product & Collection Page" at bounding box center [197, 201] width 131 height 35
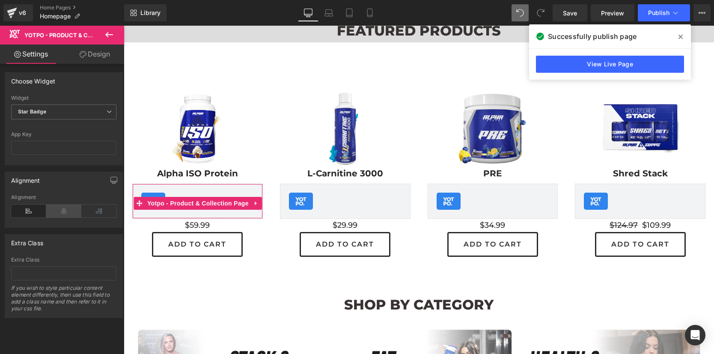
click at [63, 213] on icon at bounding box center [63, 211] width 35 height 13
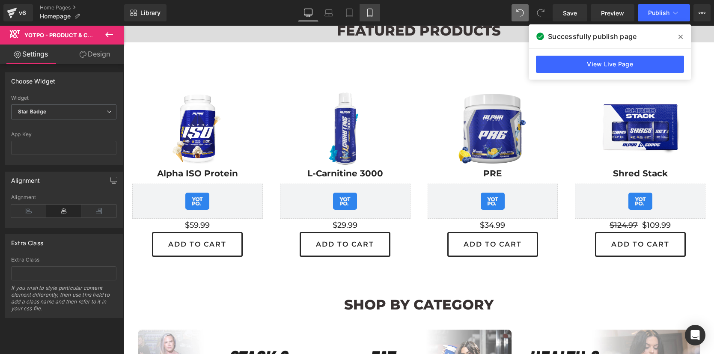
click at [367, 17] on icon at bounding box center [370, 13] width 9 height 9
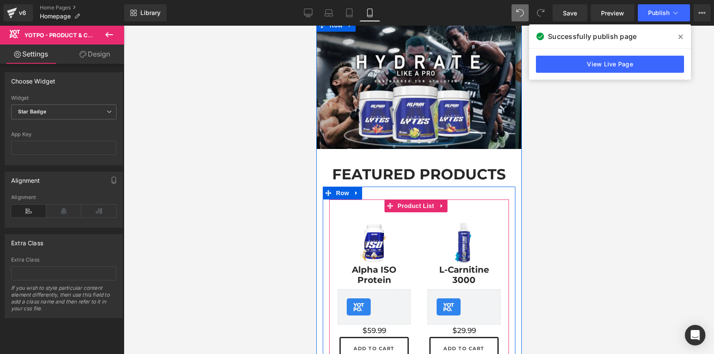
scroll to position [79, 0]
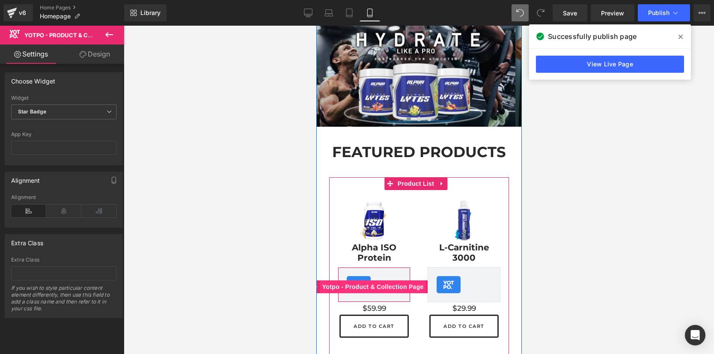
drag, startPoint x: 492, startPoint y: 224, endPoint x: 365, endPoint y: 280, distance: 139.0
click at [365, 280] on span "Yotpo - Product & Collection Page" at bounding box center [373, 286] width 106 height 13
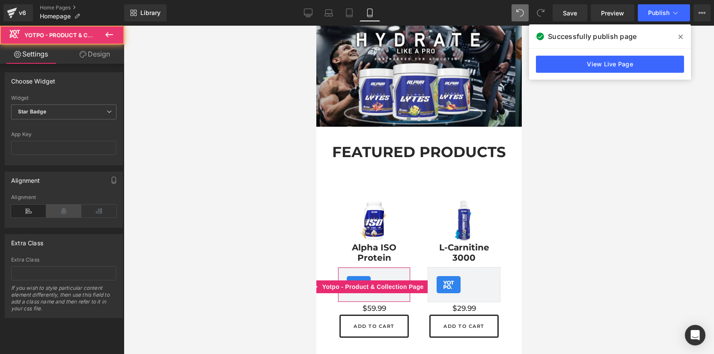
click at [64, 208] on icon at bounding box center [63, 211] width 35 height 13
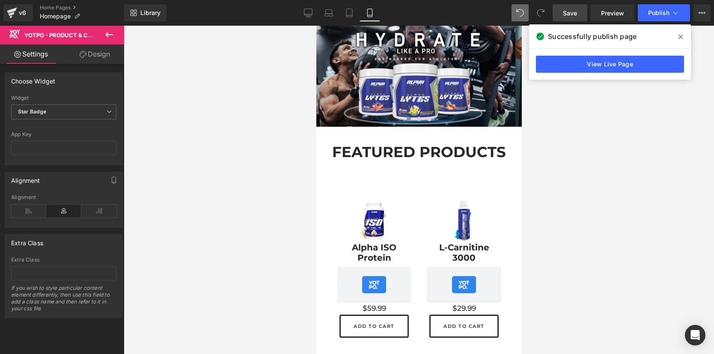
click at [580, 14] on link "Save" at bounding box center [570, 12] width 35 height 17
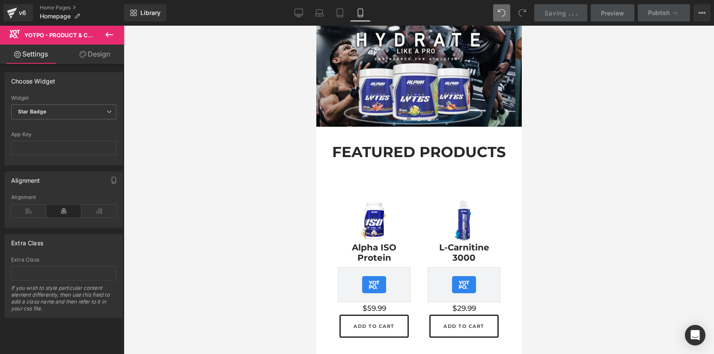
click at [369, 325] on div "Loading Product Data" at bounding box center [357, 320] width 62 height 9
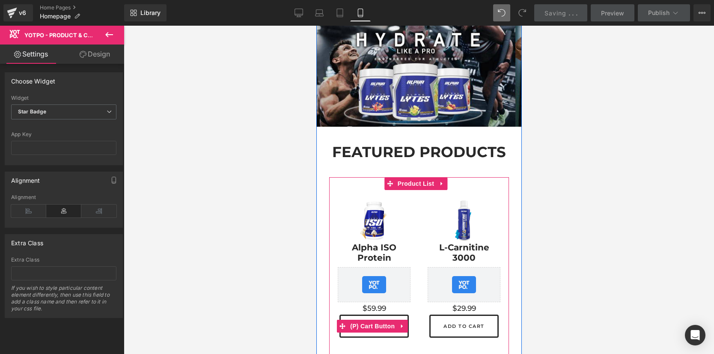
click at [367, 327] on span "(P) Cart Button" at bounding box center [372, 326] width 49 height 13
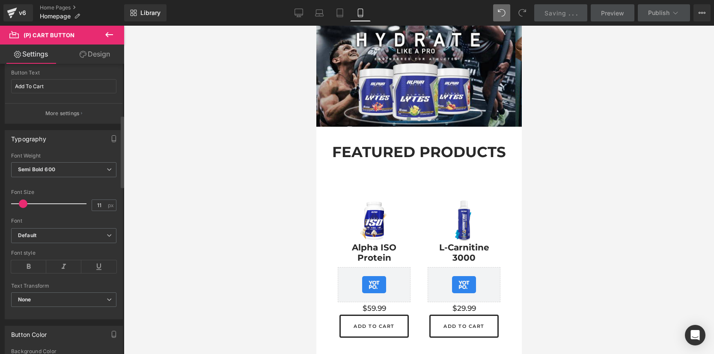
scroll to position [206, 0]
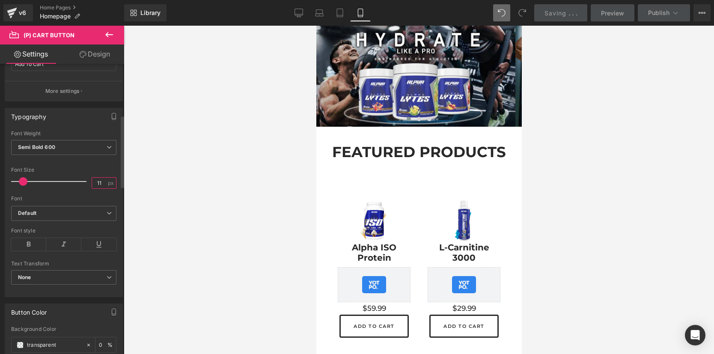
click at [97, 185] on input "11" at bounding box center [99, 183] width 15 height 11
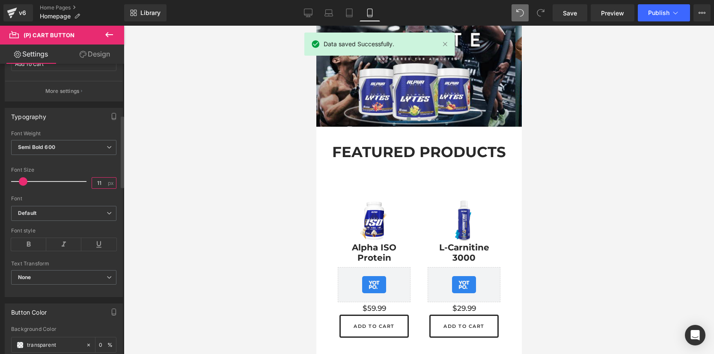
type input "10"
click at [86, 196] on div "Font" at bounding box center [63, 199] width 105 height 6
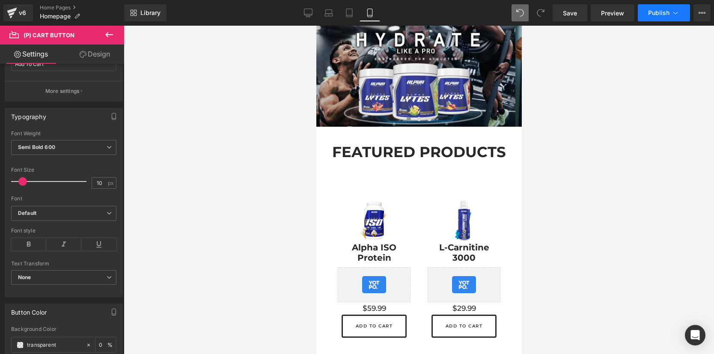
click at [665, 8] on button "Publish" at bounding box center [664, 12] width 52 height 17
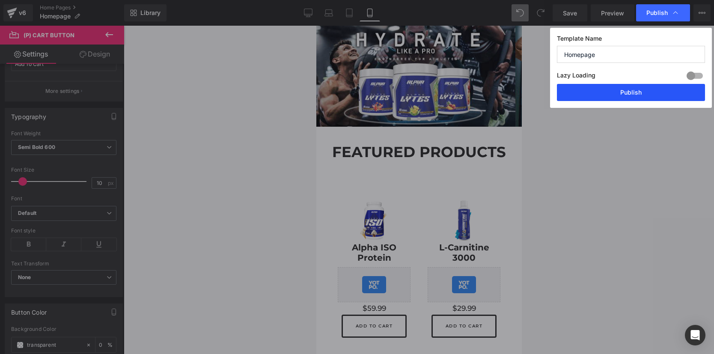
click at [628, 94] on button "Publish" at bounding box center [631, 92] width 148 height 17
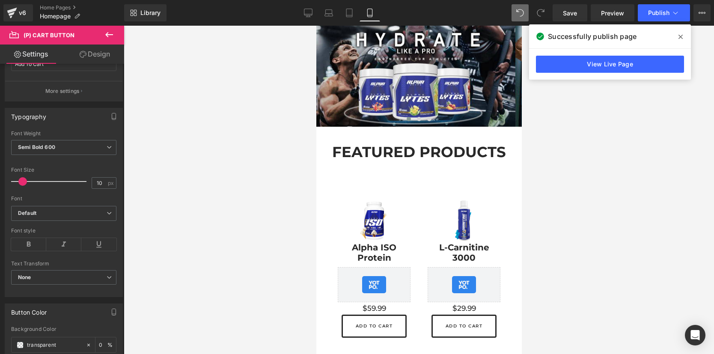
click at [371, 322] on div "Loading Product Data" at bounding box center [357, 320] width 62 height 9
click at [279, 232] on div at bounding box center [419, 190] width 590 height 328
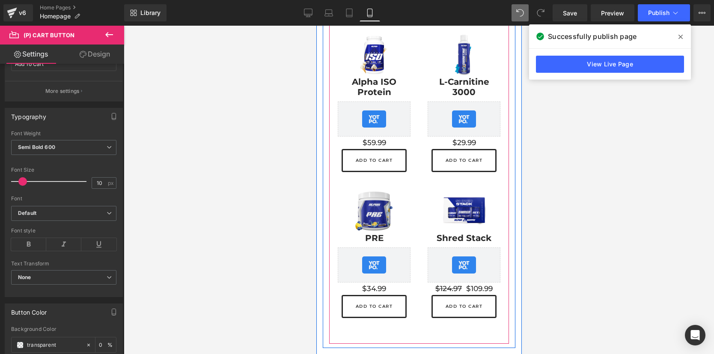
scroll to position [249, 0]
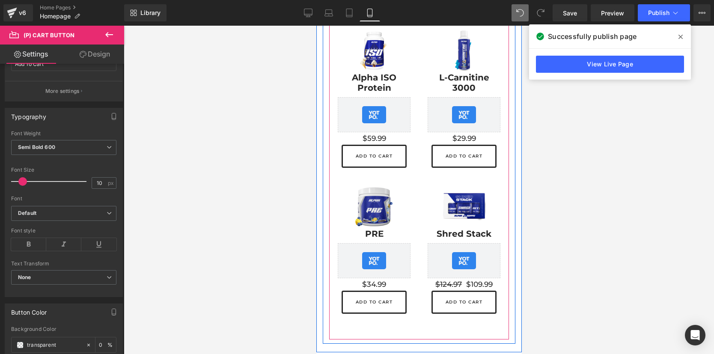
click at [373, 153] on span "(P) Cart Button" at bounding box center [373, 156] width 39 height 10
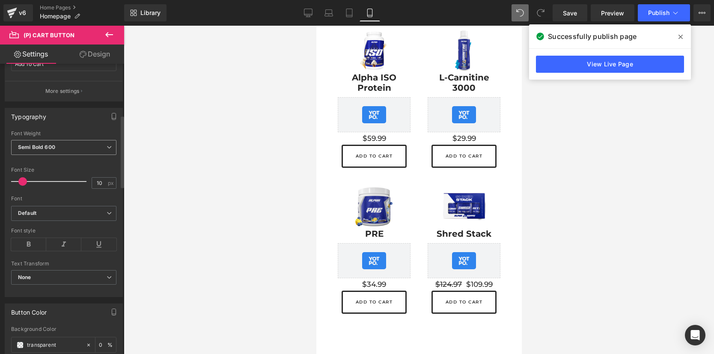
click at [107, 146] on icon at bounding box center [109, 147] width 5 height 5
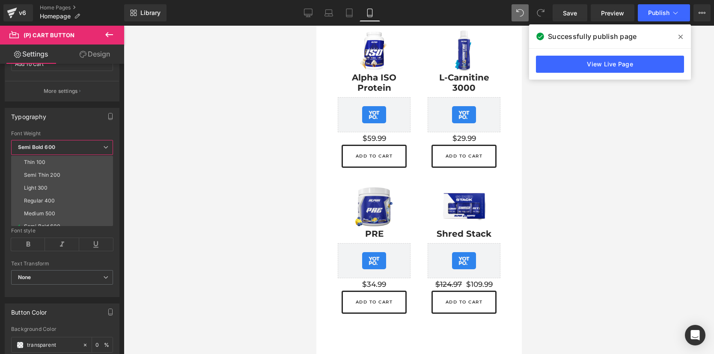
click at [173, 164] on div at bounding box center [419, 190] width 590 height 328
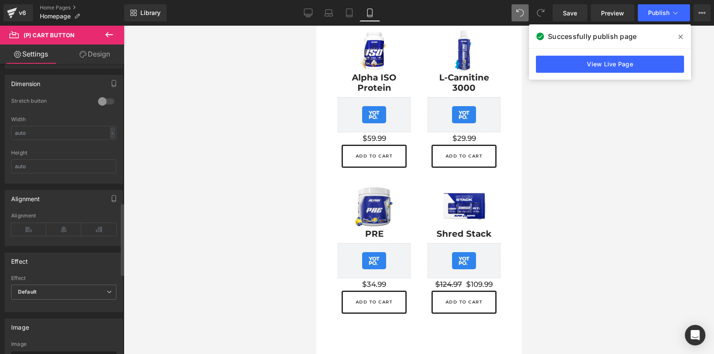
scroll to position [559, 0]
click at [62, 227] on icon at bounding box center [63, 226] width 35 height 13
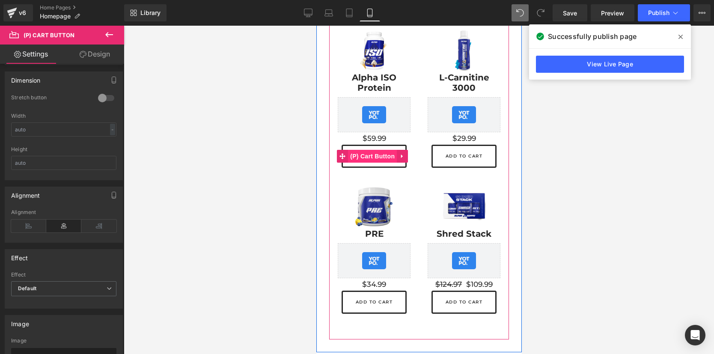
click at [368, 155] on span "(P) Cart Button" at bounding box center [372, 156] width 49 height 13
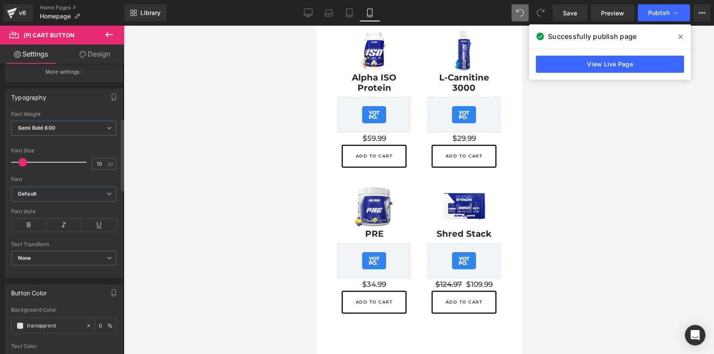
scroll to position [218, 0]
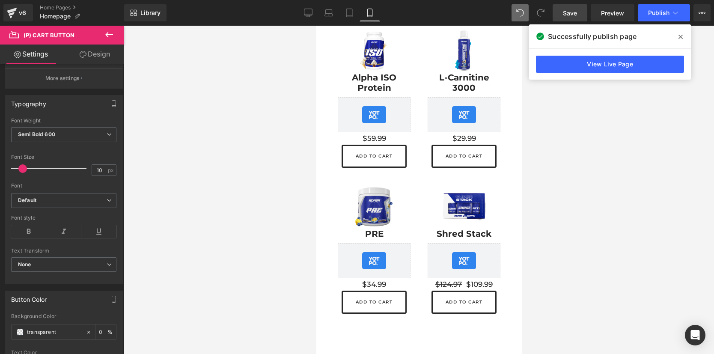
click at [572, 17] on span "Save" at bounding box center [570, 13] width 14 height 9
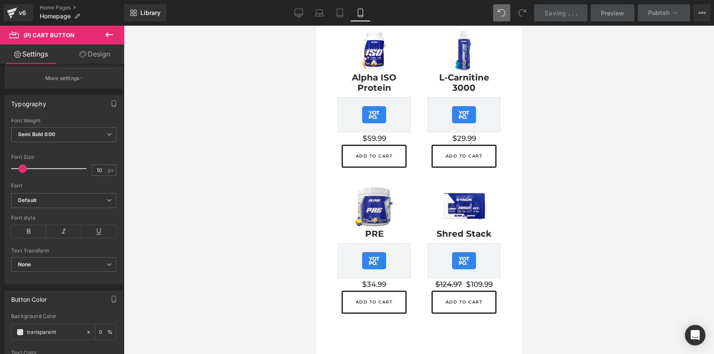
click at [328, 150] on div "Sale Off (P) Image Alpha ISO Protein (P) Title Yotpo - Product & Collection Pag…" at bounding box center [418, 173] width 193 height 332
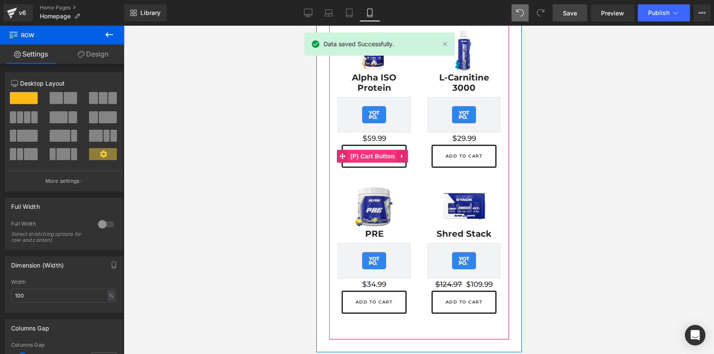
click at [356, 155] on span "(P) Cart Button" at bounding box center [372, 156] width 49 height 13
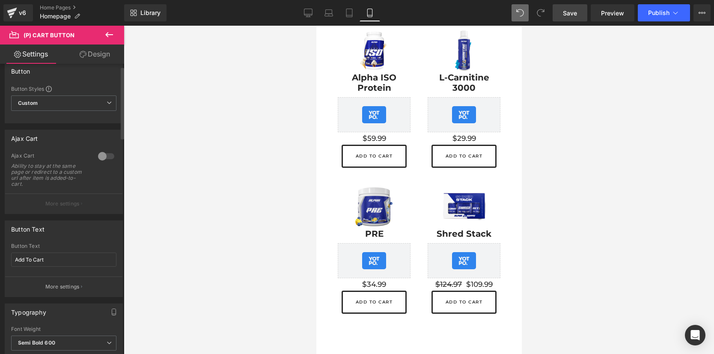
scroll to position [0, 0]
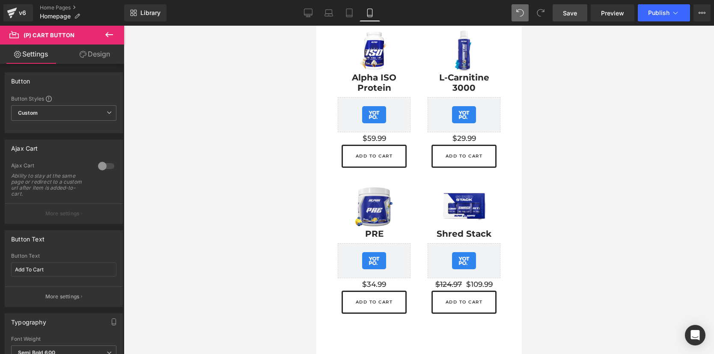
click at [99, 54] on link "Design" at bounding box center [95, 54] width 62 height 19
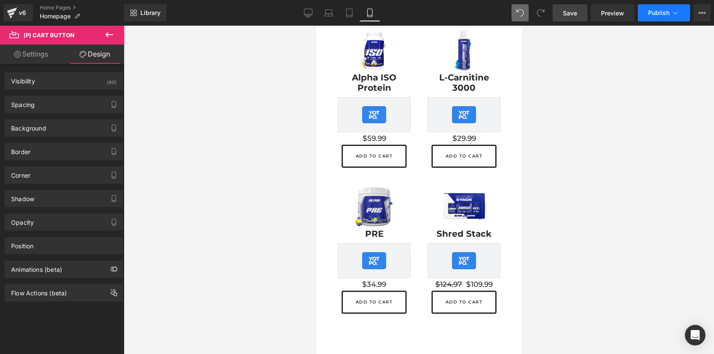
click at [653, 18] on button "Publish" at bounding box center [664, 12] width 52 height 17
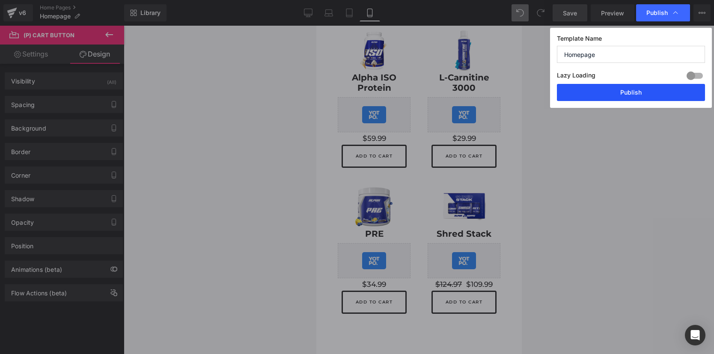
click at [625, 95] on button "Publish" at bounding box center [631, 92] width 148 height 17
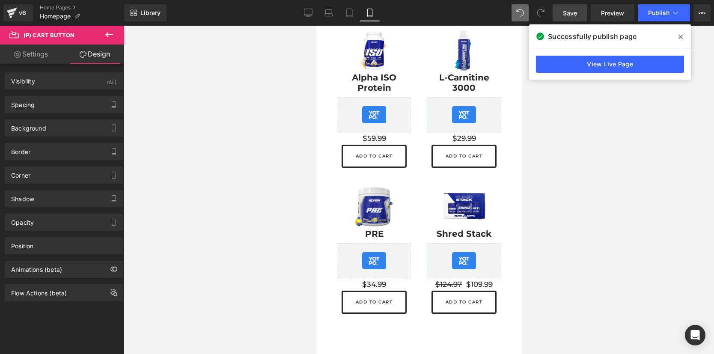
click at [268, 167] on div at bounding box center [419, 190] width 590 height 328
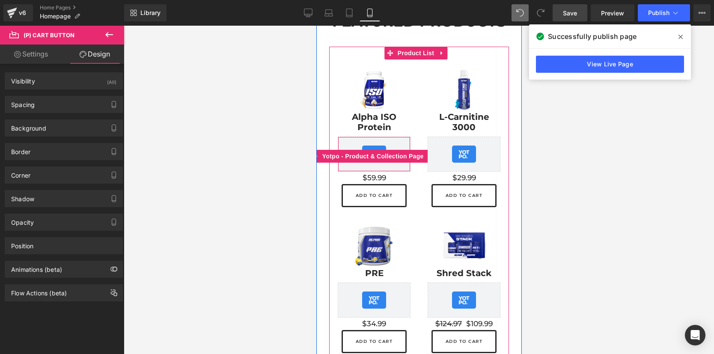
scroll to position [208, 0]
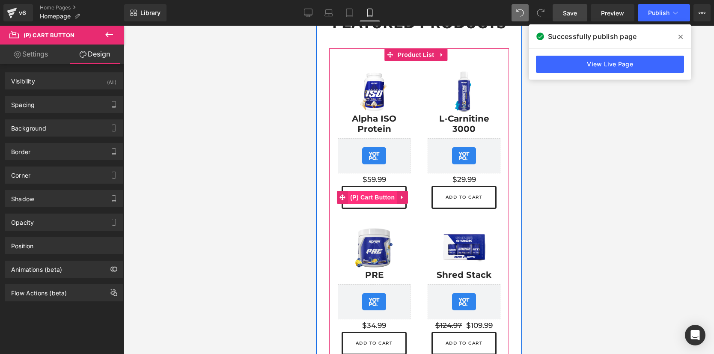
click at [373, 198] on span "(P) Cart Button" at bounding box center [372, 197] width 49 height 13
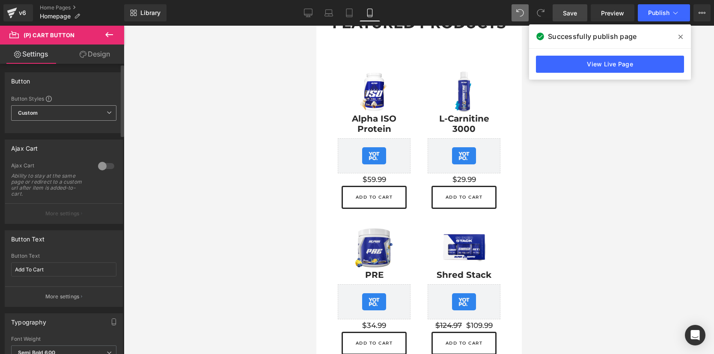
click at [98, 115] on span "Custom Setup Global Style" at bounding box center [63, 112] width 105 height 15
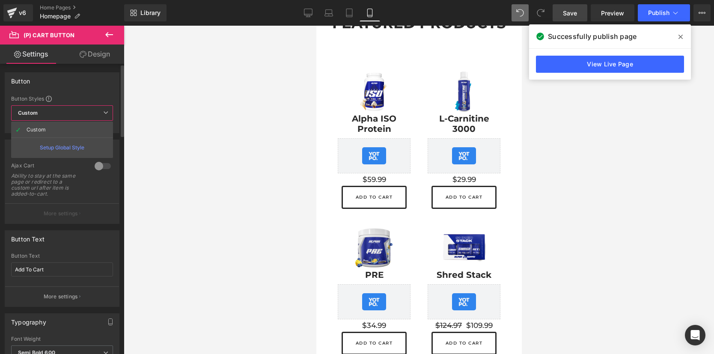
click at [98, 115] on span "Custom Setup Global Style" at bounding box center [62, 112] width 102 height 15
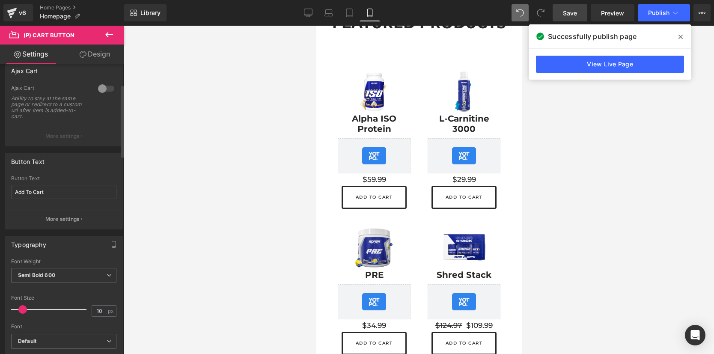
scroll to position [86, 0]
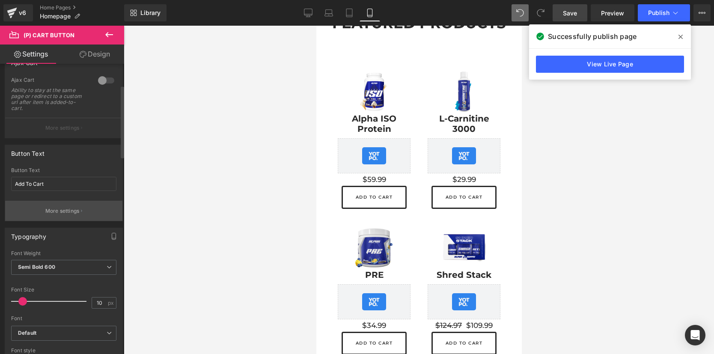
click at [69, 216] on button "More settings" at bounding box center [63, 211] width 117 height 20
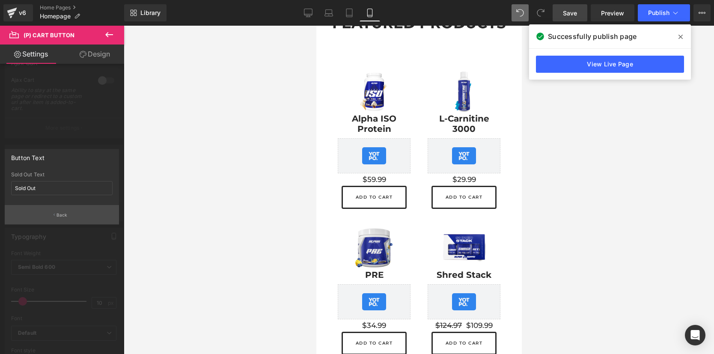
click at [69, 215] on button "Back" at bounding box center [62, 214] width 114 height 19
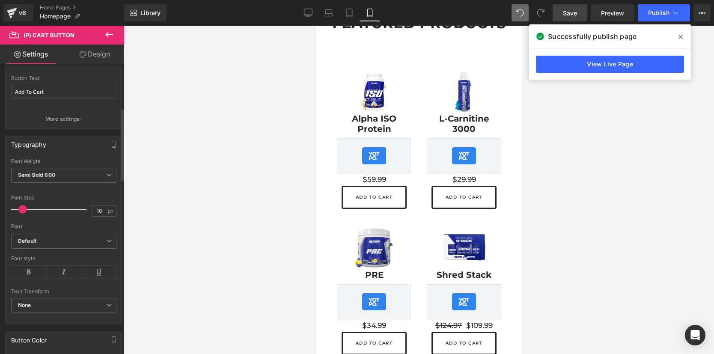
scroll to position [178, 0]
click at [81, 178] on span "Semi Bold 600" at bounding box center [63, 174] width 105 height 15
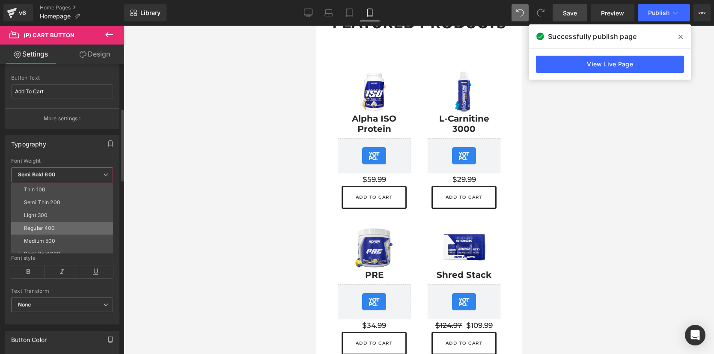
click at [57, 222] on li "Regular 400" at bounding box center [64, 228] width 106 height 13
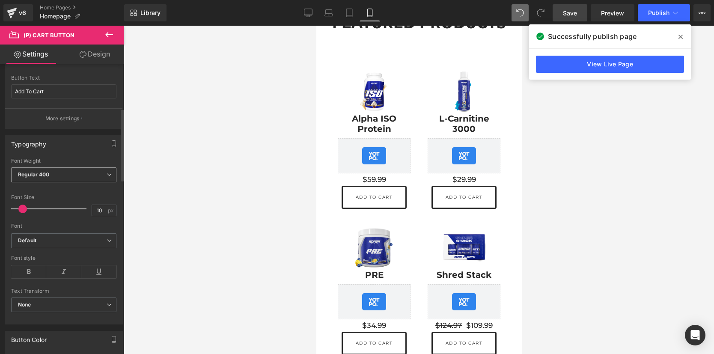
click at [62, 174] on span "Regular 400" at bounding box center [63, 174] width 105 height 15
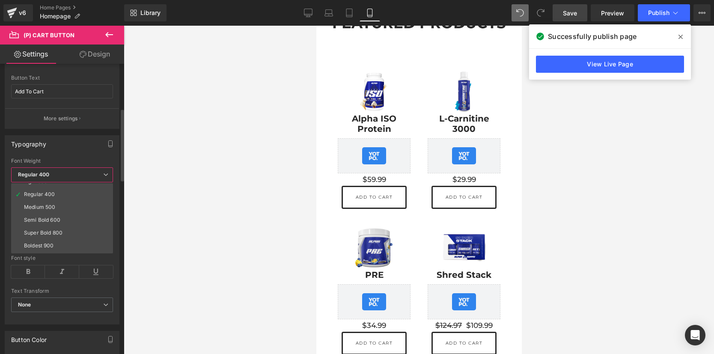
scroll to position [36, 0]
click at [60, 215] on div "Semi Bold 600" at bounding box center [42, 218] width 36 height 6
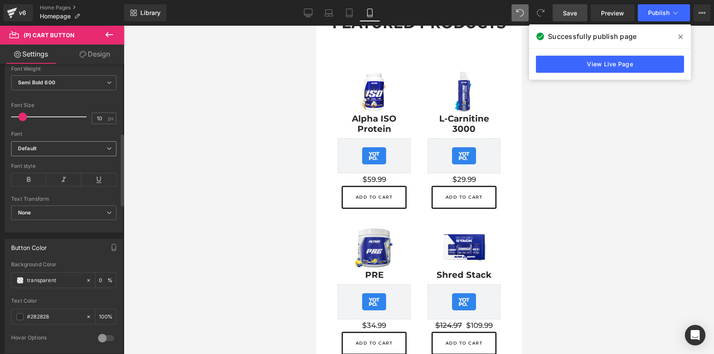
scroll to position [278, 0]
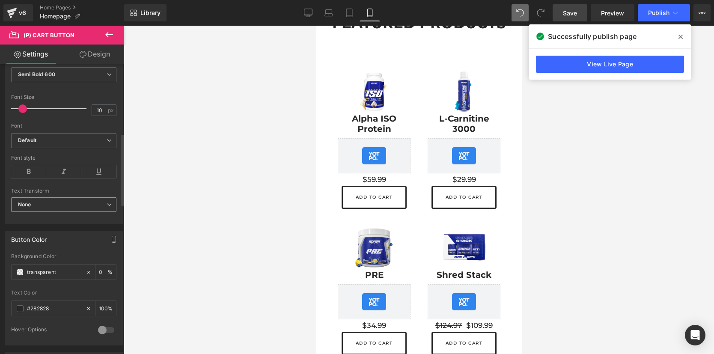
click at [79, 209] on span "None" at bounding box center [63, 204] width 105 height 15
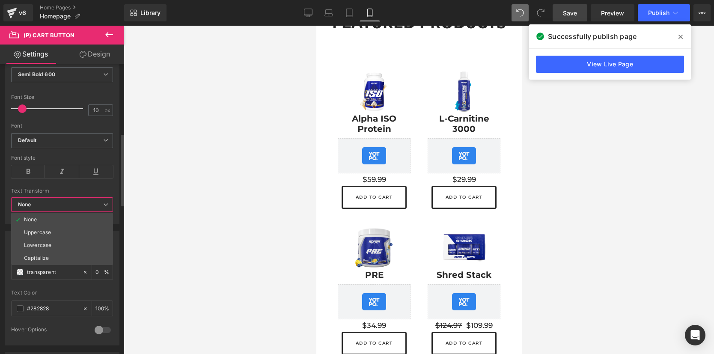
click at [79, 206] on span "None" at bounding box center [62, 204] width 102 height 15
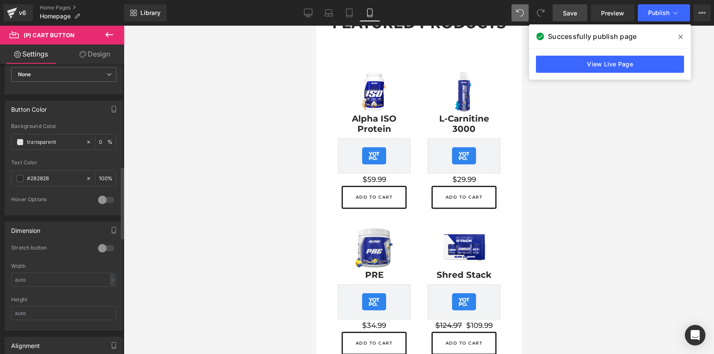
scroll to position [411, 0]
click at [99, 246] on div at bounding box center [106, 246] width 21 height 14
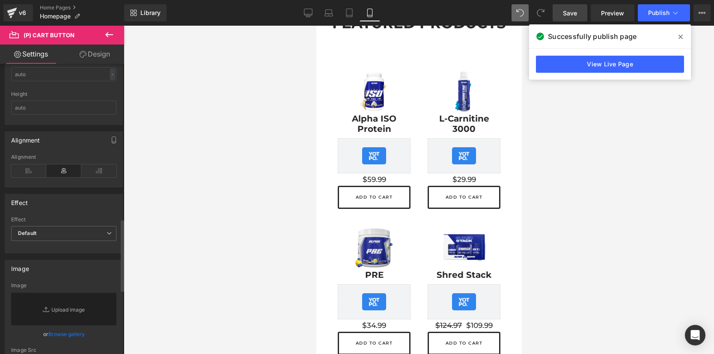
scroll to position [622, 0]
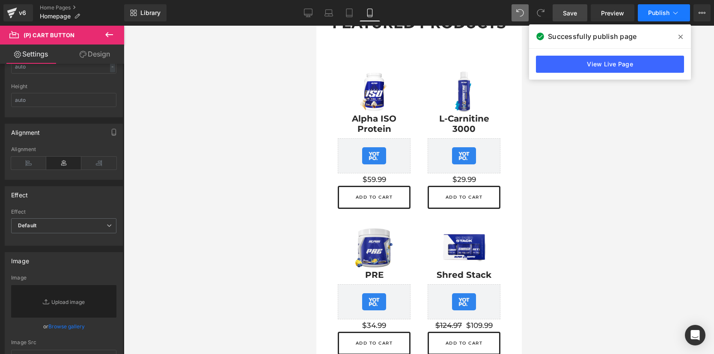
click at [663, 11] on span "Publish" at bounding box center [658, 12] width 21 height 7
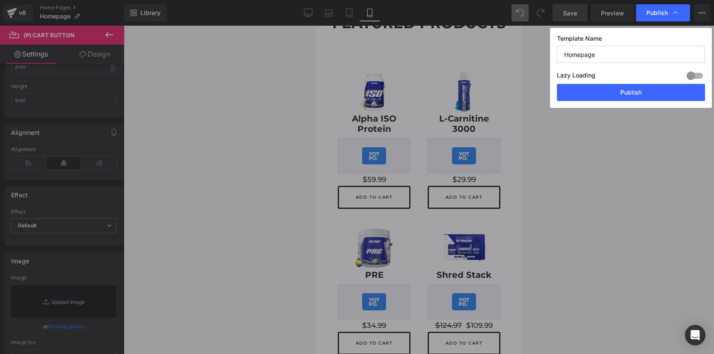
click at [633, 101] on div "Template Name Homepage Lazy Loading Build Upgrade plan to unlock Lazy loading h…" at bounding box center [631, 68] width 162 height 80
click at [633, 94] on button "Publish" at bounding box center [631, 92] width 148 height 17
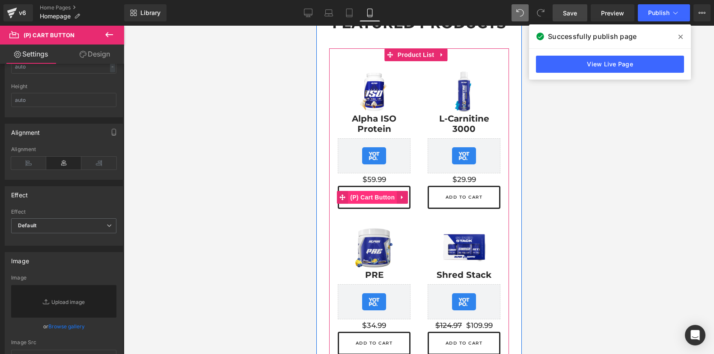
click at [365, 193] on span "(P) Cart Button" at bounding box center [372, 197] width 49 height 13
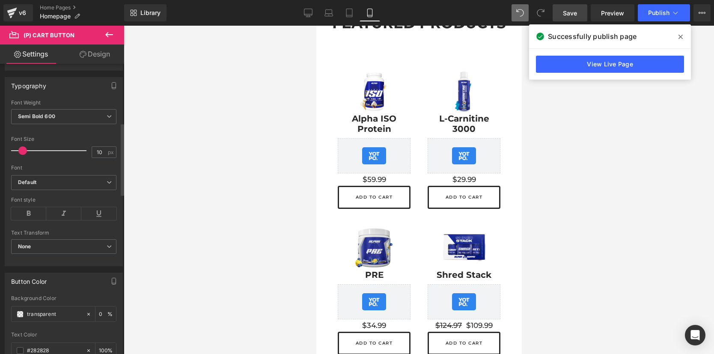
scroll to position [230, 0]
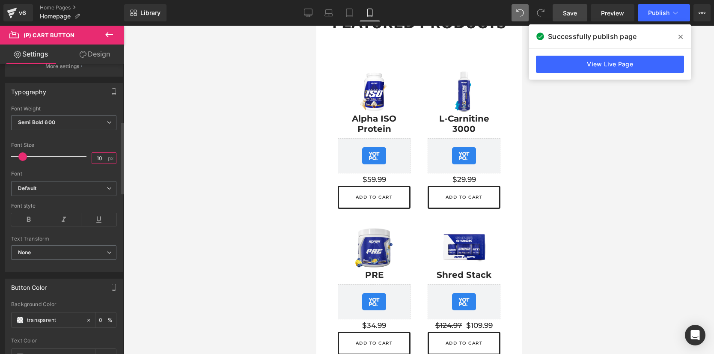
click at [101, 160] on input "10" at bounding box center [99, 158] width 15 height 11
type input "1"
type input "8"
click at [196, 187] on div at bounding box center [419, 190] width 590 height 328
click at [659, 12] on span "Publish" at bounding box center [658, 12] width 21 height 7
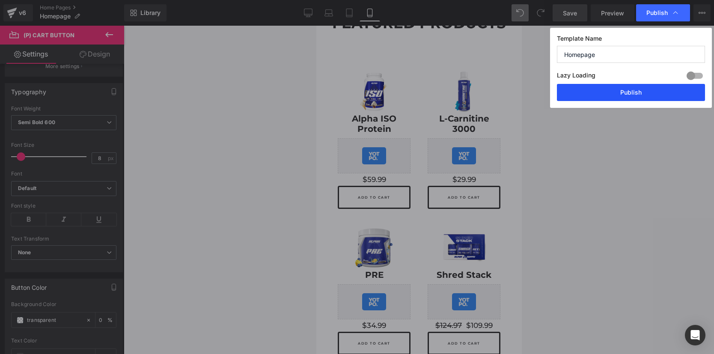
click at [621, 98] on button "Publish" at bounding box center [631, 92] width 148 height 17
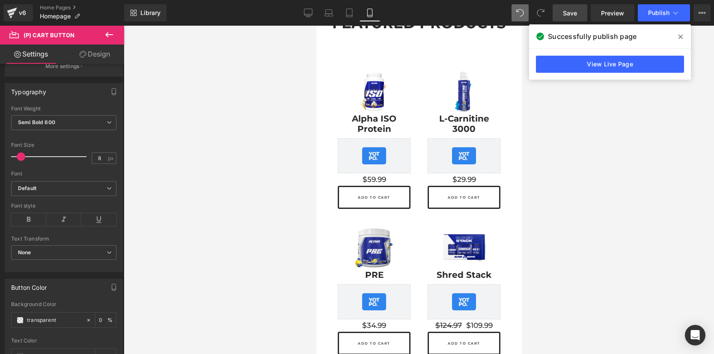
click at [375, 148] on div "Yotpo - Product & Collection Page - Star Badge" at bounding box center [374, 155] width 24 height 17
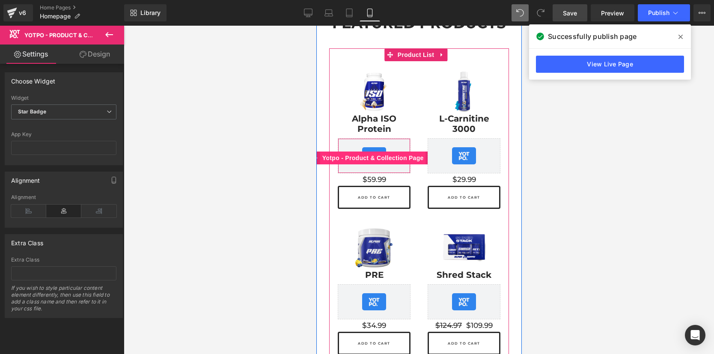
click at [370, 154] on span "Yotpo - Product & Collection Page" at bounding box center [373, 158] width 106 height 13
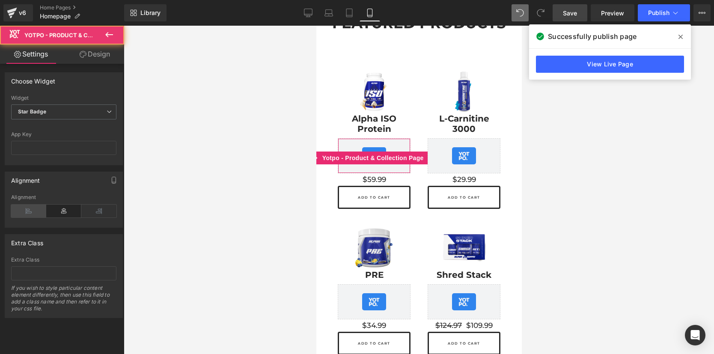
click at [27, 212] on icon at bounding box center [28, 211] width 35 height 13
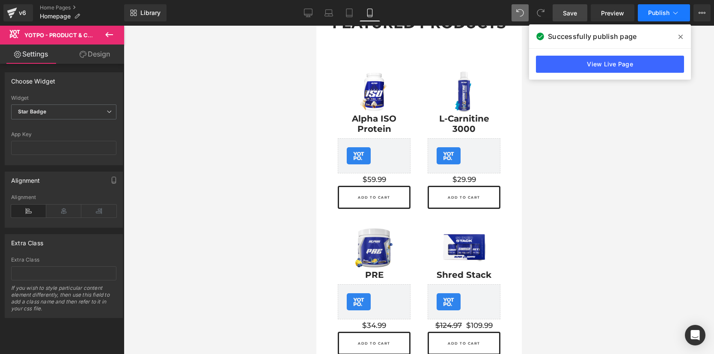
click at [653, 14] on span "Publish" at bounding box center [658, 12] width 21 height 7
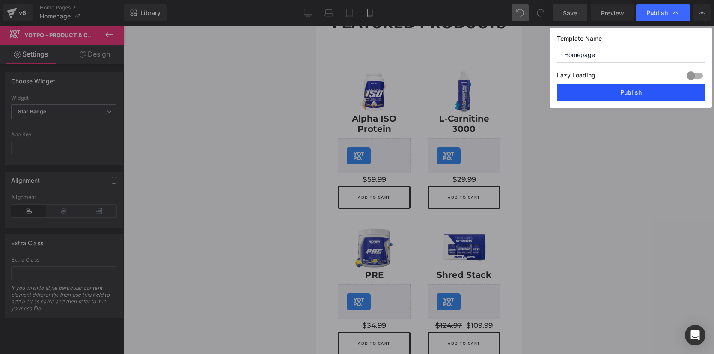
click at [632, 91] on button "Publish" at bounding box center [631, 92] width 148 height 17
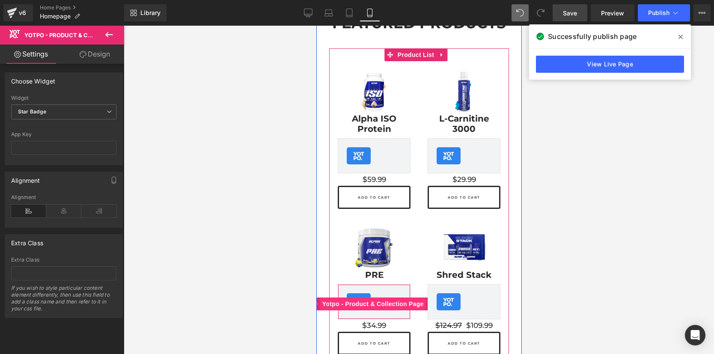
click at [357, 298] on span "Yotpo - Product & Collection Page" at bounding box center [373, 304] width 106 height 13
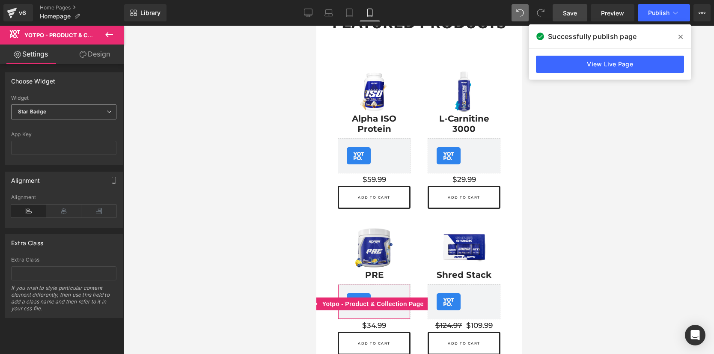
click at [107, 114] on icon at bounding box center [109, 111] width 5 height 5
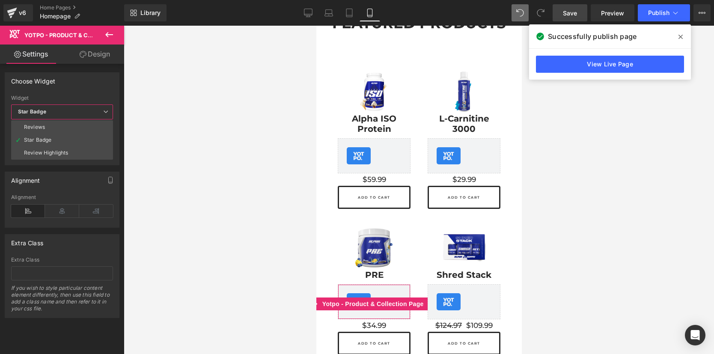
click at [105, 114] on icon at bounding box center [105, 111] width 5 height 5
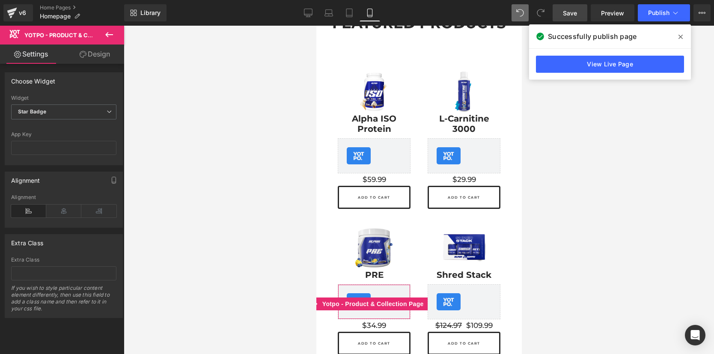
click at [93, 128] on div at bounding box center [63, 127] width 105 height 6
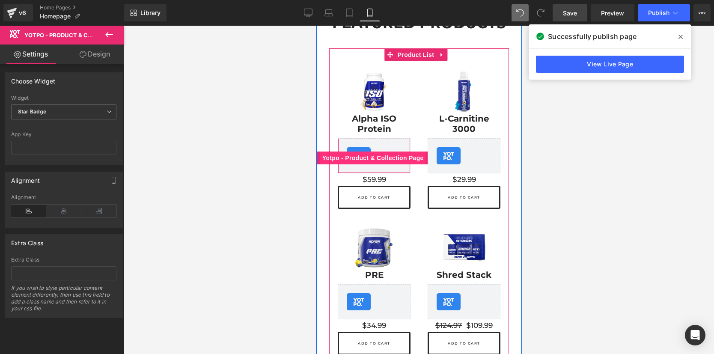
click at [362, 156] on span "Yotpo - Product & Collection Page" at bounding box center [373, 158] width 106 height 13
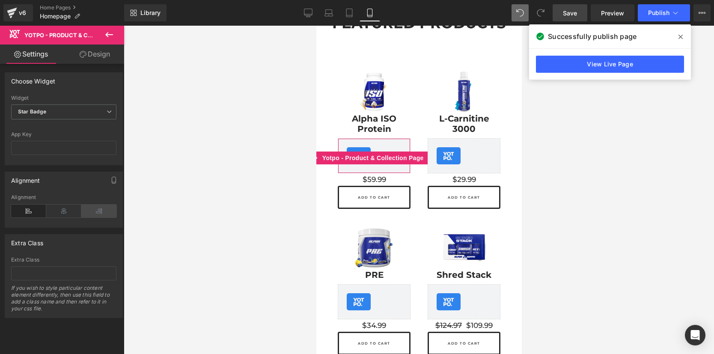
click at [102, 210] on icon at bounding box center [98, 211] width 35 height 13
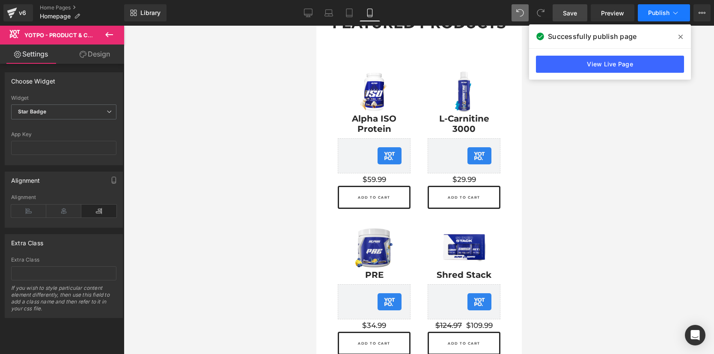
click at [653, 15] on span "Publish" at bounding box center [658, 12] width 21 height 7
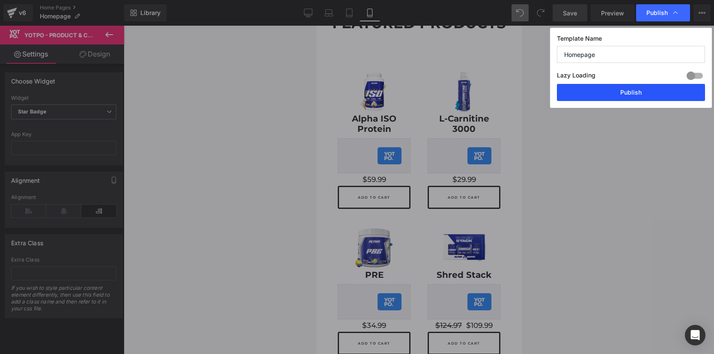
click at [619, 90] on button "Publish" at bounding box center [631, 92] width 148 height 17
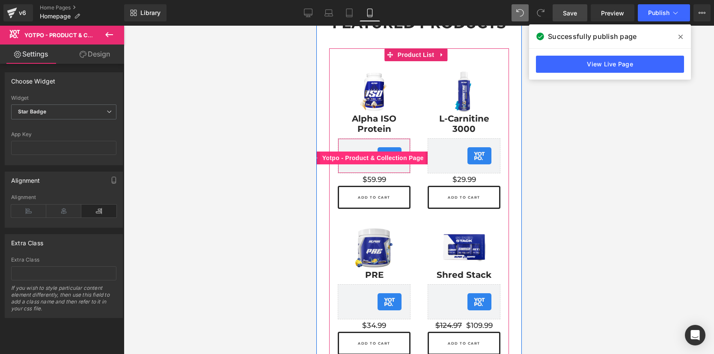
click at [361, 159] on span "Yotpo - Product & Collection Page" at bounding box center [373, 158] width 106 height 13
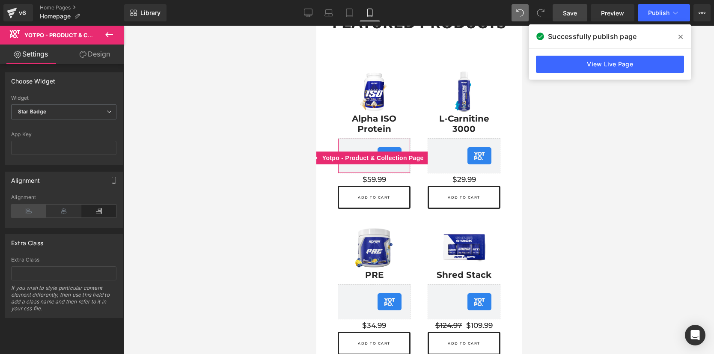
click at [33, 209] on icon at bounding box center [28, 211] width 35 height 13
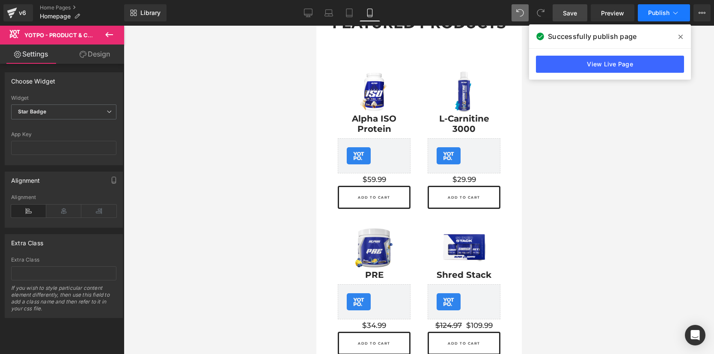
click at [652, 12] on span "Publish" at bounding box center [658, 12] width 21 height 7
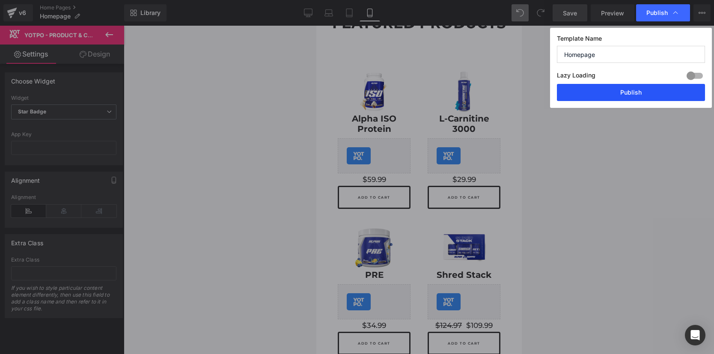
click at [621, 89] on button "Publish" at bounding box center [631, 92] width 148 height 17
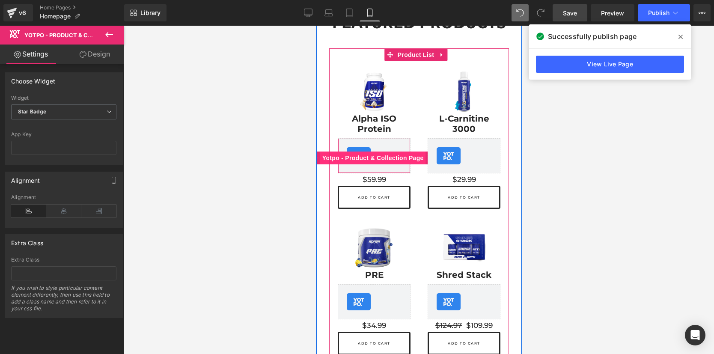
click at [373, 154] on span "Yotpo - Product & Collection Page" at bounding box center [373, 158] width 106 height 13
click at [374, 153] on span "Yotpo - Product & Collection Page" at bounding box center [373, 158] width 106 height 13
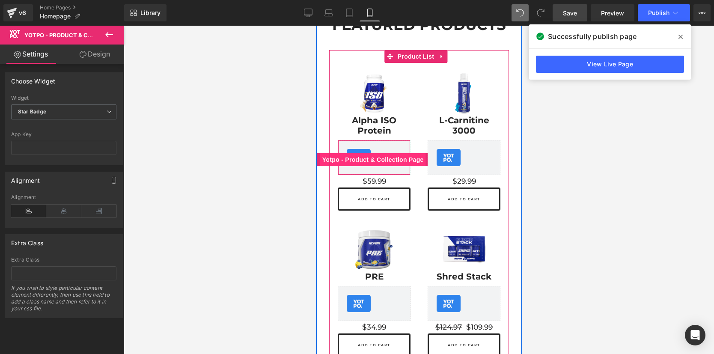
click at [382, 153] on span "Yotpo - Product & Collection Page" at bounding box center [373, 159] width 106 height 13
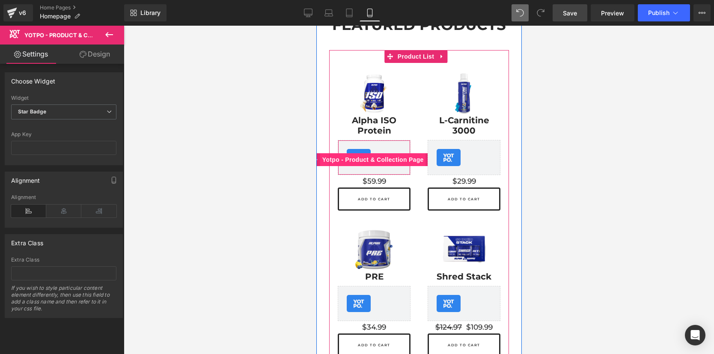
click at [382, 156] on span "Yotpo - Product & Collection Page" at bounding box center [373, 159] width 106 height 13
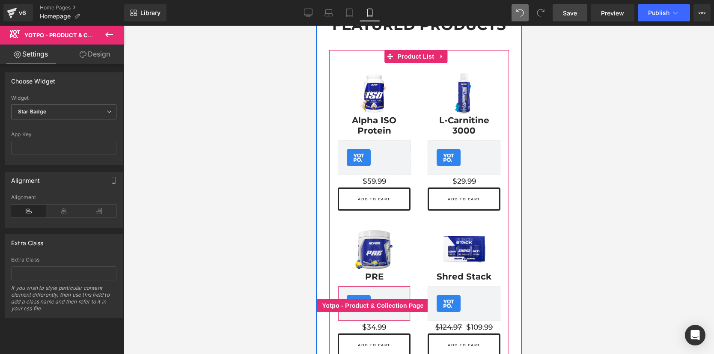
click at [359, 295] on div "Yotpo - Product & Collection Page - Star Badge" at bounding box center [358, 303] width 24 height 17
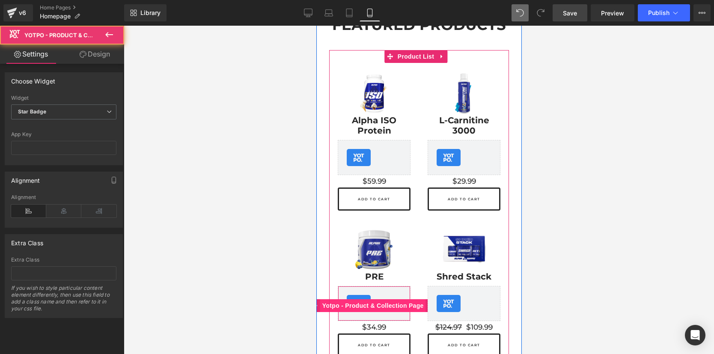
click at [352, 299] on span "Yotpo - Product & Collection Page" at bounding box center [373, 305] width 106 height 13
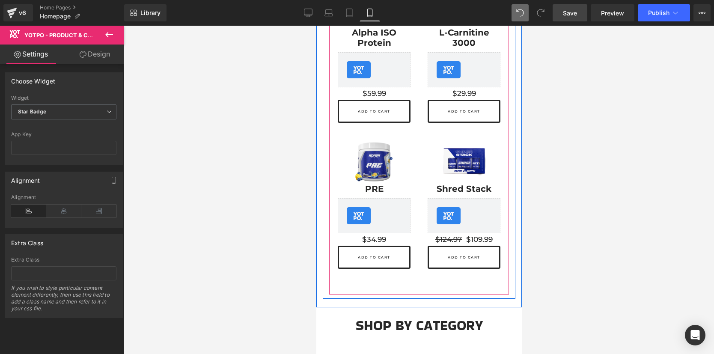
scroll to position [289, 0]
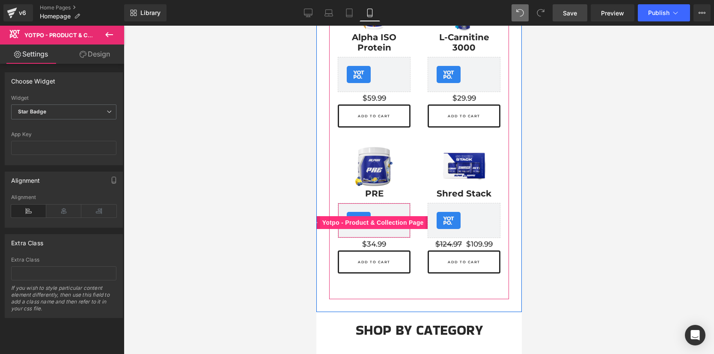
click at [390, 216] on span "Yotpo - Product & Collection Page" at bounding box center [373, 222] width 106 height 13
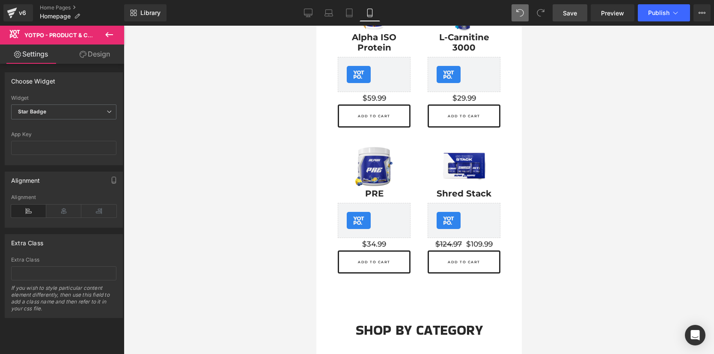
click at [63, 37] on span "Yotpo - Product & Collection Page" at bounding box center [79, 35] width 111 height 7
click at [111, 33] on icon at bounding box center [109, 35] width 10 height 10
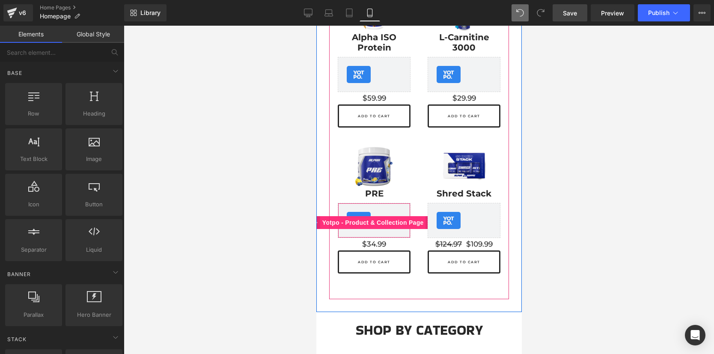
click at [382, 217] on span "Yotpo - Product & Collection Page" at bounding box center [373, 222] width 106 height 13
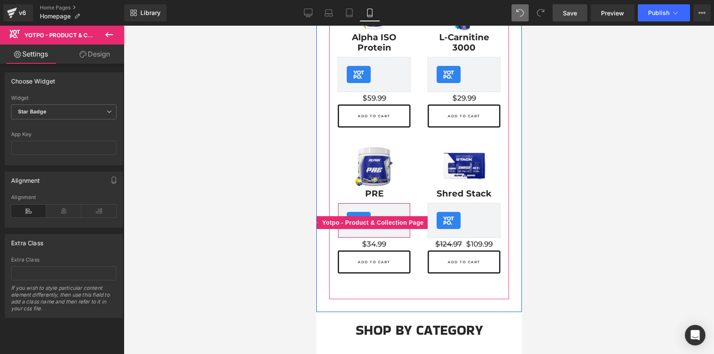
click at [356, 207] on div "Yotpo - Product & Collection Page - Star Badge Yotpo - Product & Collection Page" at bounding box center [373, 220] width 73 height 35
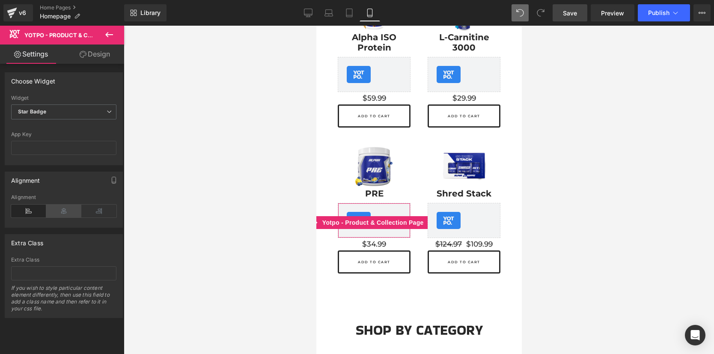
click at [64, 208] on icon at bounding box center [63, 211] width 35 height 13
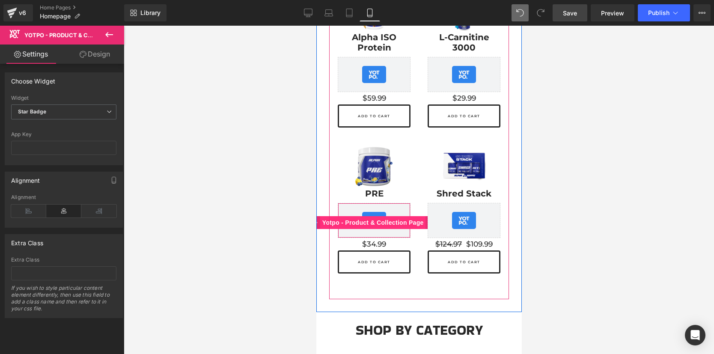
click at [382, 217] on span "Yotpo - Product & Collection Page" at bounding box center [373, 222] width 106 height 13
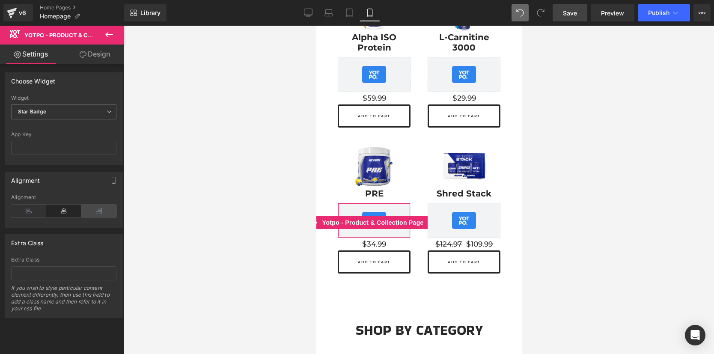
click at [104, 207] on icon at bounding box center [98, 211] width 35 height 13
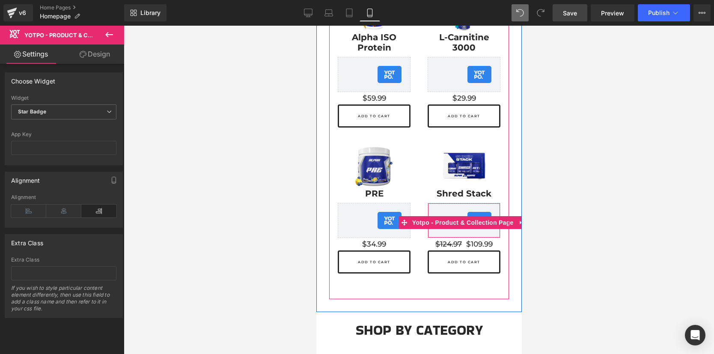
click at [507, 219] on div at bounding box center [508, 133] width 2 height 332
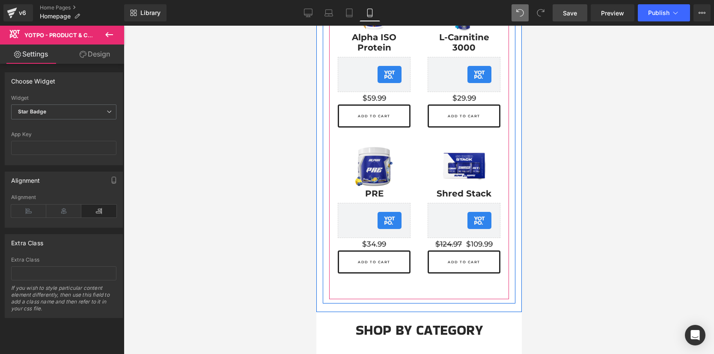
click at [474, 218] on div "Yotpo - Product & Collection Page - Star Badge Yotpo - Product & Collection Page" at bounding box center [463, 220] width 73 height 35
click at [474, 218] on span "Yotpo - Product & Collection Page" at bounding box center [462, 223] width 84 height 10
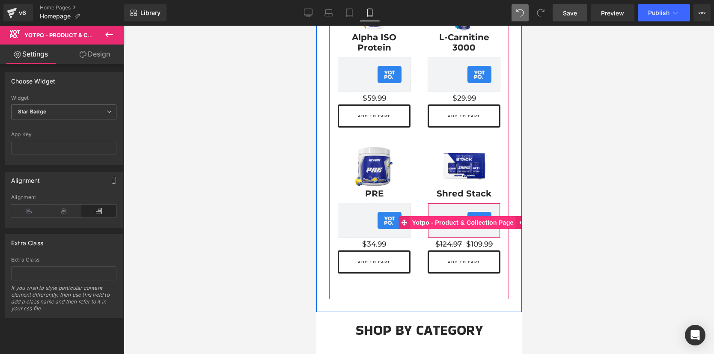
click at [431, 218] on span "Yotpo - Product & Collection Page" at bounding box center [463, 222] width 106 height 13
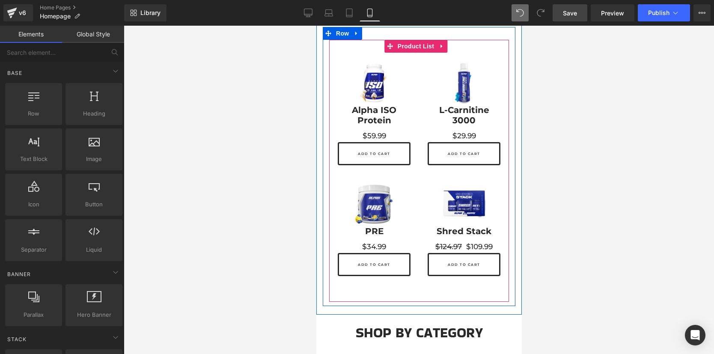
scroll to position [207, 0]
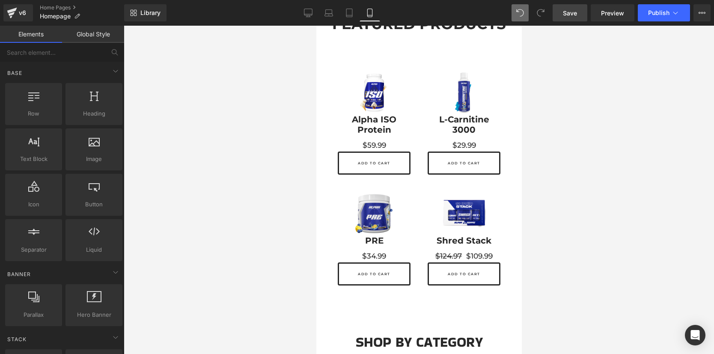
click at [561, 15] on link "Save" at bounding box center [570, 12] width 35 height 17
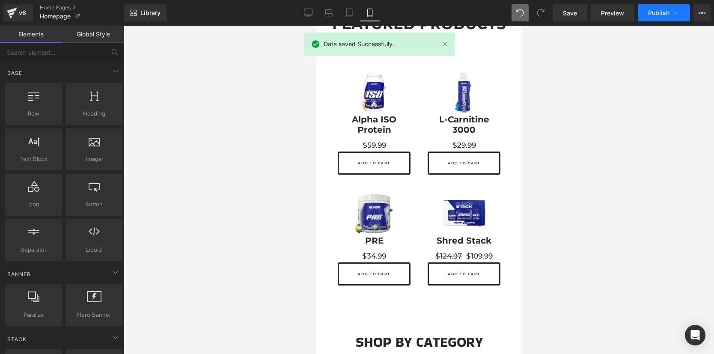
click at [673, 12] on icon at bounding box center [675, 13] width 9 height 9
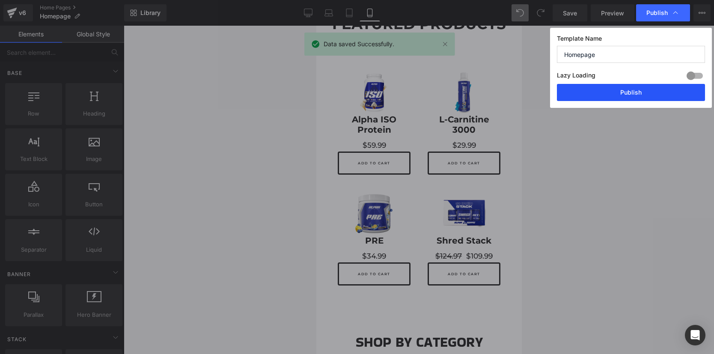
click at [632, 93] on button "Publish" at bounding box center [631, 92] width 148 height 17
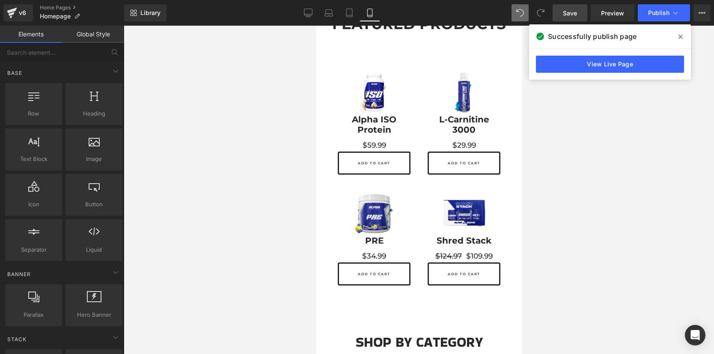
click at [566, 12] on span "Save" at bounding box center [570, 13] width 14 height 9
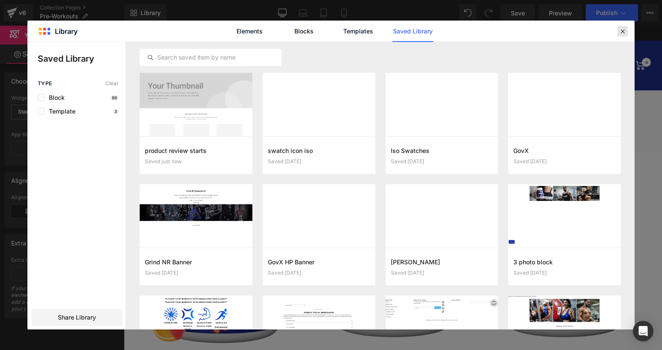
scroll to position [250, 0]
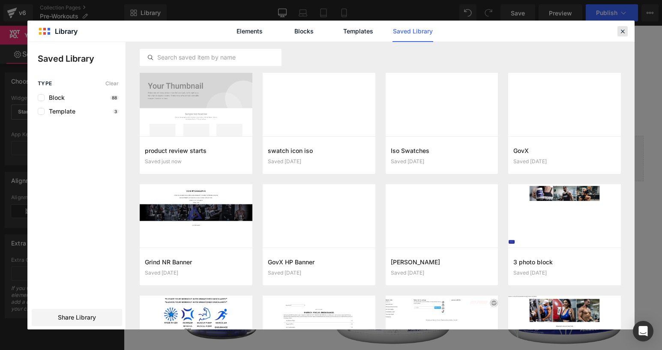
click at [620, 29] on icon at bounding box center [622, 31] width 8 height 8
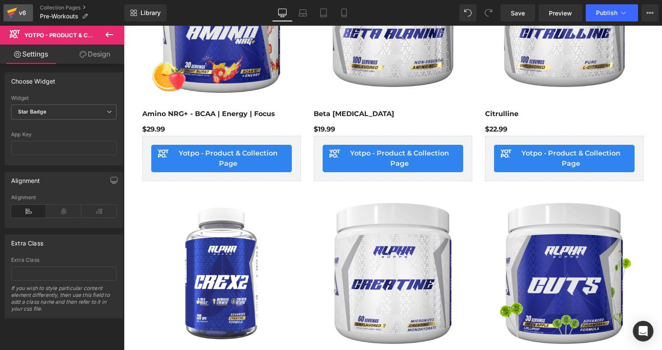
click at [24, 15] on div "v6" at bounding box center [22, 12] width 11 height 11
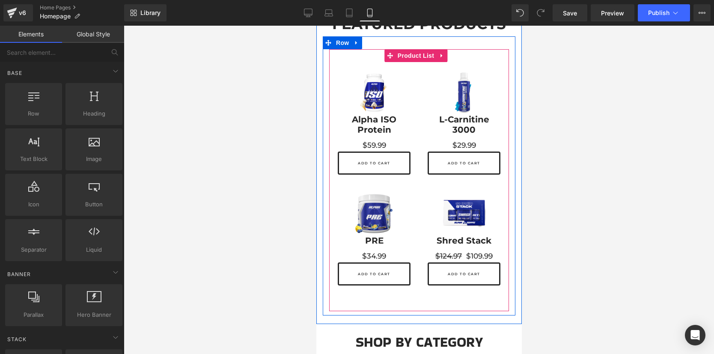
click at [409, 54] on span "Product List" at bounding box center [415, 55] width 41 height 13
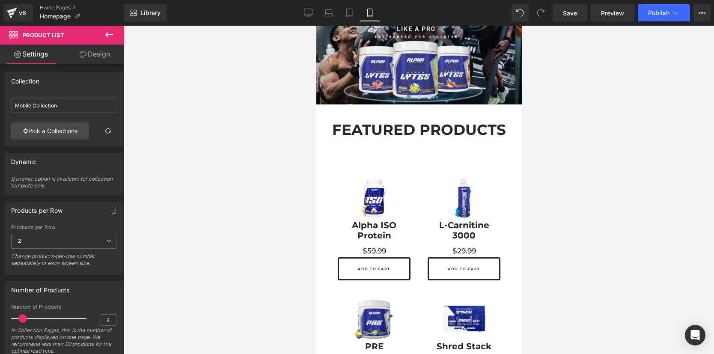
scroll to position [197, 0]
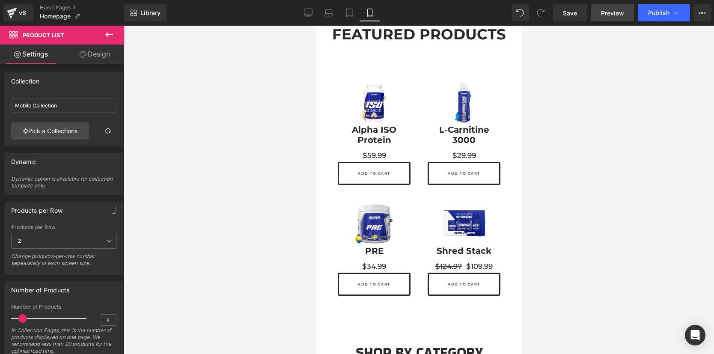
click at [624, 14] on link "Preview" at bounding box center [613, 12] width 44 height 17
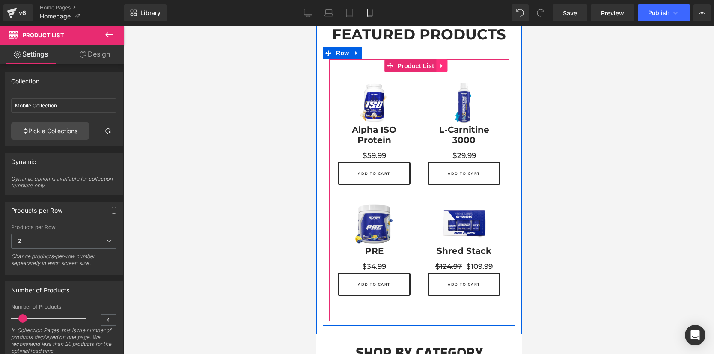
click at [442, 67] on icon at bounding box center [441, 66] width 6 height 6
click at [447, 68] on icon at bounding box center [447, 66] width 6 height 6
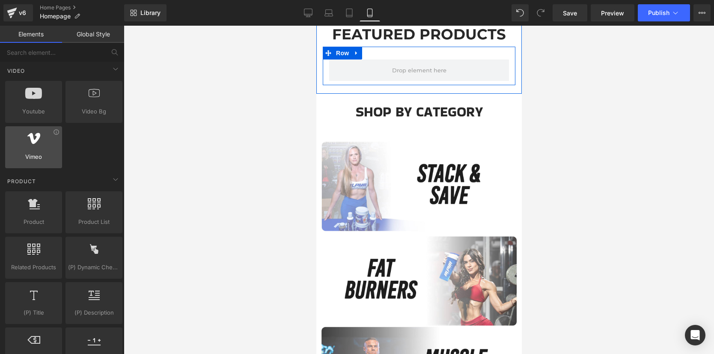
scroll to position [623, 0]
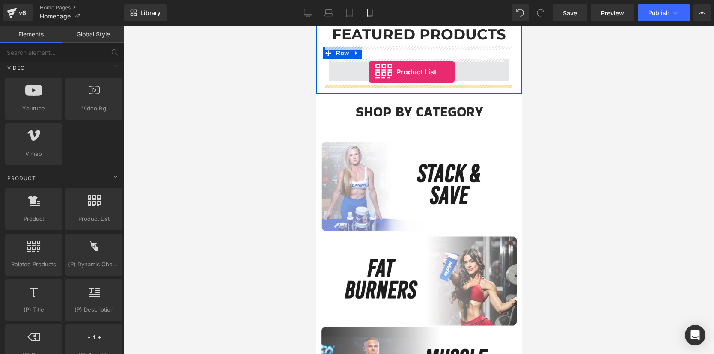
drag, startPoint x: 402, startPoint y: 227, endPoint x: 369, endPoint y: 72, distance: 158.6
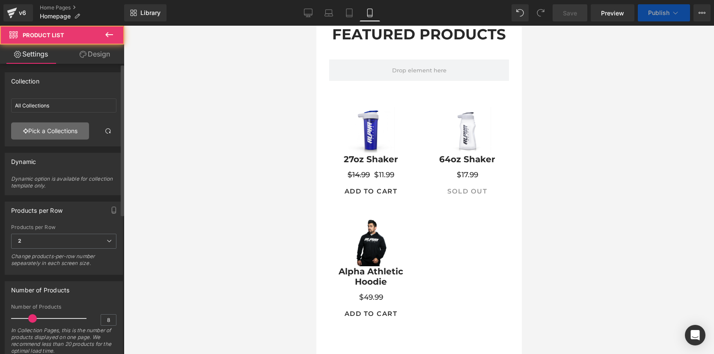
click at [66, 133] on link "Pick a Collections" at bounding box center [50, 130] width 78 height 17
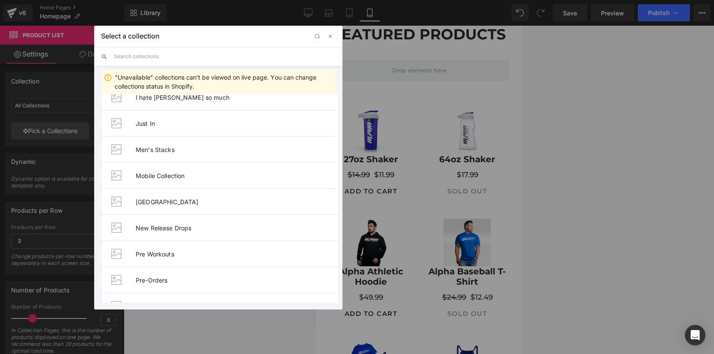
scroll to position [341, 0]
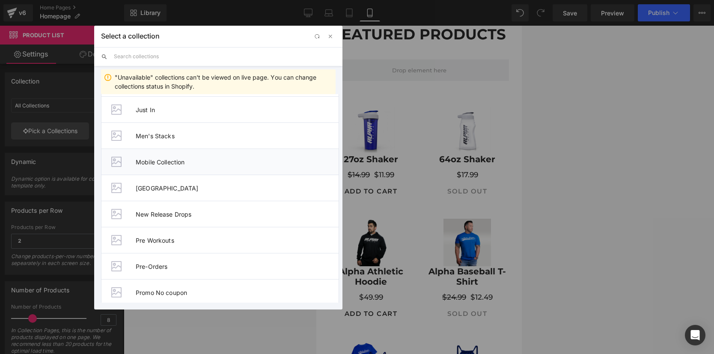
click at [201, 161] on span "Mobile Collection" at bounding box center [237, 161] width 203 height 7
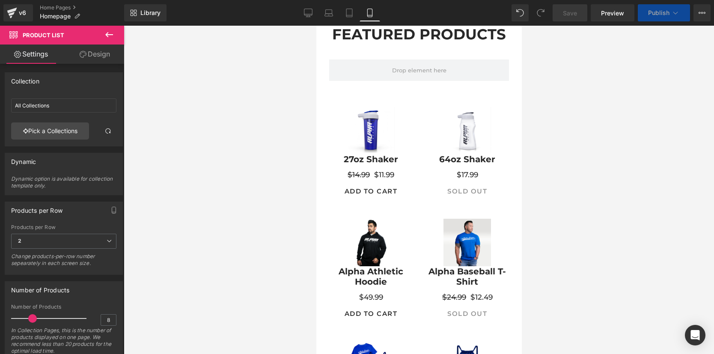
type input "Mobile Collection"
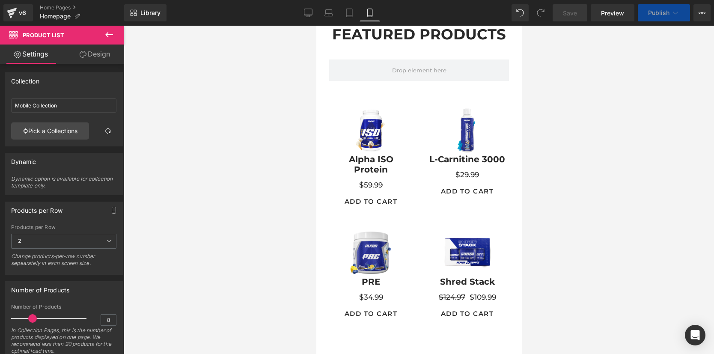
click at [370, 209] on div "Add To Cart (P) Cart Button" at bounding box center [370, 201] width 79 height 21
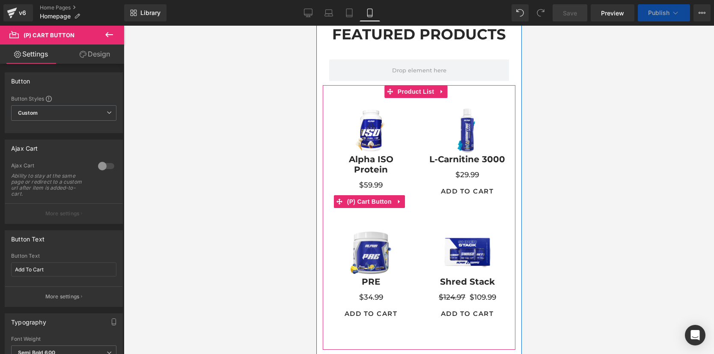
click at [370, 208] on span "(P) Cart Button" at bounding box center [369, 201] width 49 height 13
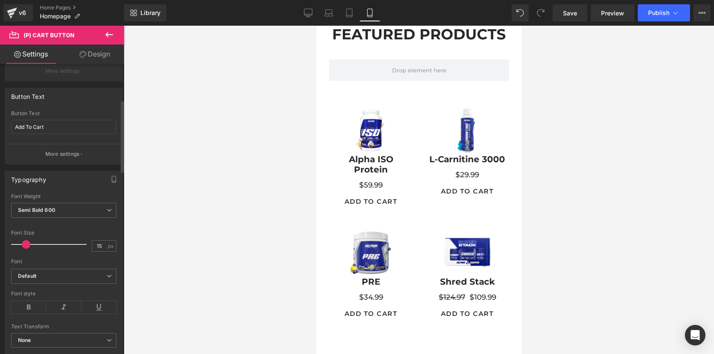
scroll to position [146, 0]
click at [101, 242] on input "15" at bounding box center [99, 242] width 15 height 11
type input "1"
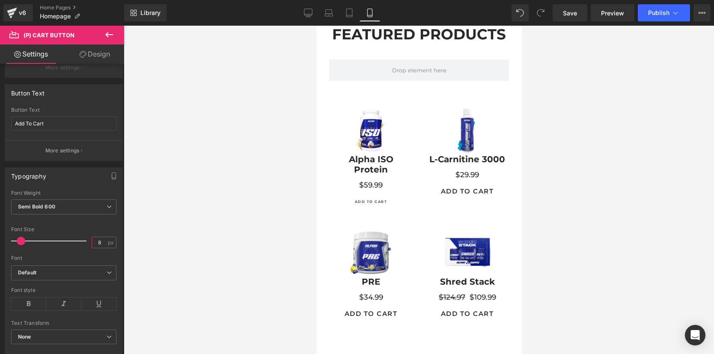
type input "8"
click at [163, 200] on div at bounding box center [419, 190] width 590 height 328
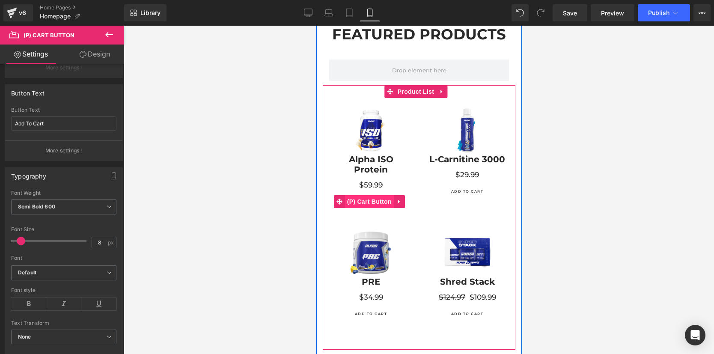
click at [367, 200] on span "(P) Cart Button" at bounding box center [369, 201] width 49 height 13
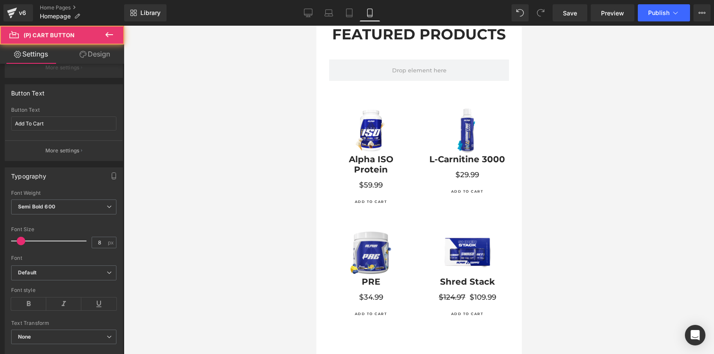
click at [95, 54] on link "Design" at bounding box center [95, 54] width 62 height 19
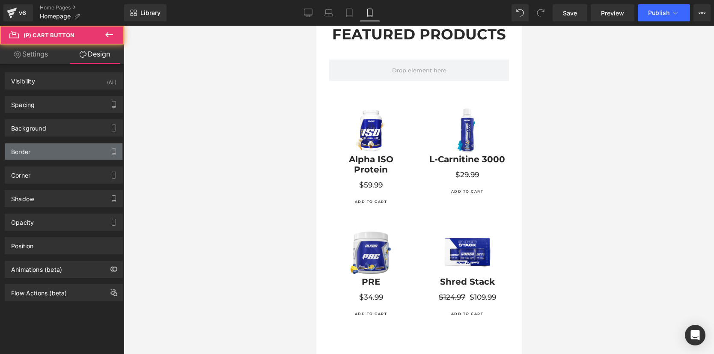
type input "#282828"
type input "100"
type input "0"
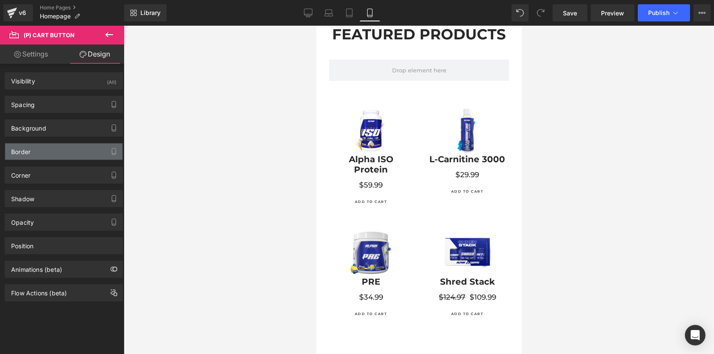
click at [48, 149] on div "Border" at bounding box center [63, 151] width 117 height 16
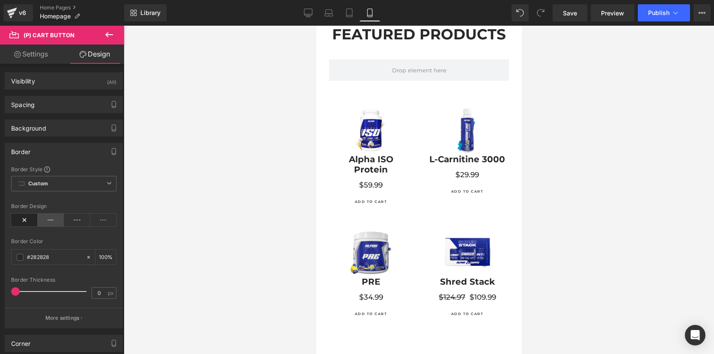
click at [47, 223] on icon at bounding box center [51, 220] width 27 height 13
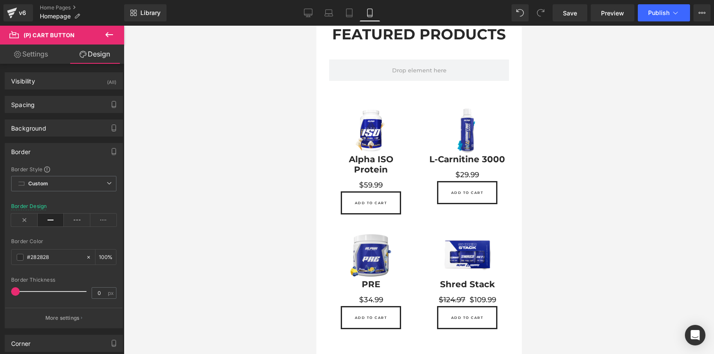
click at [68, 152] on div "Border" at bounding box center [63, 151] width 117 height 16
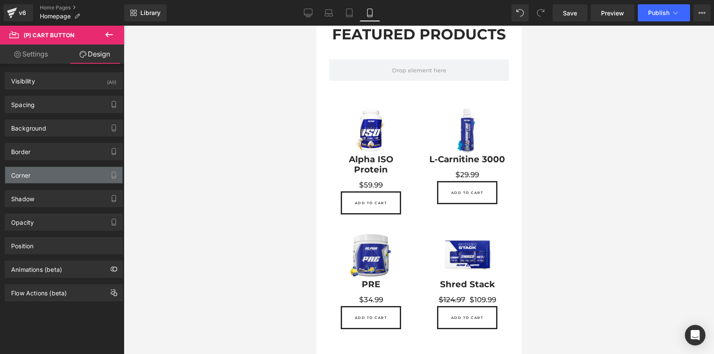
click at [57, 173] on div "Corner" at bounding box center [63, 175] width 117 height 16
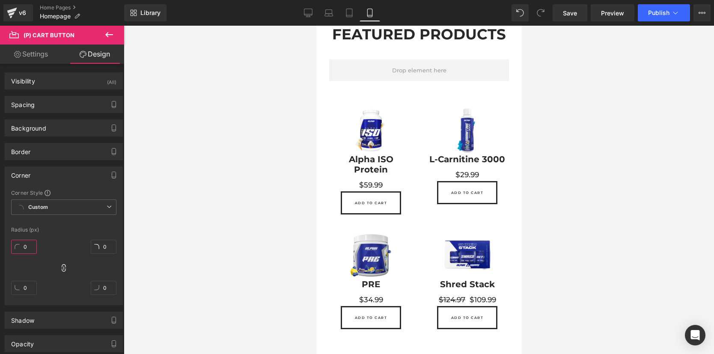
click at [27, 244] on input "0" at bounding box center [24, 247] width 26 height 14
type input "5"
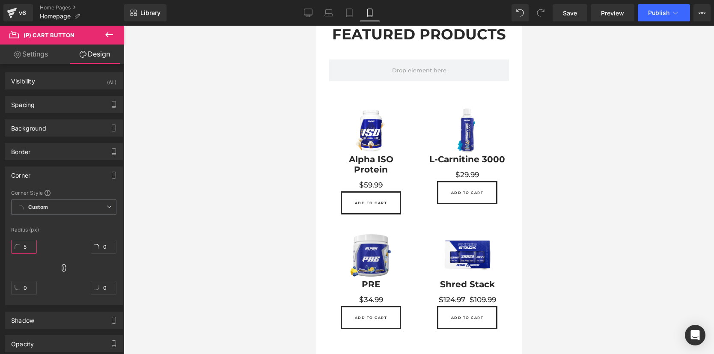
type input "5"
click at [63, 229] on div "Radius (px)" at bounding box center [63, 230] width 105 height 6
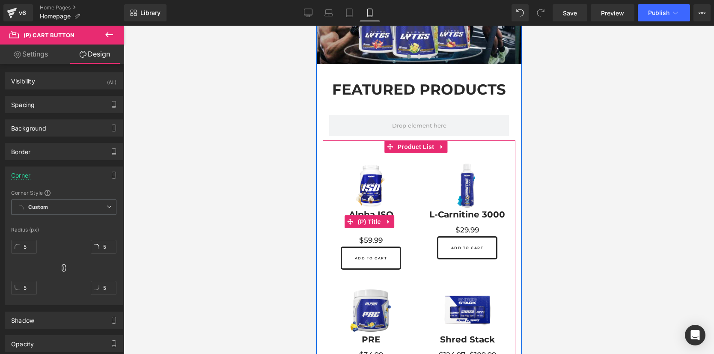
scroll to position [131, 0]
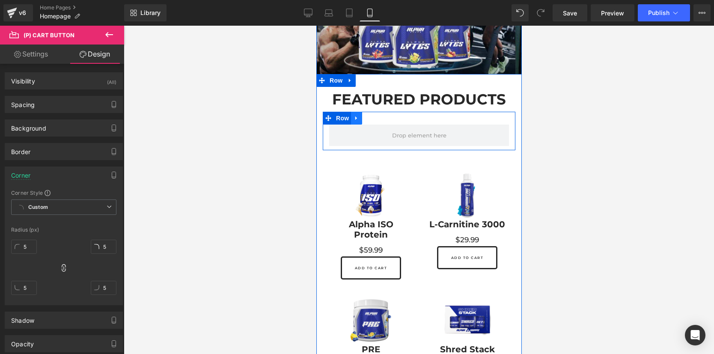
click at [359, 116] on icon at bounding box center [356, 118] width 6 height 6
click at [379, 118] on icon at bounding box center [379, 118] width 6 height 6
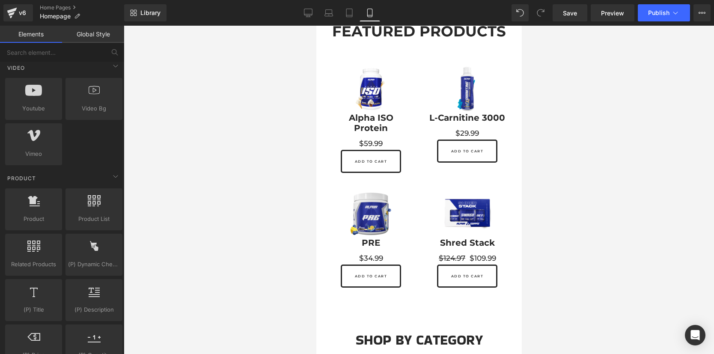
scroll to position [197, 0]
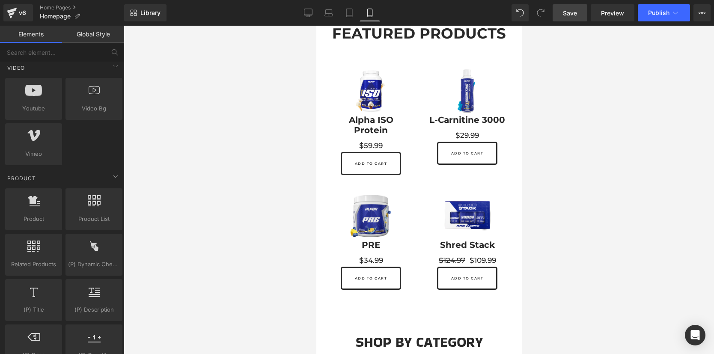
click at [576, 16] on span "Save" at bounding box center [570, 13] width 14 height 9
click at [304, 15] on icon at bounding box center [308, 12] width 8 height 6
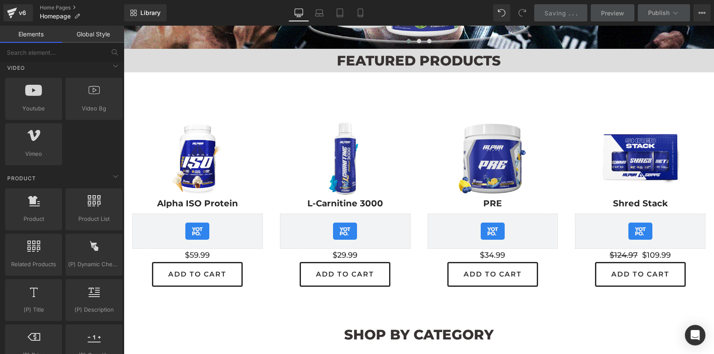
scroll to position [221, 0]
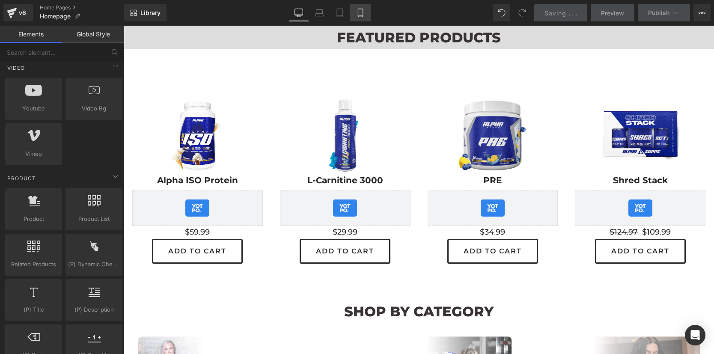
click at [360, 13] on icon at bounding box center [360, 13] width 9 height 9
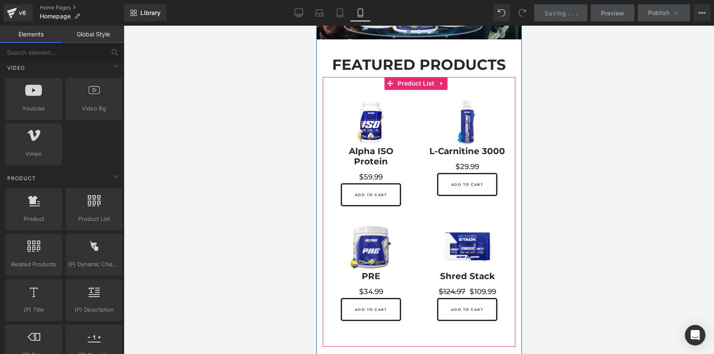
scroll to position [177, 0]
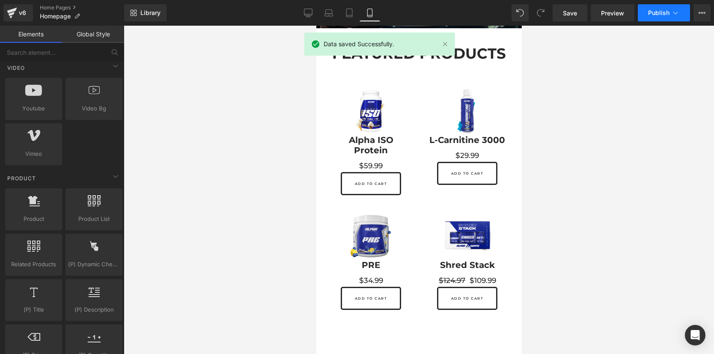
click at [653, 17] on button "Publish" at bounding box center [664, 12] width 52 height 17
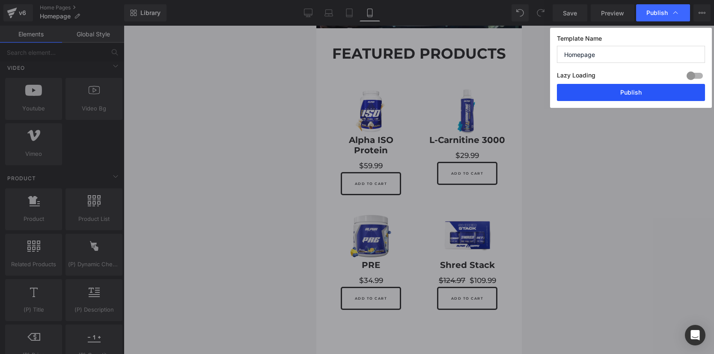
click at [623, 94] on button "Publish" at bounding box center [631, 92] width 148 height 17
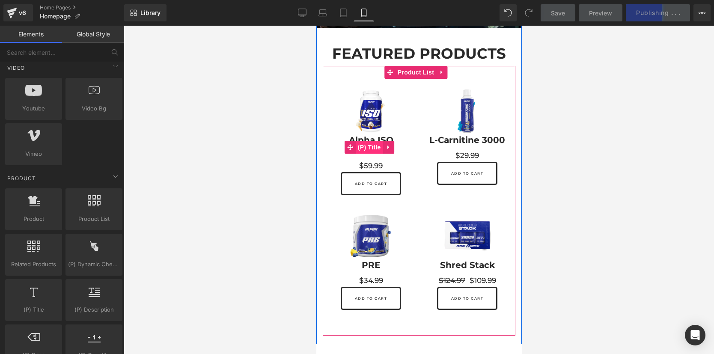
click at [371, 142] on span "(P) Title" at bounding box center [368, 147] width 27 height 13
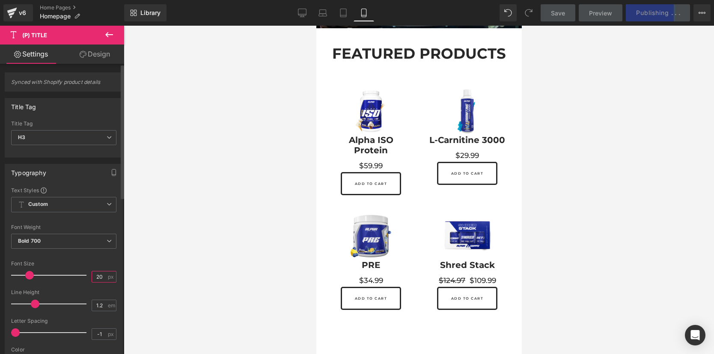
click at [97, 277] on input "20" at bounding box center [99, 276] width 15 height 11
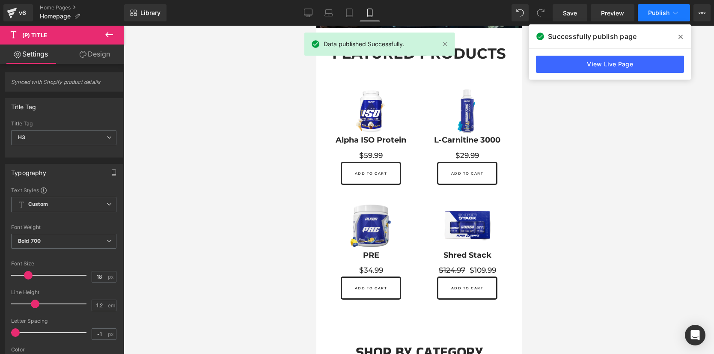
click at [654, 9] on span "Publish" at bounding box center [658, 12] width 21 height 7
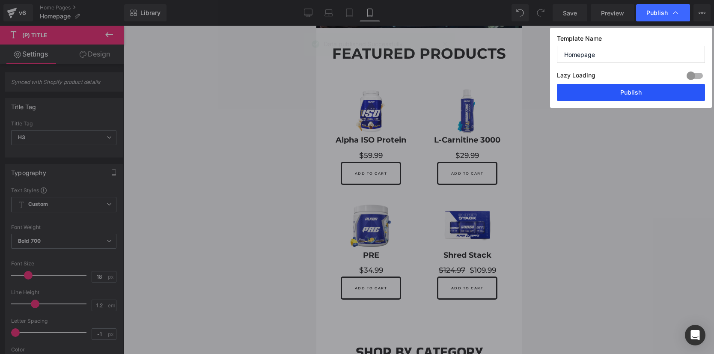
click at [614, 95] on button "Publish" at bounding box center [631, 92] width 148 height 17
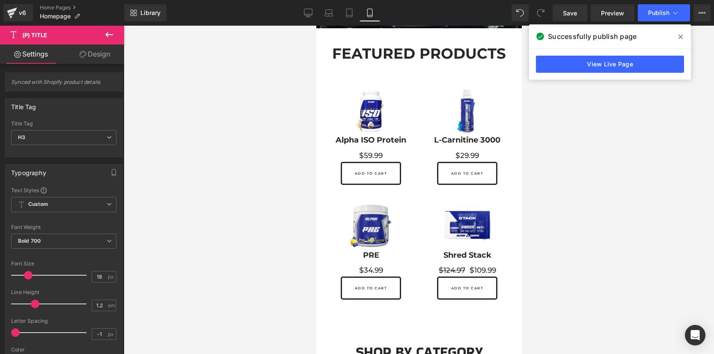
click at [620, 158] on div at bounding box center [419, 190] width 590 height 328
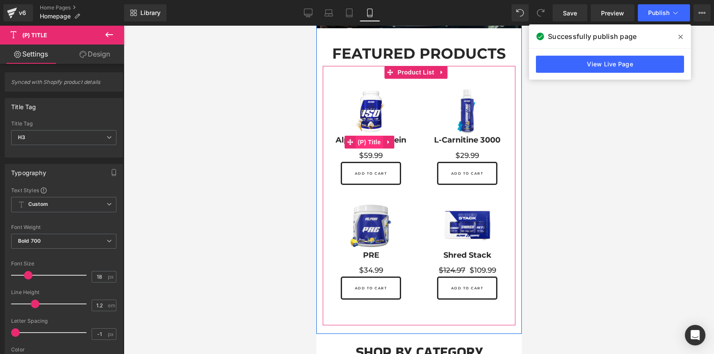
click at [367, 137] on span "(P) Title" at bounding box center [368, 142] width 27 height 13
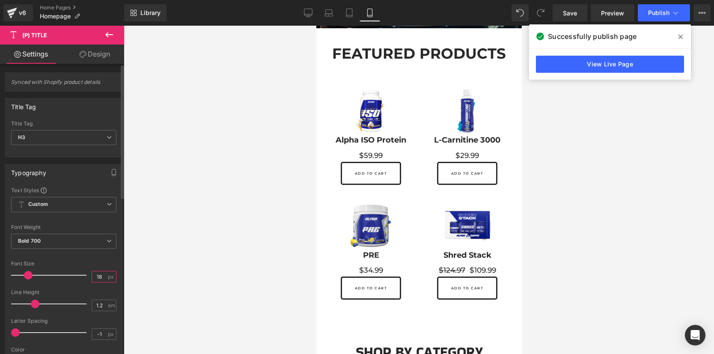
click at [100, 276] on input "18" at bounding box center [99, 276] width 15 height 11
click at [189, 276] on div at bounding box center [419, 190] width 590 height 328
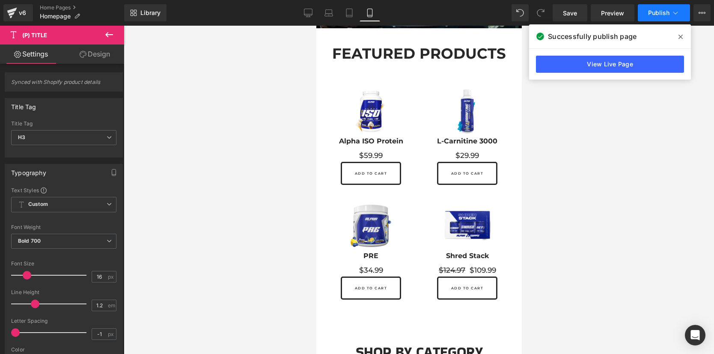
click at [662, 17] on button "Publish" at bounding box center [664, 12] width 52 height 17
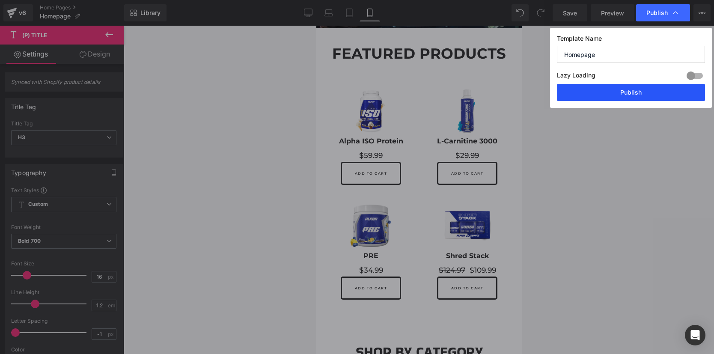
click at [622, 92] on button "Publish" at bounding box center [631, 92] width 148 height 17
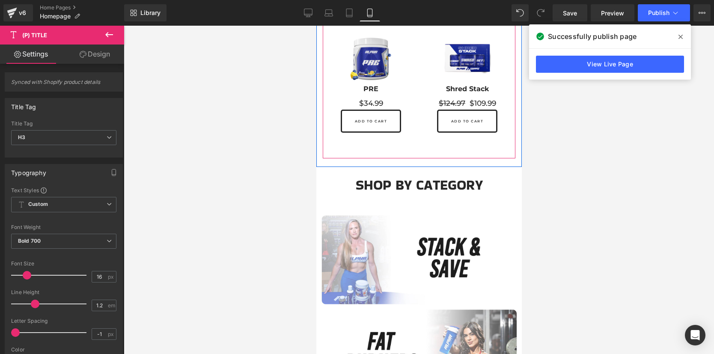
scroll to position [349, 0]
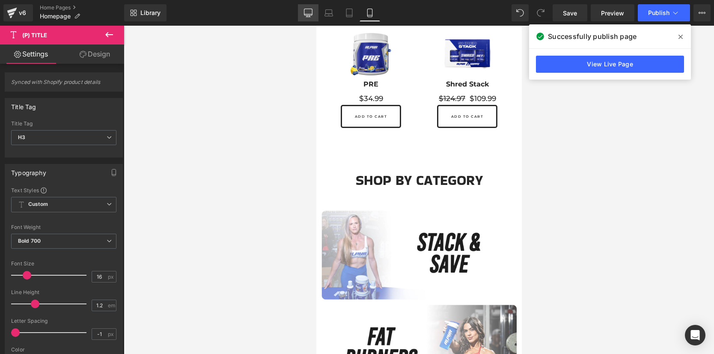
click at [307, 14] on icon at bounding box center [308, 14] width 8 height 0
type input "20"
type input "100"
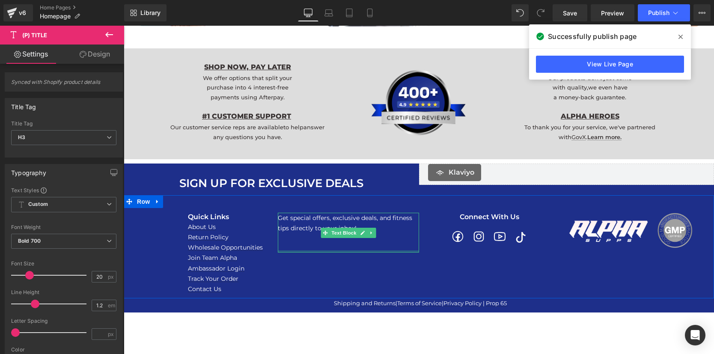
scroll to position [702, 0]
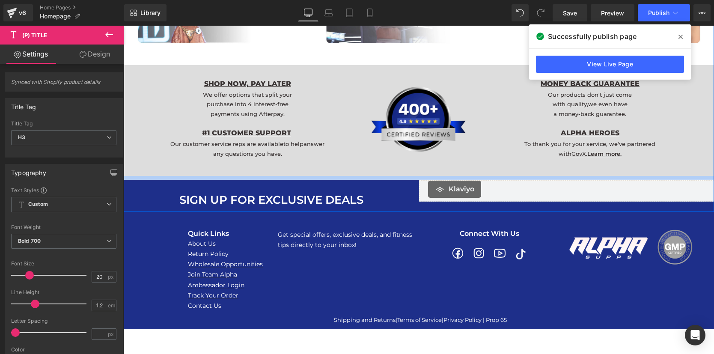
click at [364, 176] on div at bounding box center [419, 178] width 590 height 4
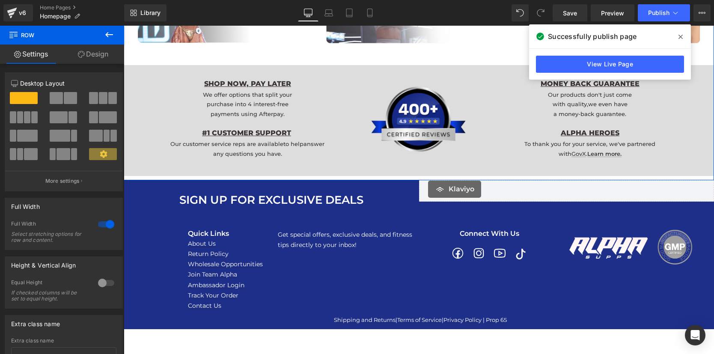
click at [101, 285] on div at bounding box center [106, 283] width 21 height 14
click at [105, 283] on div at bounding box center [106, 283] width 21 height 14
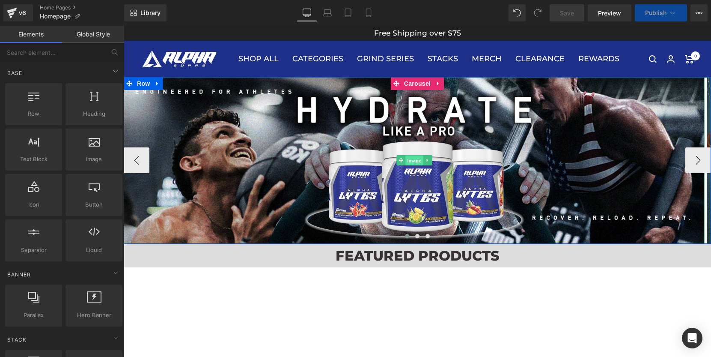
click at [411, 161] on span "Image" at bounding box center [414, 160] width 18 height 10
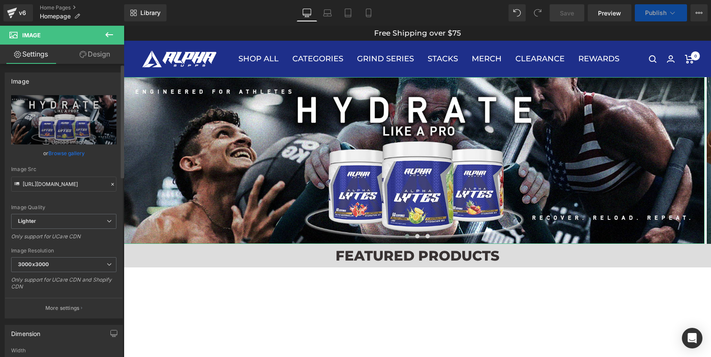
click at [72, 150] on link "Browse gallery" at bounding box center [66, 153] width 36 height 15
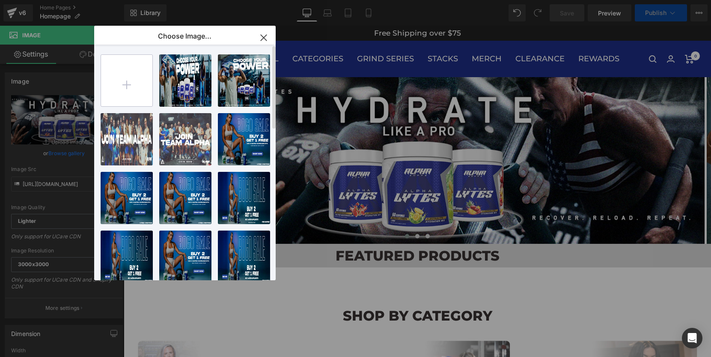
click at [125, 82] on input "file" at bounding box center [126, 80] width 51 height 51
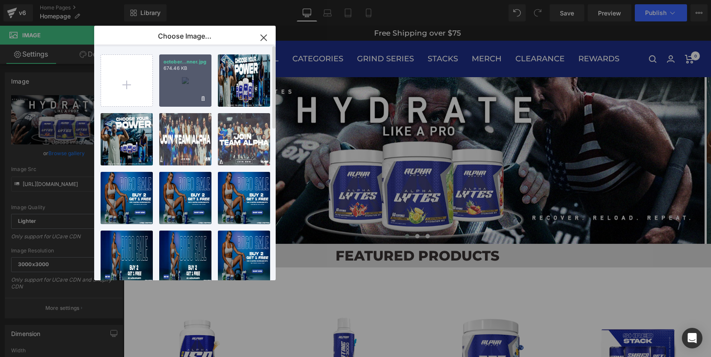
click at [182, 81] on div "october...nner.jpg 674.46 KB" at bounding box center [185, 80] width 52 height 52
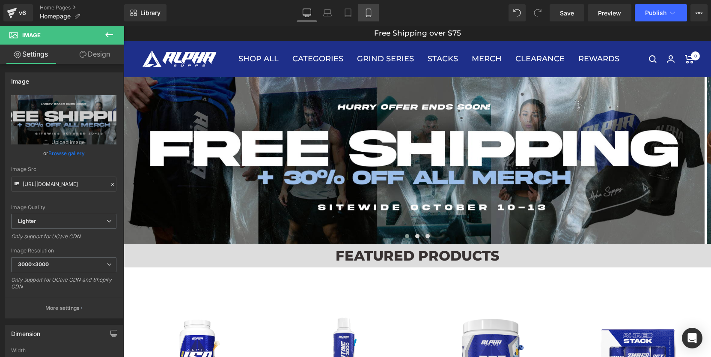
click at [369, 11] on icon at bounding box center [368, 13] width 9 height 9
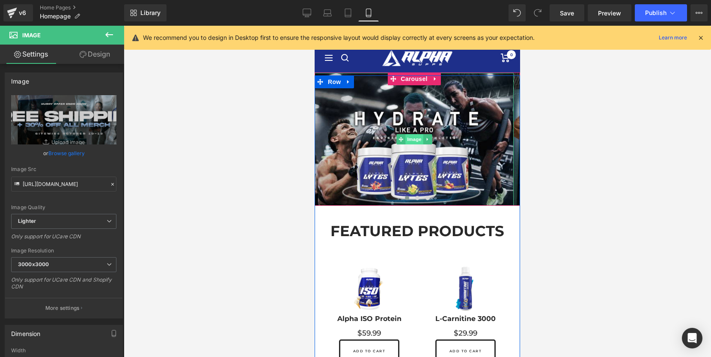
click at [414, 134] on span "Image" at bounding box center [414, 139] width 18 height 10
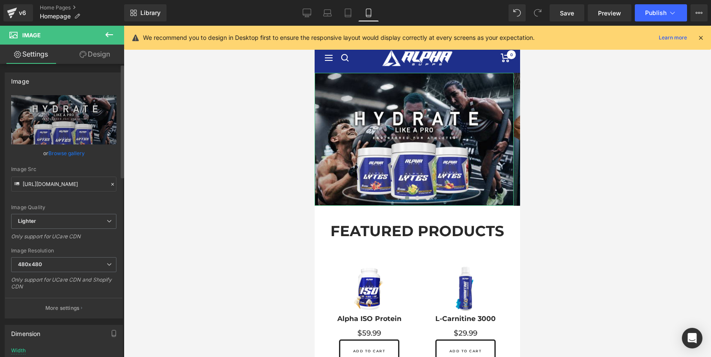
click at [69, 154] on link "Browse gallery" at bounding box center [66, 153] width 36 height 15
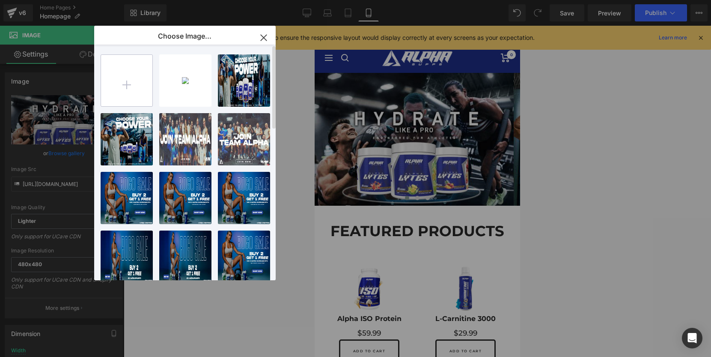
click at [133, 80] on input "file" at bounding box center [126, 80] width 51 height 51
type input "C:\fakepath\october10mobile.jpg"
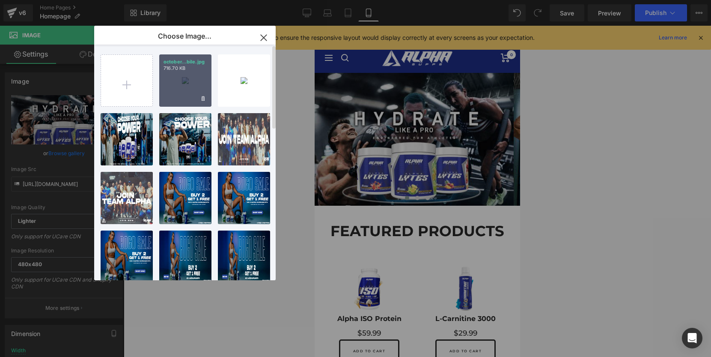
click at [182, 86] on div "october...bile.jpg 716.70 KB" at bounding box center [185, 80] width 52 height 52
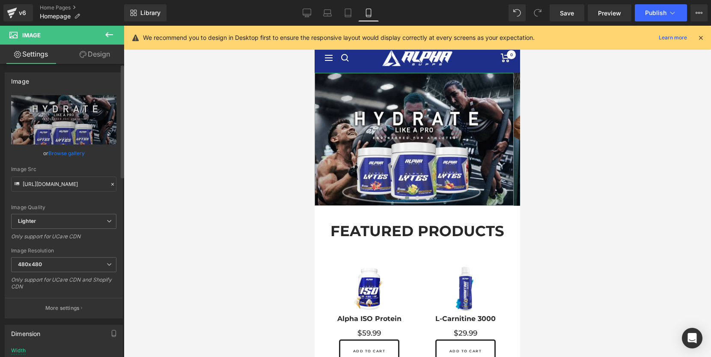
click at [60, 151] on link "Browse gallery" at bounding box center [66, 153] width 36 height 15
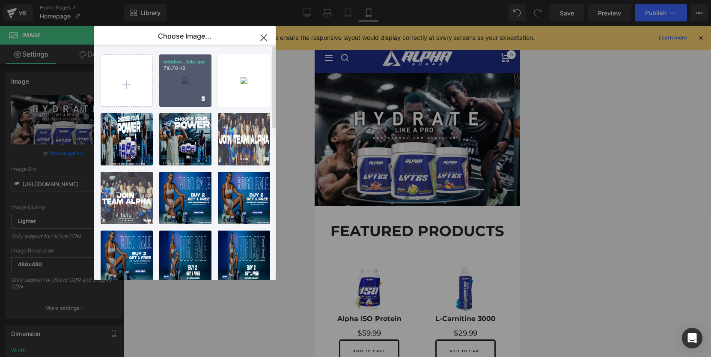
click at [188, 80] on div "october...bile.jpg 716.70 KB" at bounding box center [185, 80] width 52 height 52
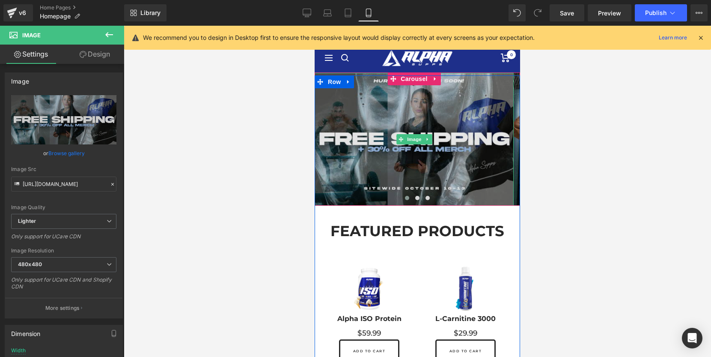
click at [402, 162] on img at bounding box center [414, 139] width 199 height 133
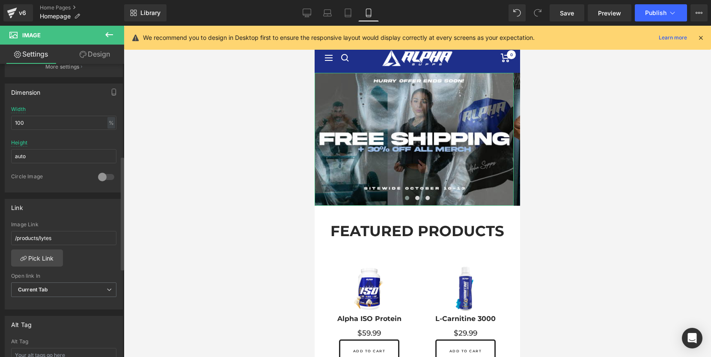
scroll to position [257, 0]
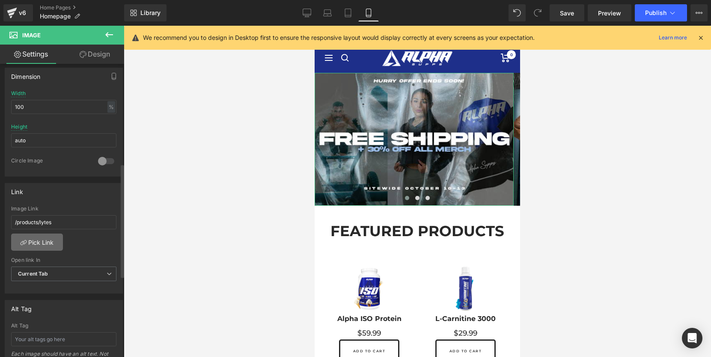
click at [38, 246] on link "Pick Link" at bounding box center [37, 241] width 52 height 17
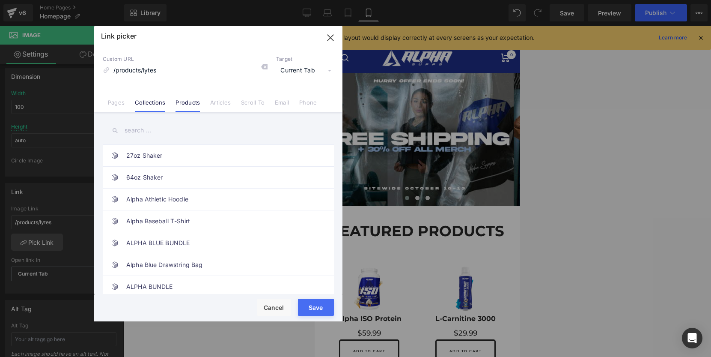
click at [150, 102] on link "Collections" at bounding box center [150, 105] width 30 height 13
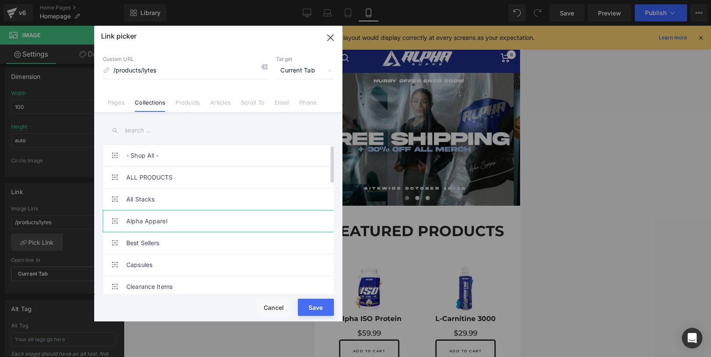
click at [207, 216] on link "Alpha Apparel" at bounding box center [220, 220] width 188 height 21
click at [312, 303] on button "Save" at bounding box center [316, 306] width 36 height 17
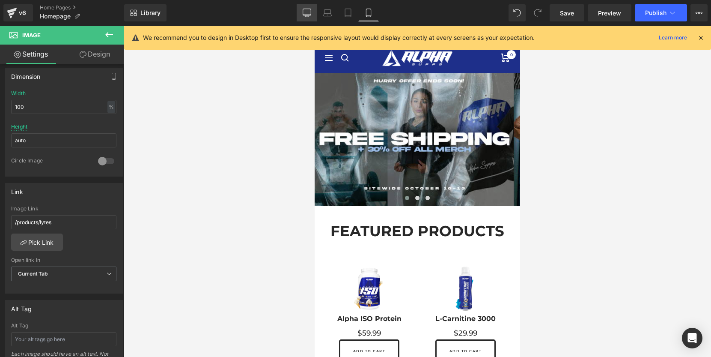
click at [304, 9] on icon at bounding box center [307, 13] width 9 height 9
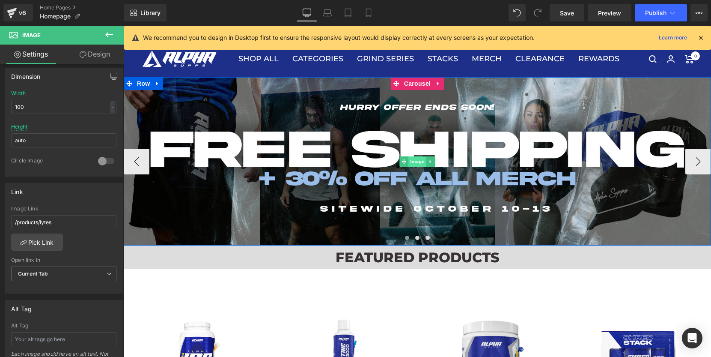
click at [417, 161] on span "Image" at bounding box center [417, 161] width 18 height 10
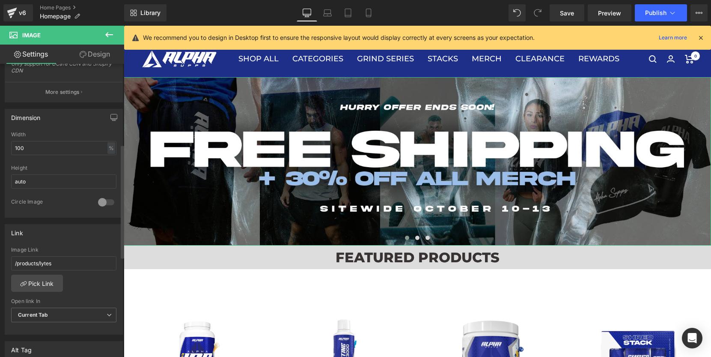
scroll to position [236, 0]
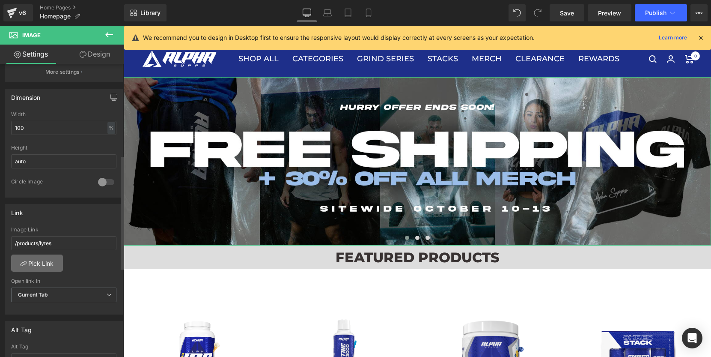
click at [45, 265] on link "Pick Link" at bounding box center [37, 262] width 52 height 17
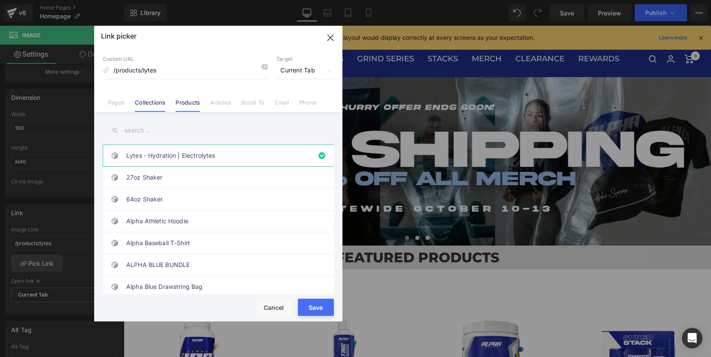
click at [152, 101] on link "Collections" at bounding box center [150, 105] width 30 height 13
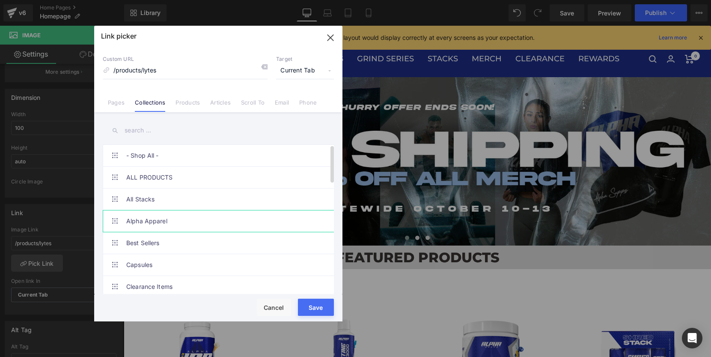
click at [198, 218] on link "Alpha Apparel" at bounding box center [220, 220] width 188 height 21
click at [307, 308] on button "Save" at bounding box center [316, 306] width 36 height 17
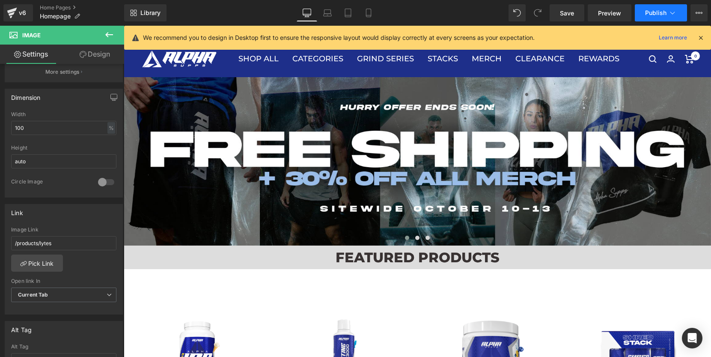
click at [653, 15] on span "Publish" at bounding box center [655, 12] width 21 height 7
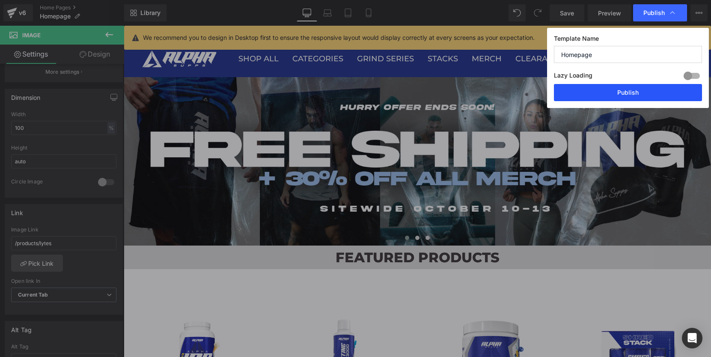
click at [632, 92] on button "Publish" at bounding box center [628, 92] width 148 height 17
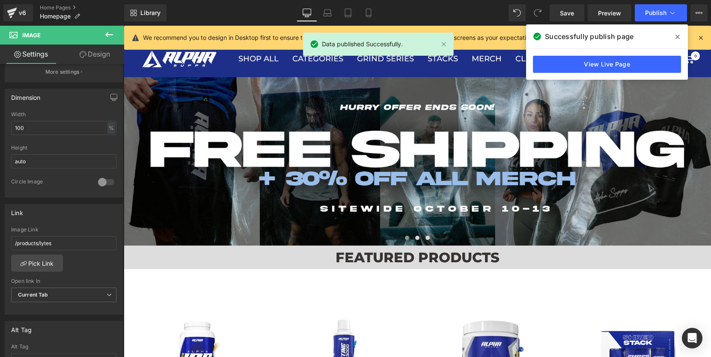
click at [677, 37] on icon at bounding box center [678, 37] width 4 height 4
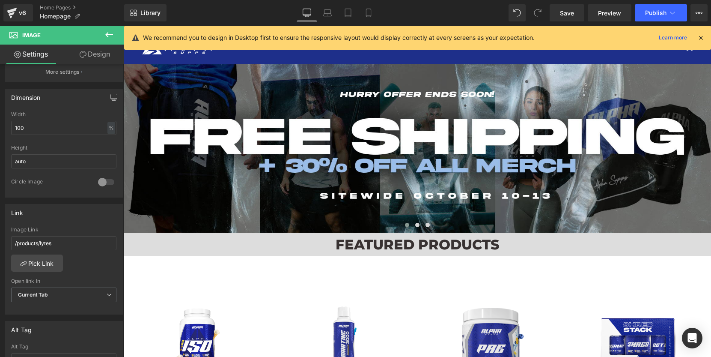
scroll to position [13, 0]
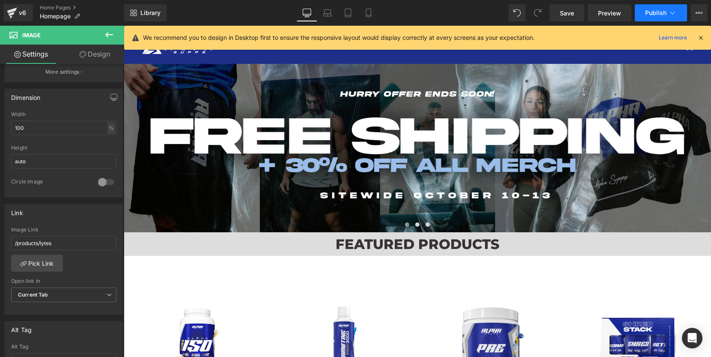
click at [658, 16] on button "Publish" at bounding box center [661, 12] width 52 height 17
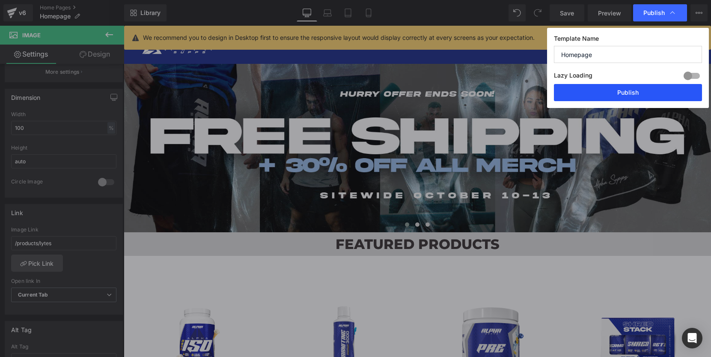
click at [624, 91] on button "Publish" at bounding box center [628, 92] width 148 height 17
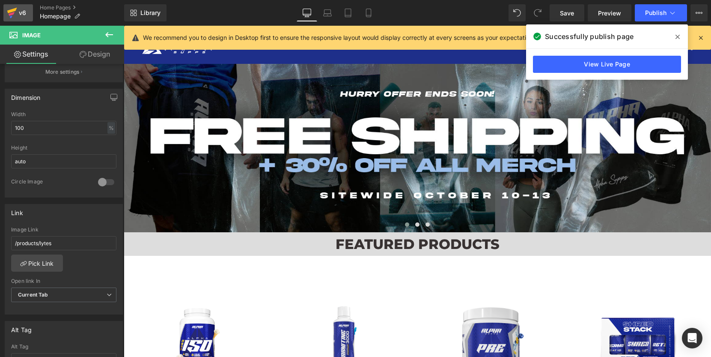
click at [17, 14] on div "v6" at bounding box center [22, 12] width 11 height 11
